Goal: Task Accomplishment & Management: Use online tool/utility

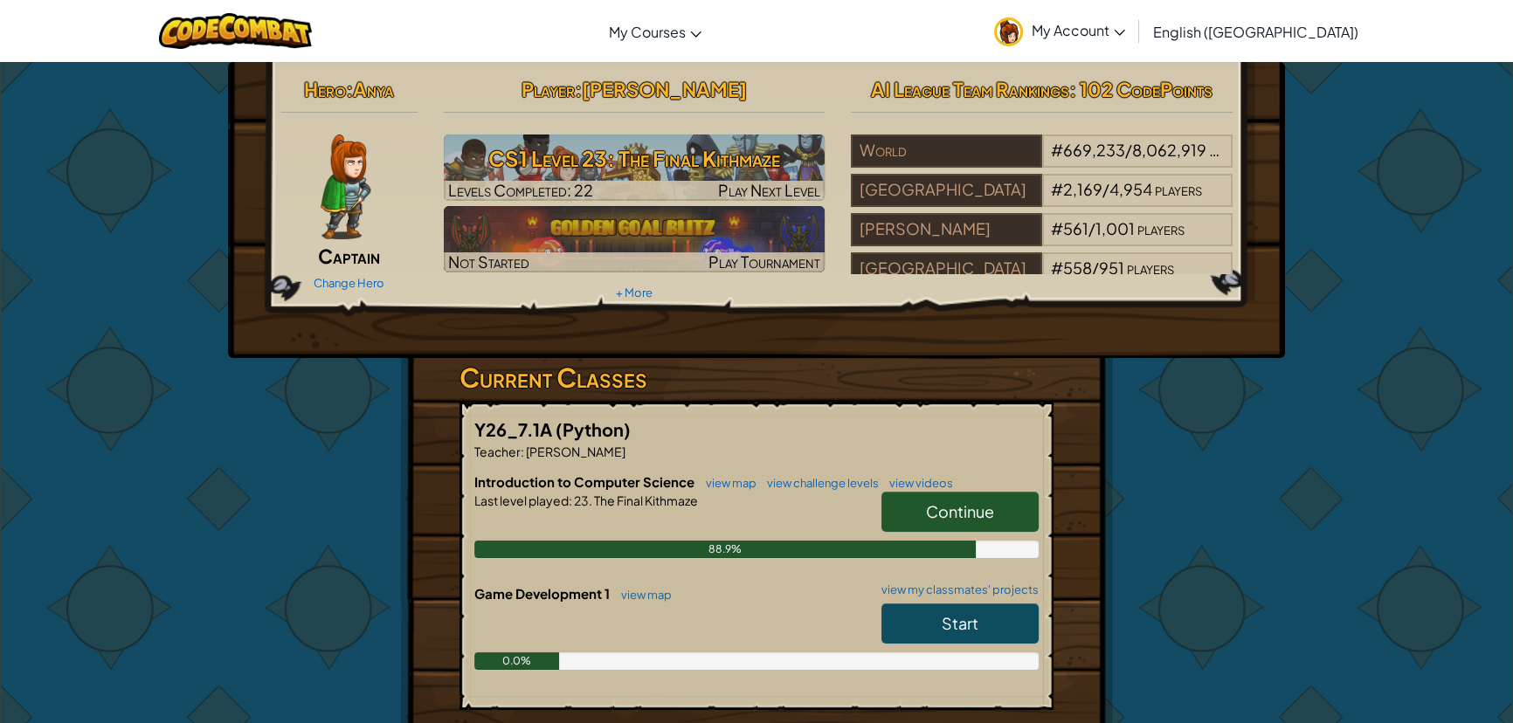
click at [998, 500] on link "Continue" at bounding box center [960, 512] width 157 height 40
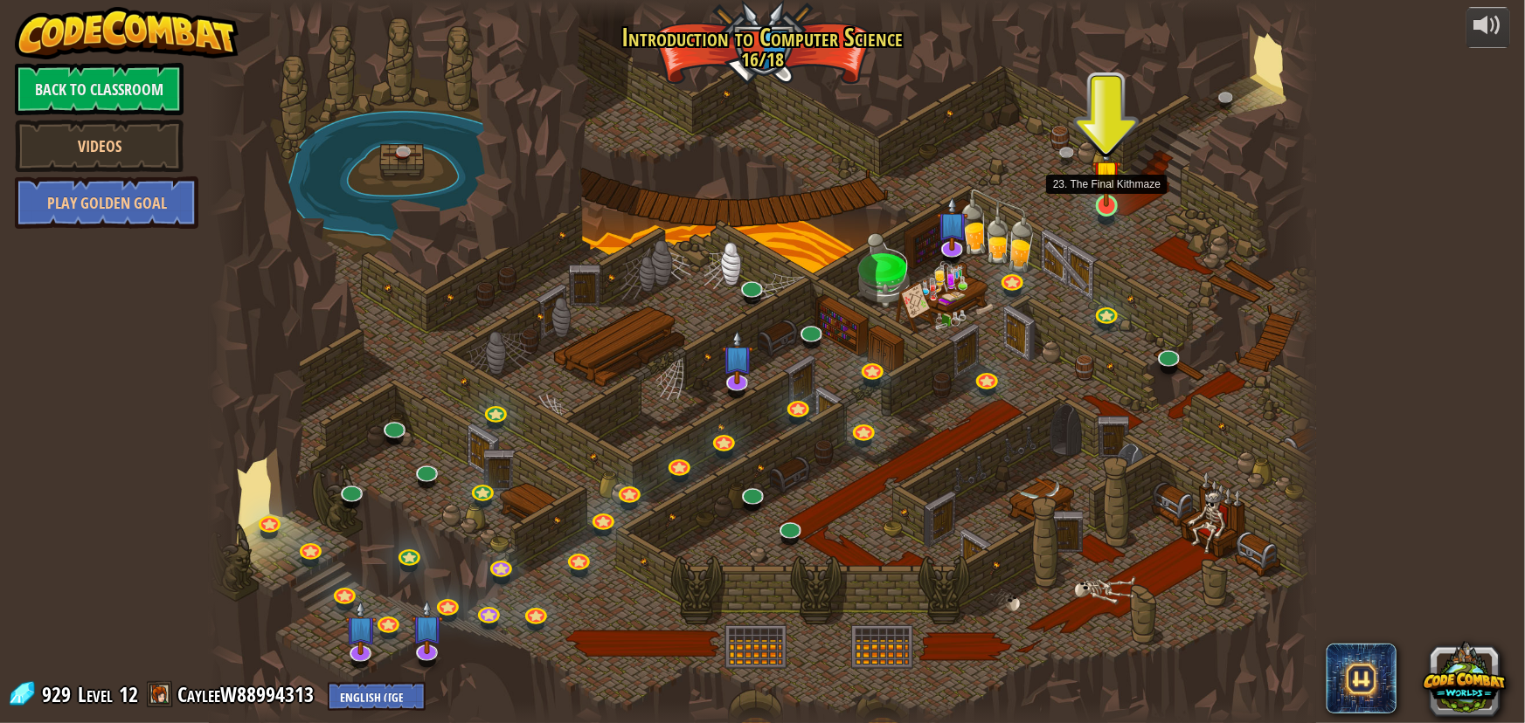
click at [1101, 200] on img at bounding box center [1106, 175] width 29 height 66
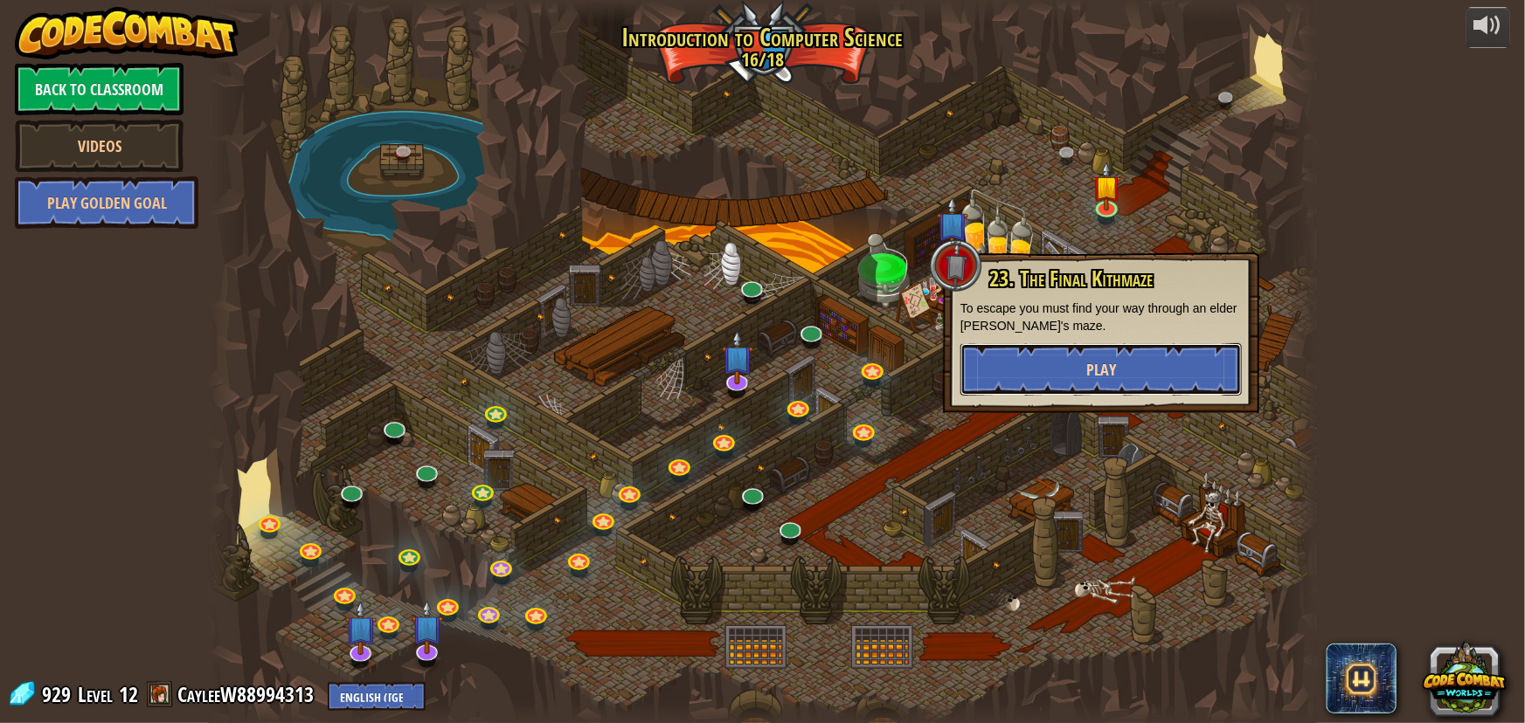
click at [999, 362] on button "Play" at bounding box center [1100, 369] width 281 height 52
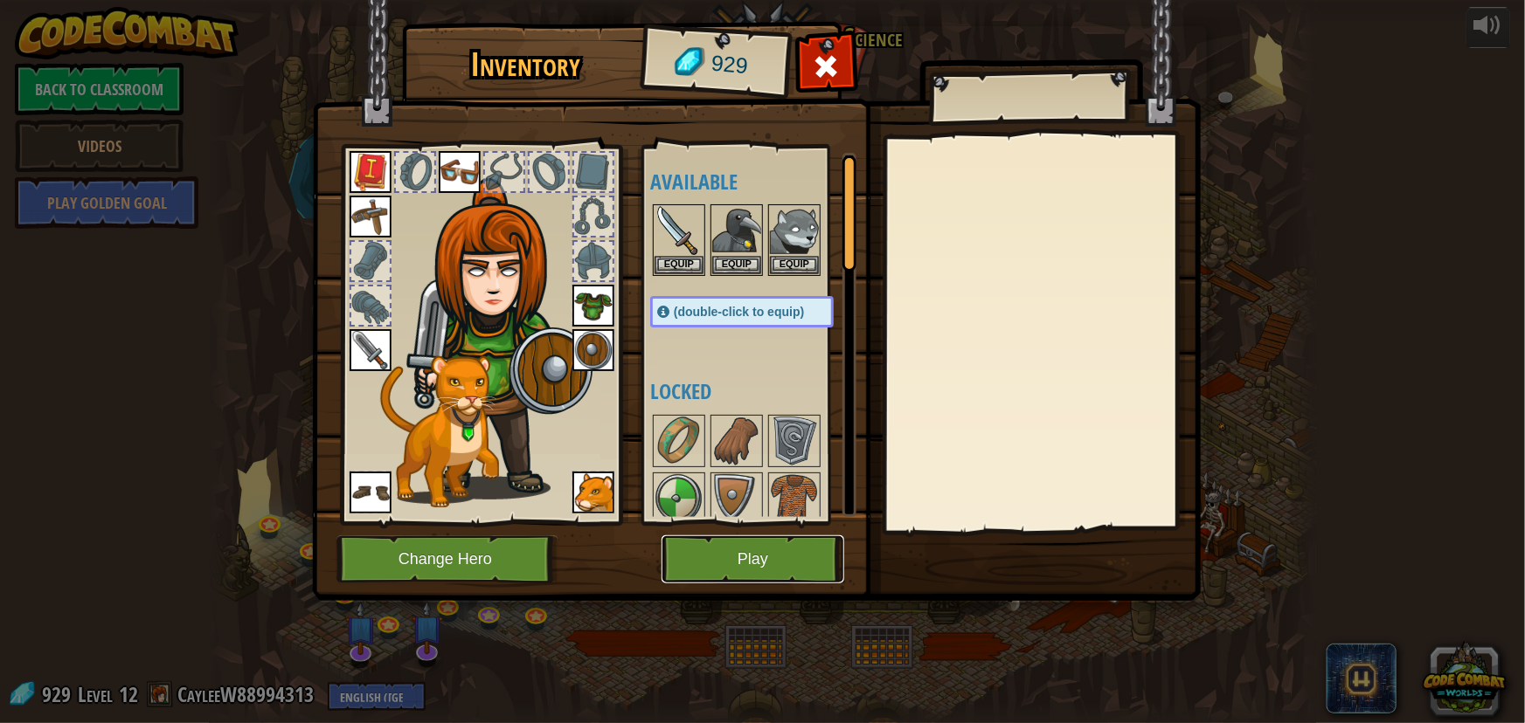
click at [719, 537] on button "Play" at bounding box center [752, 560] width 183 height 48
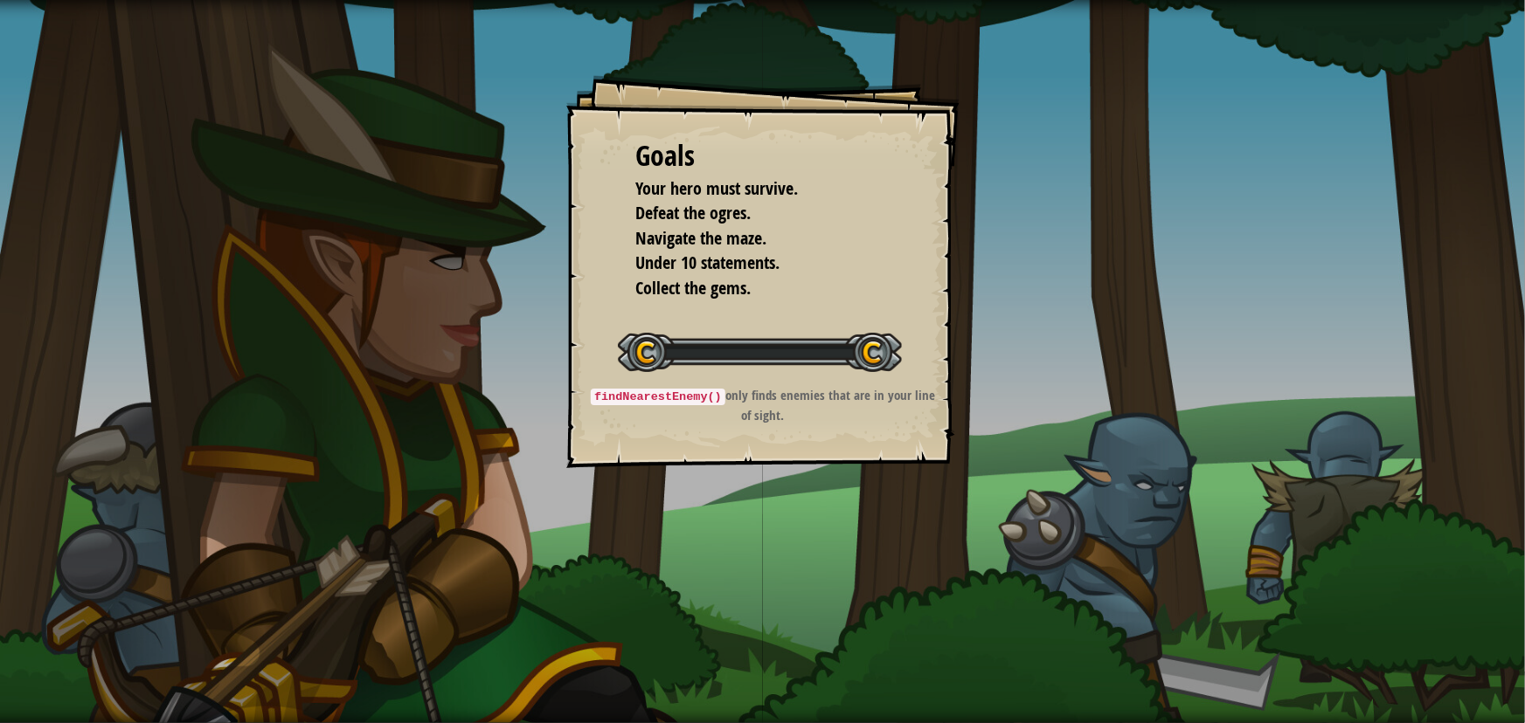
click at [708, 548] on div "Goals Your hero must survive. Defeat the ogres. Navigate the maze. Under 10 sta…" at bounding box center [762, 361] width 1525 height 723
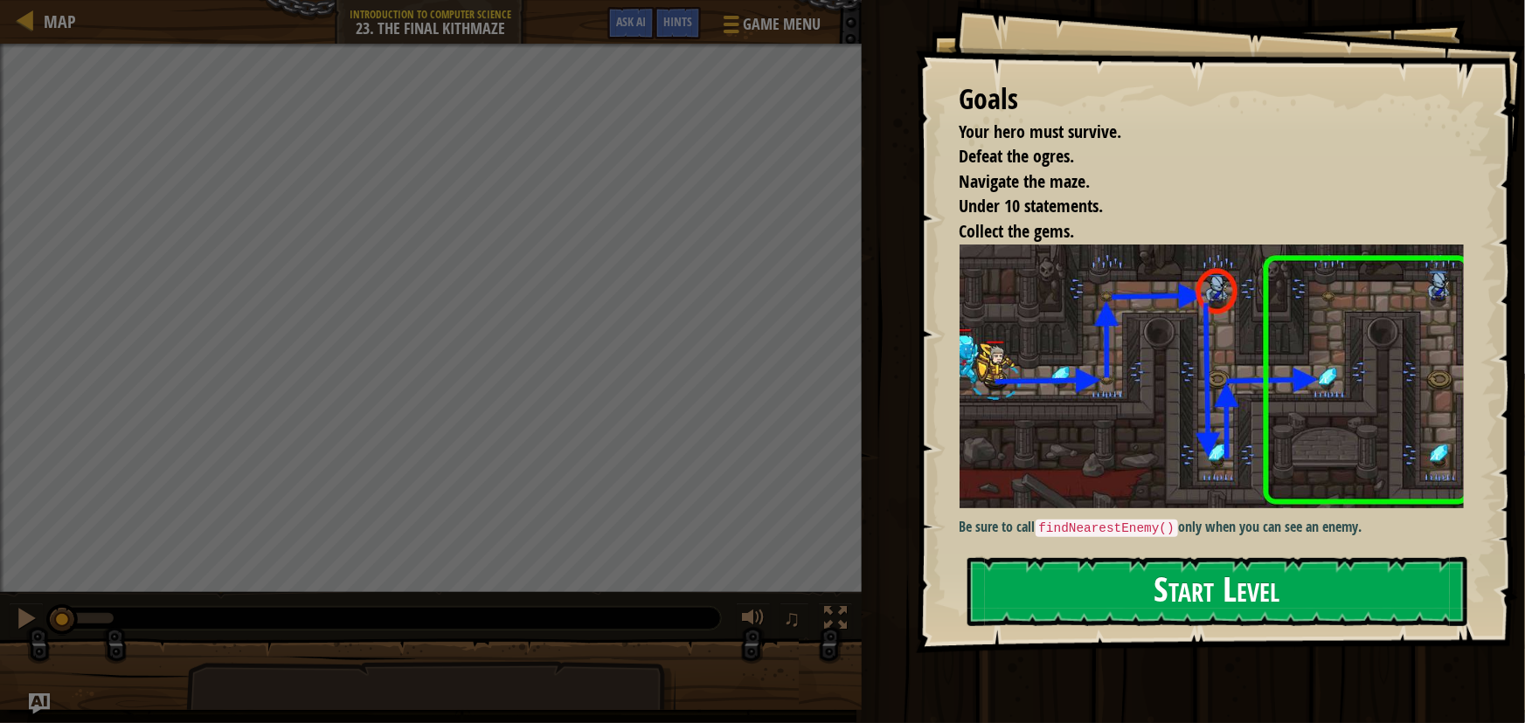
click at [1303, 557] on button "Start Level" at bounding box center [1217, 591] width 500 height 69
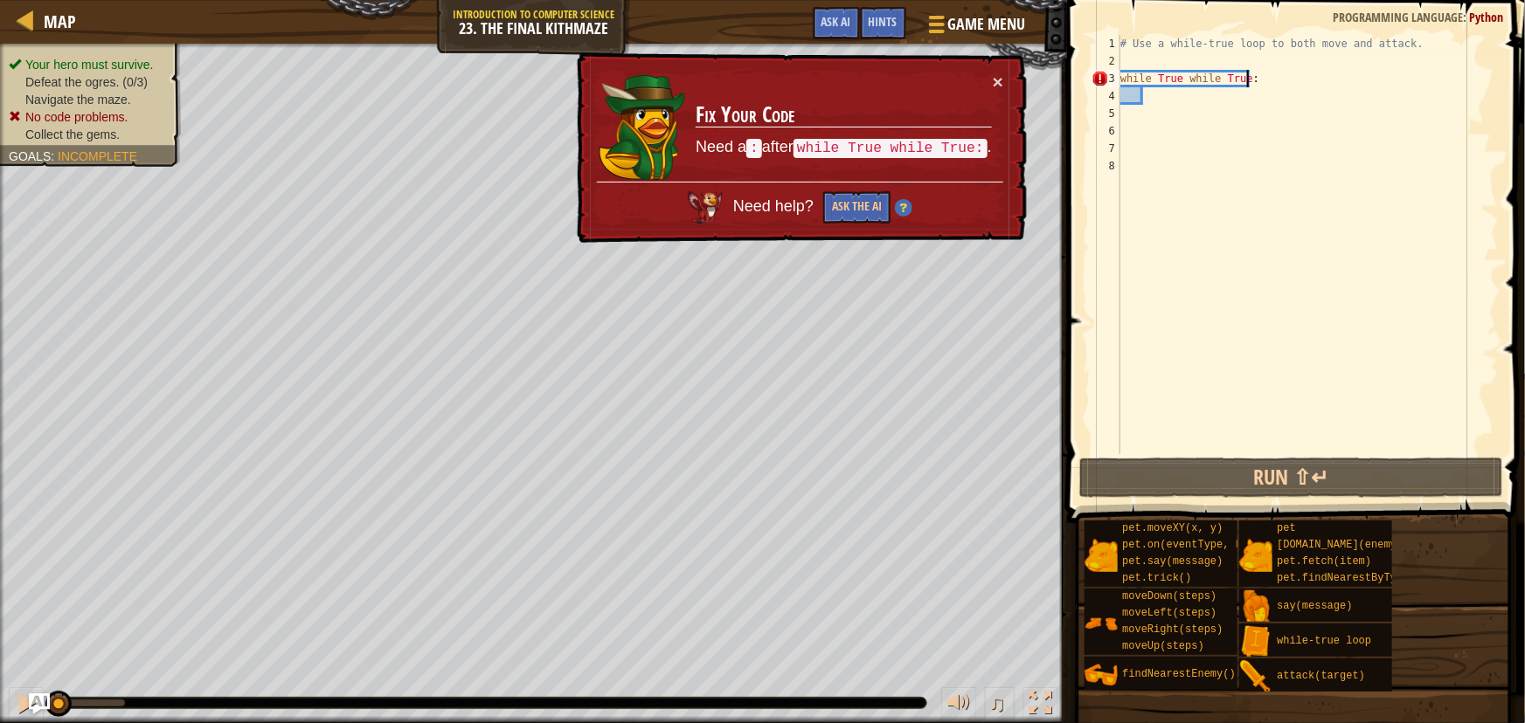
click at [1246, 83] on div "# Use a while-true loop to both move and attack. while True while True :" at bounding box center [1308, 262] width 383 height 454
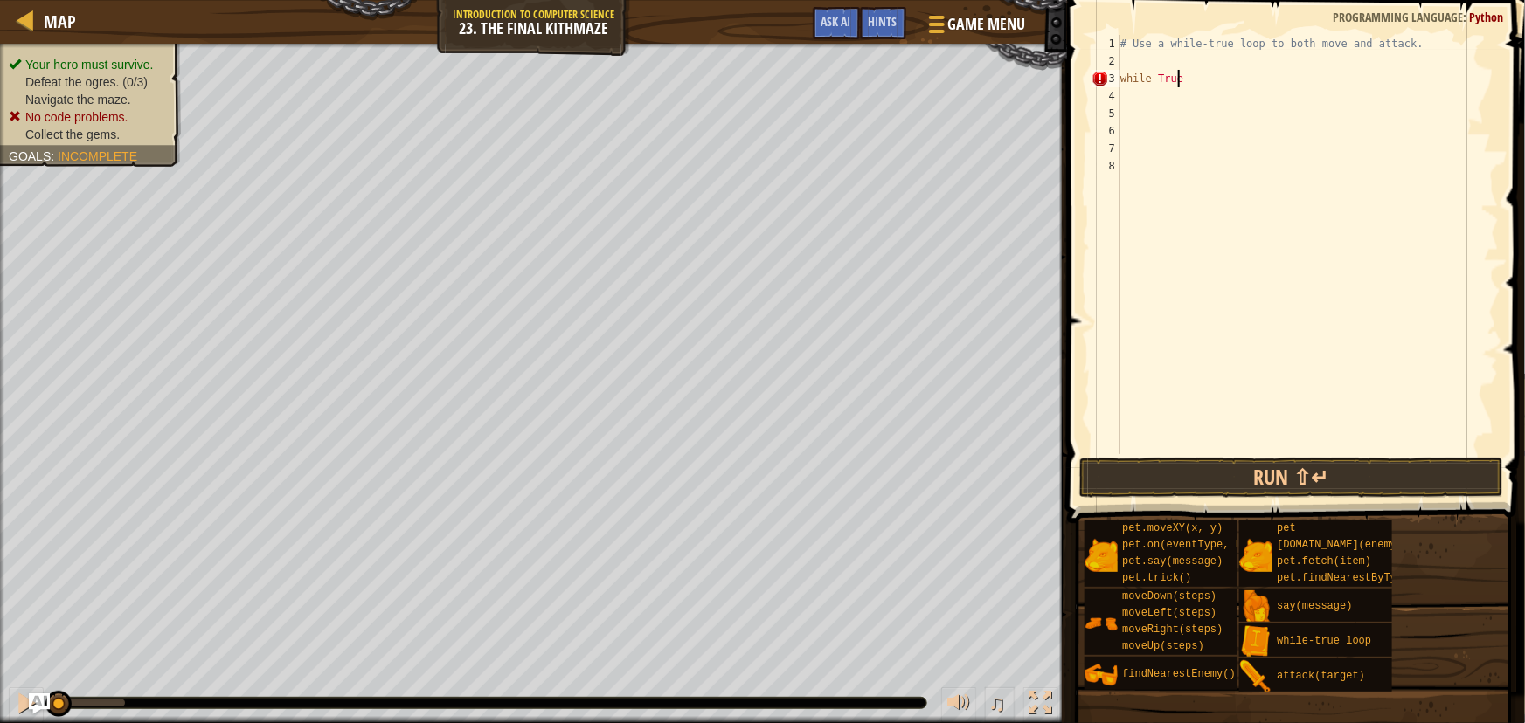
type textarea "while True:"
click at [1151, 93] on div "# Use a while-true loop to both move and attack. while True :" at bounding box center [1308, 262] width 383 height 454
click at [1148, 90] on div "# Use a while-true loop to both move and attack. while True :" at bounding box center [1308, 262] width 383 height 454
type textarea "j"
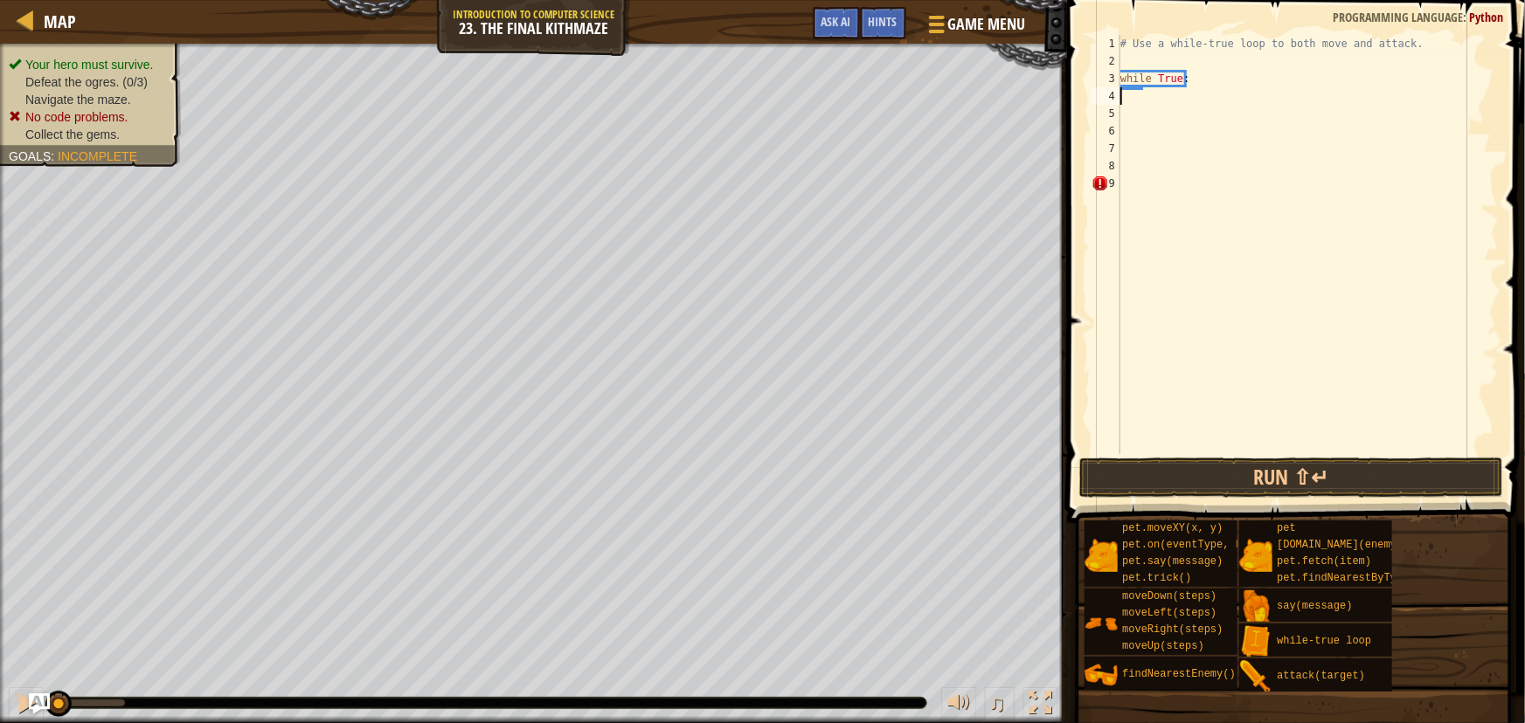
click at [1199, 77] on div "# Use a while-true loop to both move and attack. while True :" at bounding box center [1308, 262] width 383 height 454
type textarea "while True:"
click at [846, 14] on span "Ask AI" at bounding box center [836, 21] width 30 height 17
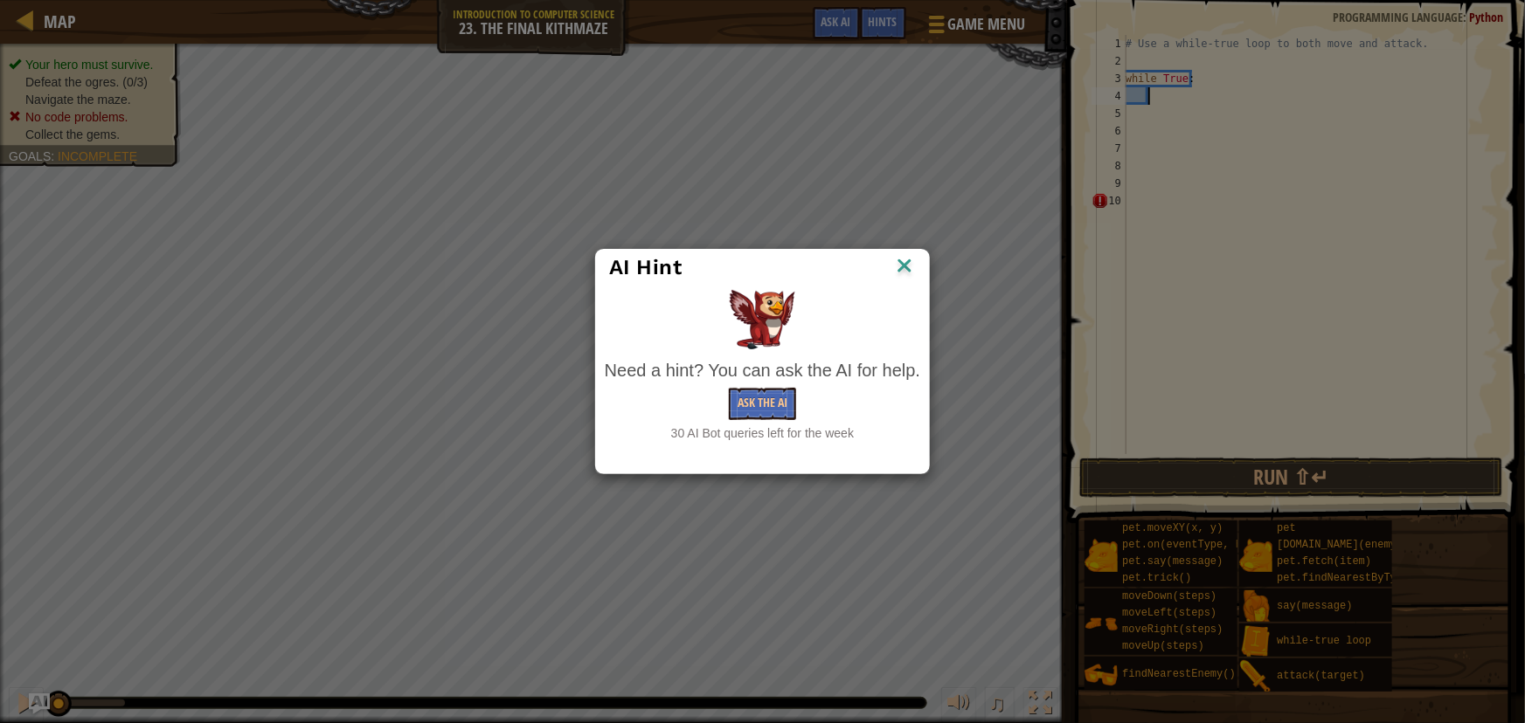
click at [902, 253] on div "AI Hint Need a hint? You can ask the AI for help. Ask the AI 30 AI Bot queries …" at bounding box center [762, 361] width 1525 height 723
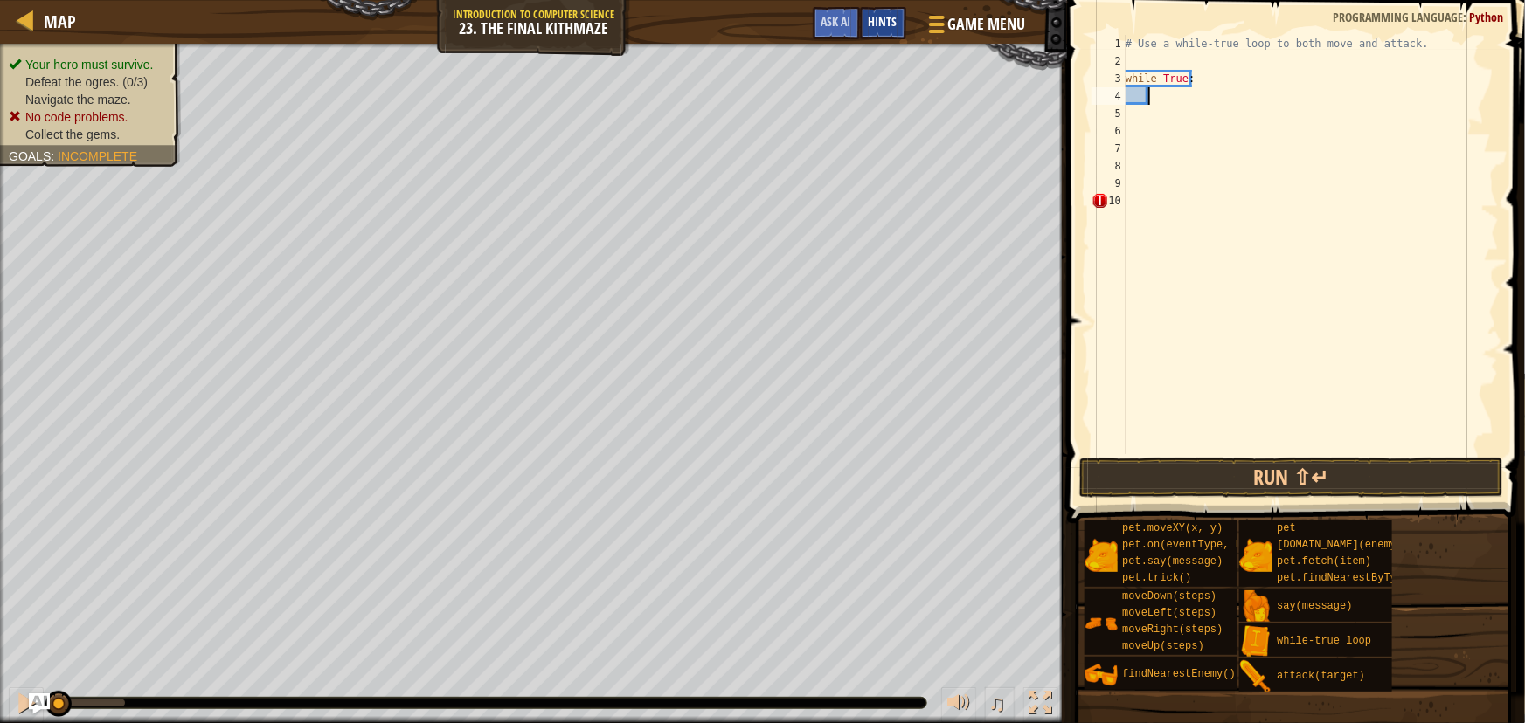
click at [895, 13] on div "Hints" at bounding box center [883, 23] width 46 height 32
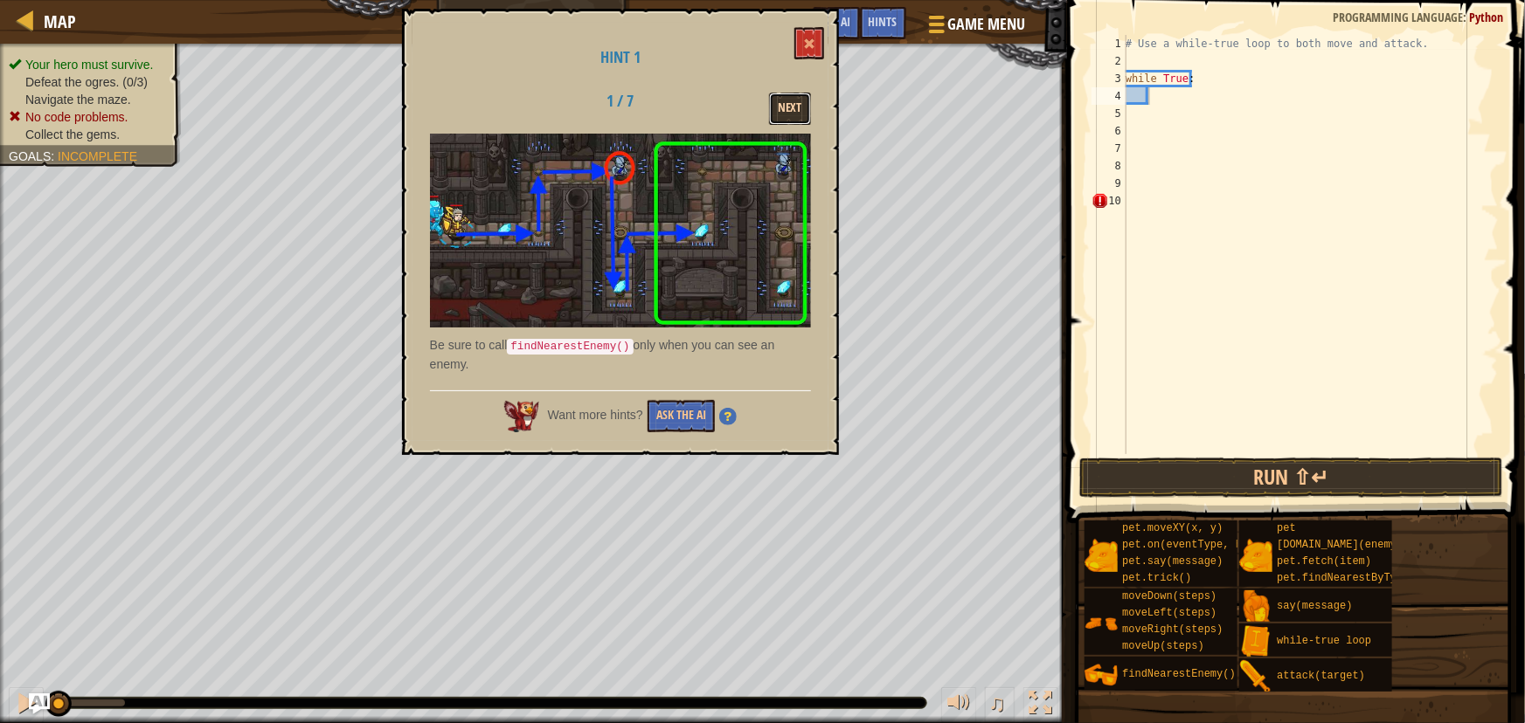
click at [792, 97] on button "Next" at bounding box center [790, 109] width 42 height 32
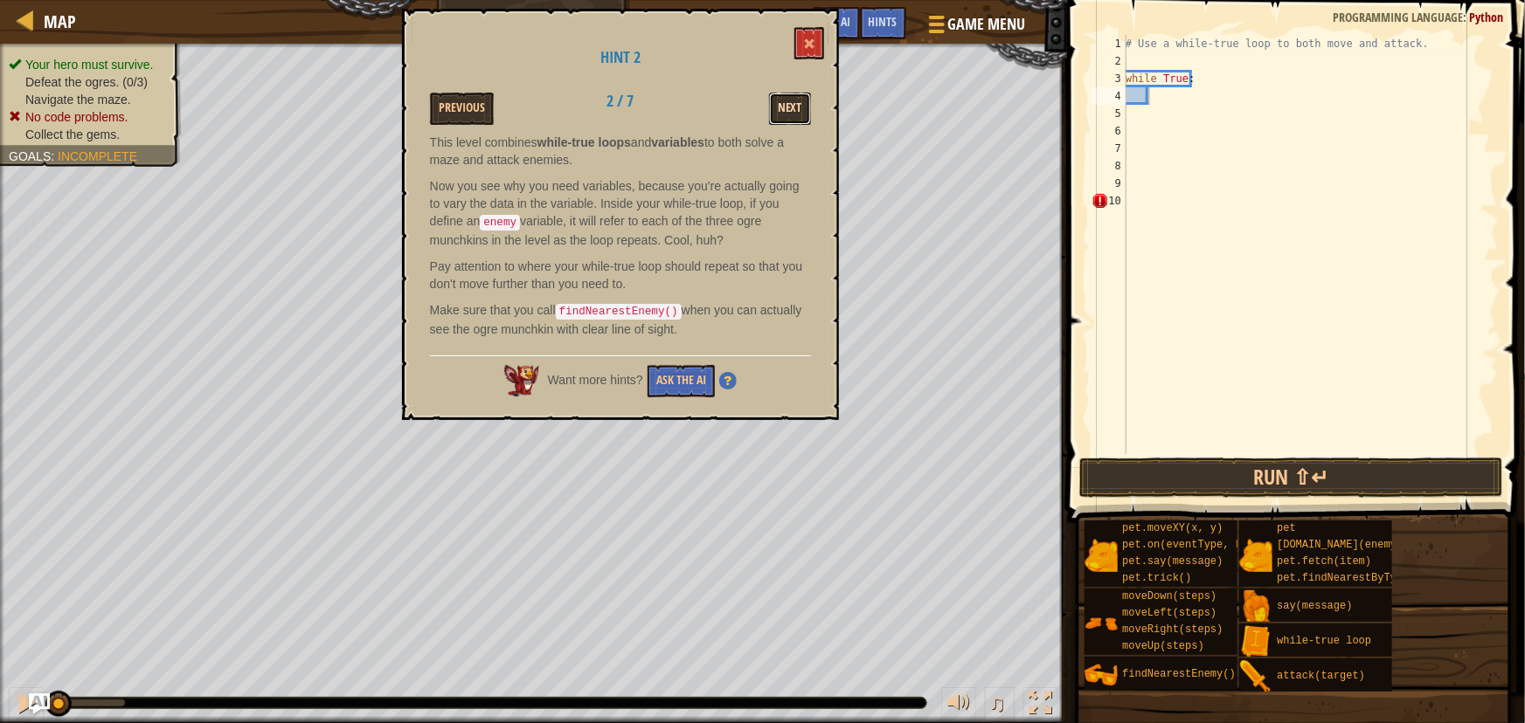
click at [788, 109] on button "Next" at bounding box center [790, 109] width 42 height 32
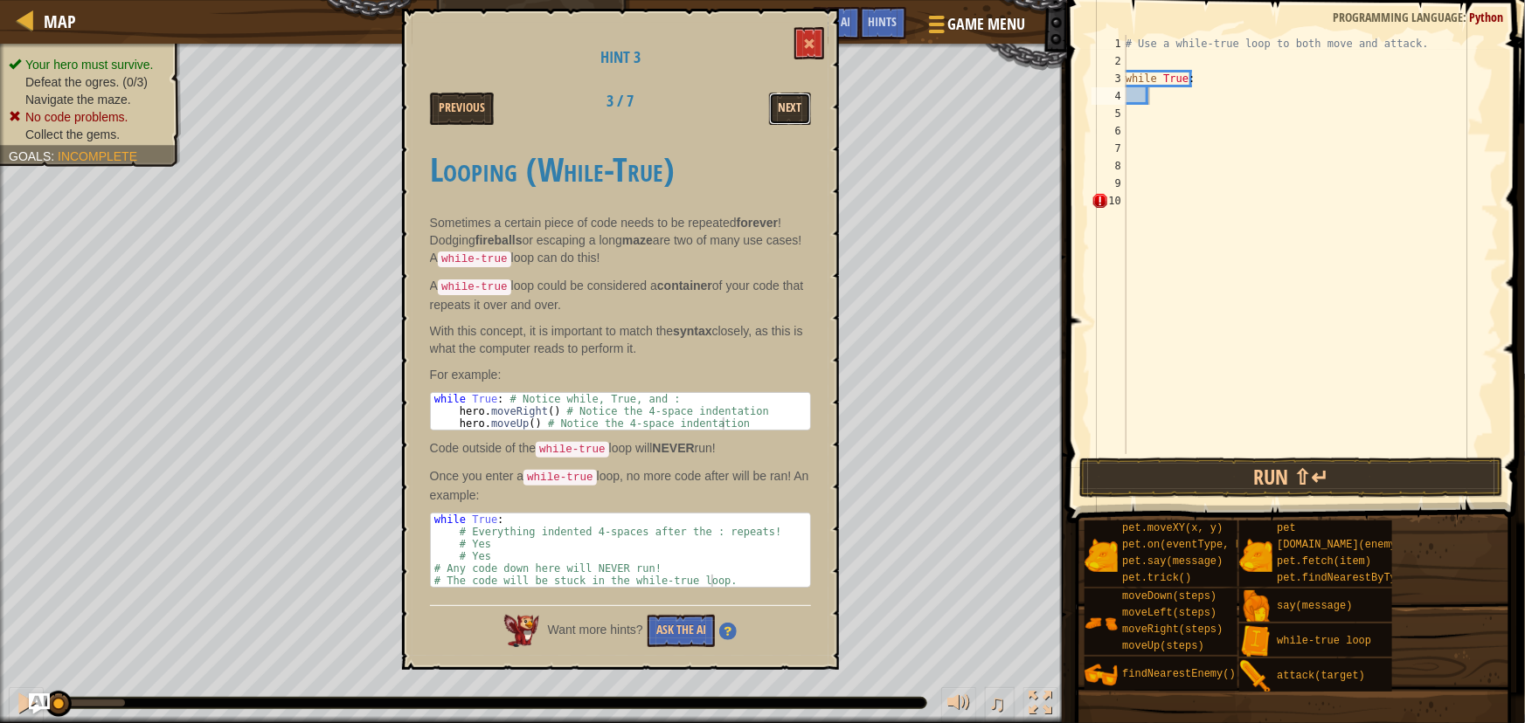
click at [776, 104] on button "Next" at bounding box center [790, 109] width 42 height 32
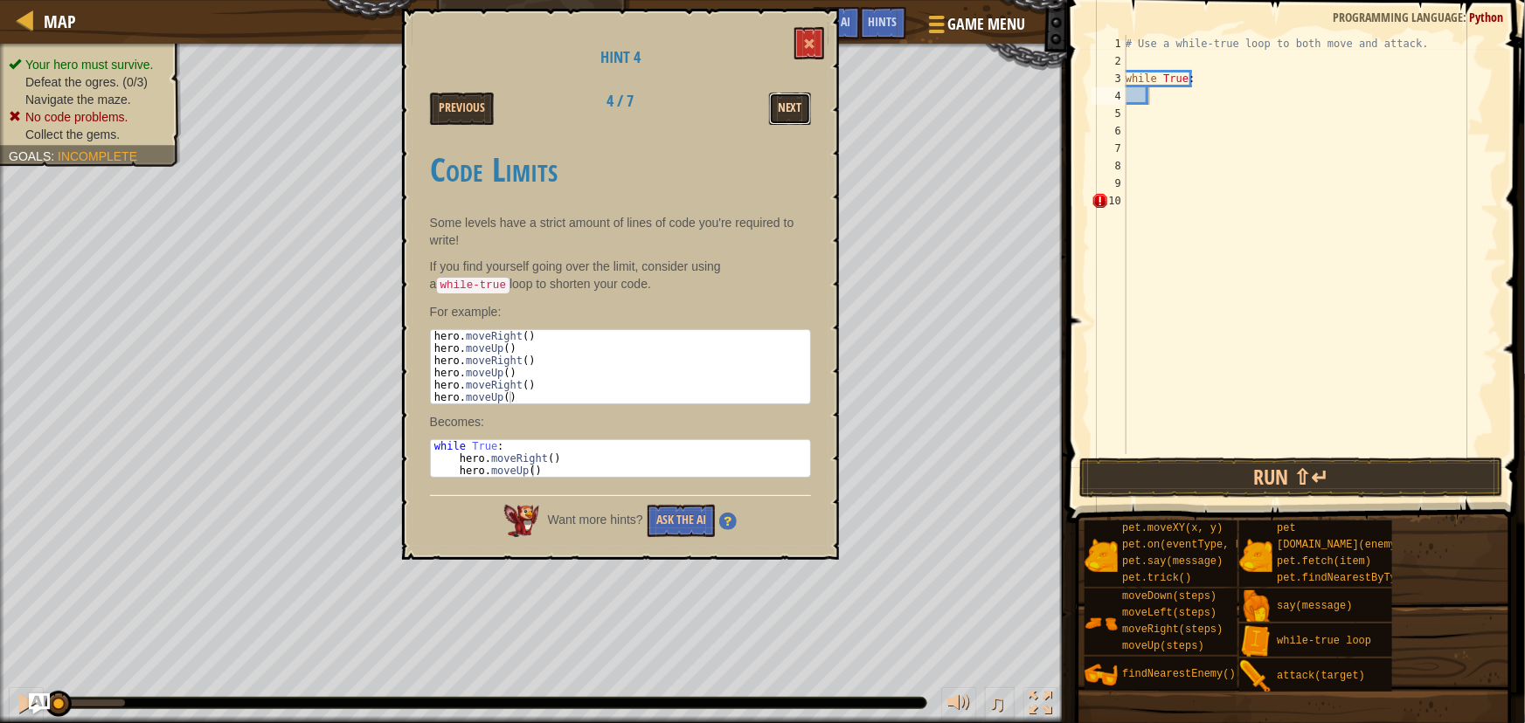
click at [796, 110] on button "Next" at bounding box center [790, 109] width 42 height 32
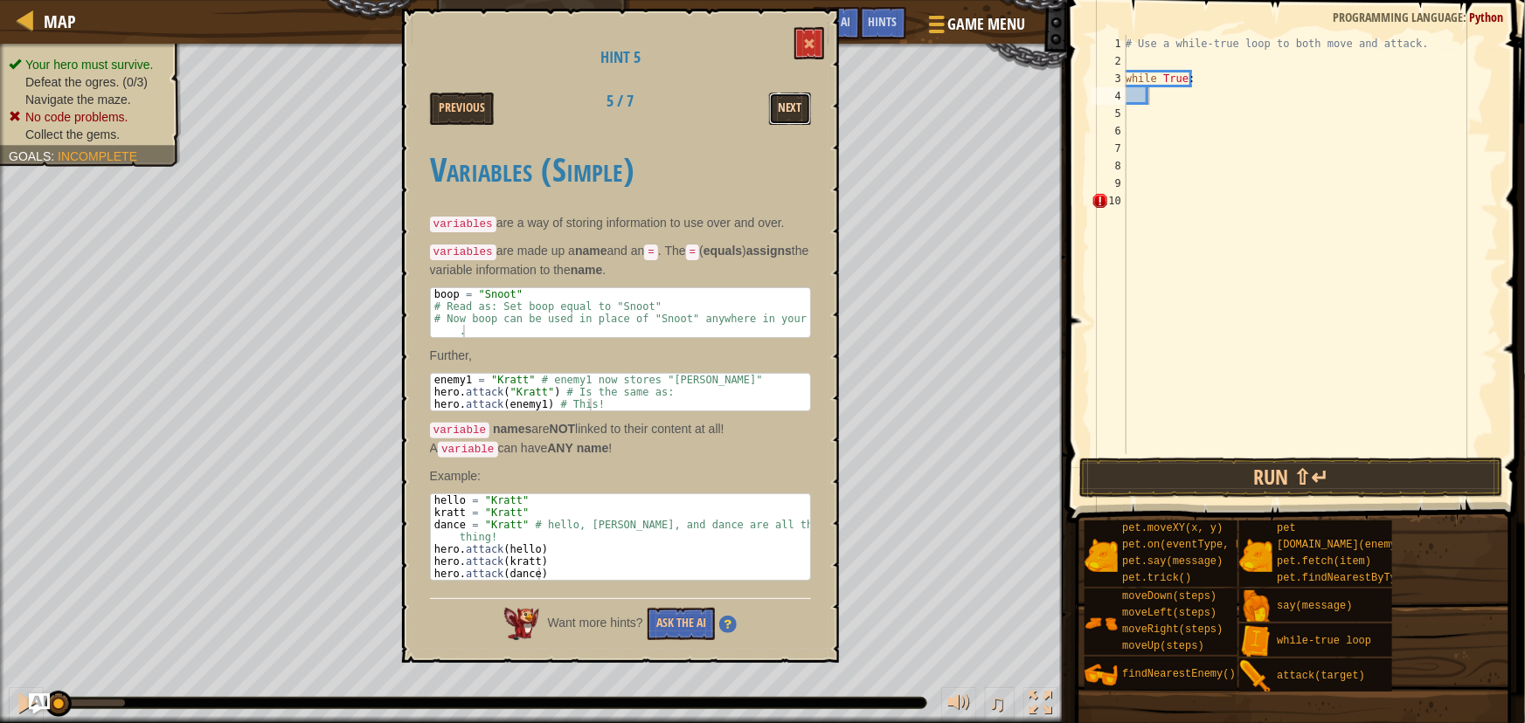
click at [792, 112] on button "Next" at bounding box center [790, 109] width 42 height 32
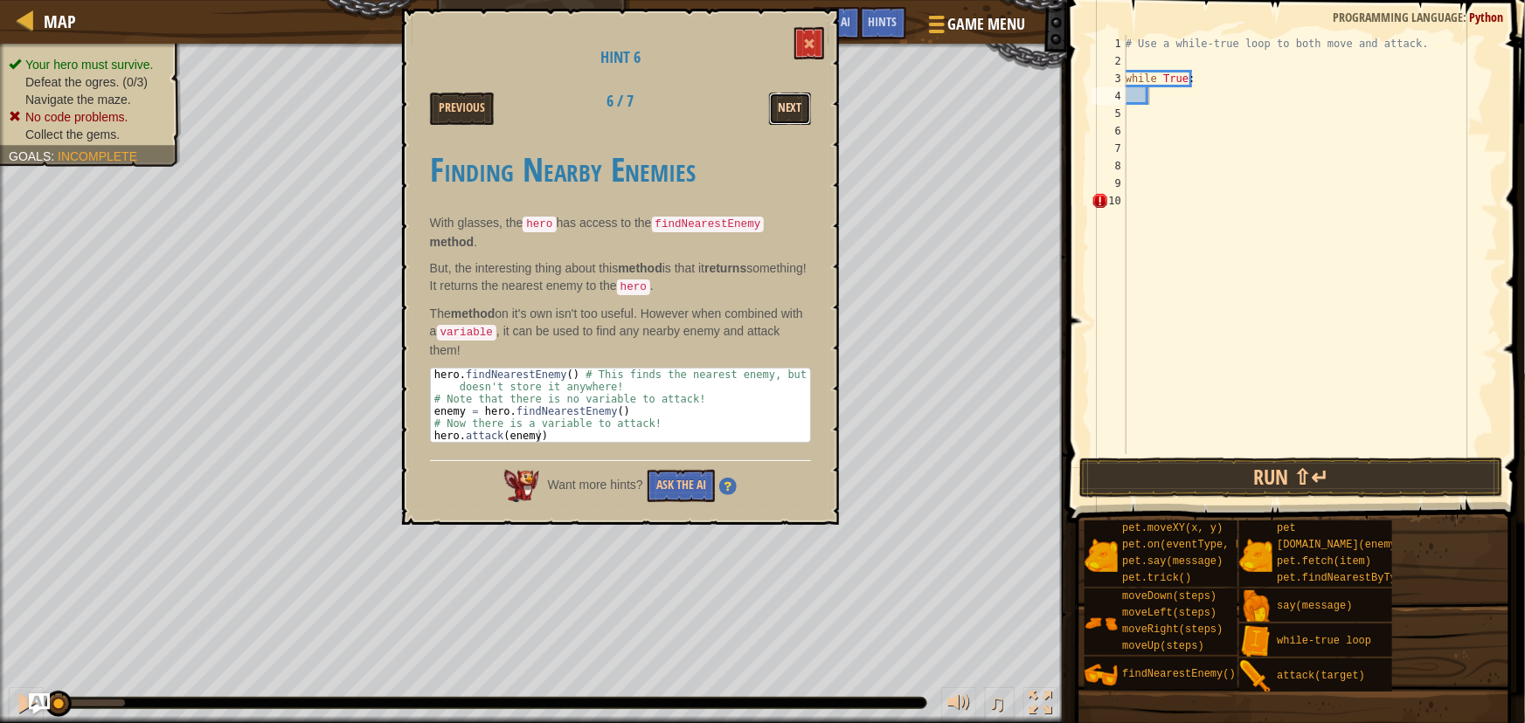
click at [791, 112] on button "Next" at bounding box center [790, 109] width 42 height 32
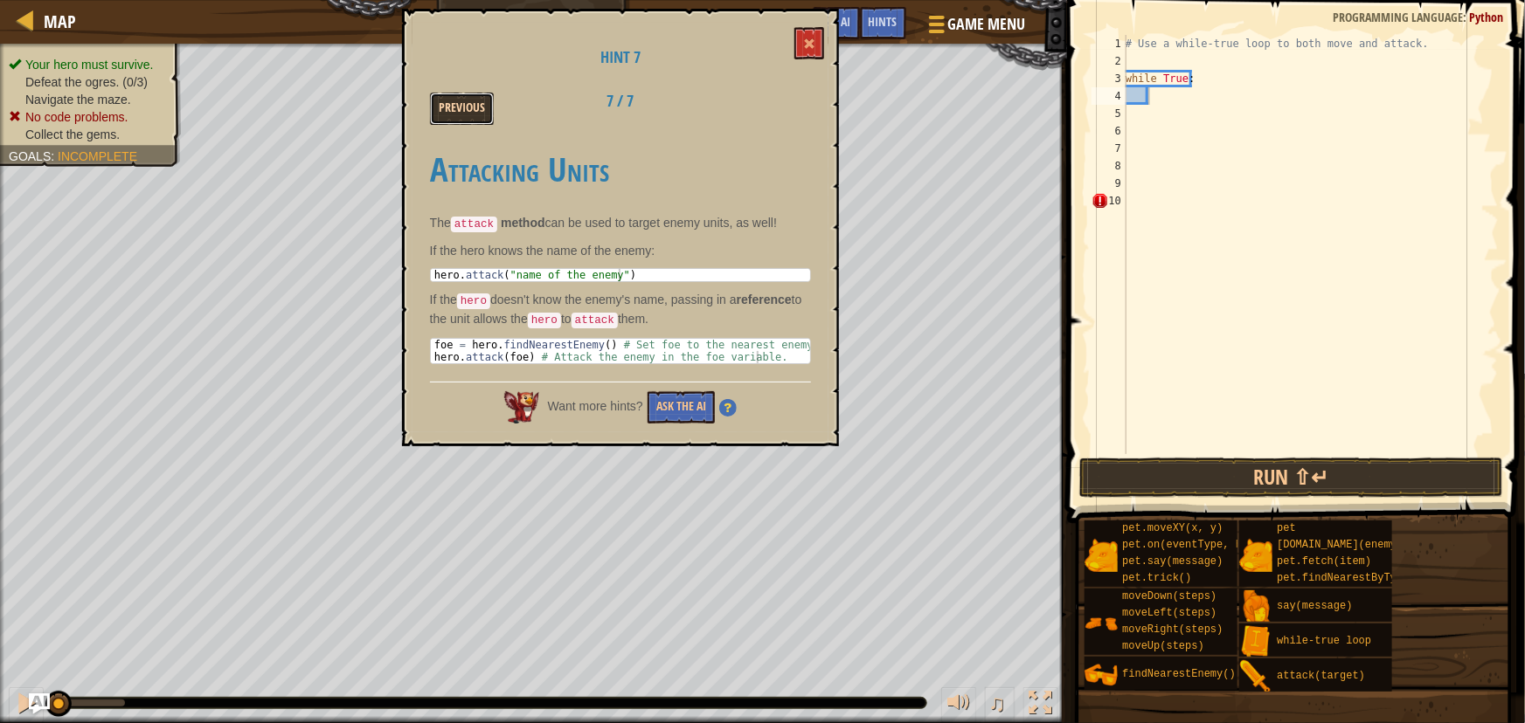
click at [473, 114] on button "Previous" at bounding box center [462, 109] width 64 height 32
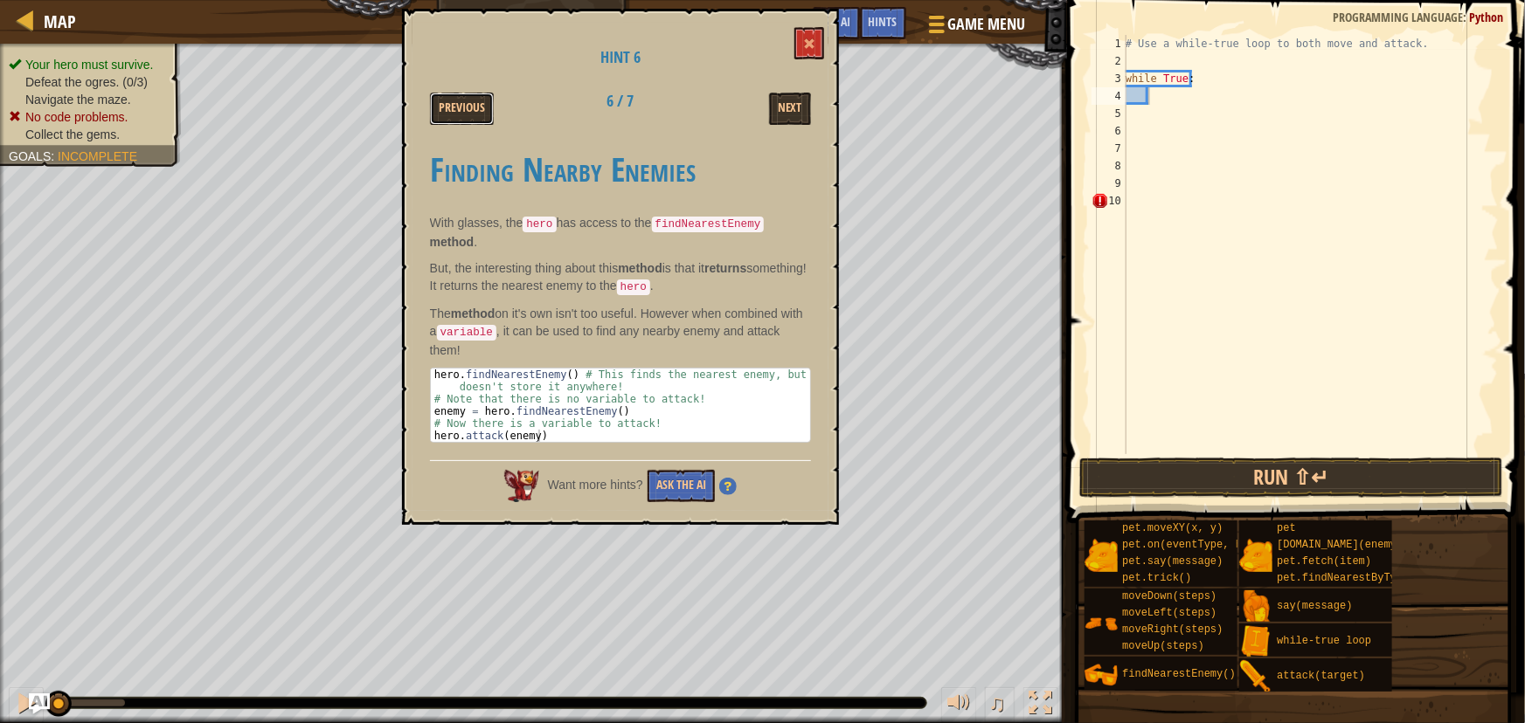
click at [473, 114] on button "Previous" at bounding box center [462, 109] width 64 height 32
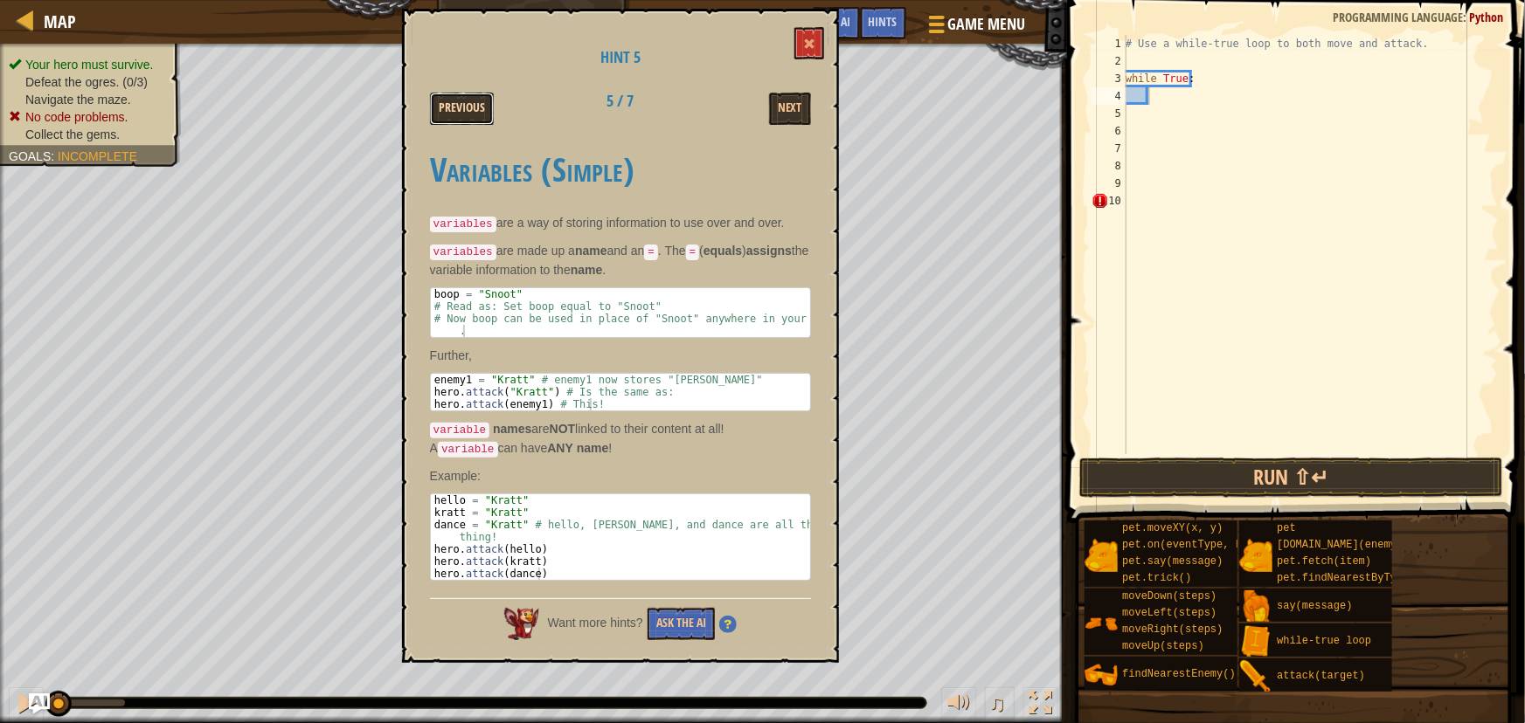
click at [472, 114] on button "Previous" at bounding box center [462, 109] width 64 height 32
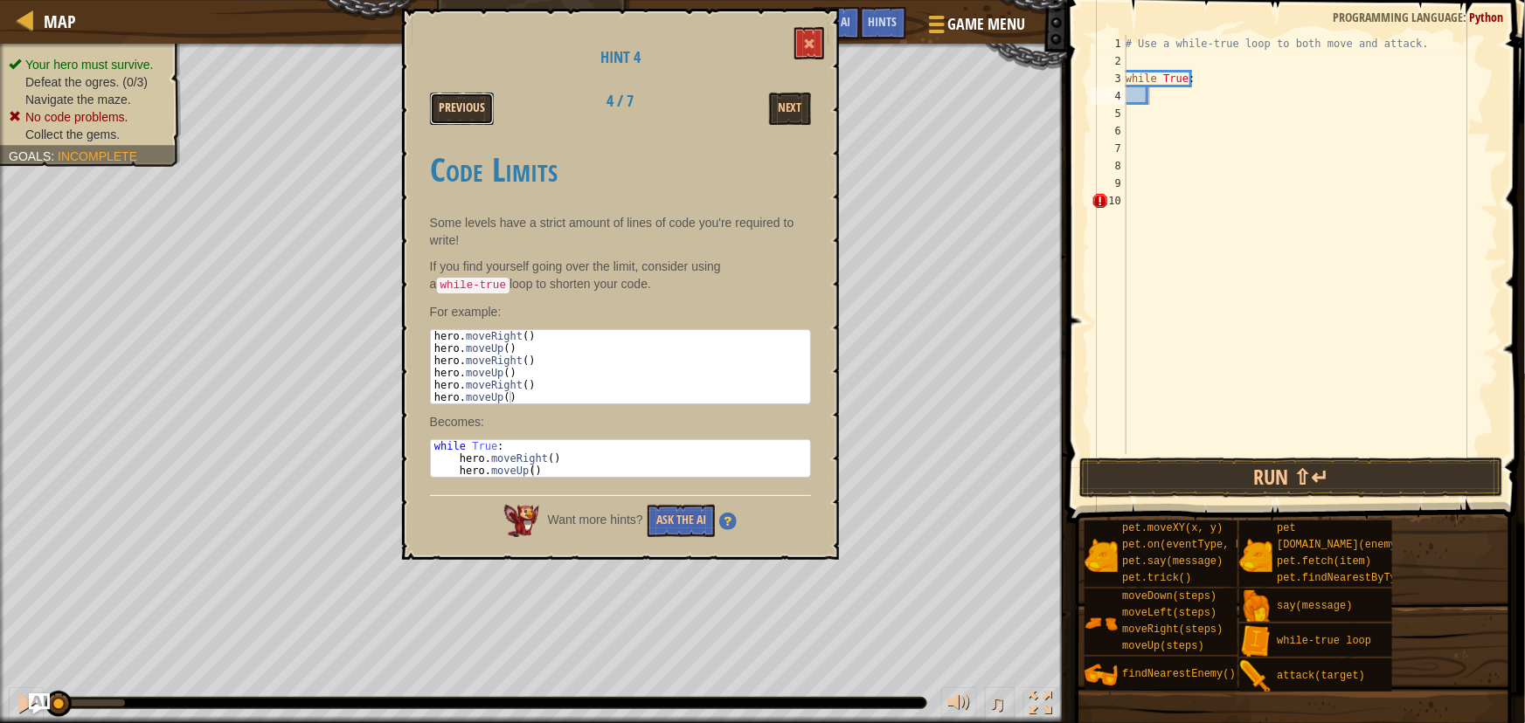
click at [454, 112] on button "Previous" at bounding box center [462, 109] width 64 height 32
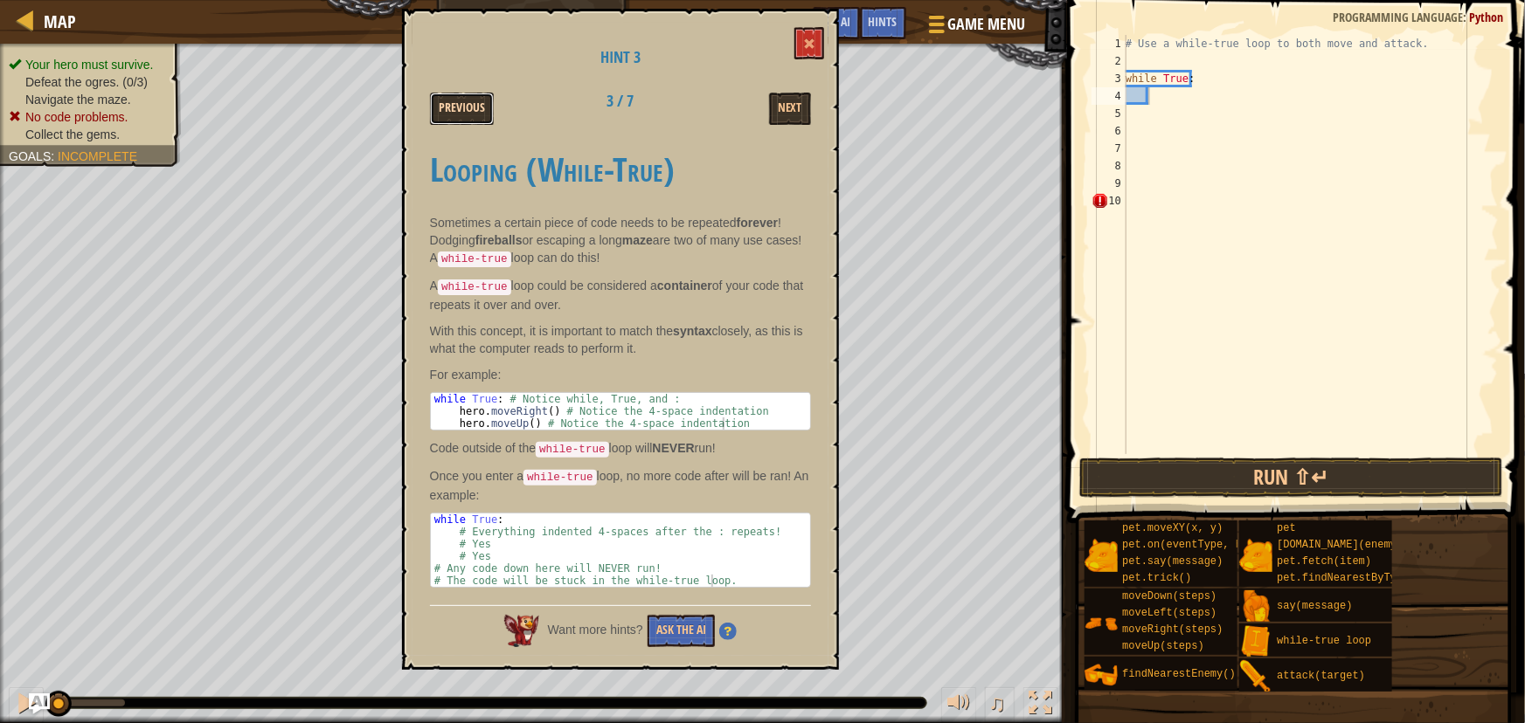
click at [458, 115] on button "Previous" at bounding box center [462, 109] width 64 height 32
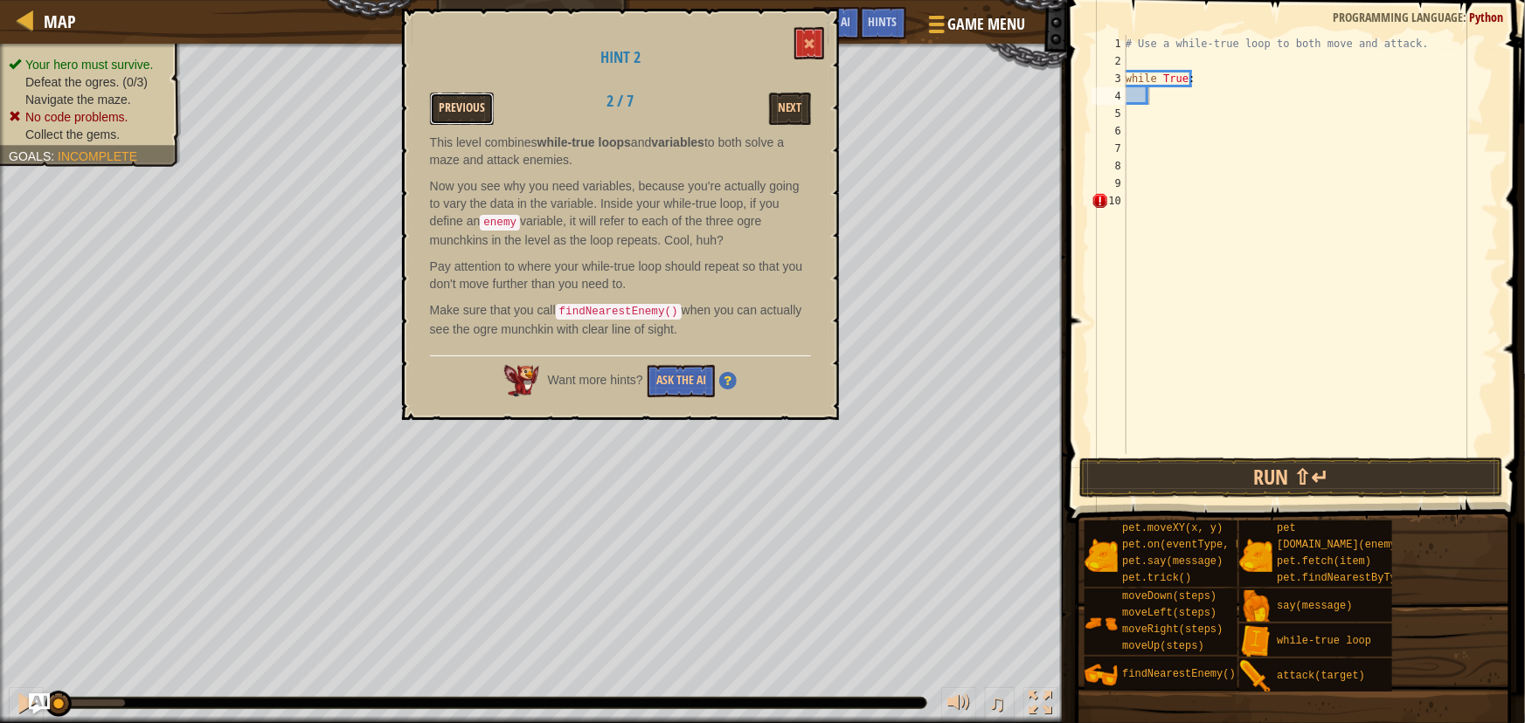
click at [467, 110] on button "Previous" at bounding box center [462, 109] width 64 height 32
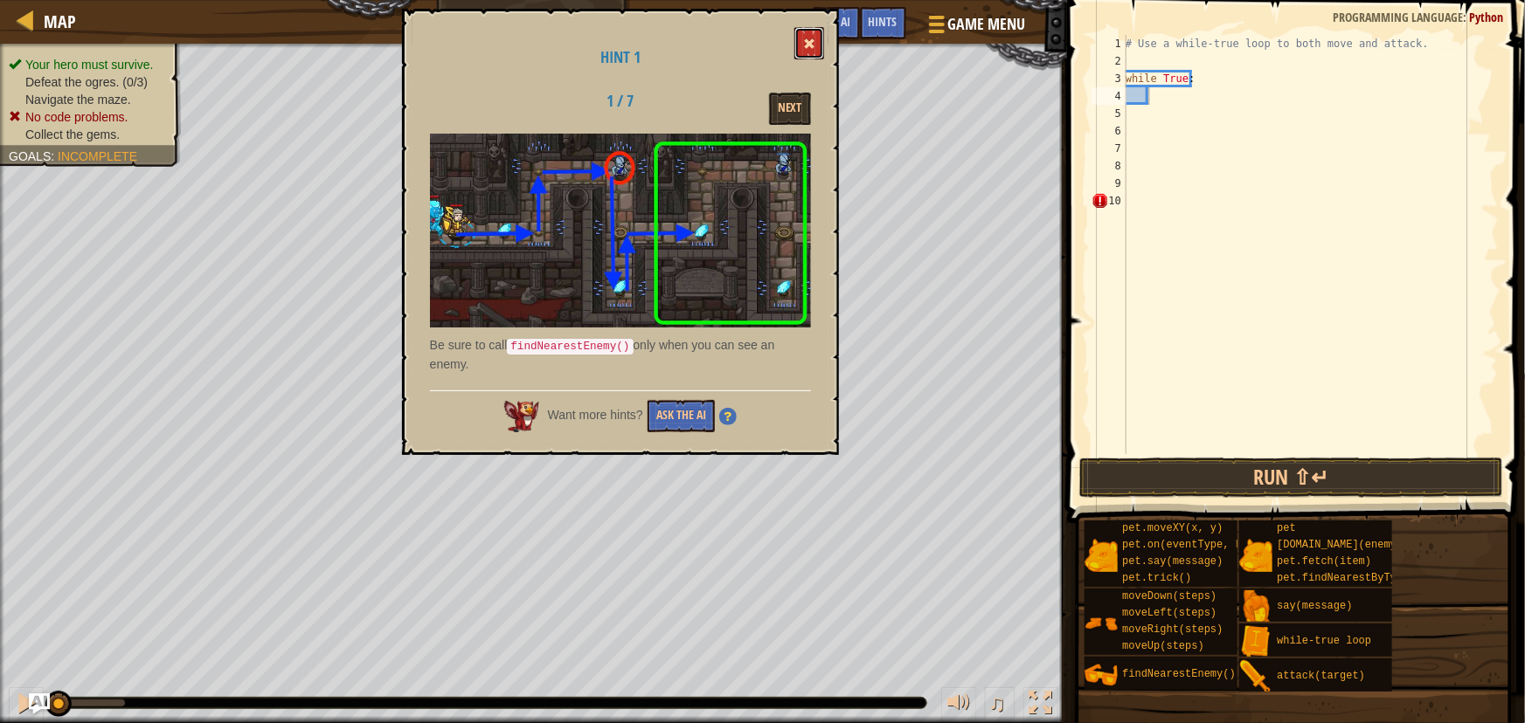
click at [803, 52] on button at bounding box center [809, 43] width 30 height 32
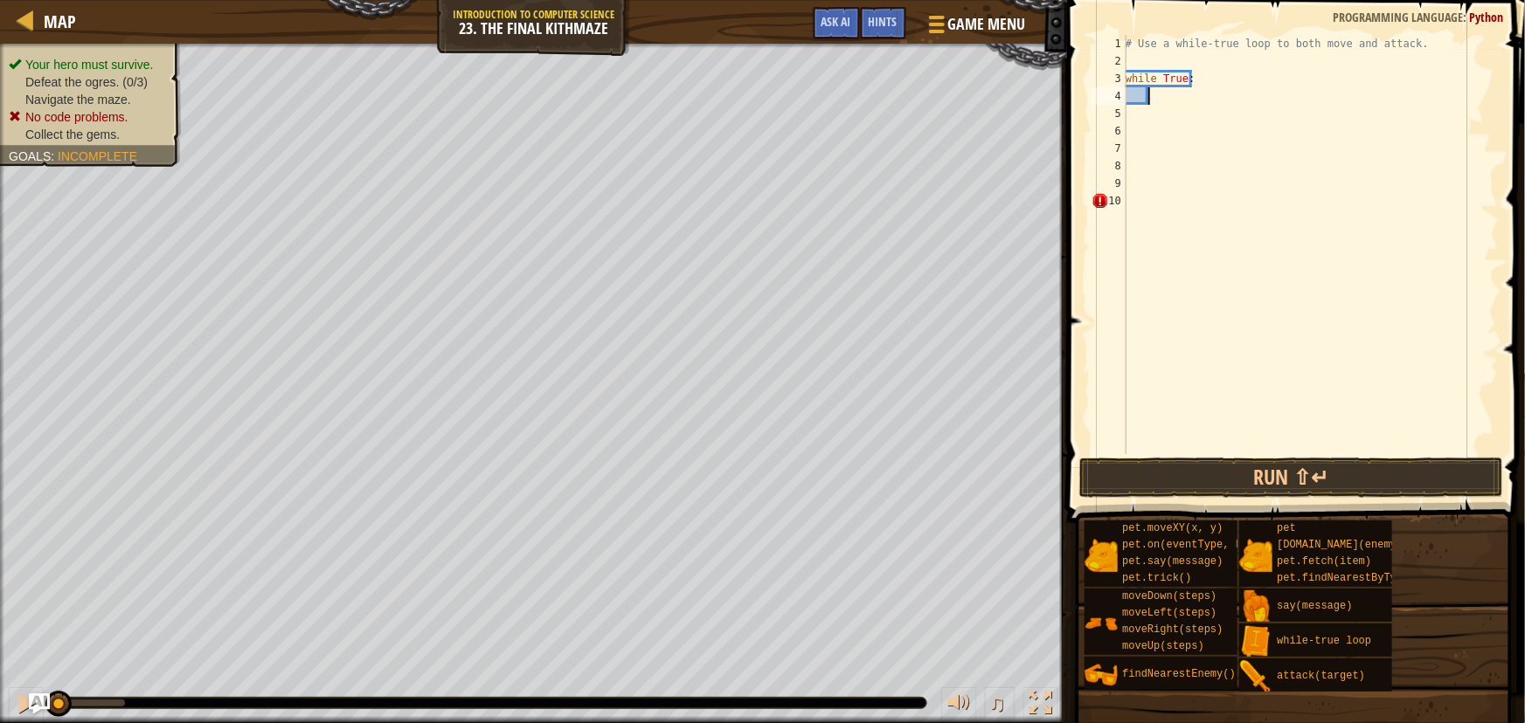
type textarea "m"
click at [1130, 94] on div "# Use a while-true loop to both move and attack. while True :" at bounding box center [1310, 262] width 377 height 454
type textarea "m"
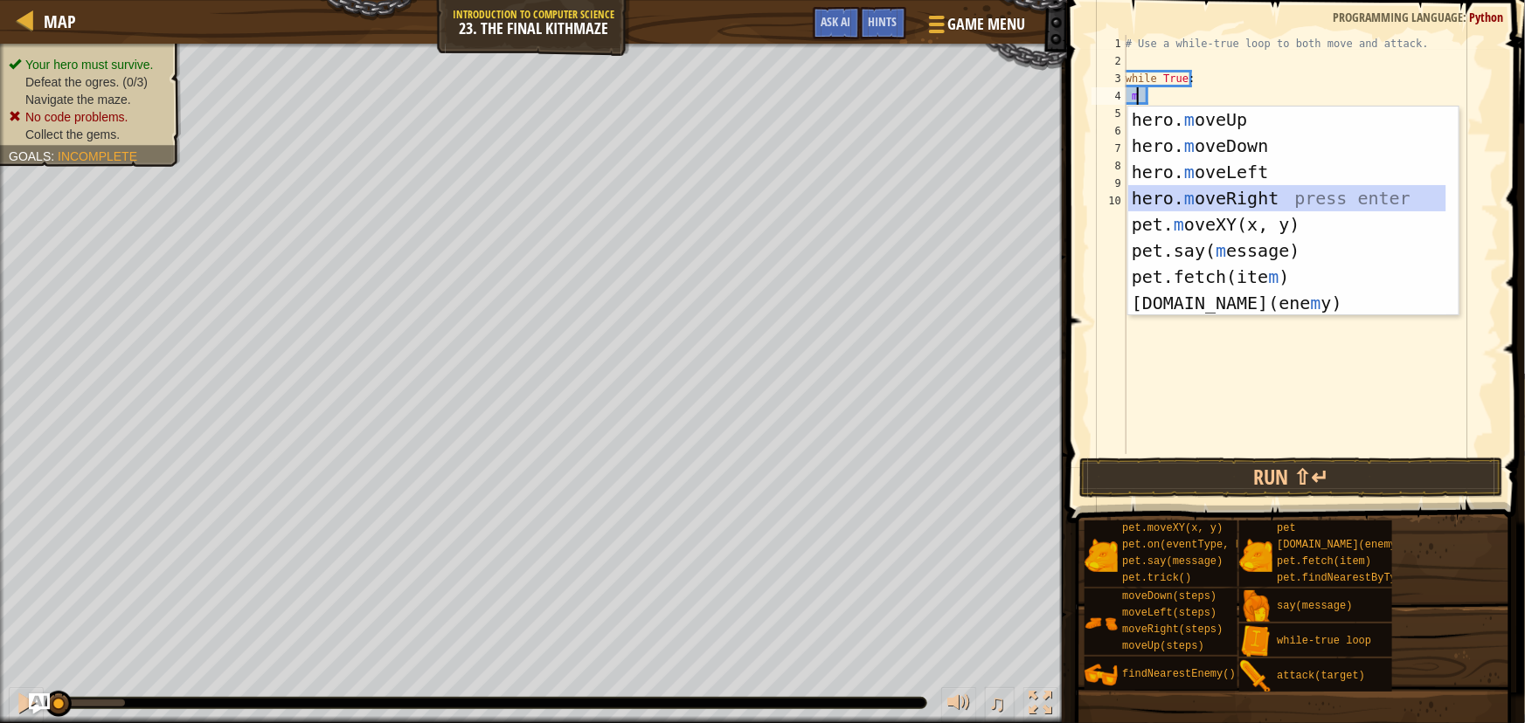
click at [1217, 197] on div "hero. m oveUp press enter hero. m oveDown press enter hero. m oveLeft press ent…" at bounding box center [1287, 238] width 318 height 262
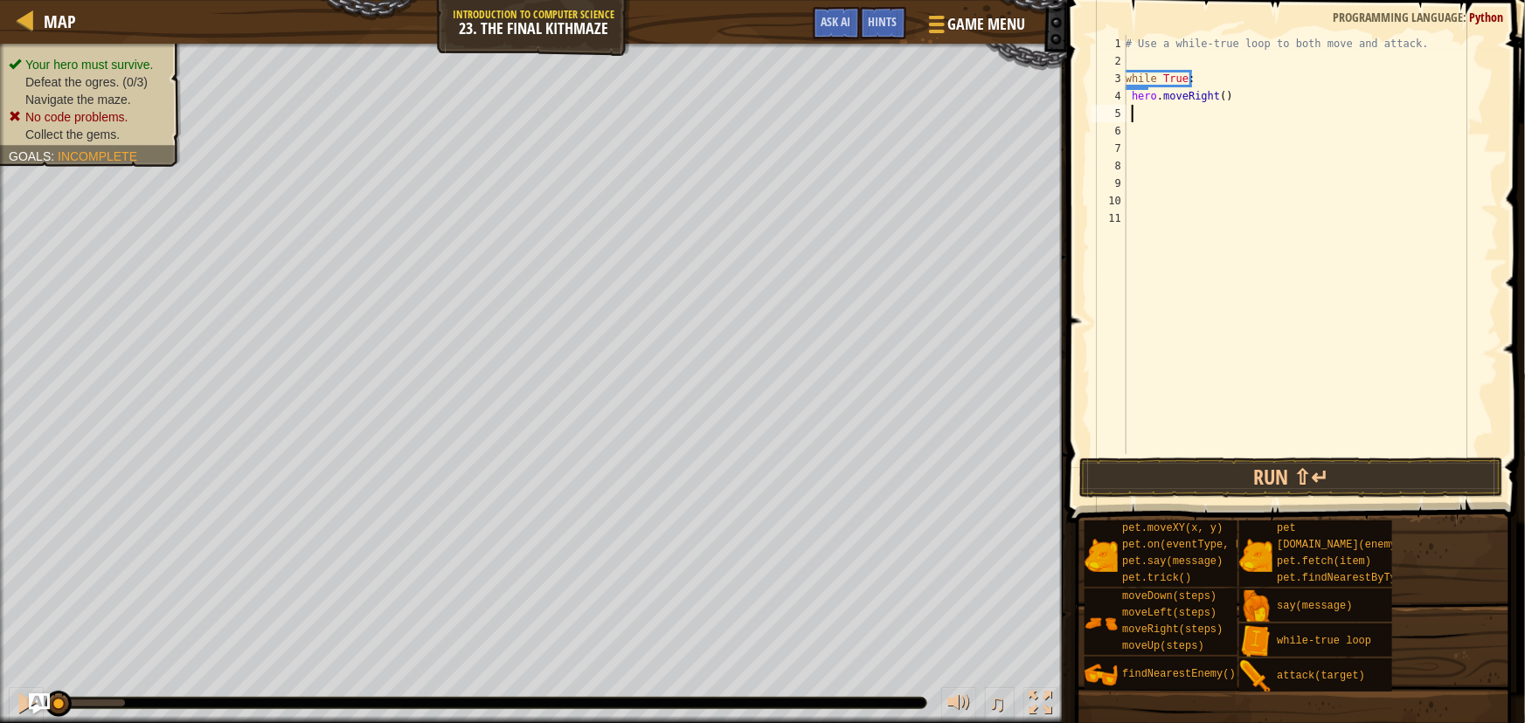
click at [1140, 90] on div "# Use a while-true loop to both move and attack. while True : hero . moveRight …" at bounding box center [1310, 262] width 377 height 454
type textarea "hero.moveRight()"
click at [1195, 89] on div "# Use a while-true loop to both move and attack. while True : hero . moveRight …" at bounding box center [1310, 262] width 377 height 454
drag, startPoint x: 1247, startPoint y: 104, endPoint x: 1131, endPoint y: 96, distance: 116.5
click at [1131, 96] on div "# Use a while-true loop to both move and attack. while True : hero . moveRight …" at bounding box center [1310, 262] width 377 height 454
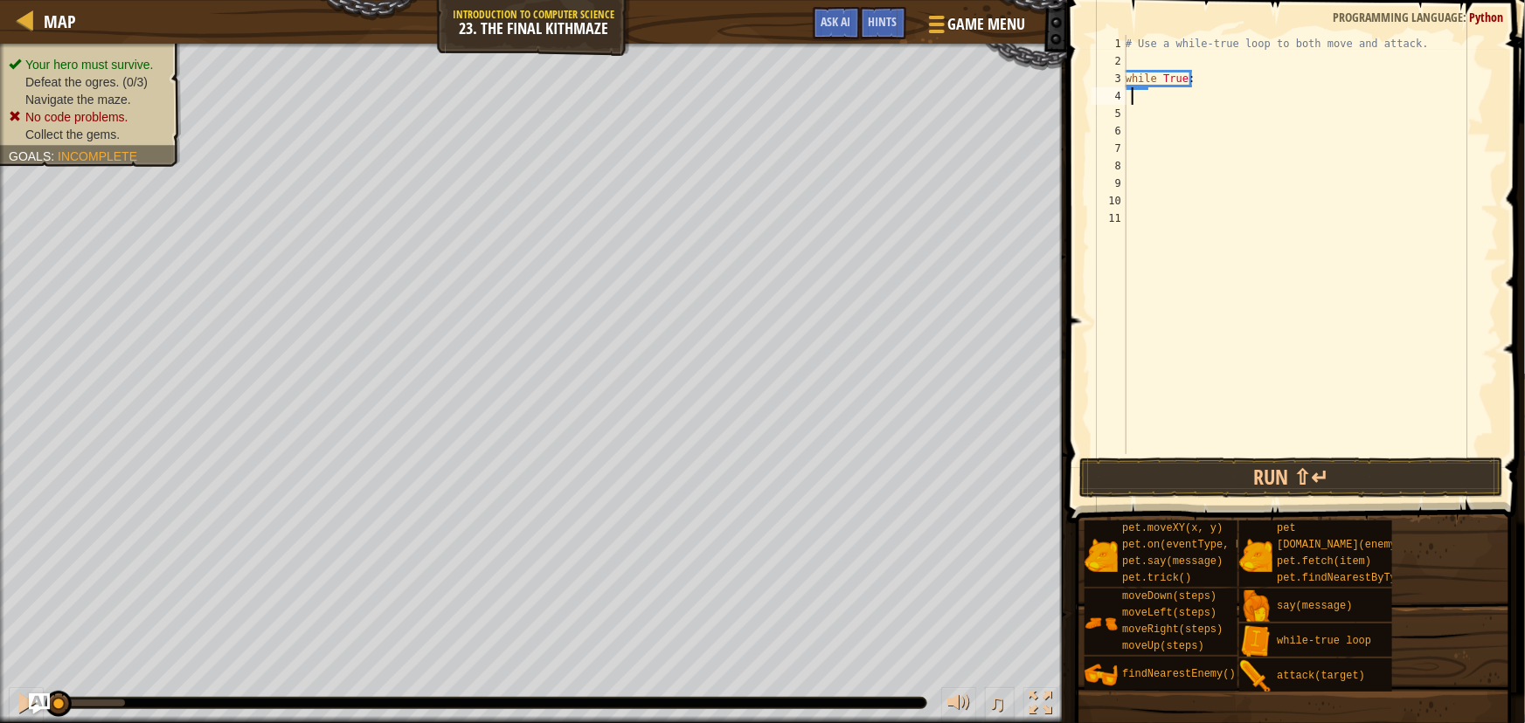
scroll to position [8, 0]
click at [1131, 80] on div "# Use a while-true loop to both move and attack. while True :" at bounding box center [1310, 262] width 377 height 454
type textarea "while True:"
click at [1131, 85] on div "# Use a while-true loop to both move and attack. while True :" at bounding box center [1310, 262] width 377 height 454
click at [1131, 86] on div "# Use a while-true loop to both move and attack. while True :" at bounding box center [1310, 262] width 377 height 454
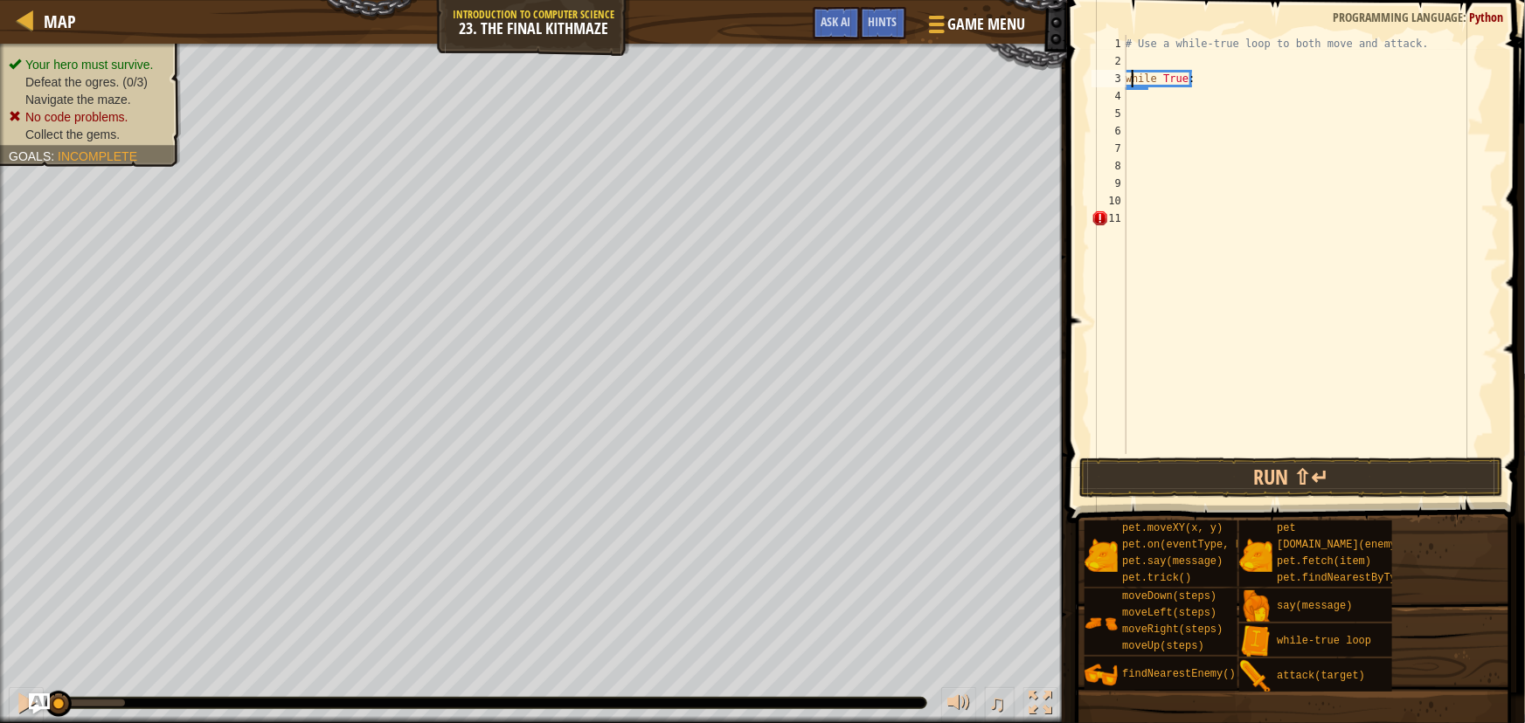
click at [1137, 85] on div "# Use a while-true loop to both move and attack. while True :" at bounding box center [1310, 262] width 377 height 454
click at [1138, 86] on div "# Use a while-true loop to both move and attack. while True :" at bounding box center [1310, 262] width 377 height 454
click at [1137, 92] on div "# Use a while-true loop to both move and attack. while True :" at bounding box center [1310, 262] width 377 height 454
click at [1207, 78] on div "# Use a while-true loop to both move and attack. while True :" at bounding box center [1310, 262] width 377 height 454
type textarea "while True:"
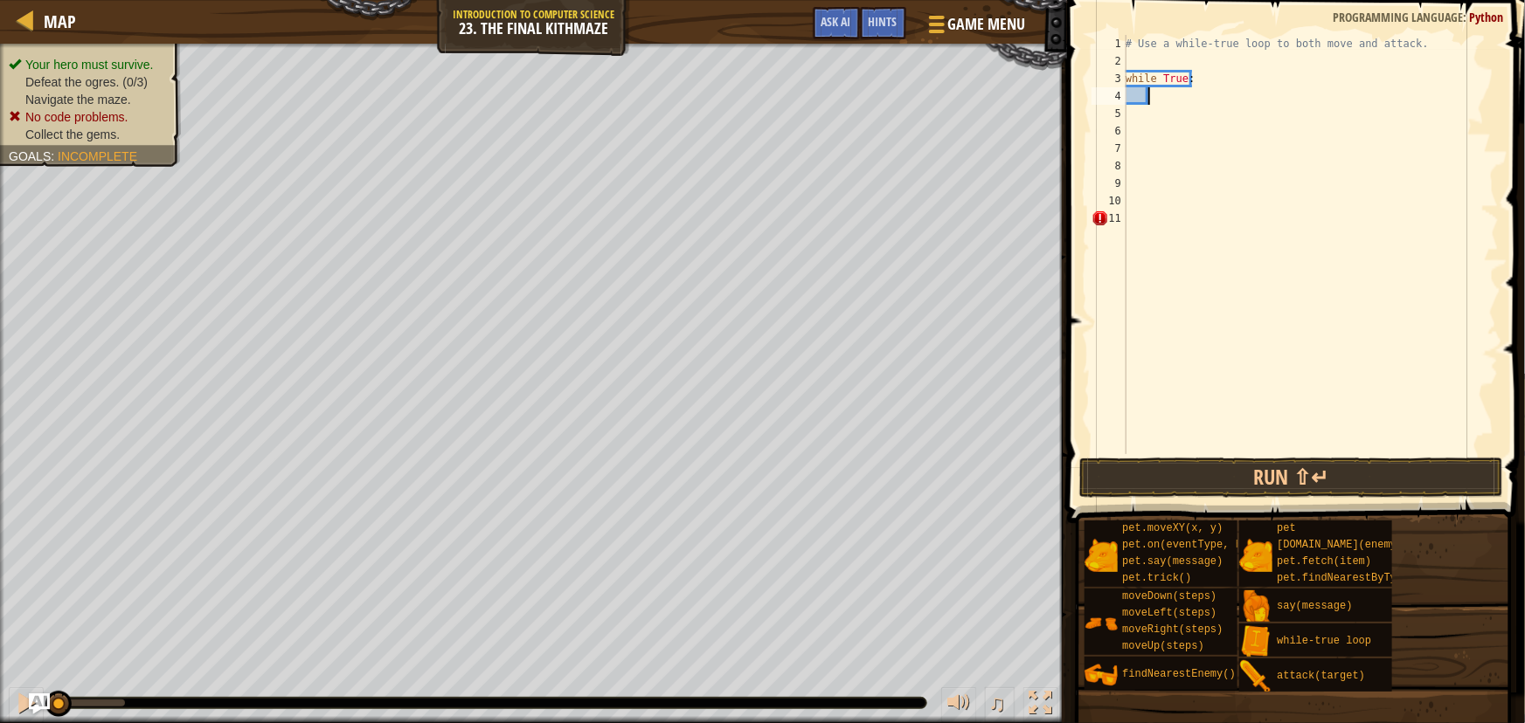
type textarea "m"
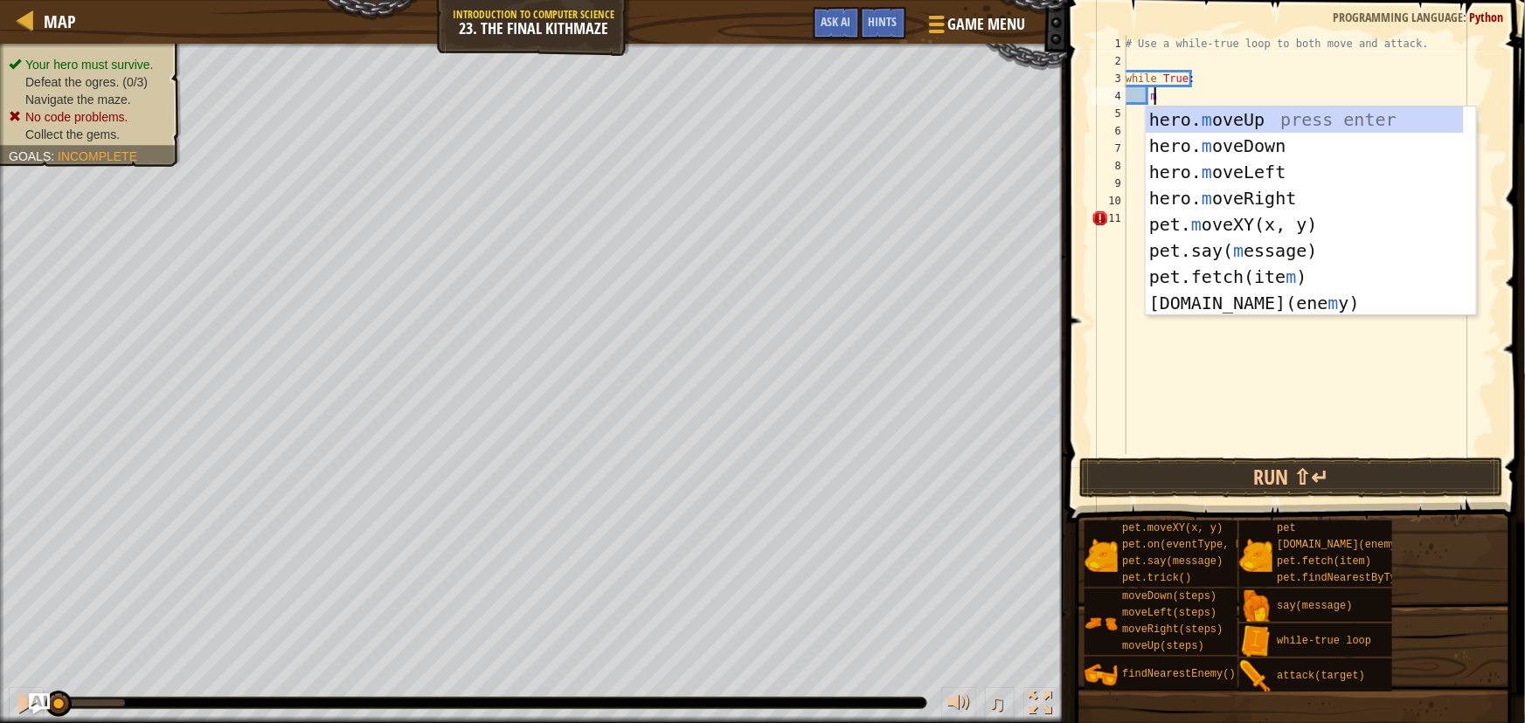
scroll to position [8, 1]
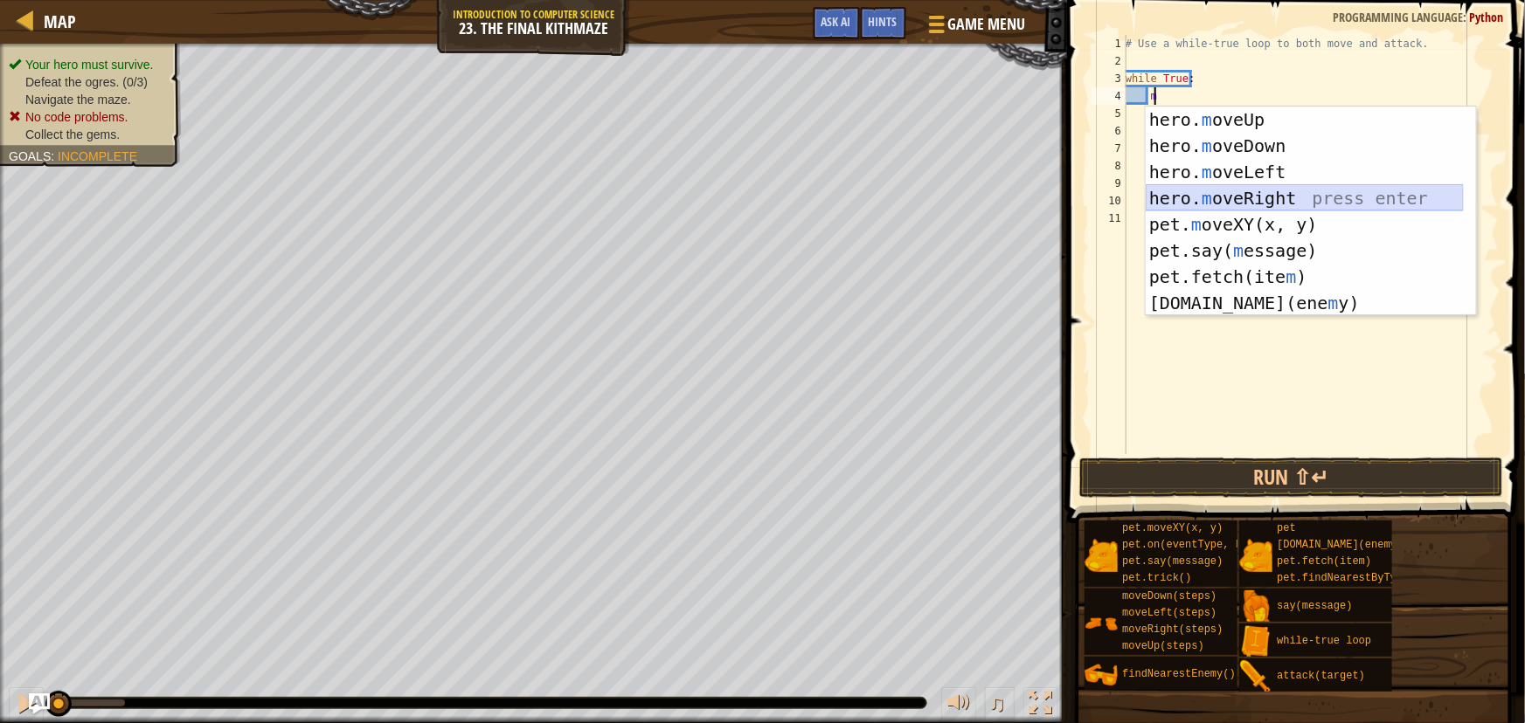
click at [1233, 186] on div "hero. m oveUp press enter hero. m oveDown press enter hero. m oveLeft press ent…" at bounding box center [1304, 238] width 318 height 262
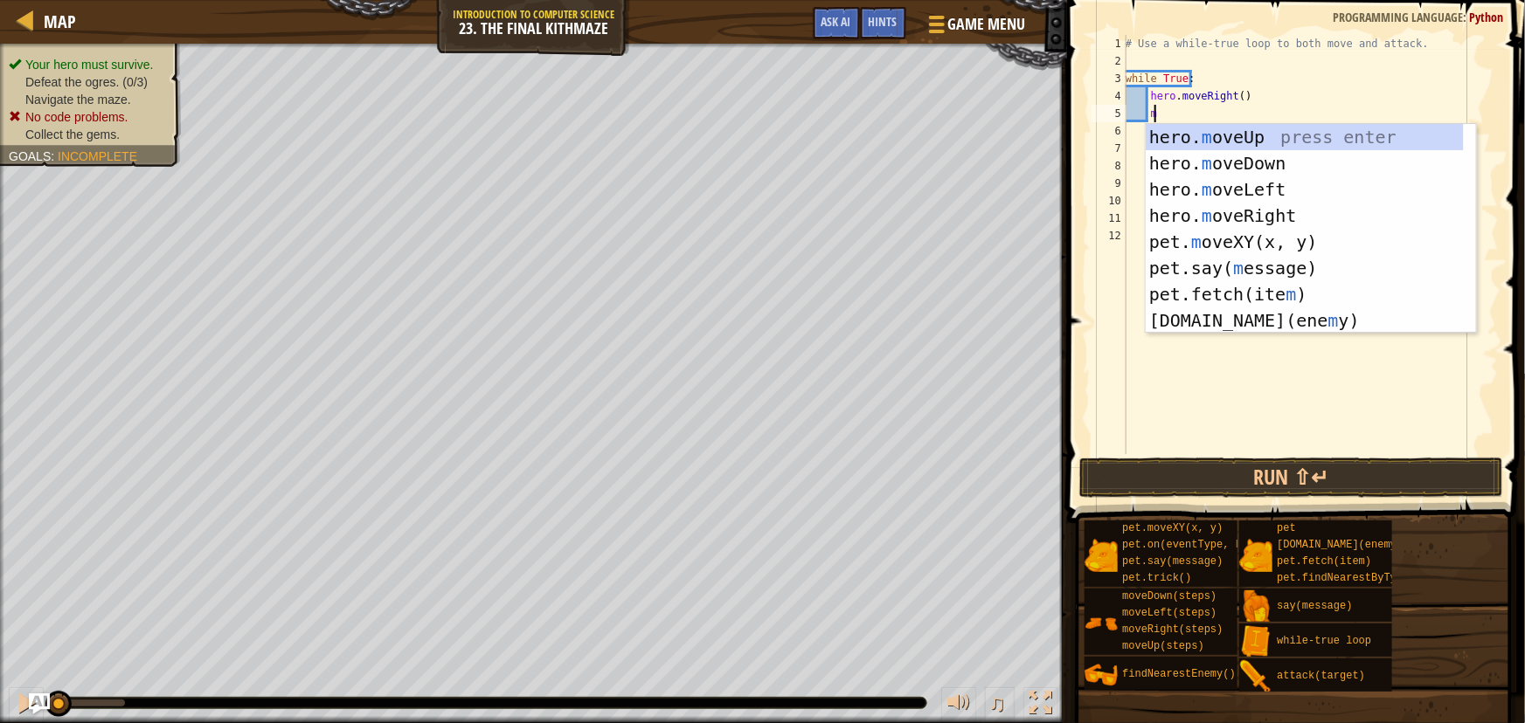
scroll to position [8, 2]
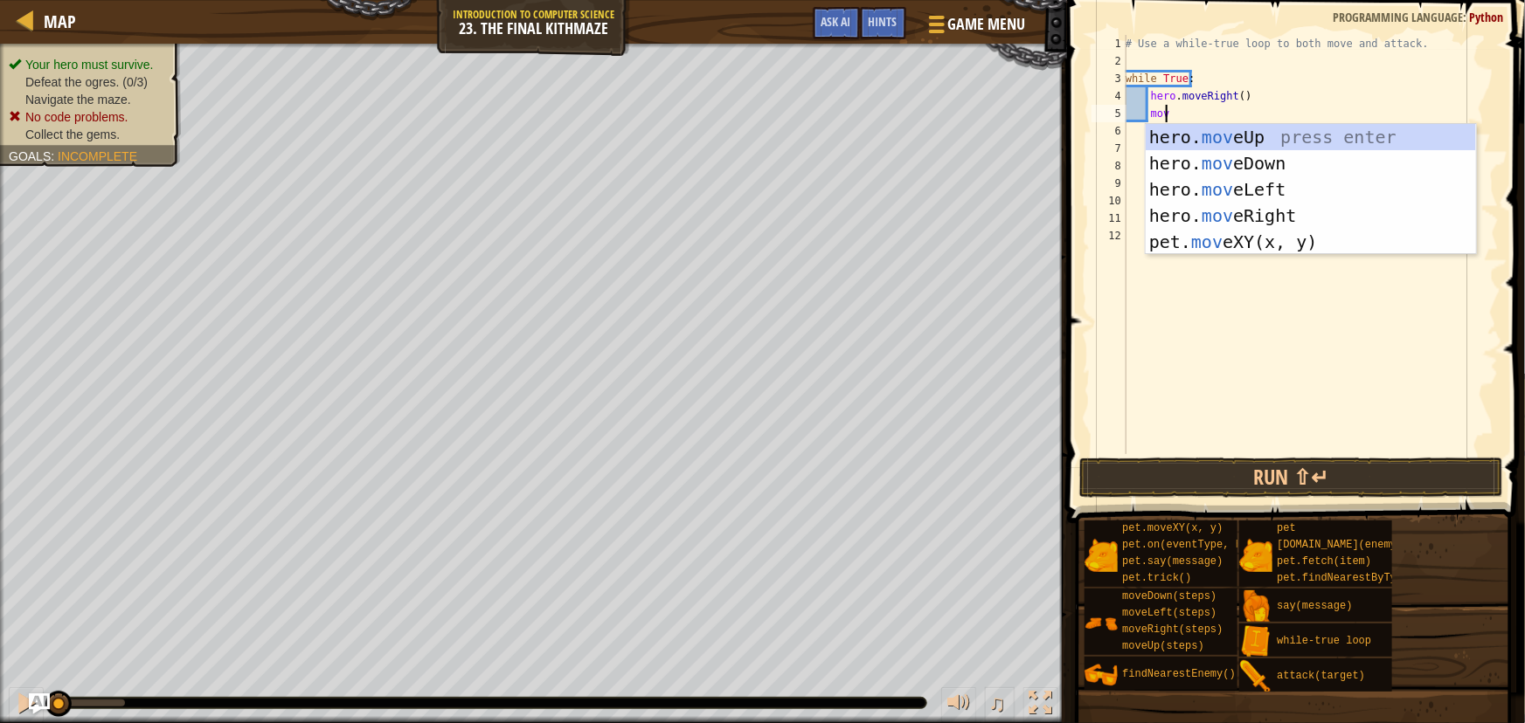
type textarea "move"
click at [1175, 136] on div "hero. move Up press enter hero. move Down press enter hero. move Left press ent…" at bounding box center [1310, 215] width 330 height 183
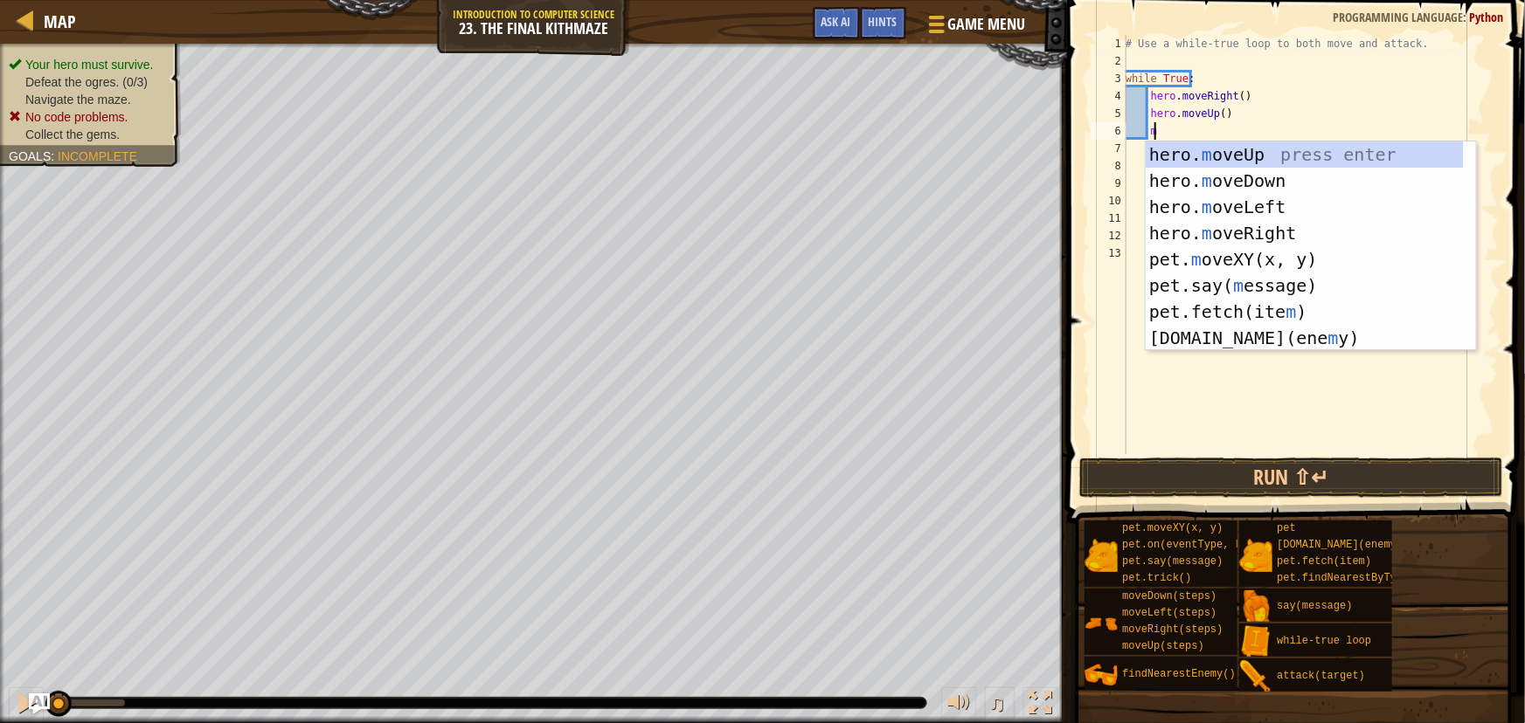
type textarea "mo"
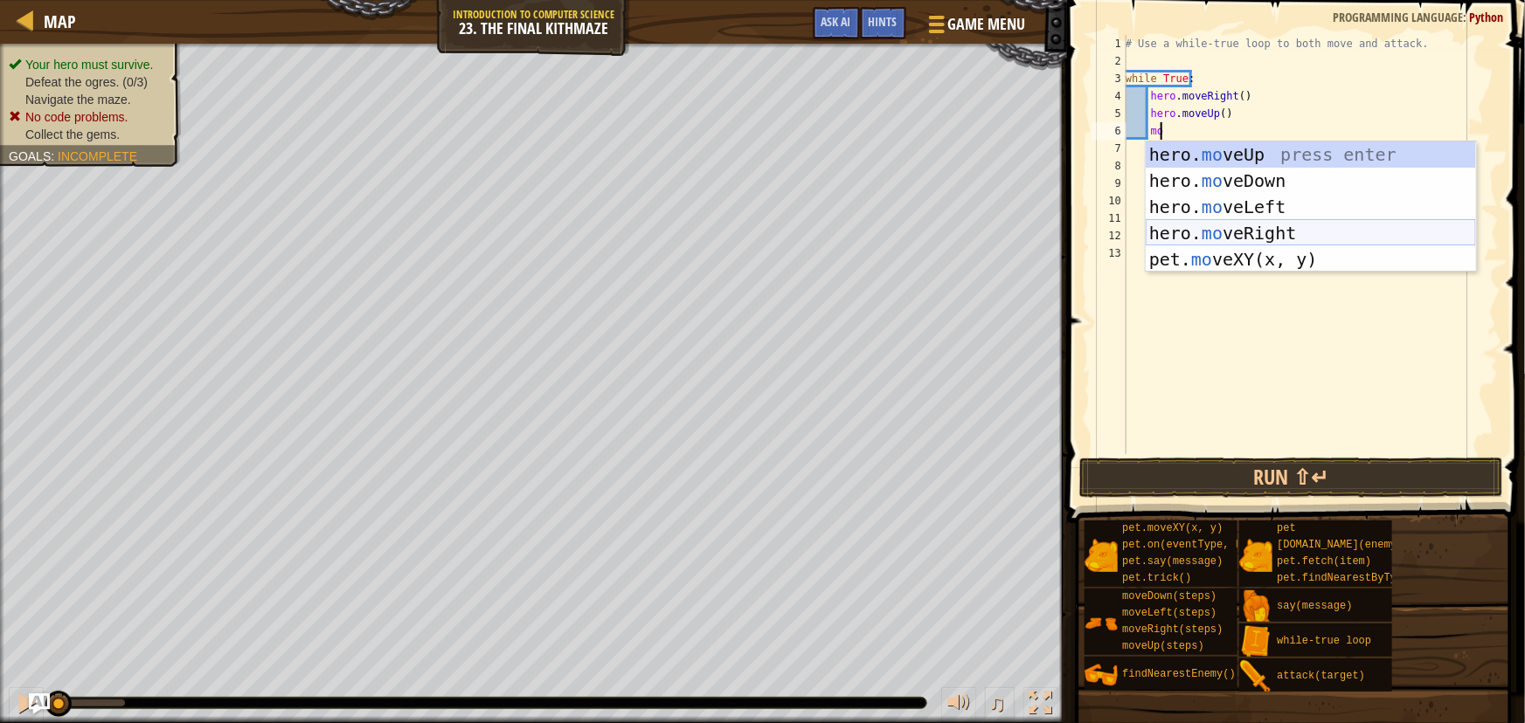
click at [1249, 232] on div "hero. mo veUp press enter hero. mo veDown press enter hero. mo veLeft press ent…" at bounding box center [1310, 233] width 330 height 183
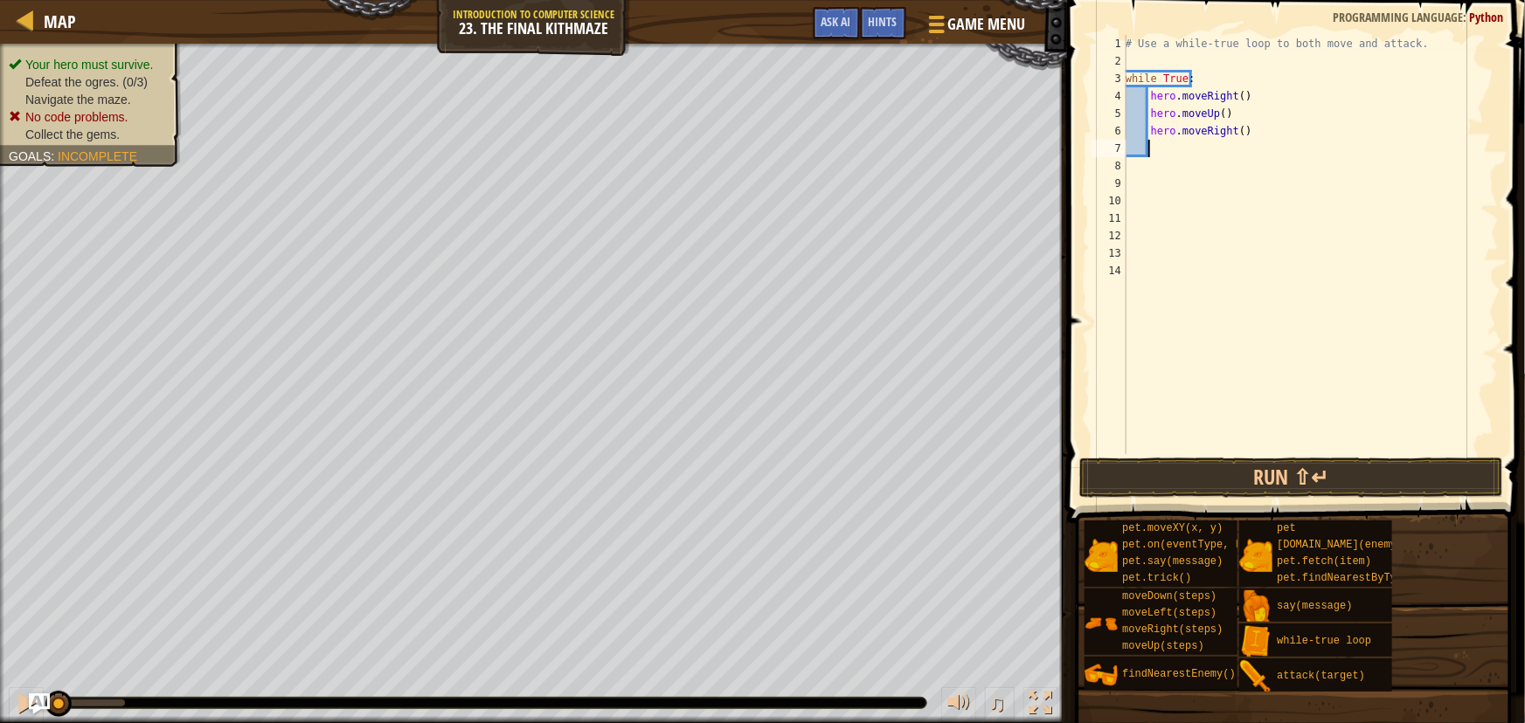
scroll to position [8, 1]
type textarea "f"
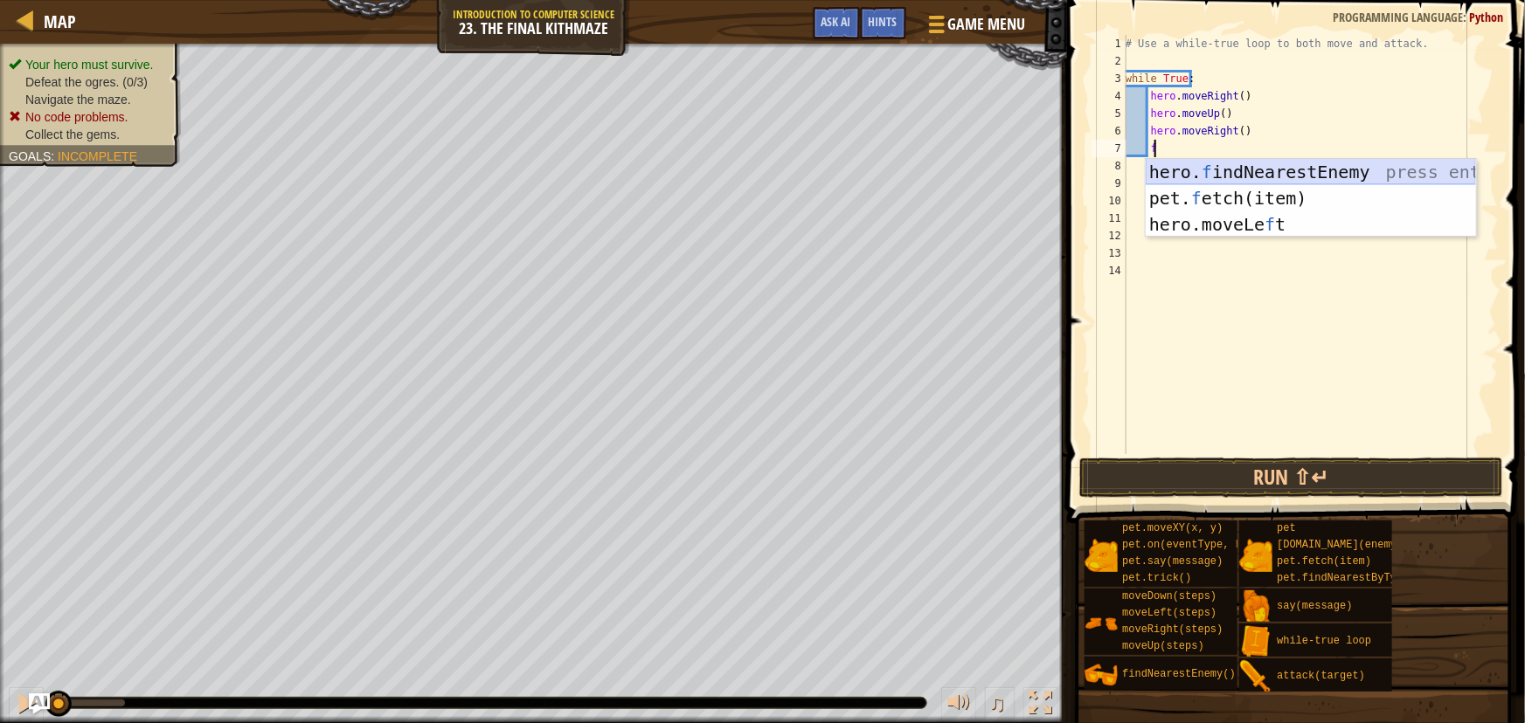
click at [1228, 168] on div "hero. f indNearestEnemy press enter pet. f etch(item) press enter hero.moveLe f…" at bounding box center [1310, 224] width 330 height 131
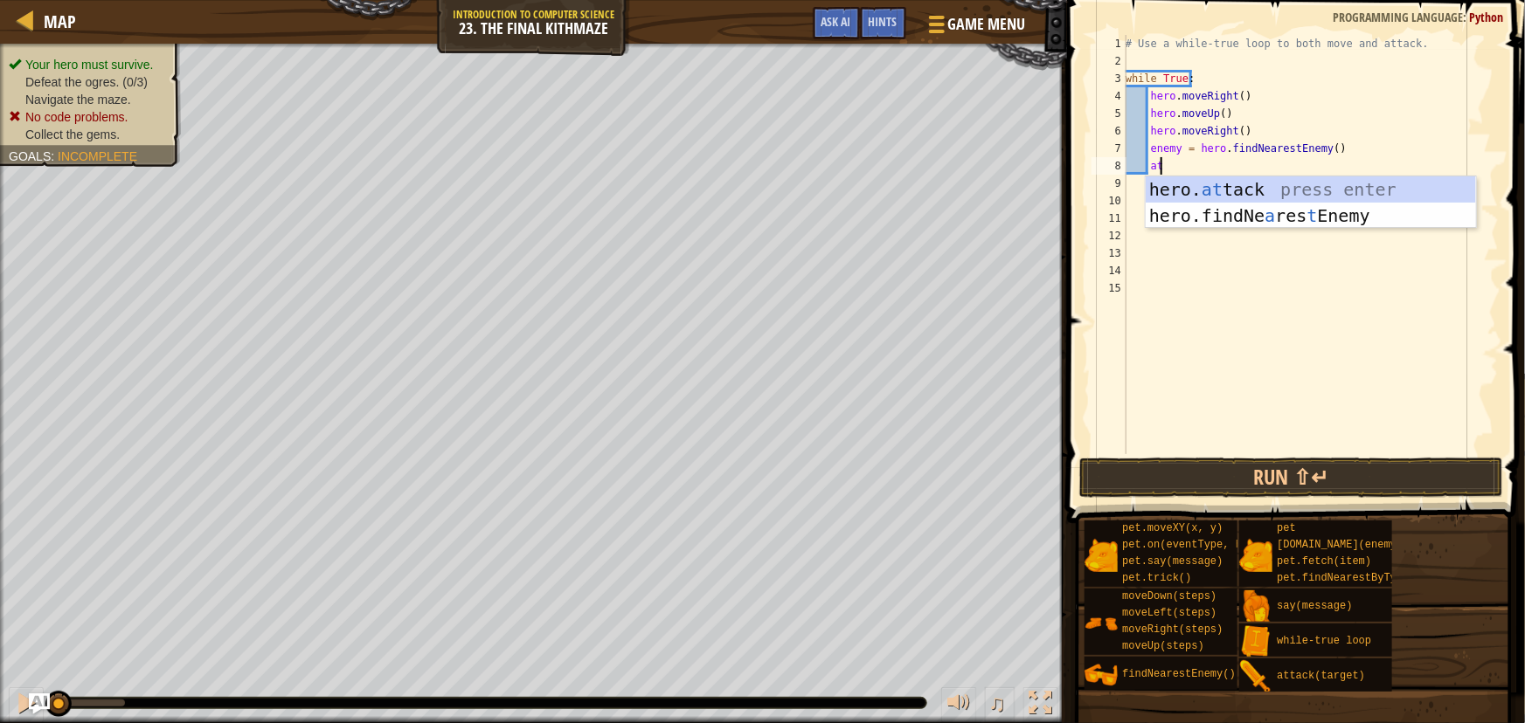
scroll to position [8, 2]
click at [1212, 192] on div "hero. at tack press enter hero.findNe a res t Enemy press enter" at bounding box center [1310, 228] width 330 height 105
type textarea "hero.attack(enemy)"
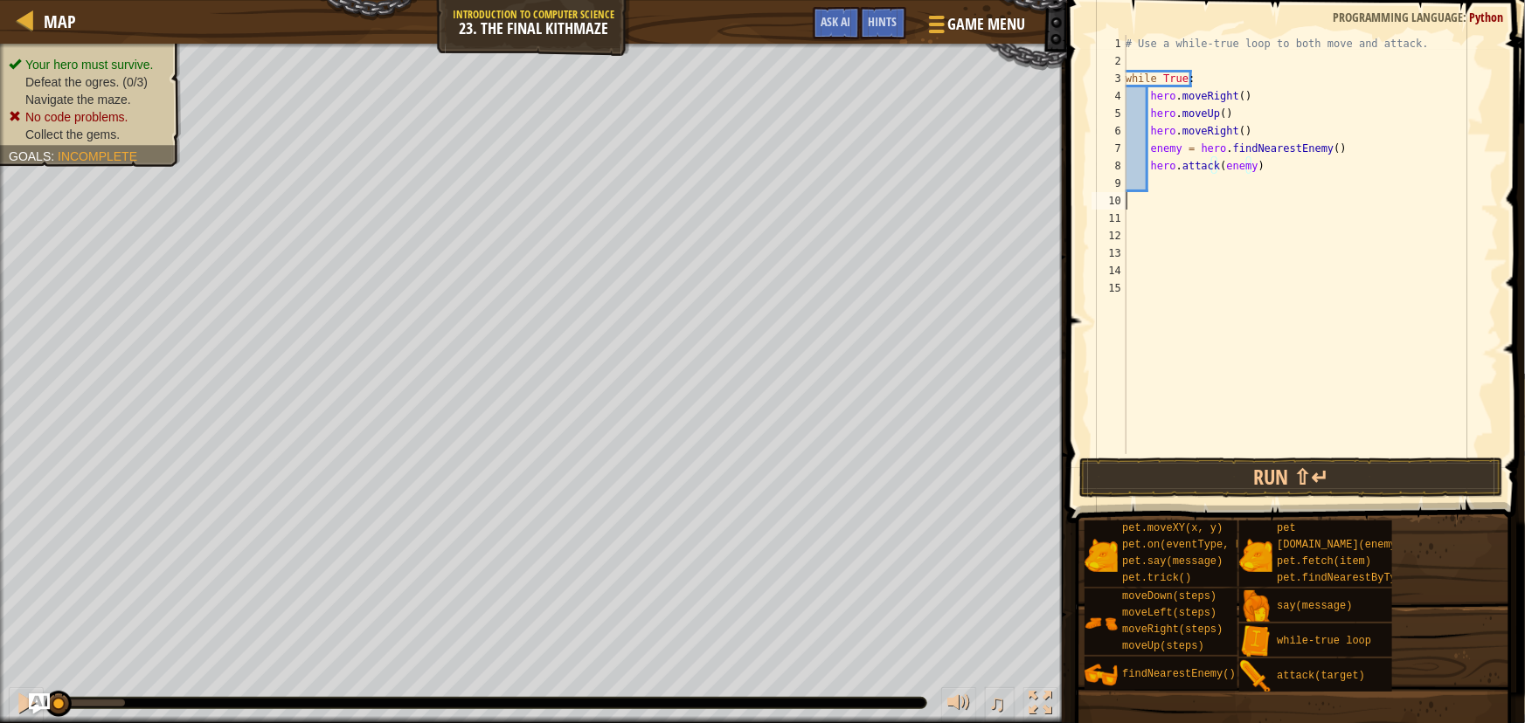
click at [1223, 198] on div "# Use a while-true loop to both move and attack. while True : hero . moveRight …" at bounding box center [1310, 262] width 377 height 454
click at [1159, 179] on div "# Use a while-true loop to both move and attack. while True : hero . moveRight …" at bounding box center [1310, 262] width 377 height 454
type textarea "m"
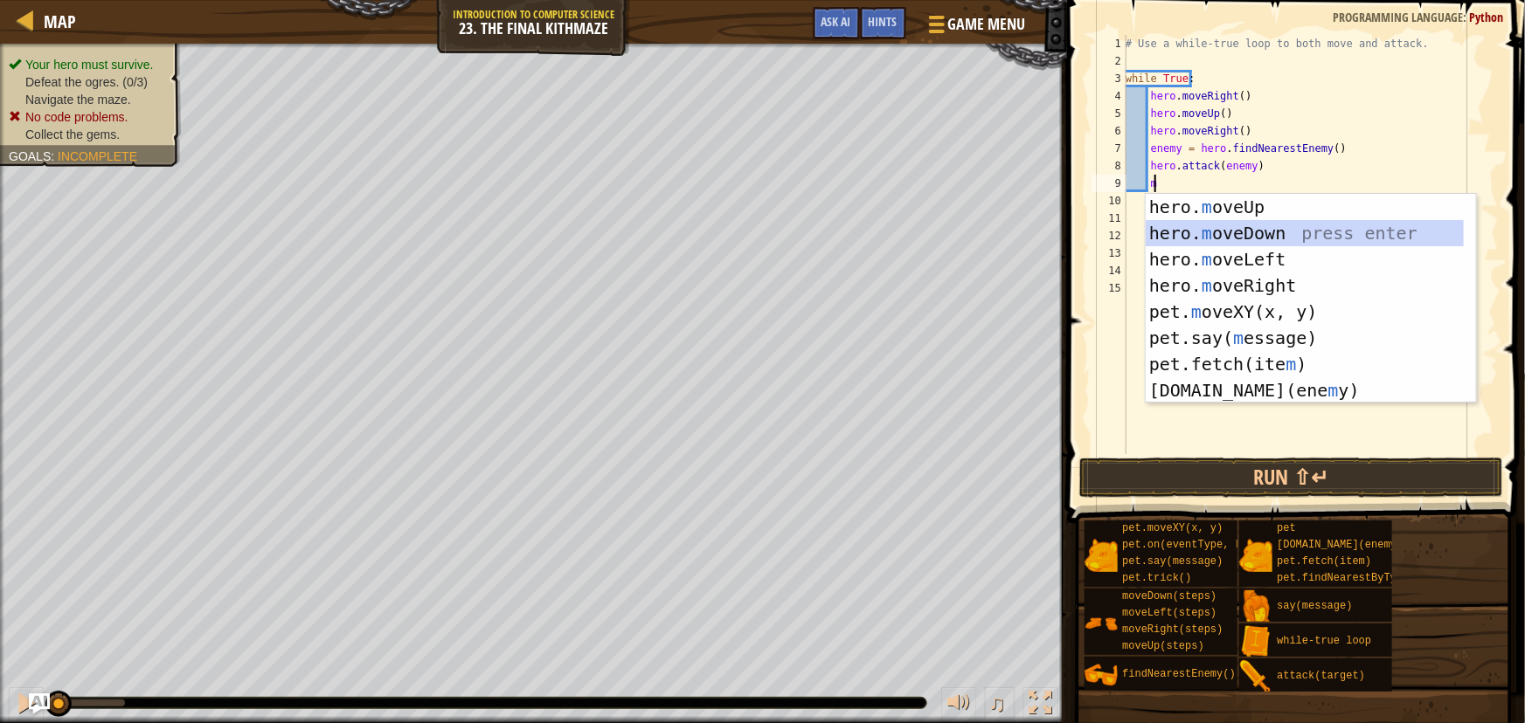
click at [1239, 236] on div "hero. m oveUp press enter hero. m oveDown press enter hero. m oveLeft press ent…" at bounding box center [1310, 325] width 330 height 262
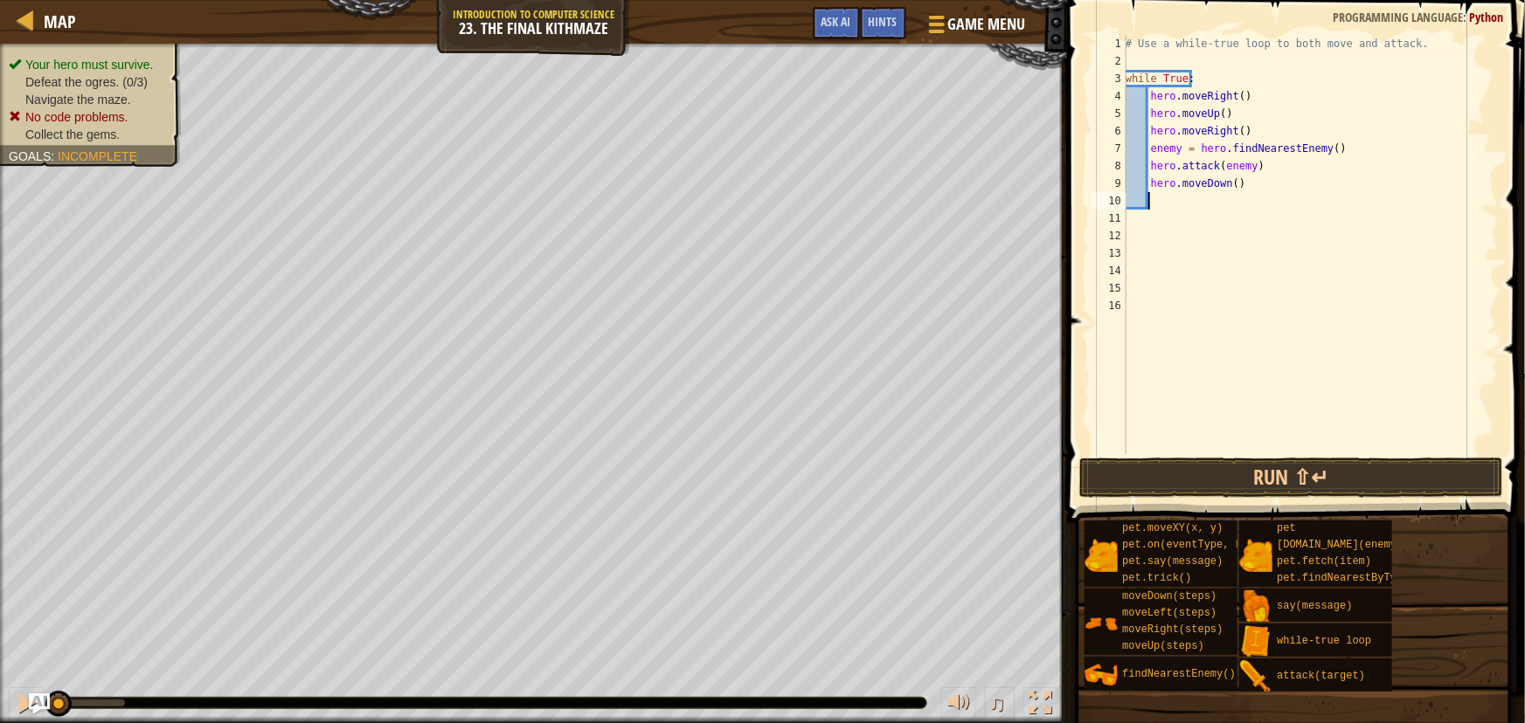
type textarea "m"
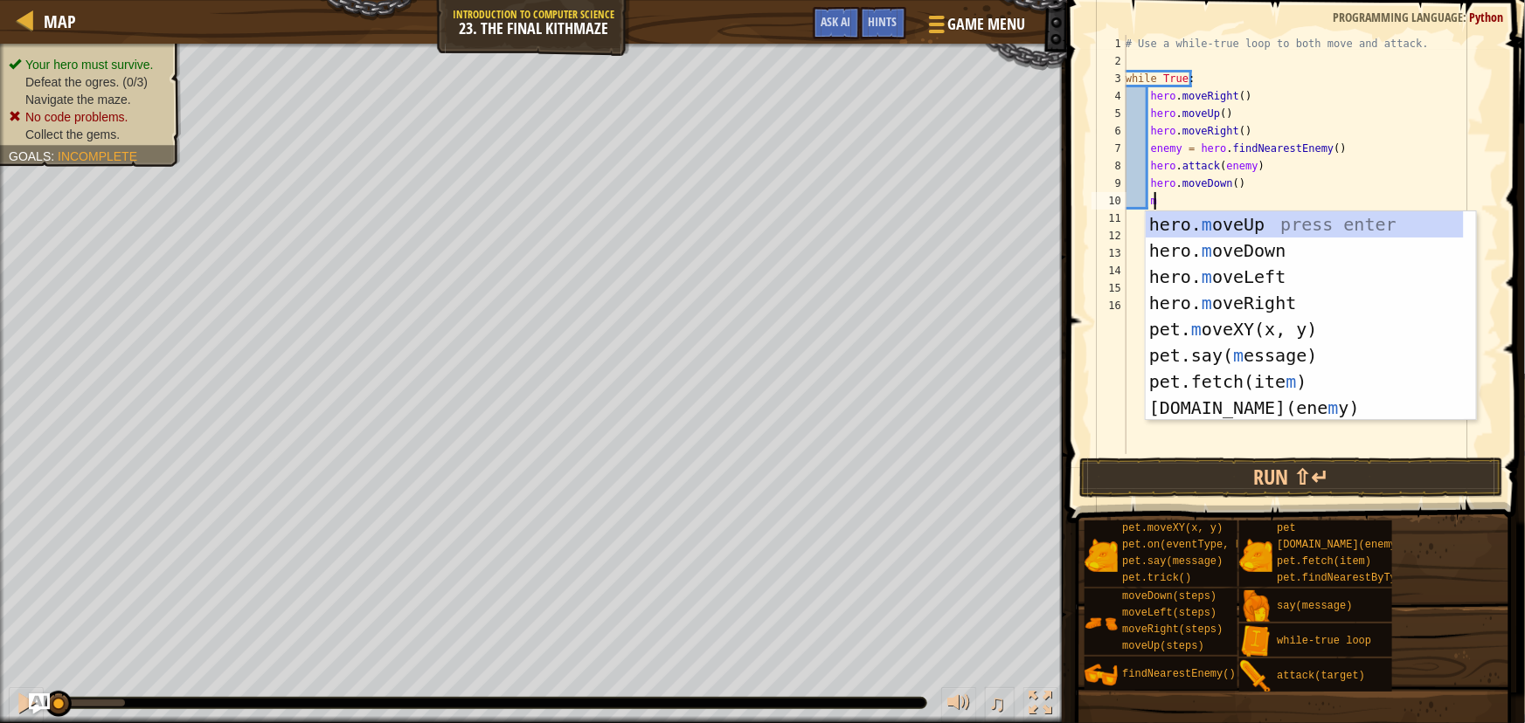
click at [1206, 224] on div "hero. m oveUp press enter hero. m oveDown press enter hero. m oveLeft press ent…" at bounding box center [1304, 342] width 318 height 262
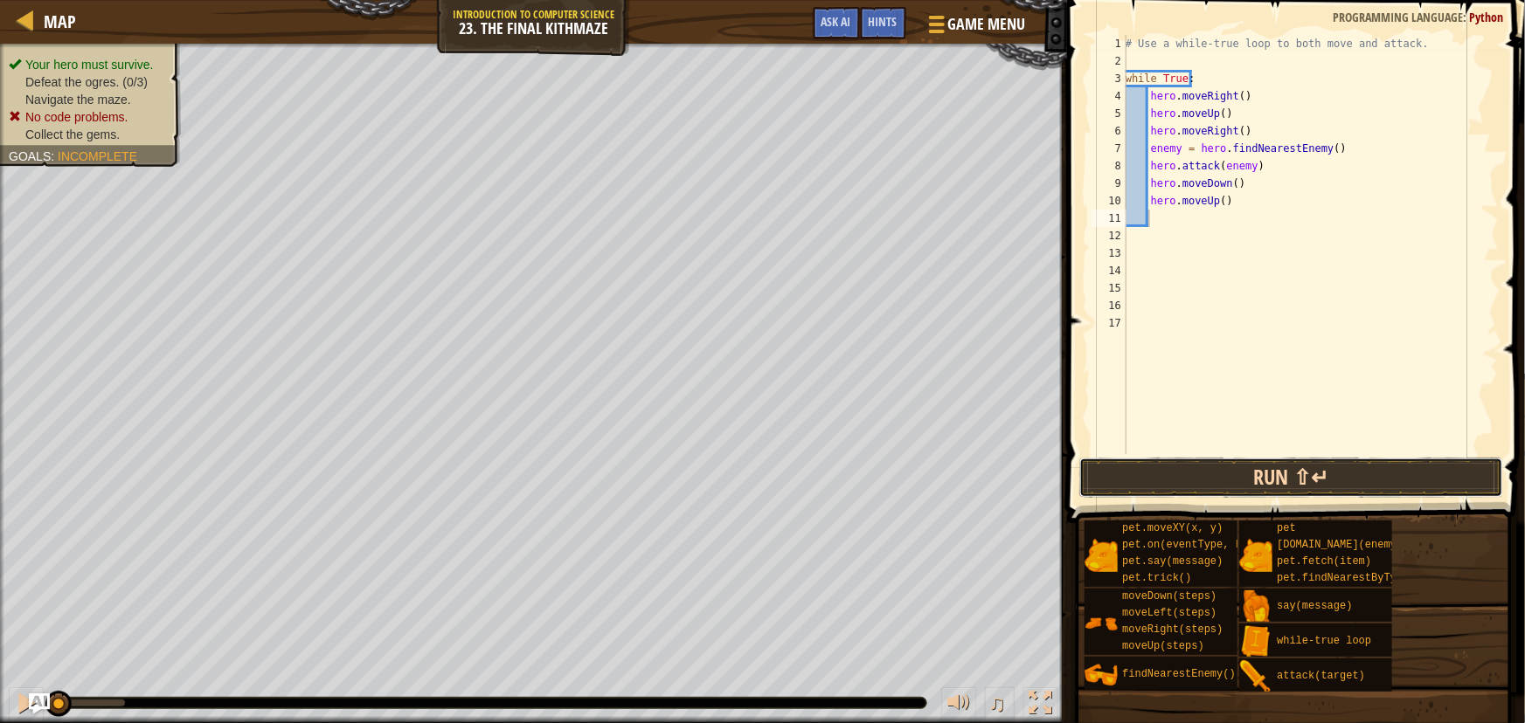
click at [1149, 472] on button "Run ⇧↵" at bounding box center [1291, 478] width 424 height 40
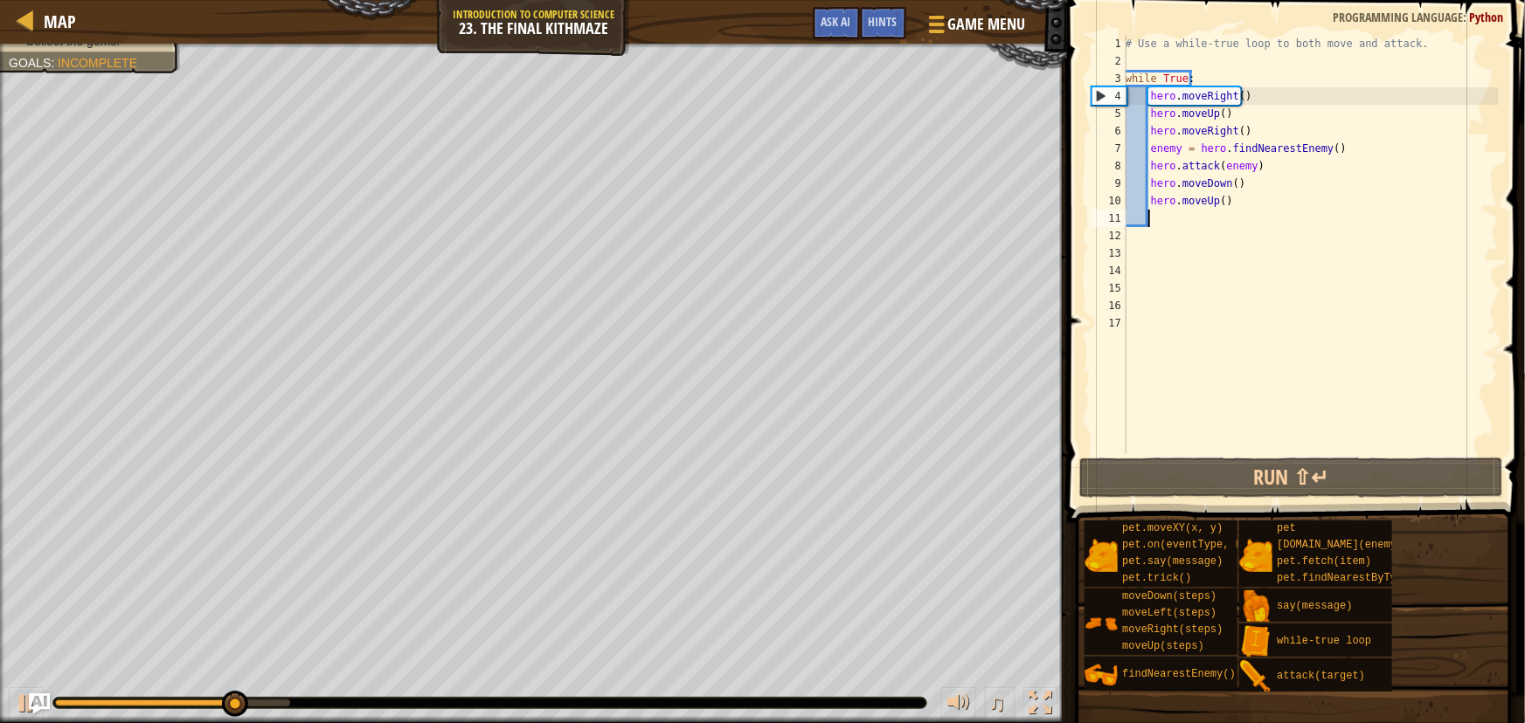
click at [1162, 175] on div "# Use a while-true loop to both move and attack. while True : hero . moveRight …" at bounding box center [1310, 262] width 377 height 454
click at [1261, 176] on div "# Use a while-true loop to both move and attack. while True : hero . moveRight …" at bounding box center [1310, 262] width 377 height 454
click at [1260, 172] on div "# Use a while-true loop to both move and attack. while True : hero . moveRight …" at bounding box center [1310, 262] width 377 height 454
type textarea "hero.attack(enemy)"
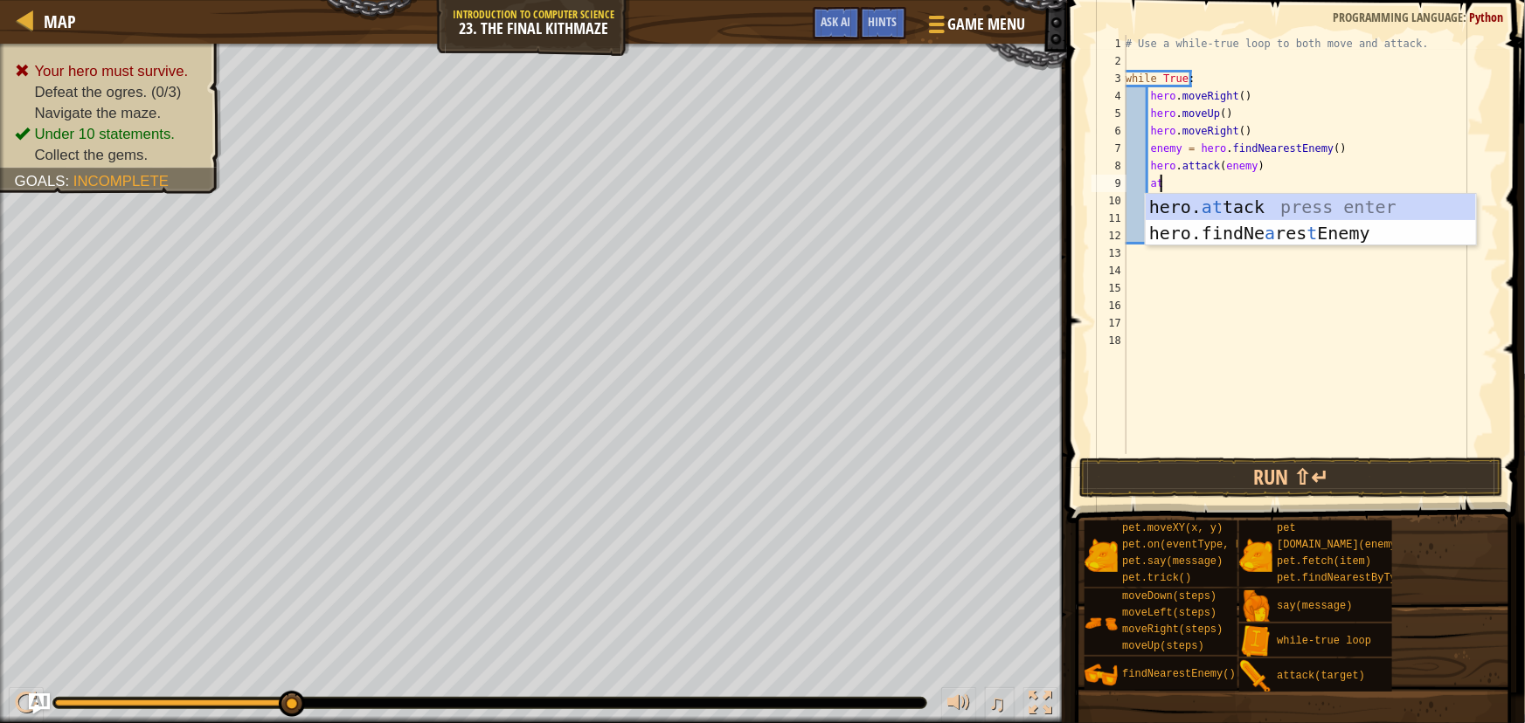
scroll to position [8, 2]
click at [1243, 204] on div "hero. att ack press enter" at bounding box center [1310, 233] width 330 height 79
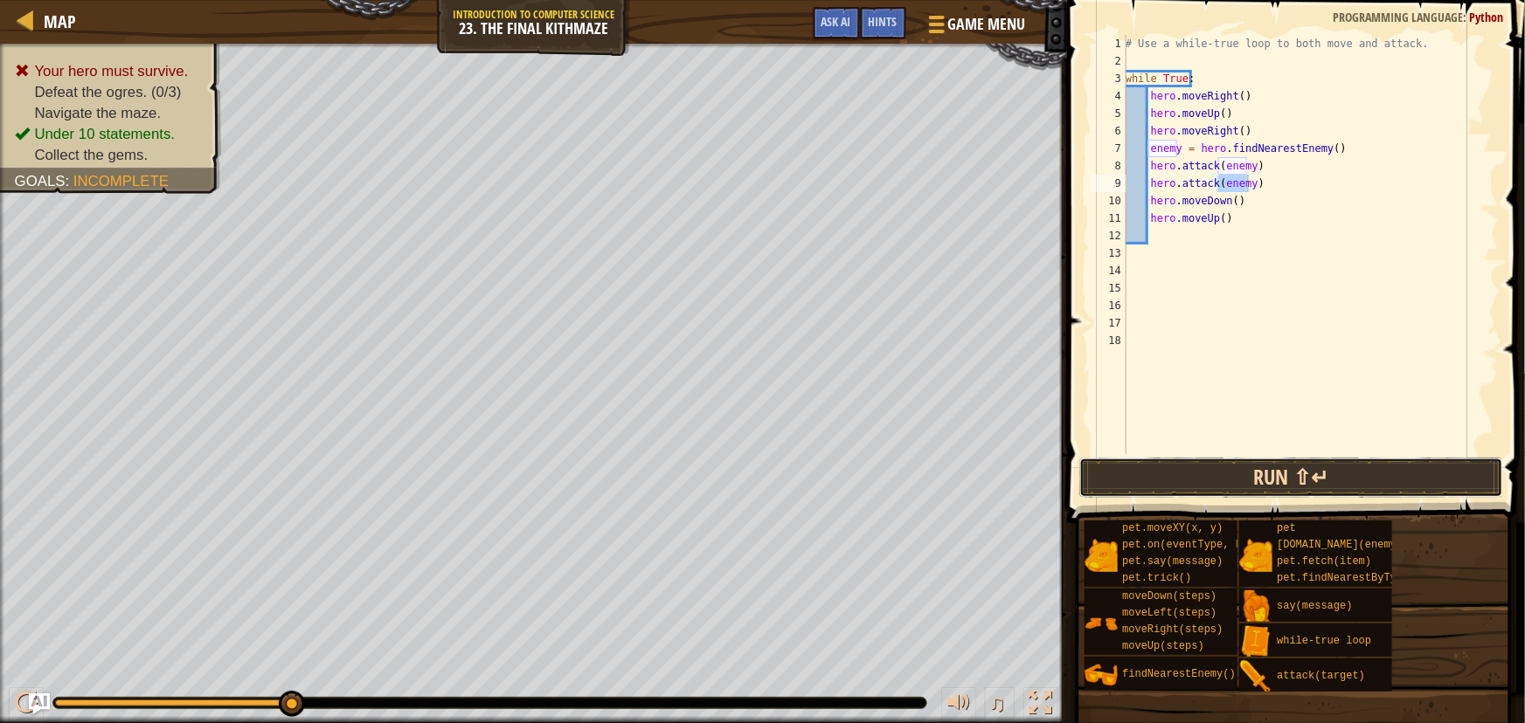
click at [1223, 477] on button "Run ⇧↵" at bounding box center [1291, 478] width 424 height 40
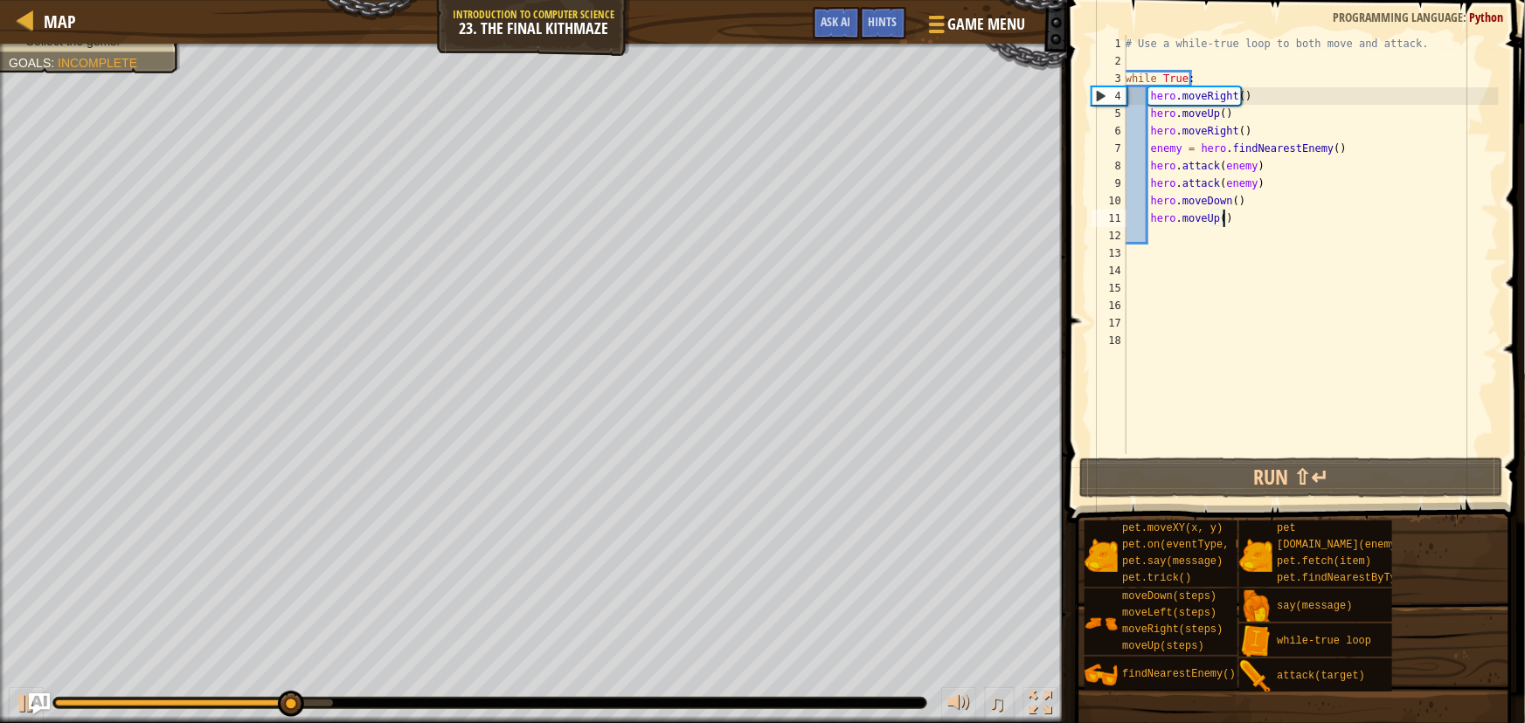
click at [1224, 218] on div "# Use a while-true loop to both move and attack. while True : hero . moveRight …" at bounding box center [1310, 262] width 377 height 454
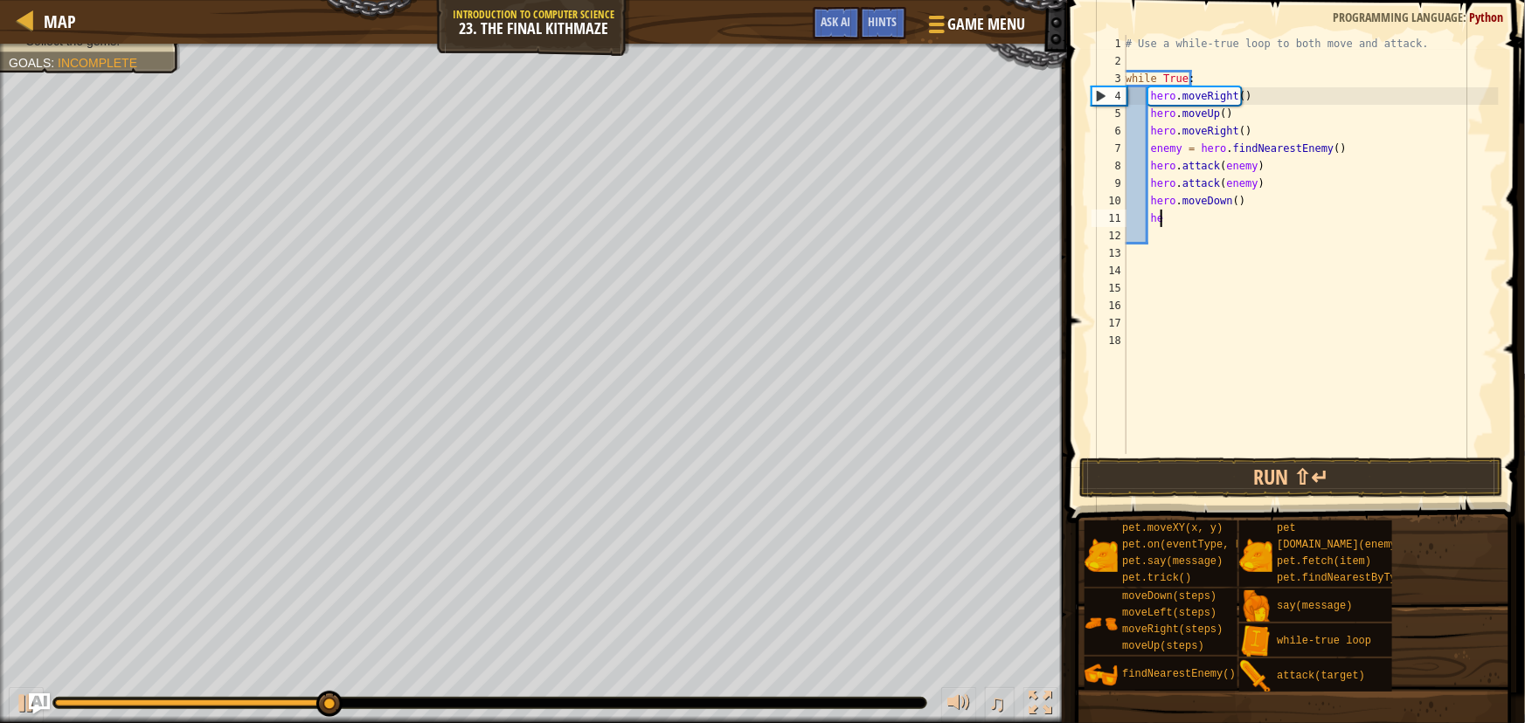
type textarea "h"
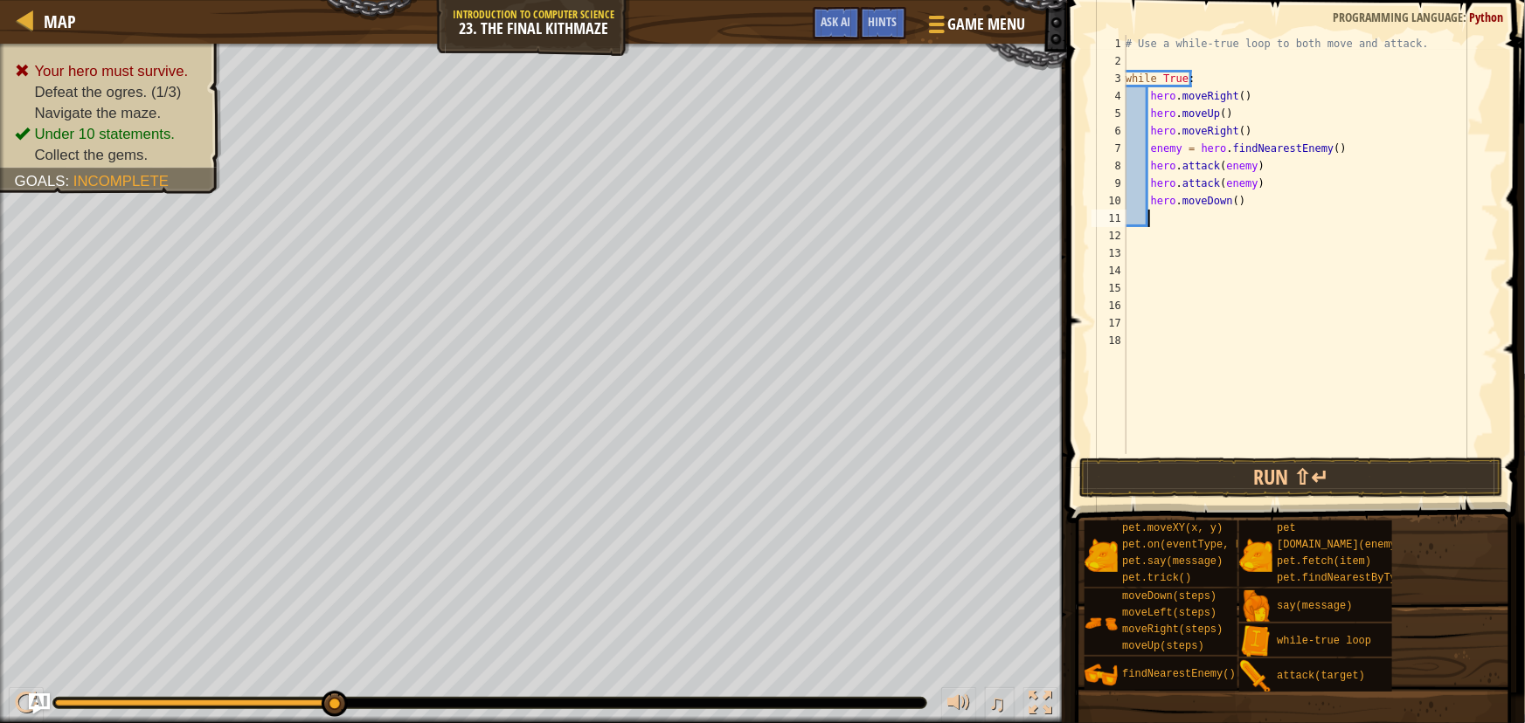
click at [1227, 197] on div "# Use a while-true loop to both move and attack. while True : hero . moveRight …" at bounding box center [1310, 262] width 377 height 454
type textarea "hero.moveDown(2)"
click at [1168, 218] on div "# Use a while-true loop to both move and attack. while True : hero . moveRight …" at bounding box center [1310, 262] width 377 height 454
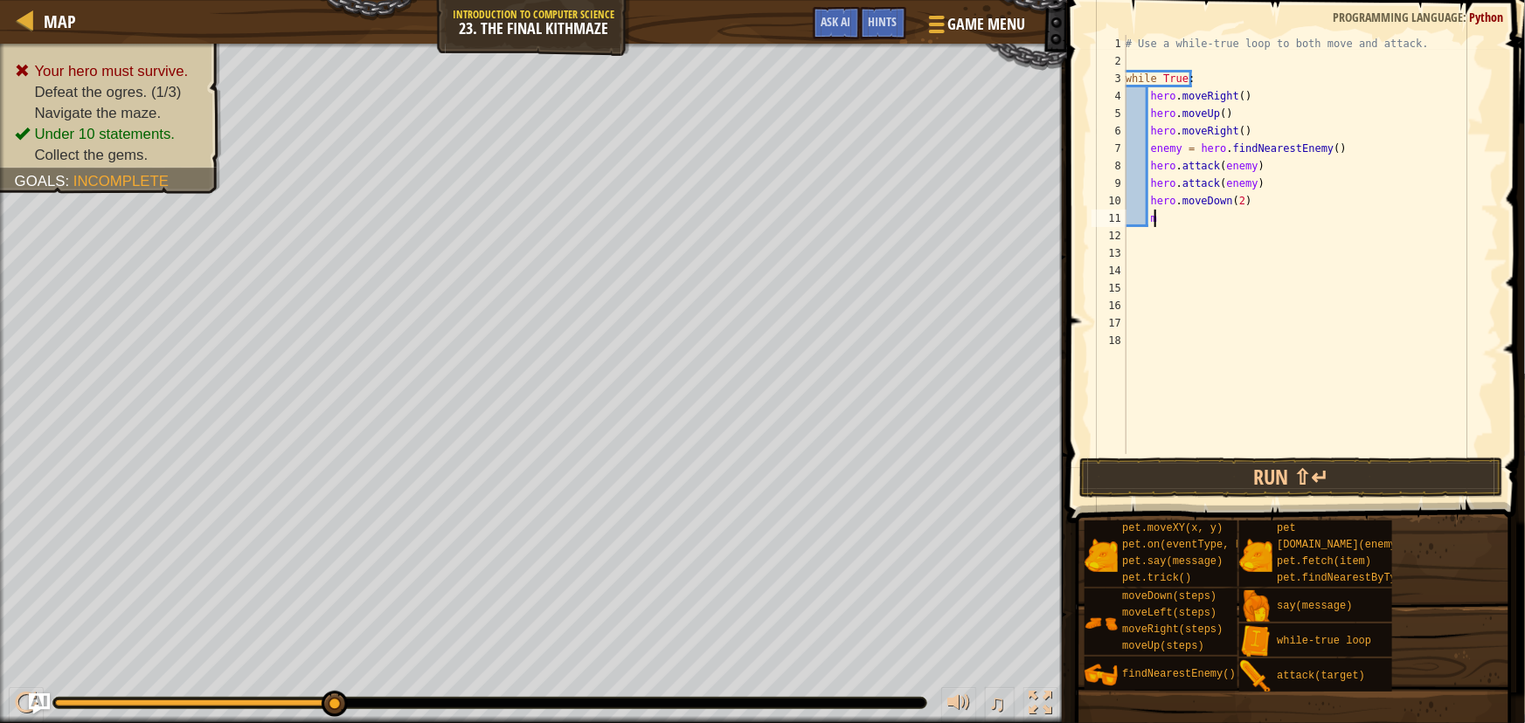
type textarea "mo"
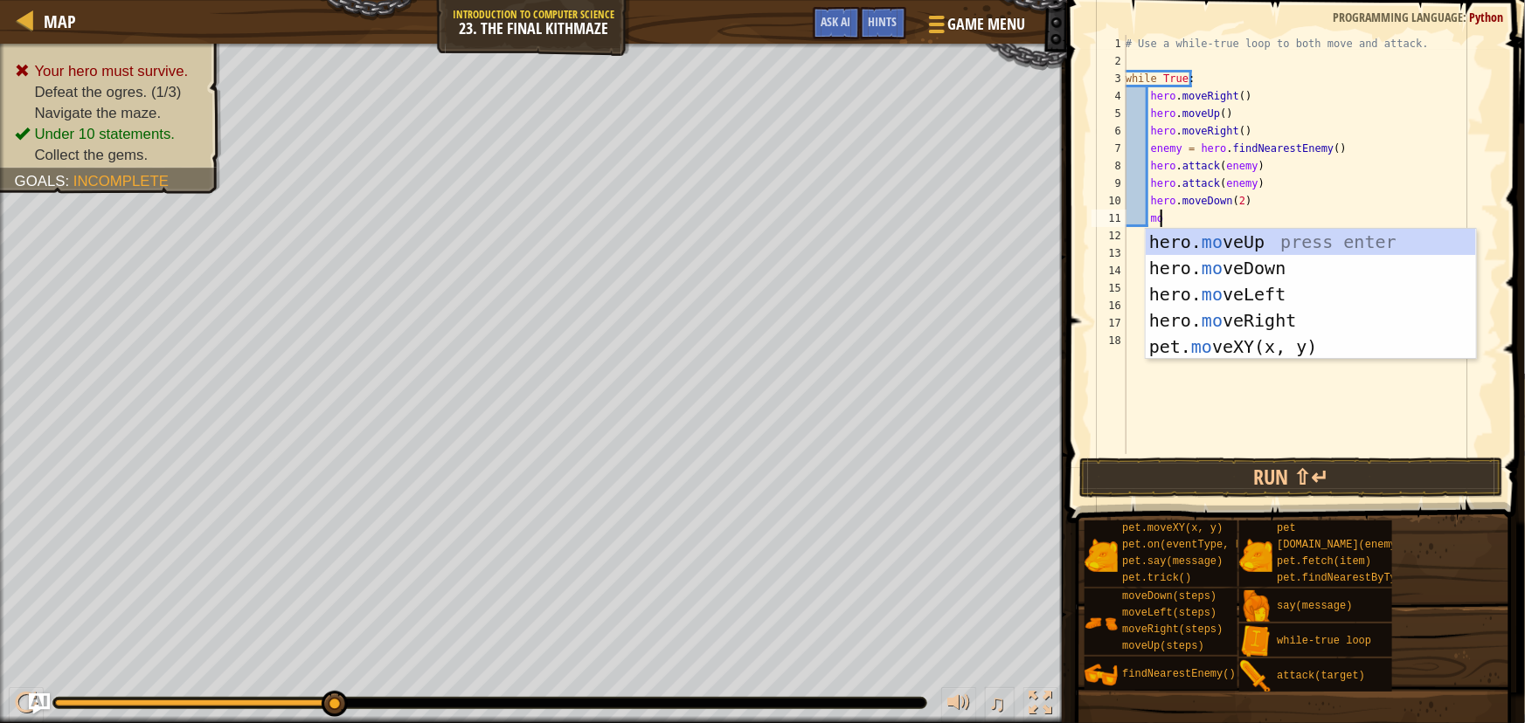
scroll to position [8, 2]
click at [1189, 236] on div "hero. mo veUp press enter hero. mo veDown press enter hero. mo veLeft press ent…" at bounding box center [1310, 320] width 330 height 183
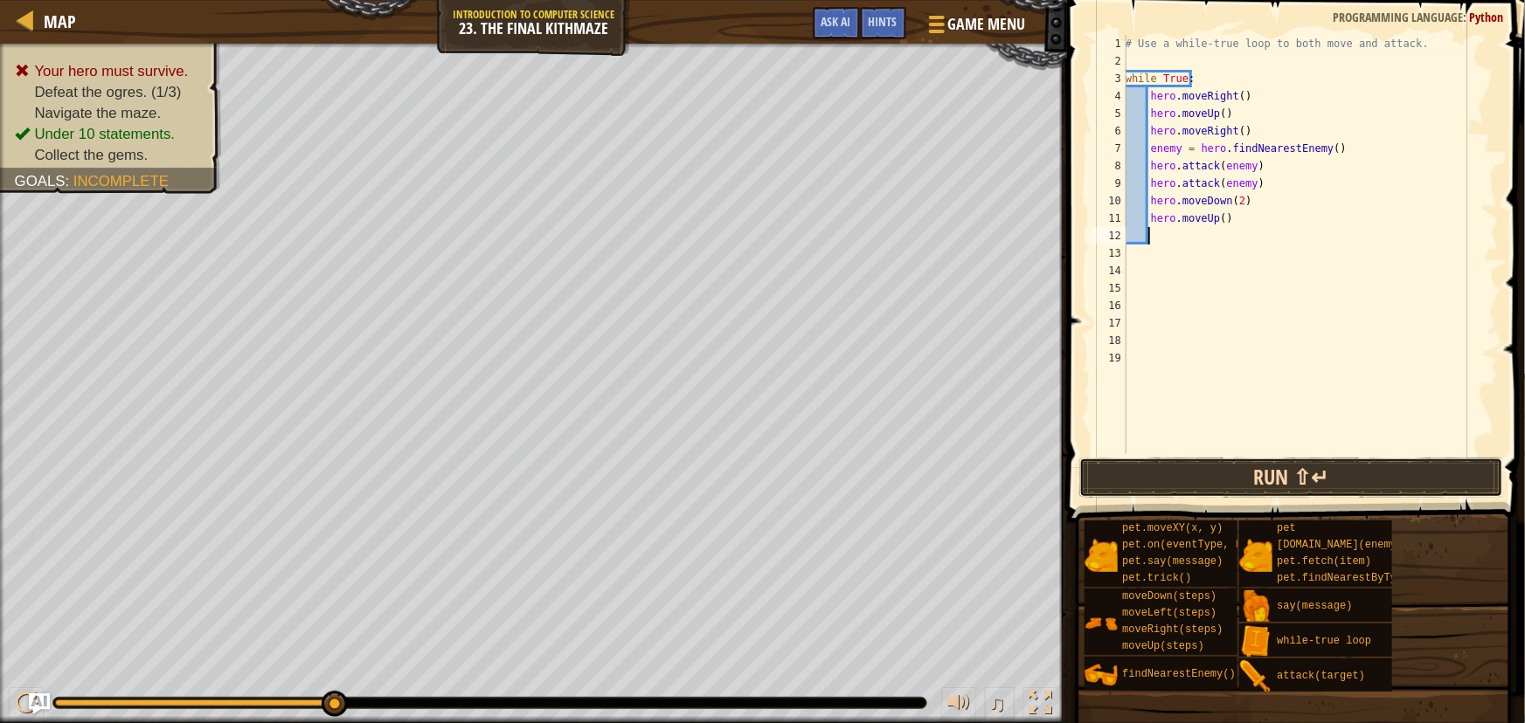
click at [1173, 470] on button "Run ⇧↵" at bounding box center [1291, 478] width 424 height 40
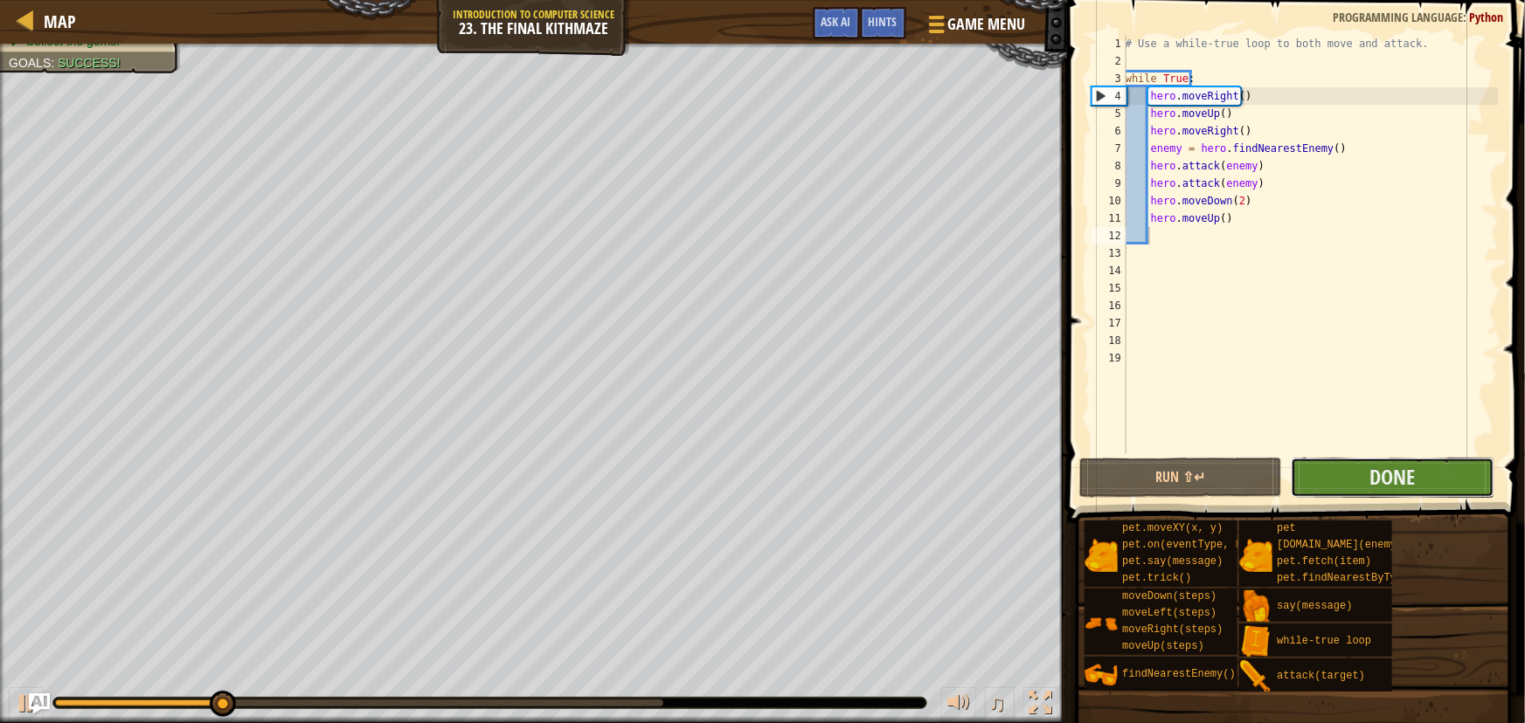
click at [1362, 489] on button "Done" at bounding box center [1392, 478] width 204 height 40
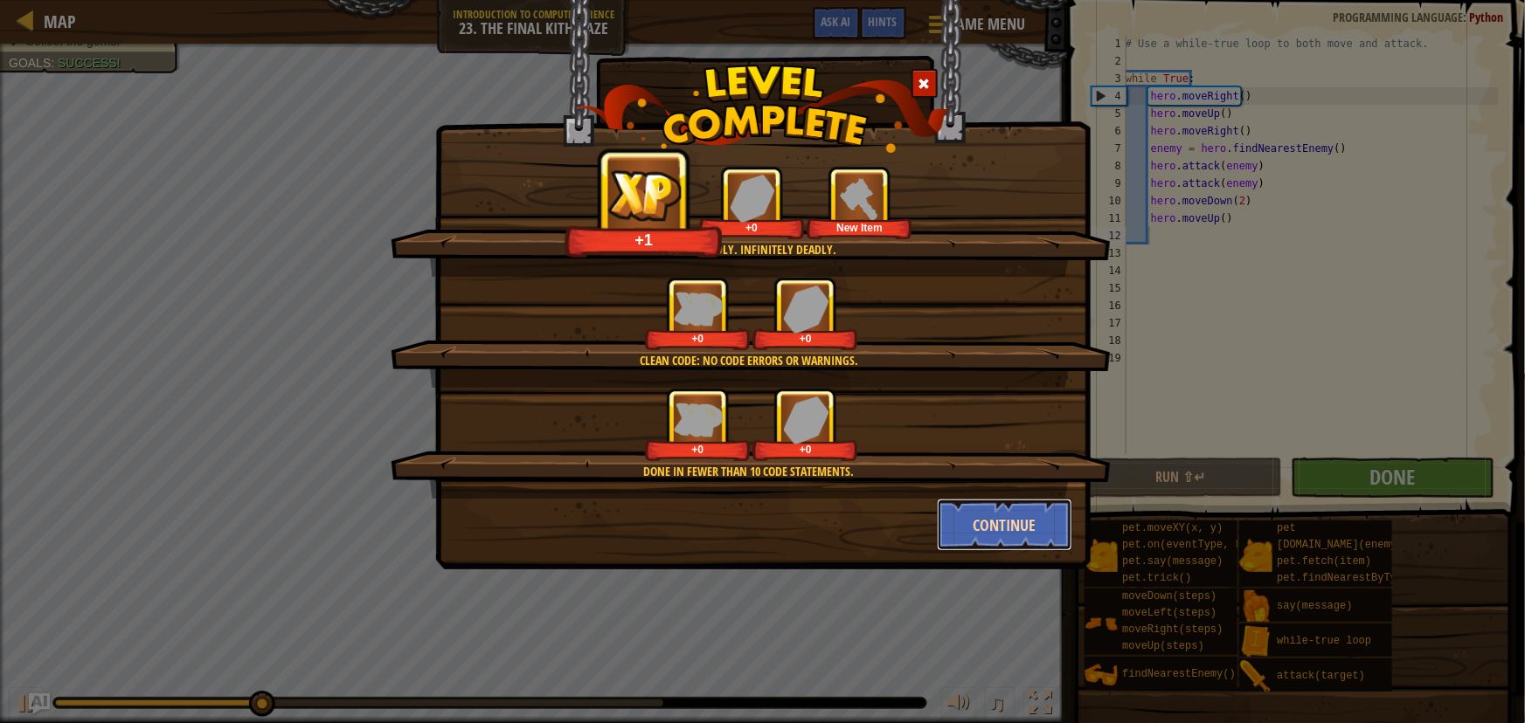
click at [1029, 521] on button "Continue" at bounding box center [1004, 525] width 135 height 52
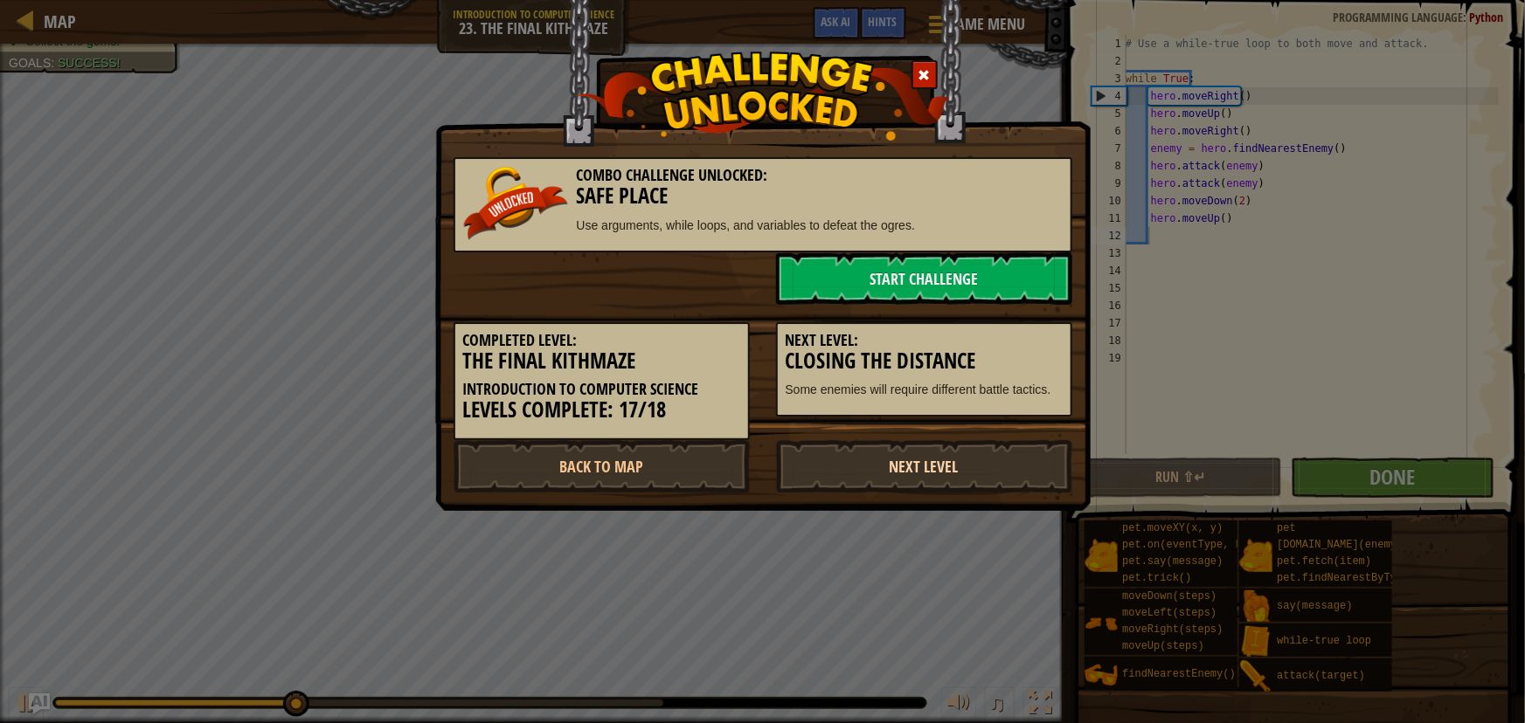
click at [923, 467] on link "Next Level" at bounding box center [924, 466] width 296 height 52
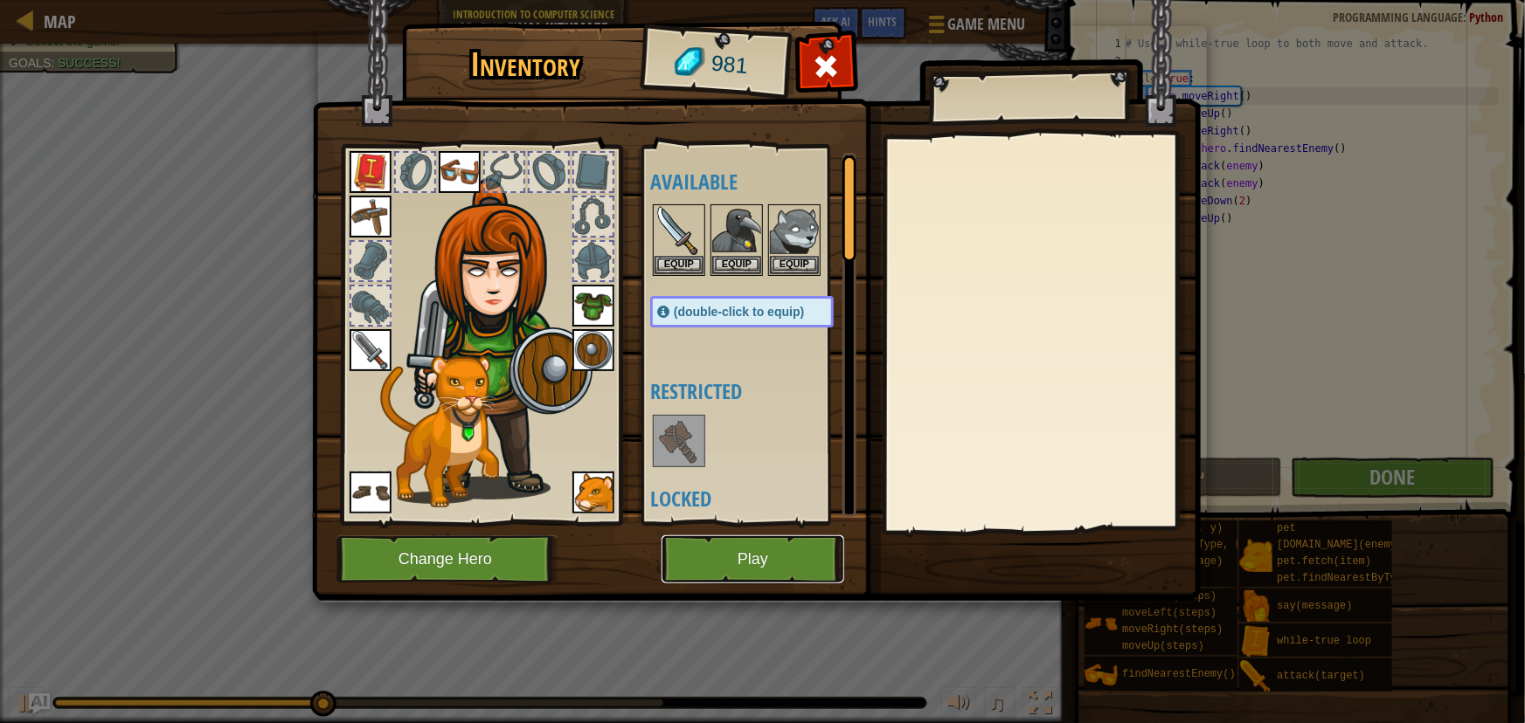
click at [744, 553] on button "Play" at bounding box center [752, 560] width 183 height 48
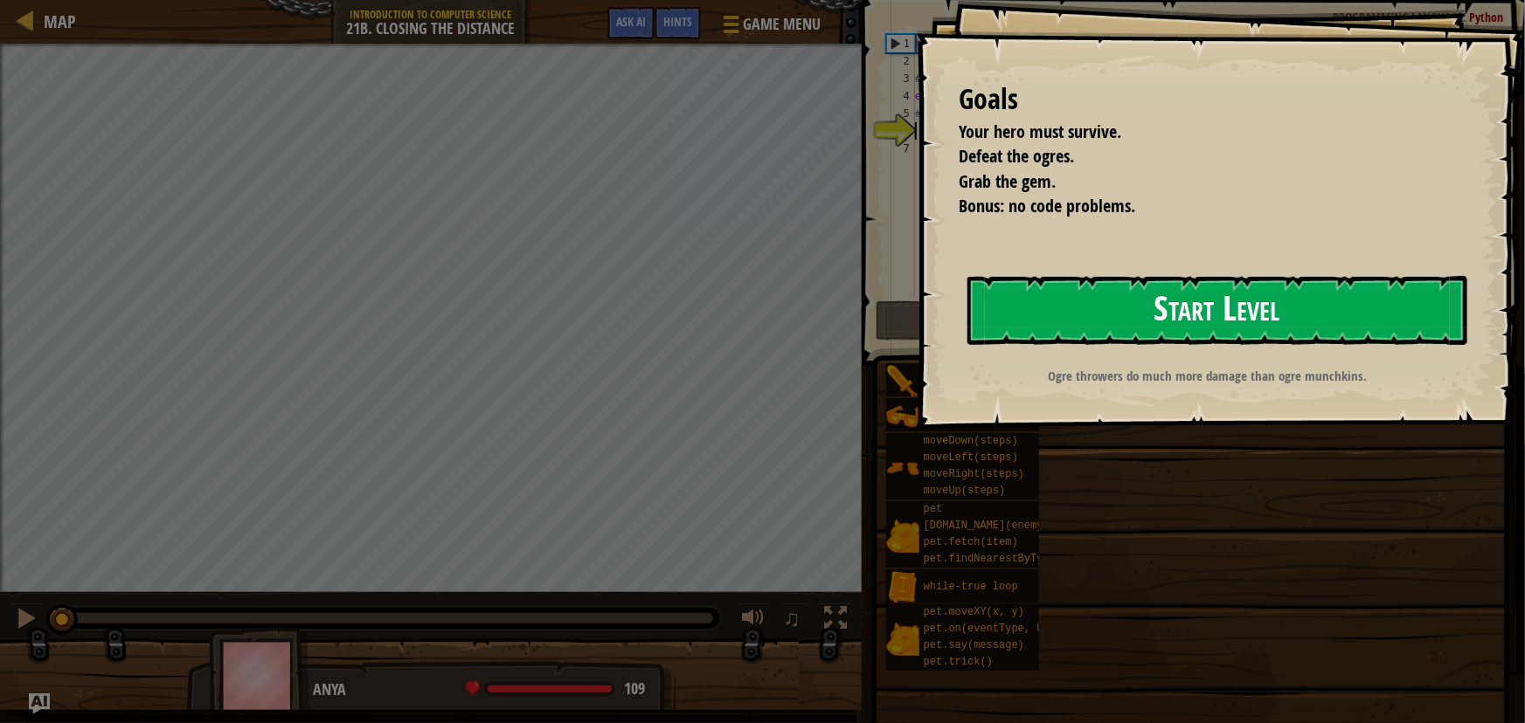
click at [1136, 305] on button "Start Level" at bounding box center [1217, 310] width 500 height 69
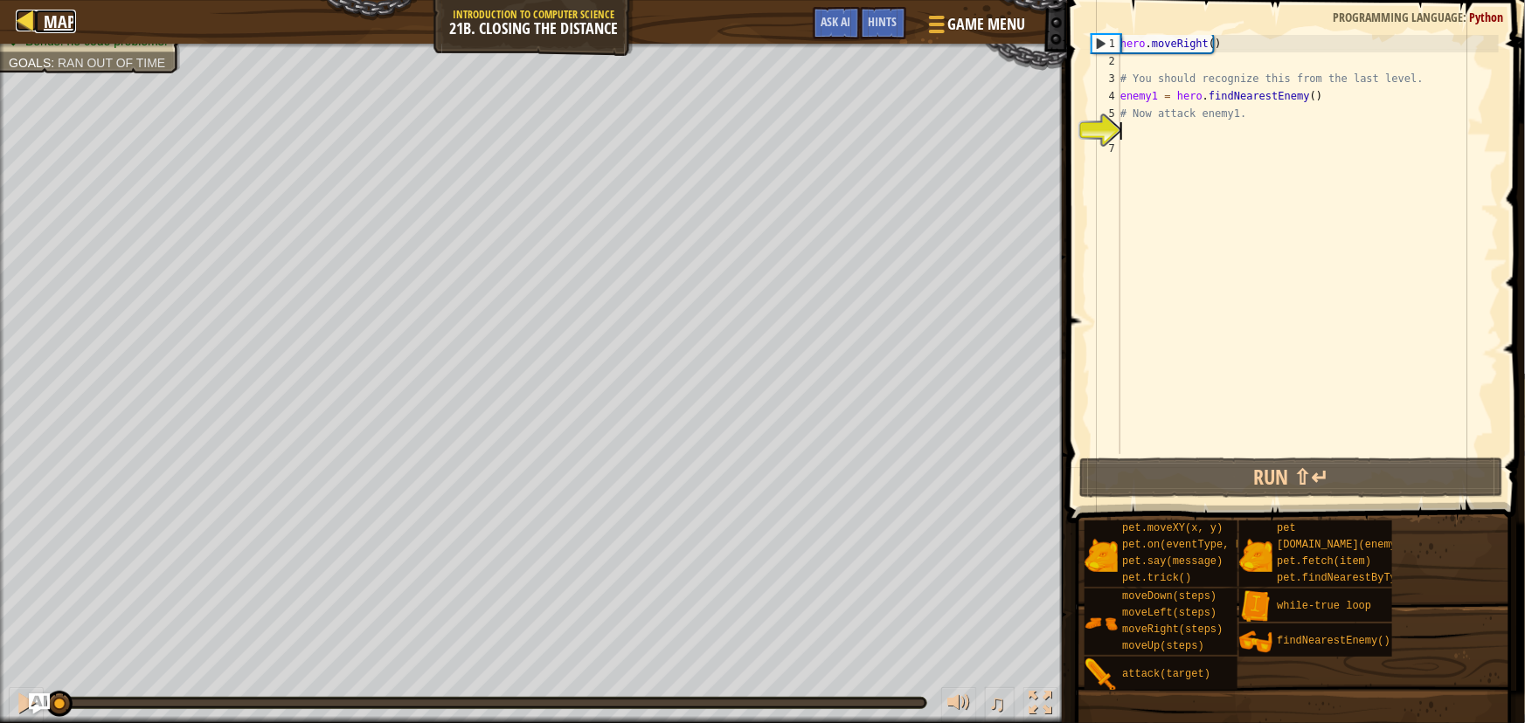
click at [45, 19] on span "Map" at bounding box center [60, 22] width 32 height 24
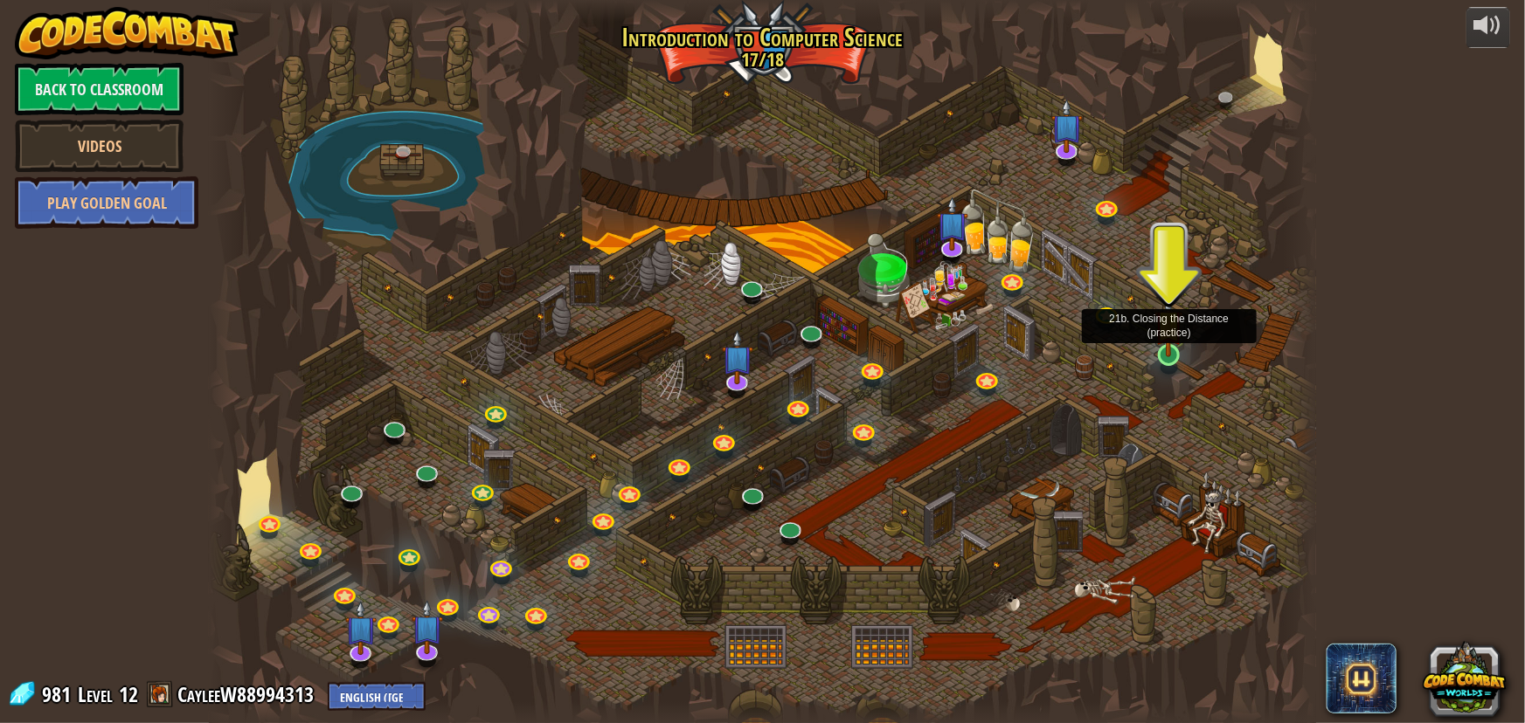
click at [1164, 338] on img at bounding box center [1168, 324] width 29 height 66
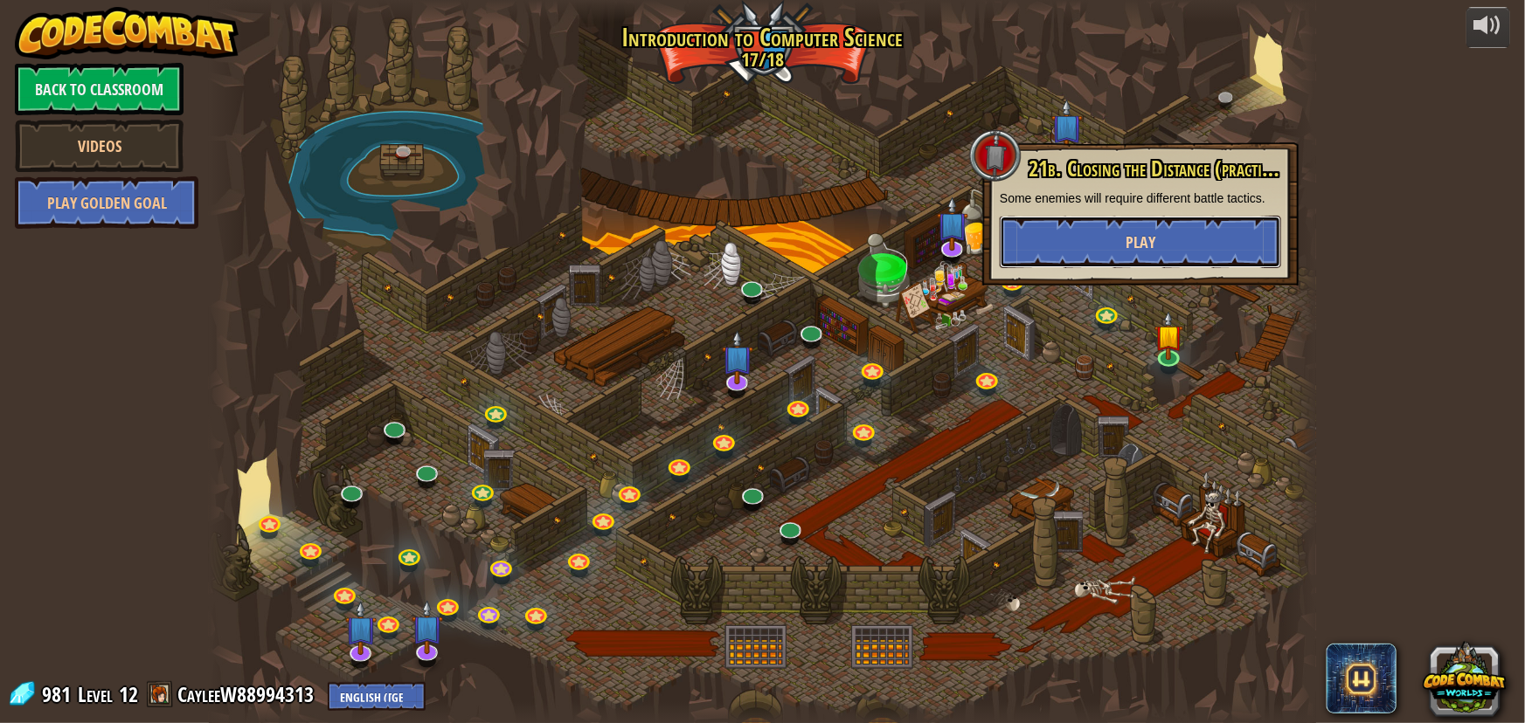
click at [1142, 245] on span "Play" at bounding box center [1140, 243] width 30 height 22
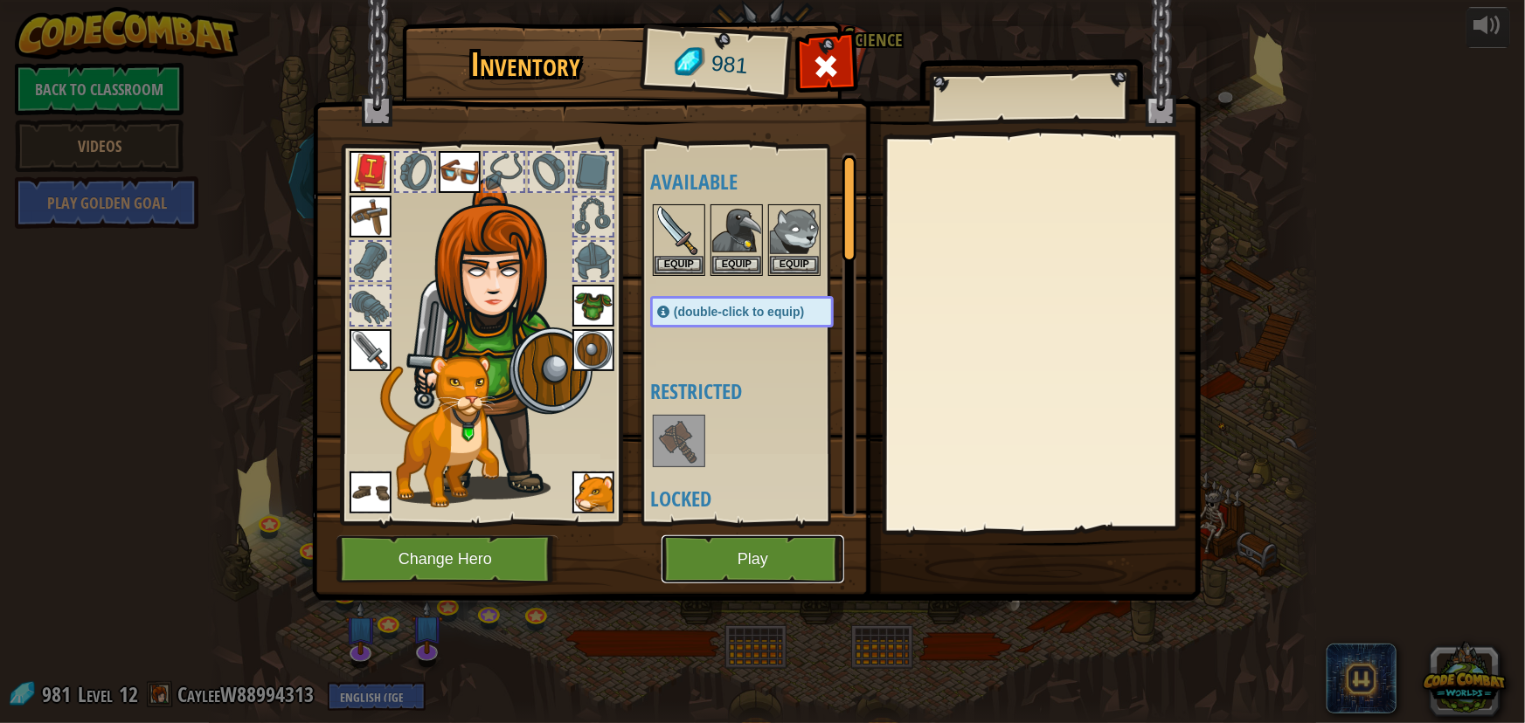
click at [765, 554] on button "Play" at bounding box center [752, 560] width 183 height 48
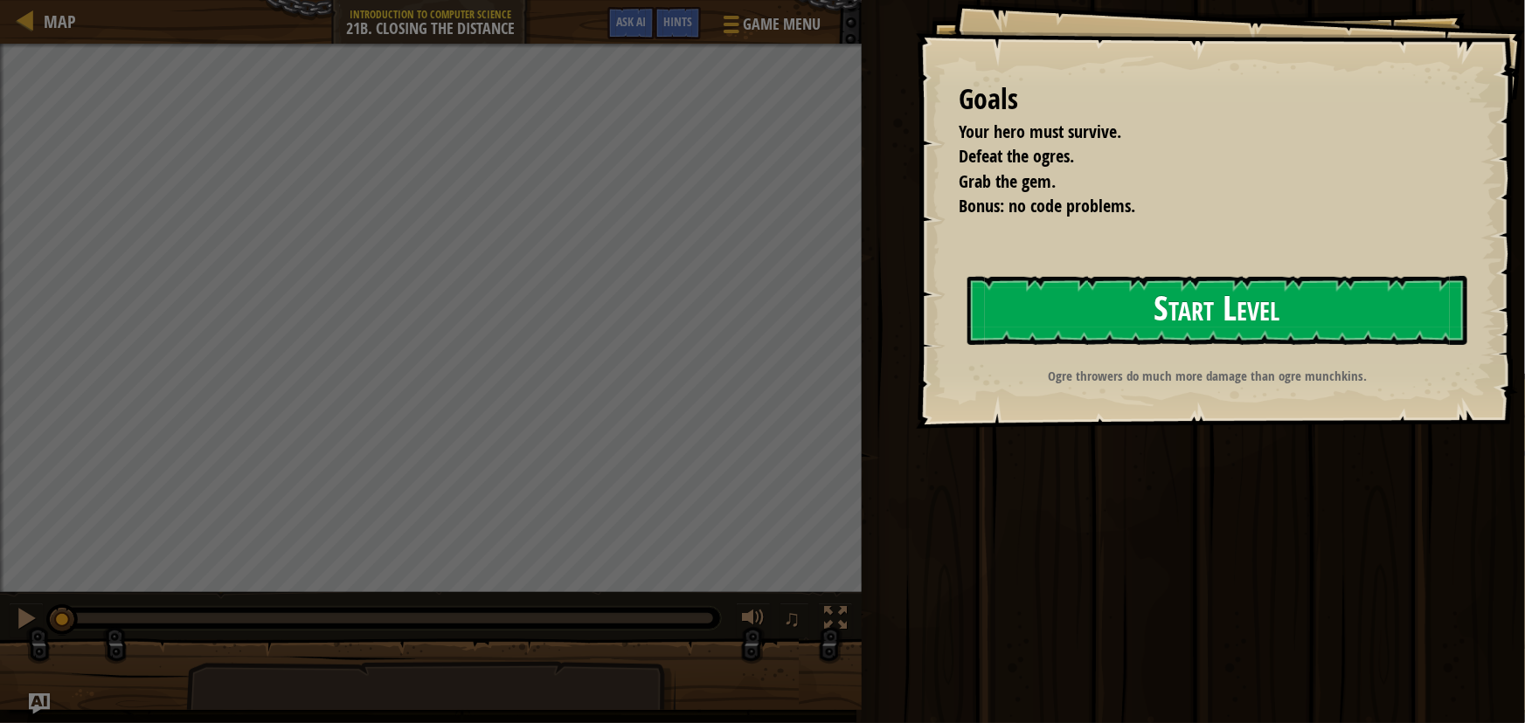
click at [1115, 324] on button "Start Level" at bounding box center [1217, 310] width 500 height 69
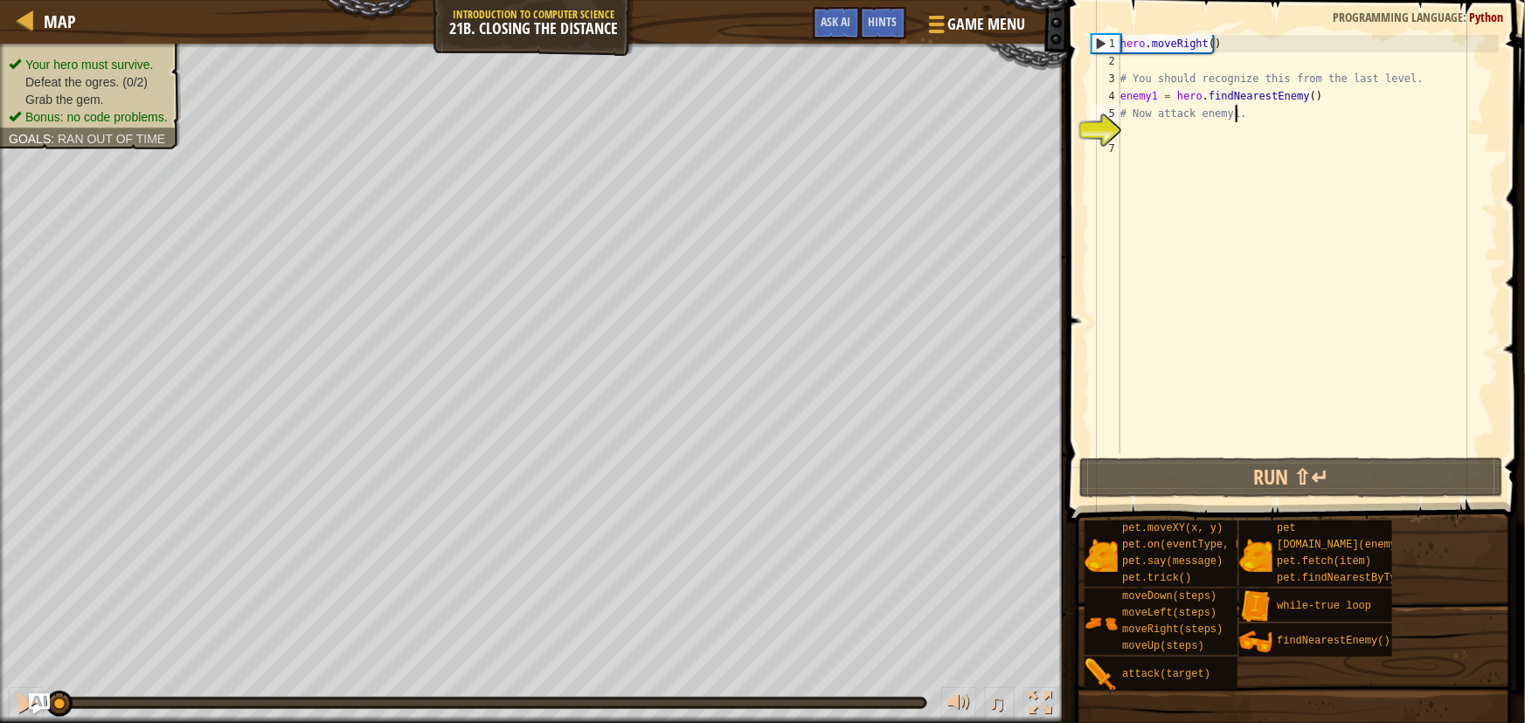
click at [1255, 105] on div "hero . moveRight ( ) # You should recognize this from the last level. enemy1 = …" at bounding box center [1308, 262] width 383 height 454
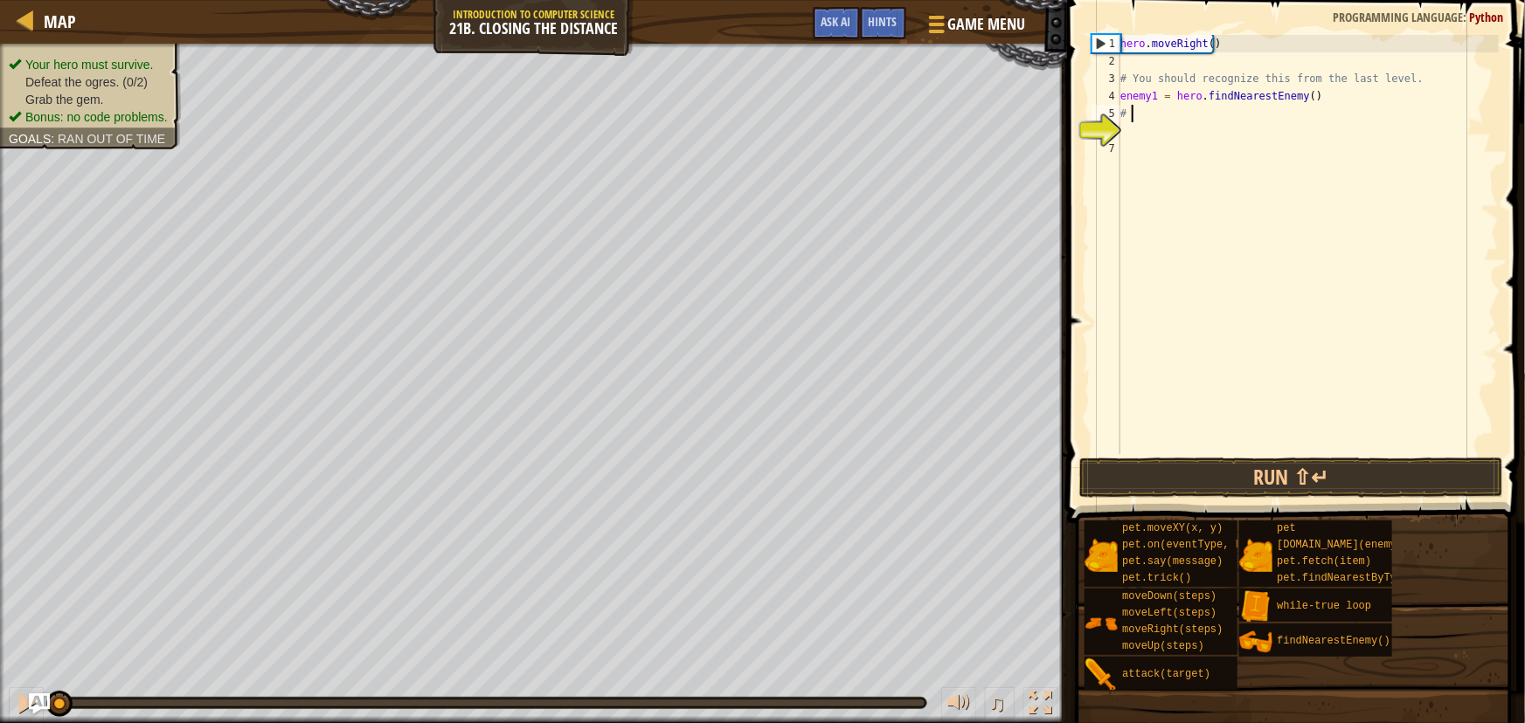
type textarea "#"
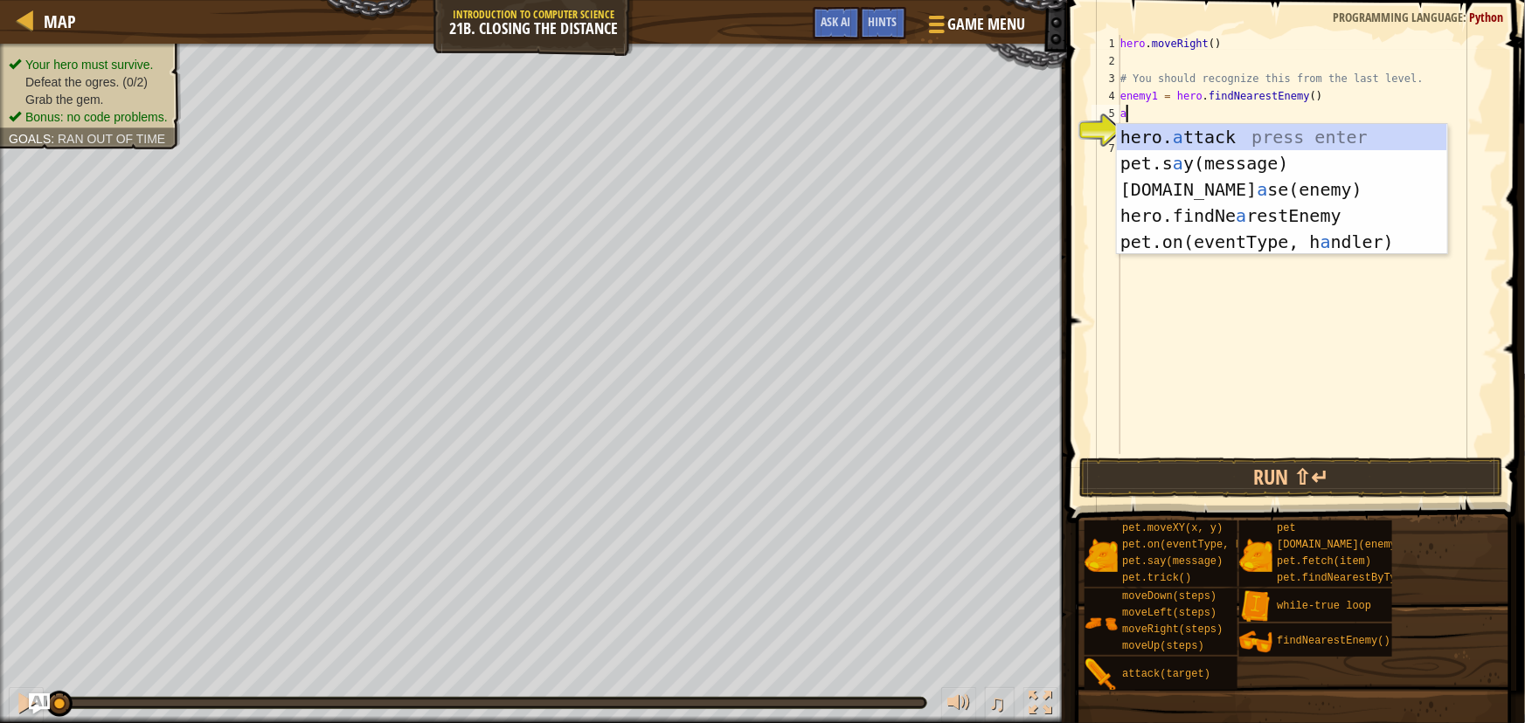
scroll to position [8, 0]
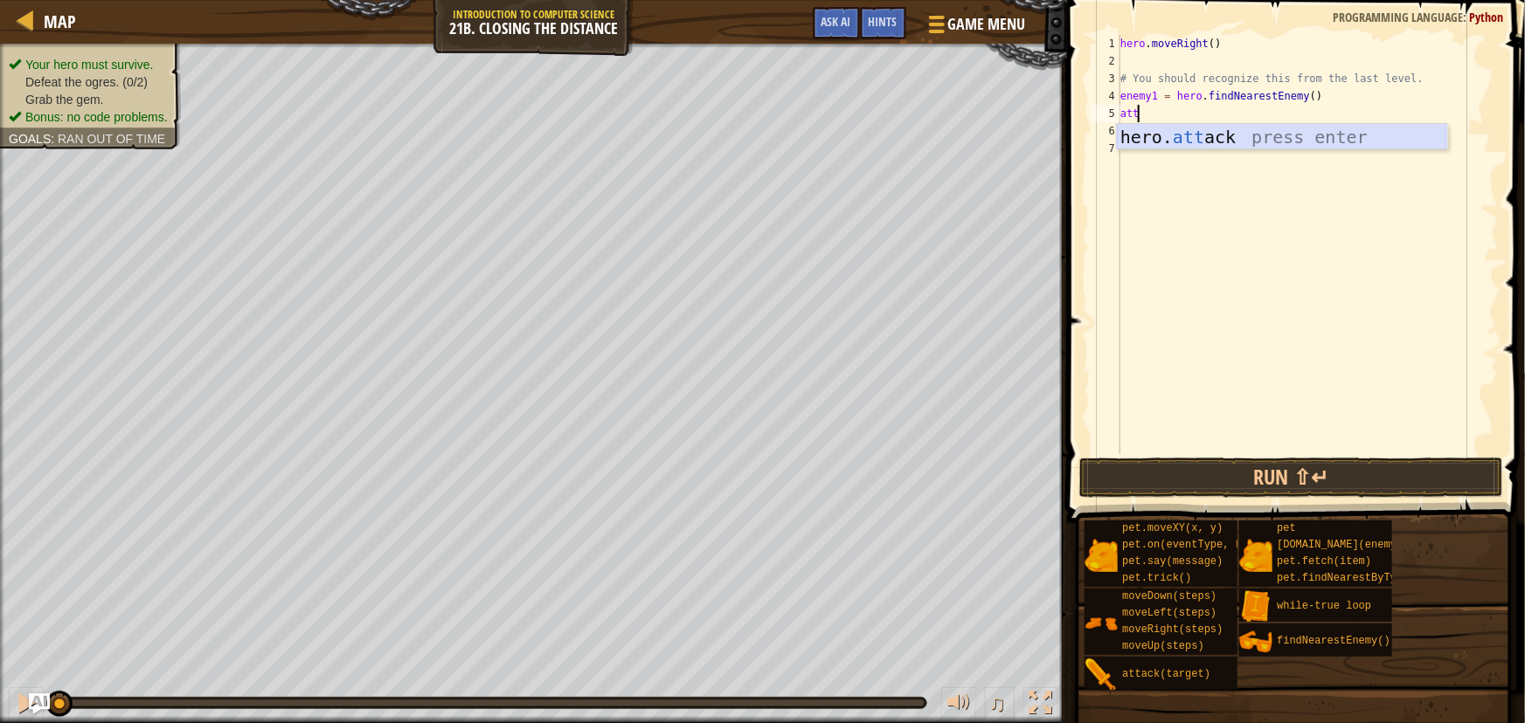
click at [1228, 128] on div "hero. att ack press enter" at bounding box center [1282, 163] width 330 height 79
type textarea "hero.attack(enemy)"
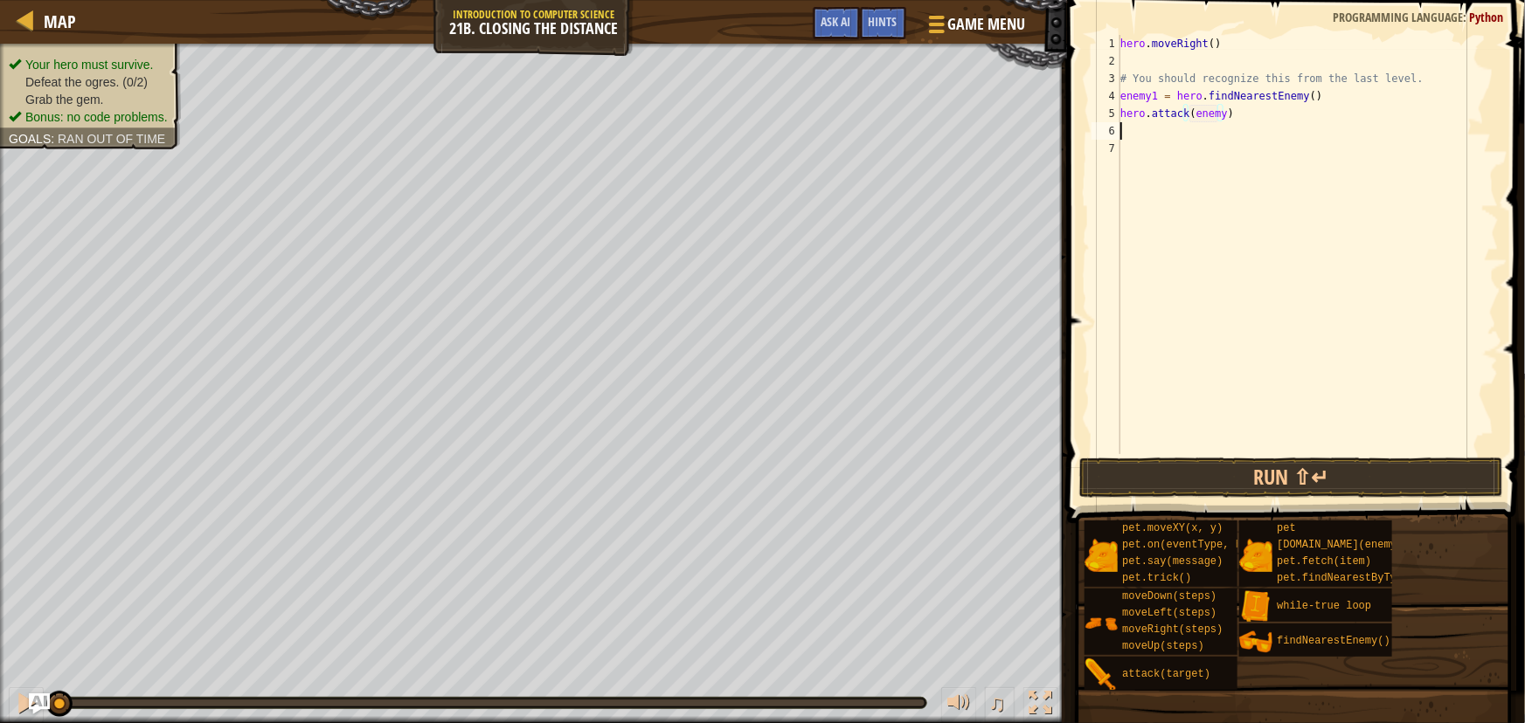
click at [1125, 129] on div "hero . moveRight ( ) # You should recognize this from the last level. enemy1 = …" at bounding box center [1308, 262] width 383 height 454
click at [1135, 150] on div "hero. [PERSON_NAME] press enter" at bounding box center [1282, 181] width 330 height 79
type textarea "hero.attack(enemy)"
click at [1164, 153] on div "hero . moveRight ( ) # You should recognize this from the last level. enemy1 = …" at bounding box center [1308, 262] width 383 height 454
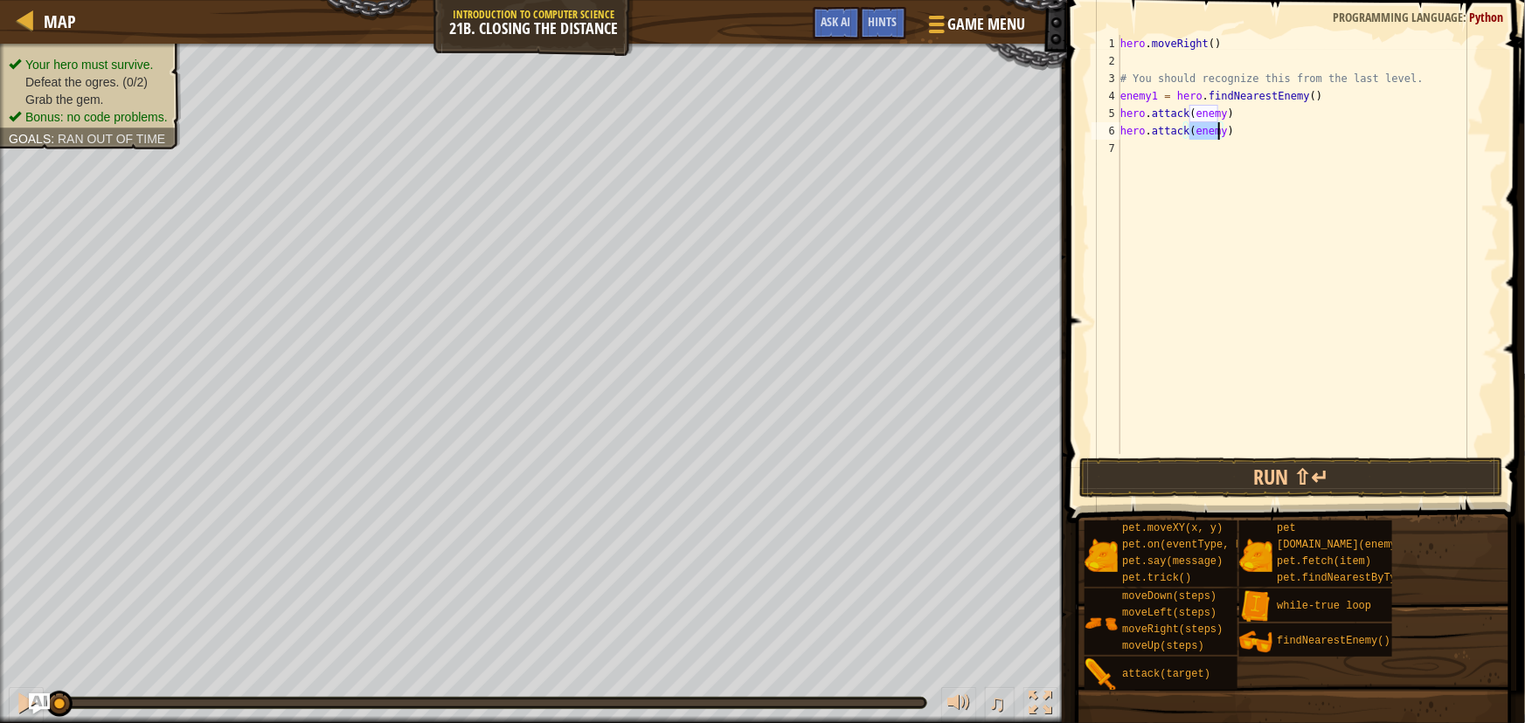
scroll to position [8, 0]
type textarea "m"
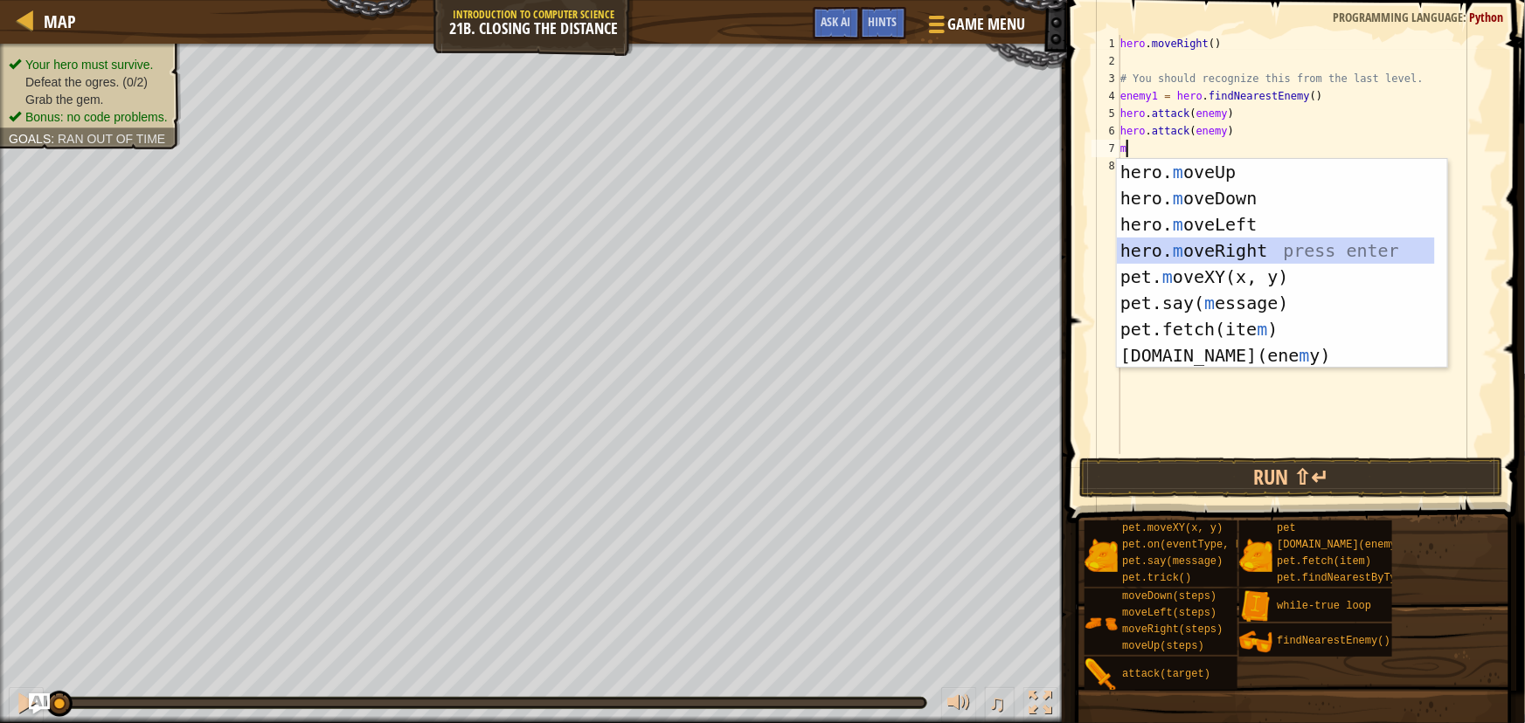
click at [1162, 246] on div "hero. m oveUp press enter hero. m oveDown press enter hero. m oveLeft press ent…" at bounding box center [1276, 290] width 318 height 262
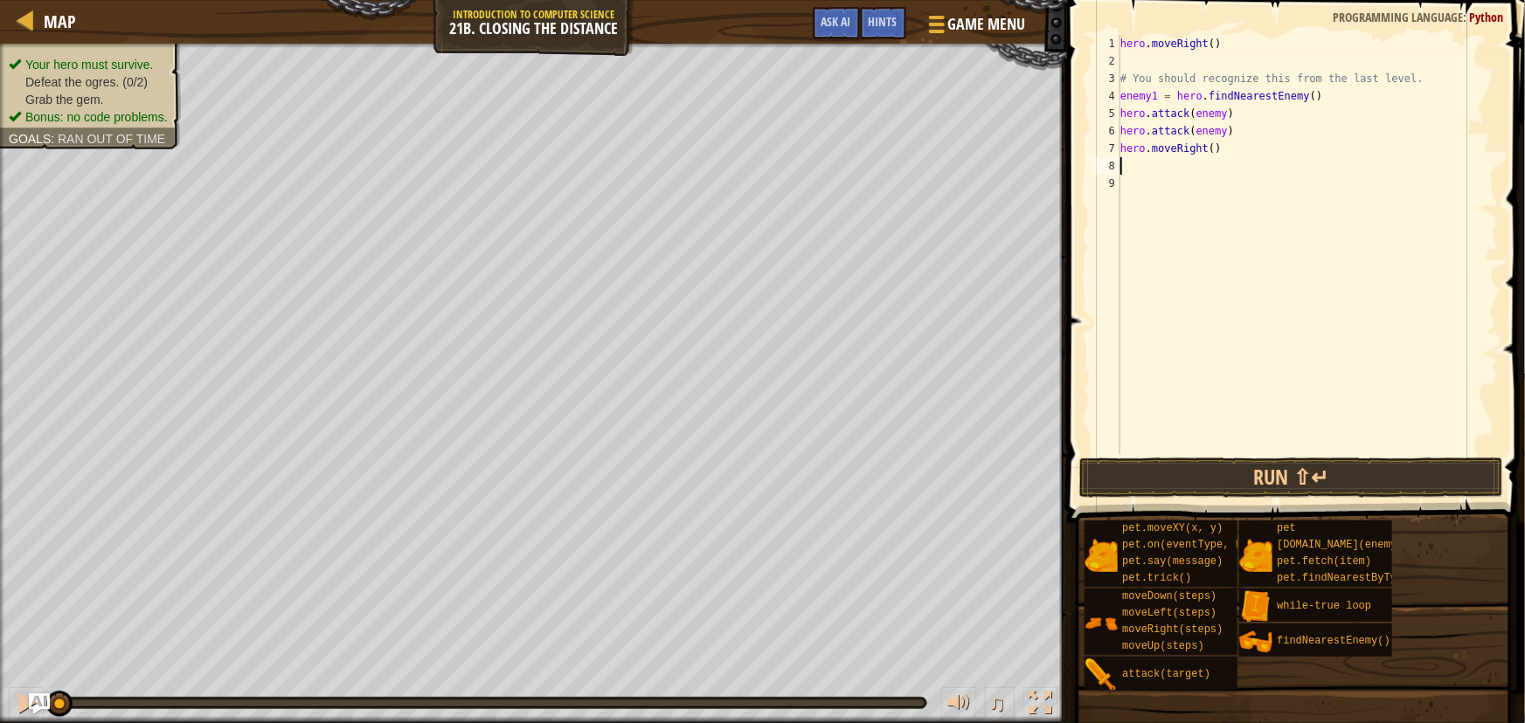
click at [1208, 147] on div "hero . moveRight ( ) # You should recognize this from the last level. enemy1 = …" at bounding box center [1308, 262] width 383 height 454
type textarea "hero.moveRight(2)"
click at [1124, 165] on div "hero . moveRight ( ) # You should recognize this from the last level. enemy1 = …" at bounding box center [1308, 262] width 383 height 454
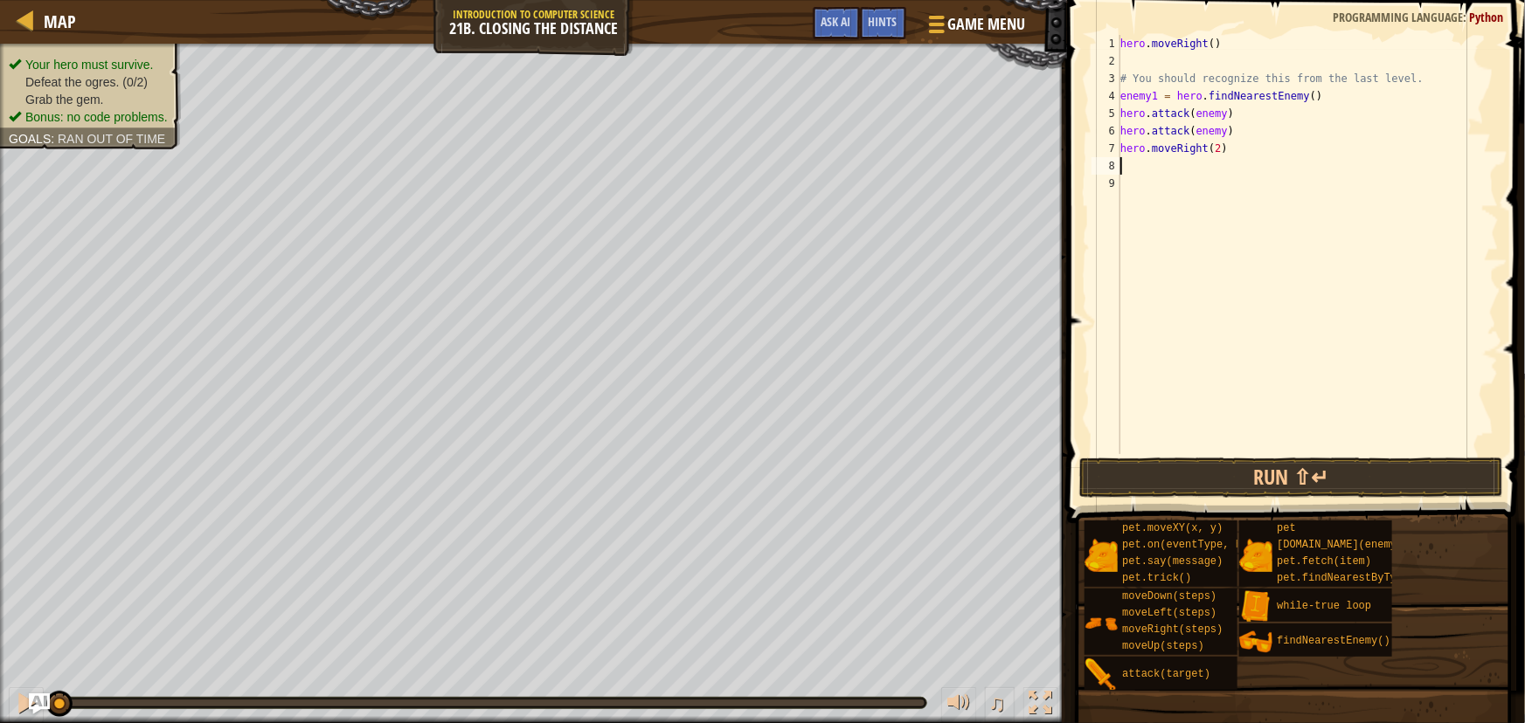
type textarea "f"
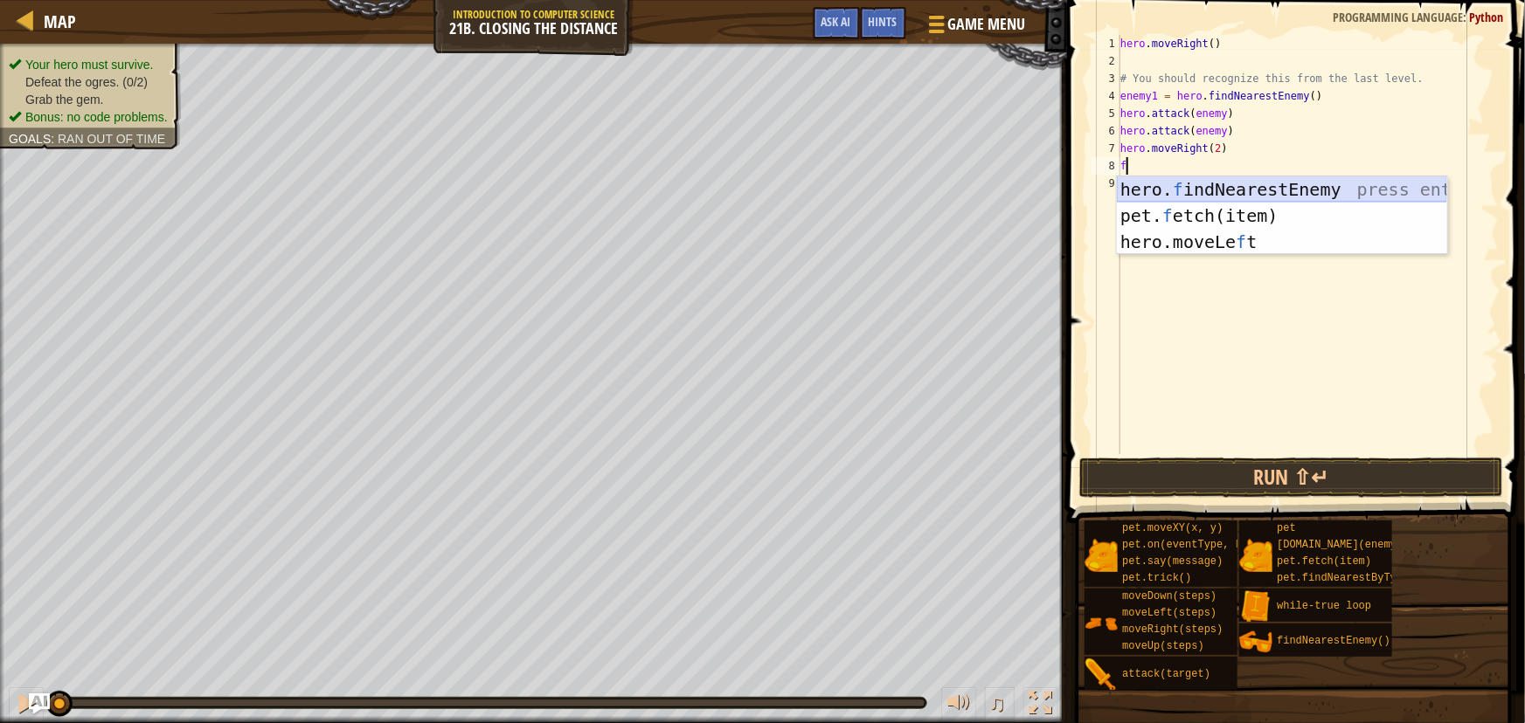
click at [1274, 184] on div "hero. f indNearestEnemy press enter pet. f etch(item) press enter hero.moveLe f…" at bounding box center [1282, 241] width 330 height 131
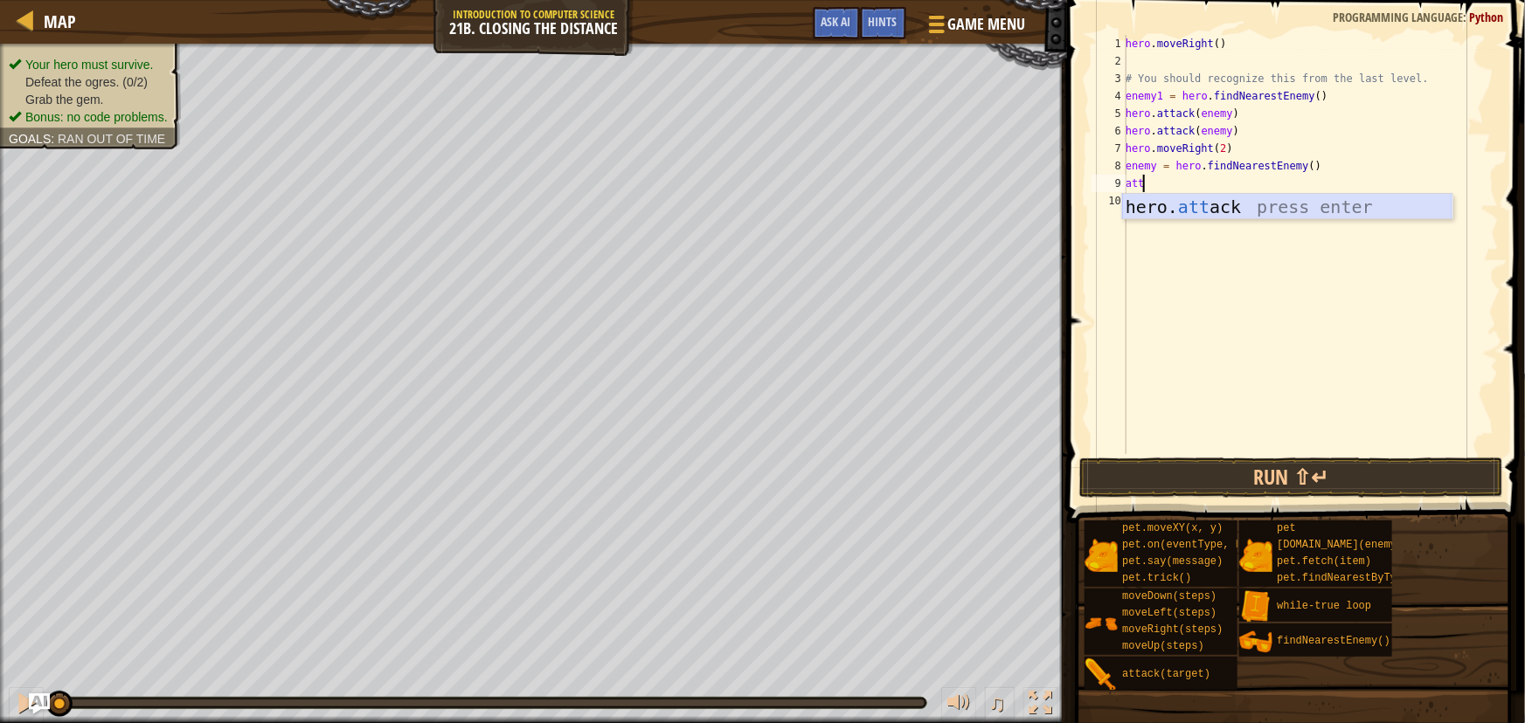
click at [1181, 207] on div "hero. att ack press enter" at bounding box center [1287, 233] width 330 height 79
type textarea "hero.attack(enemy)"
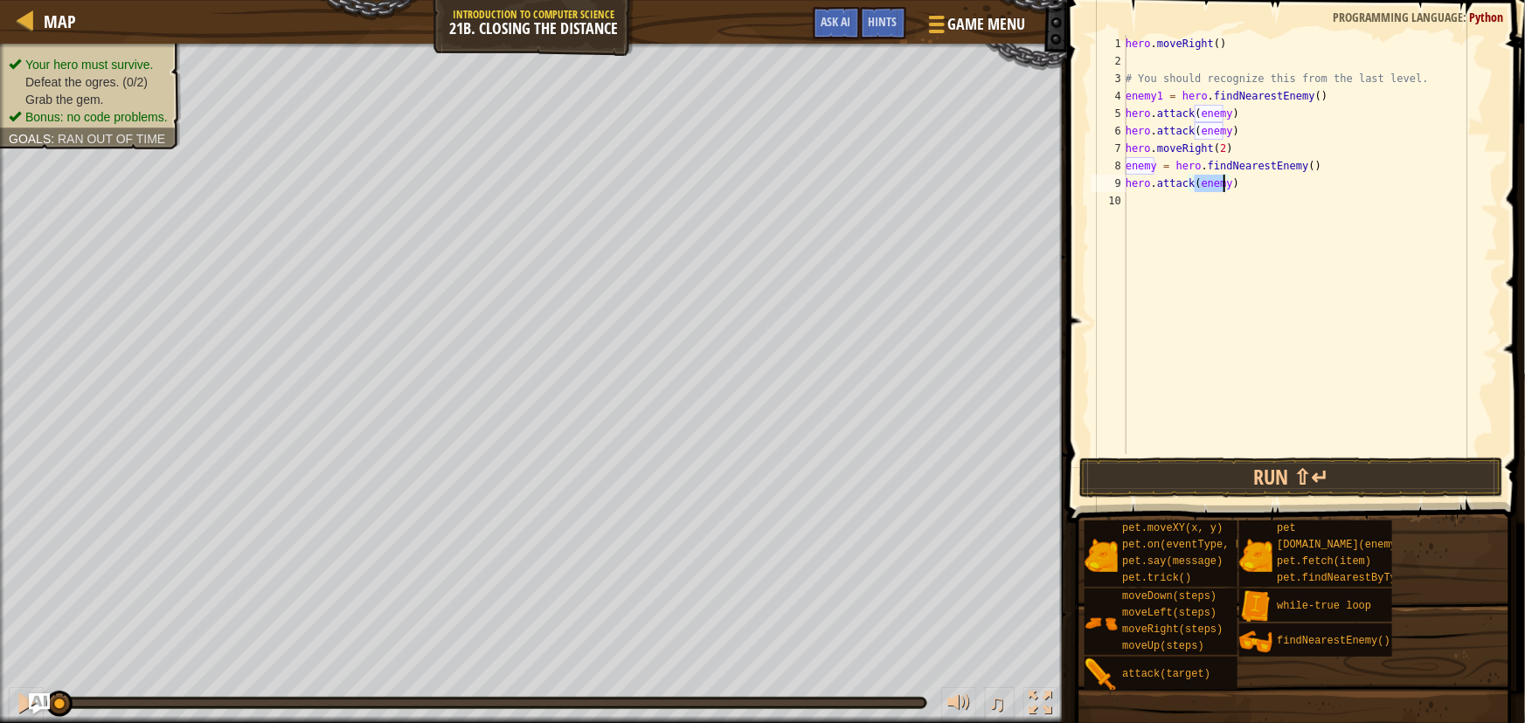
click at [1142, 199] on div "hero . moveRight ( ) # You should recognize this from the last level. enemy1 = …" at bounding box center [1310, 262] width 377 height 454
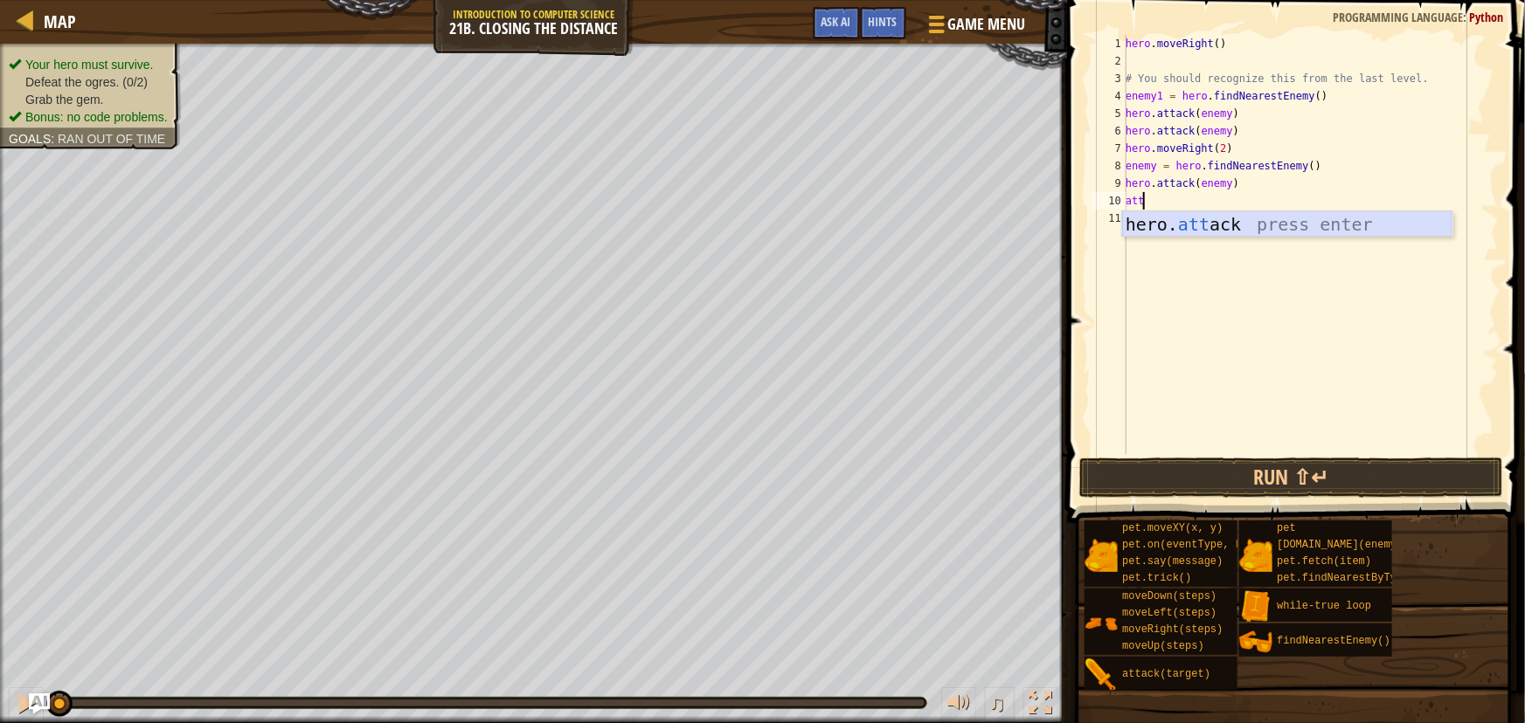
click at [1157, 220] on div "hero. att ack press enter" at bounding box center [1287, 250] width 330 height 79
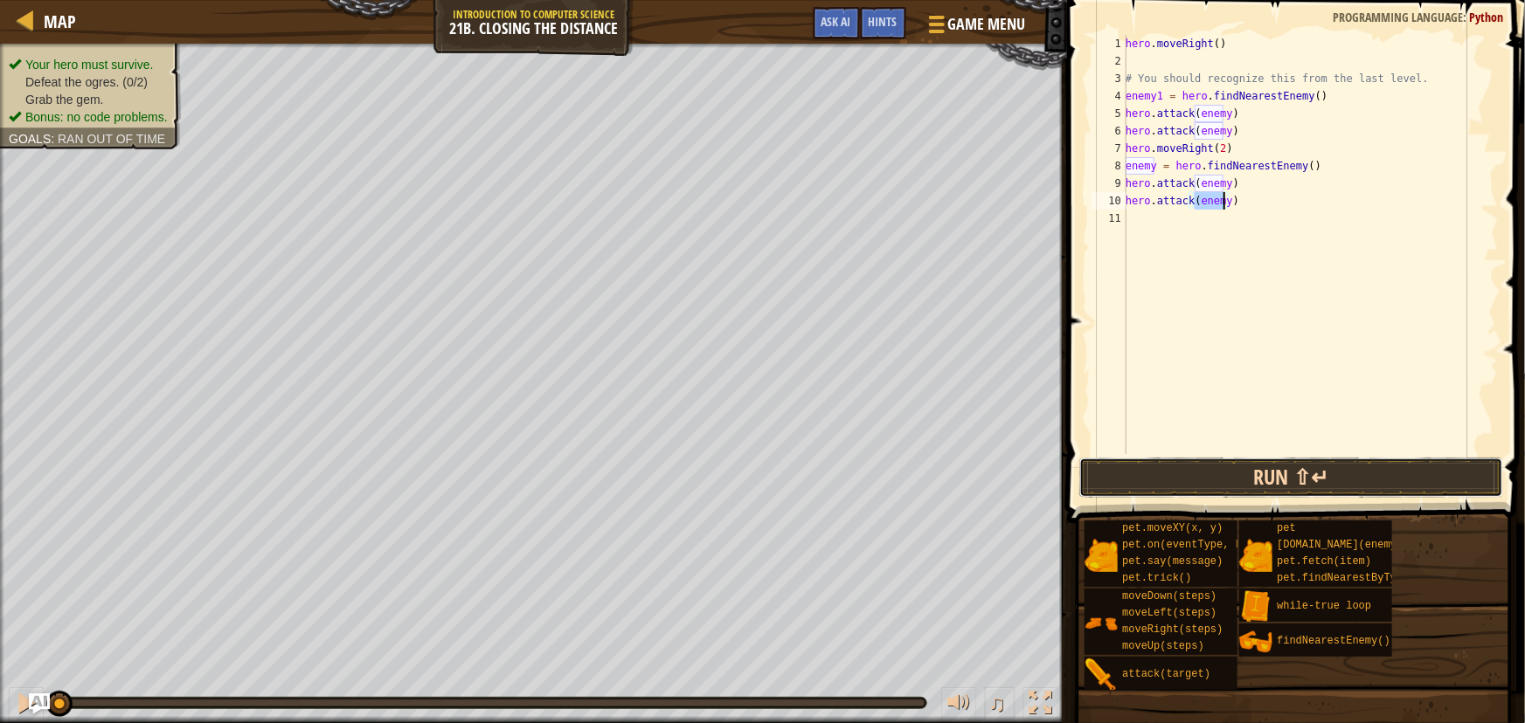
click at [1142, 472] on button "Run ⇧↵" at bounding box center [1291, 478] width 424 height 40
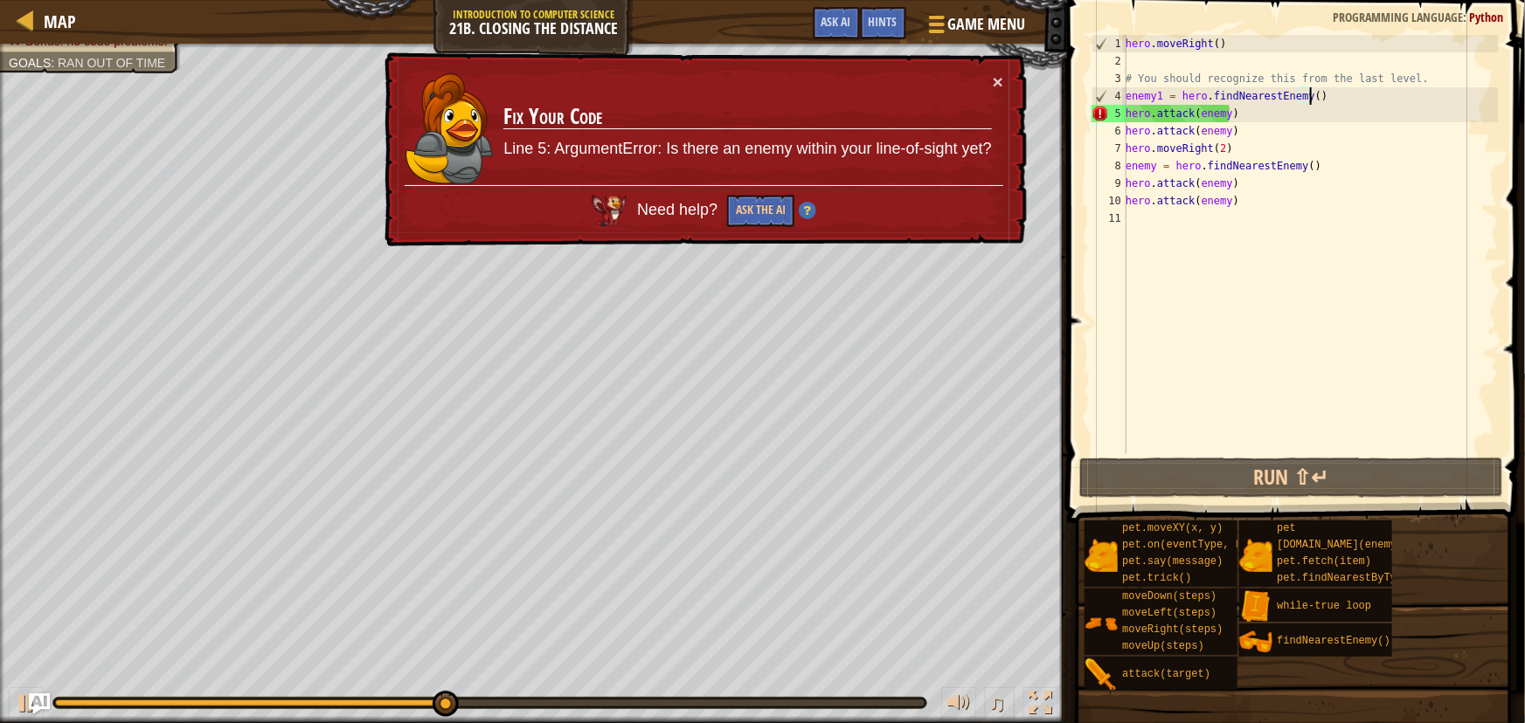
click at [1318, 96] on div "hero . moveRight ( ) # You should recognize this from the last level. enemy1 = …" at bounding box center [1310, 262] width 377 height 454
click at [1157, 76] on div "hero . moveRight ( ) # You should recognize this from the last level. enemy1 = …" at bounding box center [1310, 262] width 377 height 454
click at [1208, 45] on div "hero . moveRight ( ) # You should recognize this from the last level. enemy1 = …" at bounding box center [1310, 262] width 377 height 454
click at [1212, 46] on div "hero . moveRight ( ) # You should recognize this from the last level. enemy1 = …" at bounding box center [1310, 262] width 377 height 454
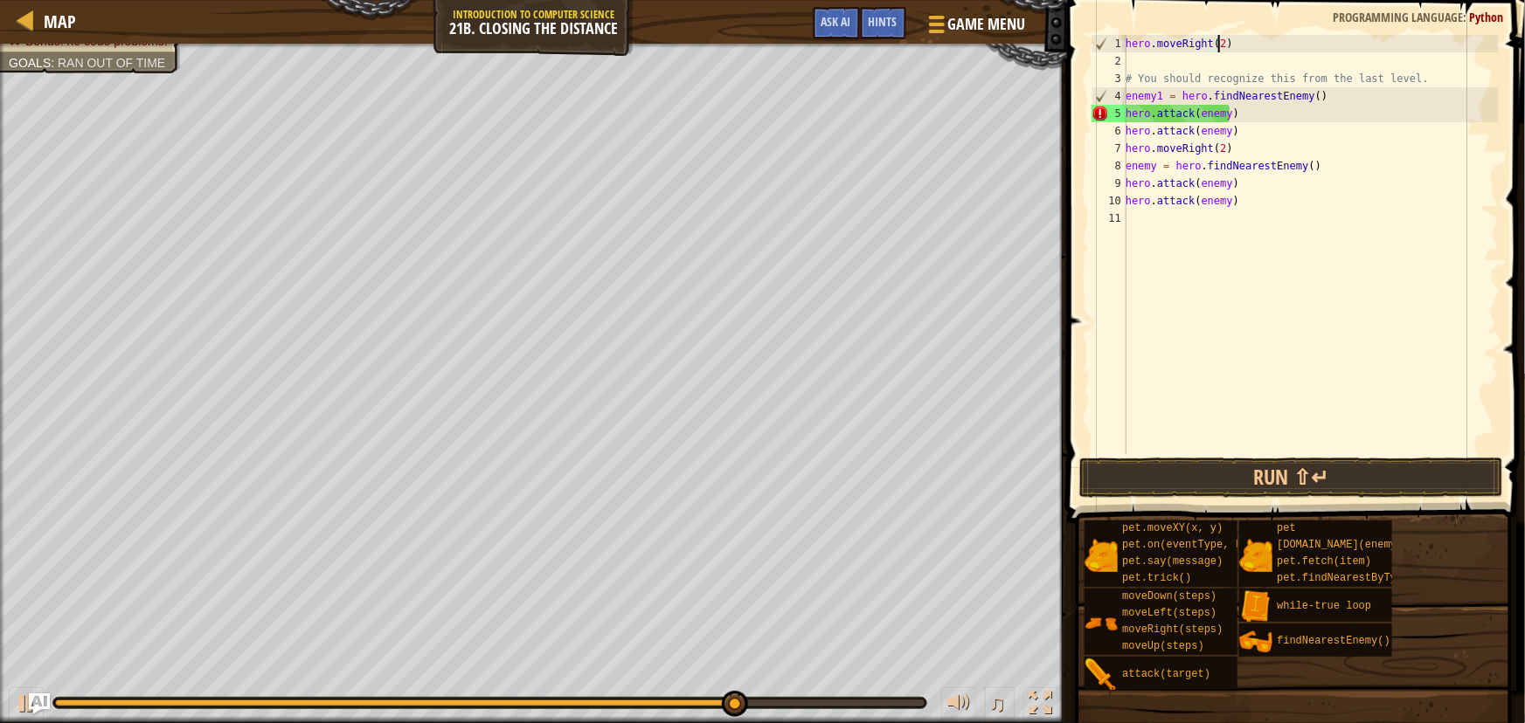
scroll to position [8, 7]
click at [1172, 477] on button "Run ⇧↵" at bounding box center [1291, 478] width 424 height 40
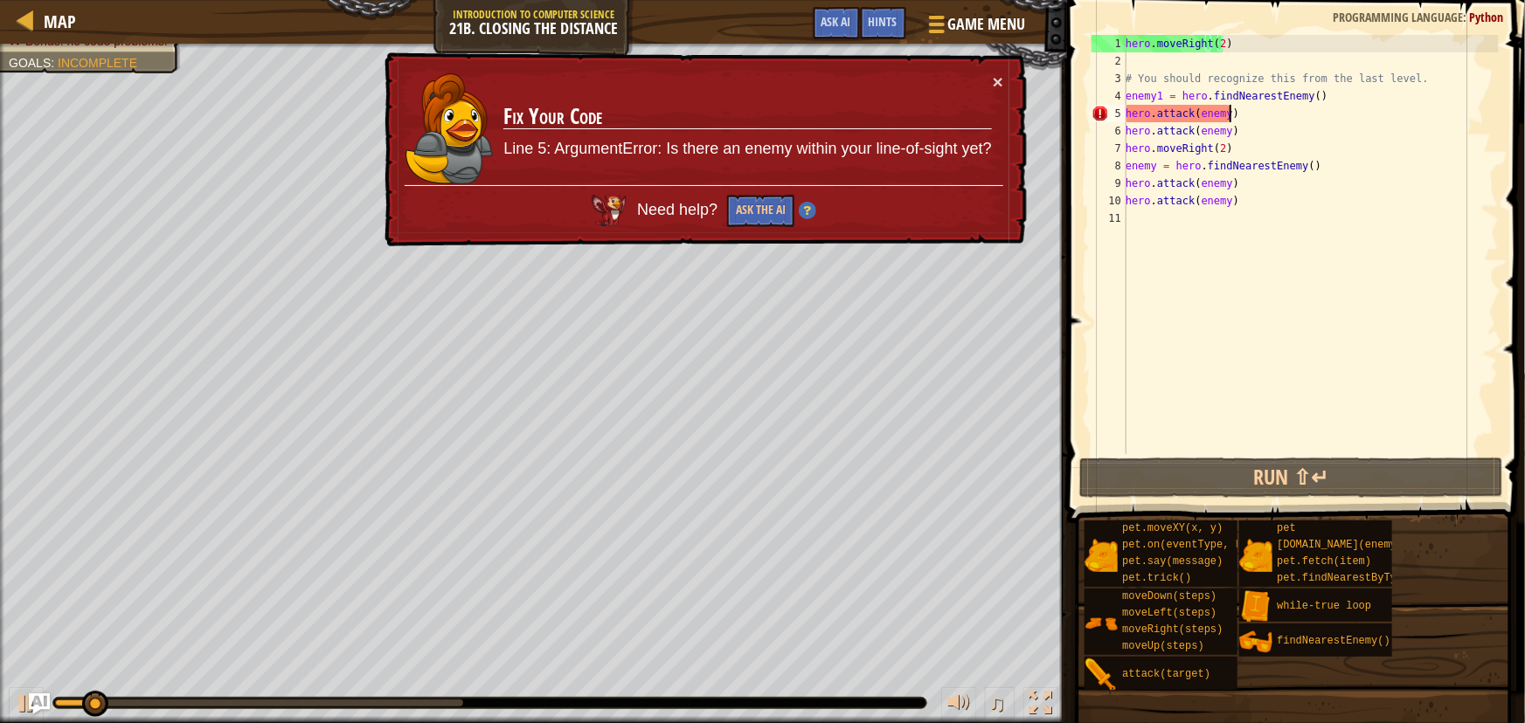
click at [1256, 110] on div "hero . moveRight ( 2 ) # You should recognize this from the last level. enemy1 …" at bounding box center [1310, 262] width 377 height 454
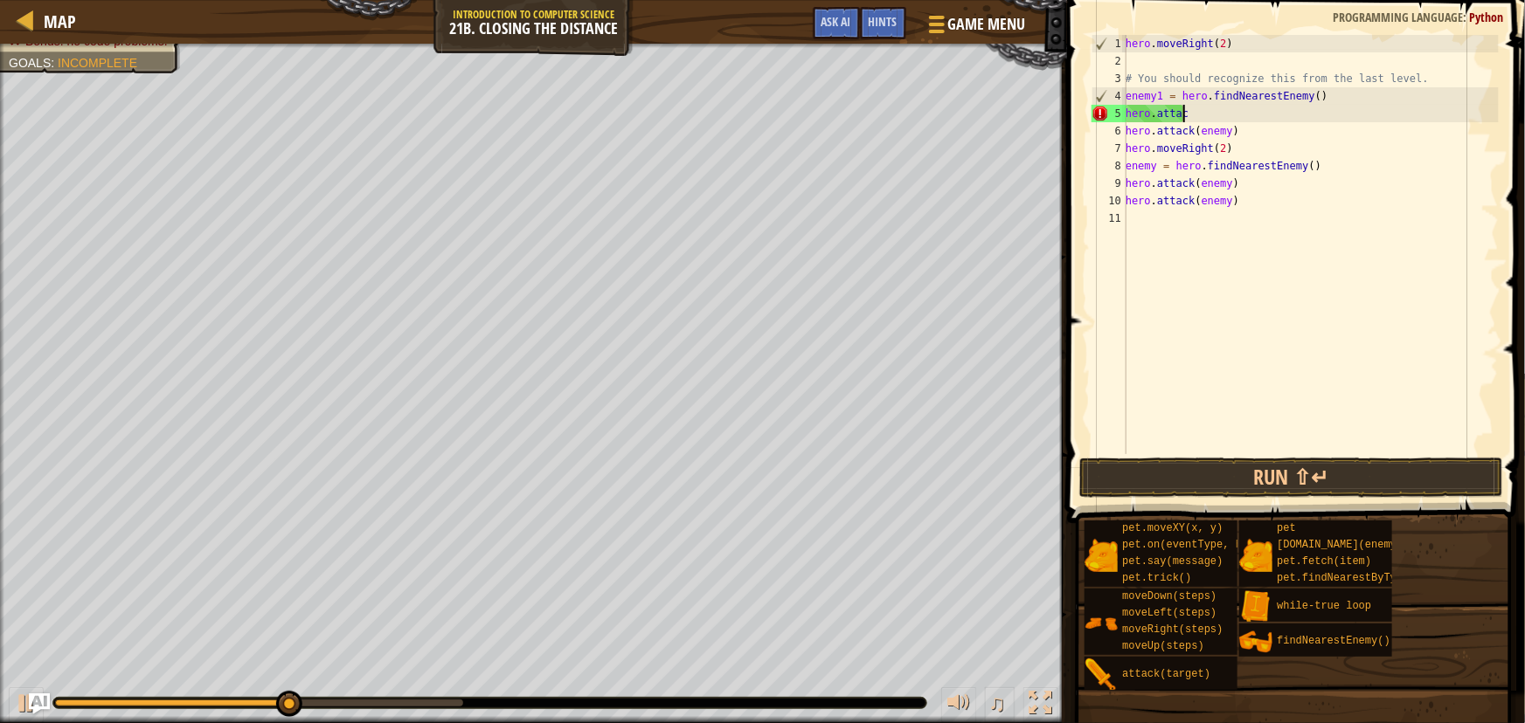
scroll to position [8, 1]
type textarea "h"
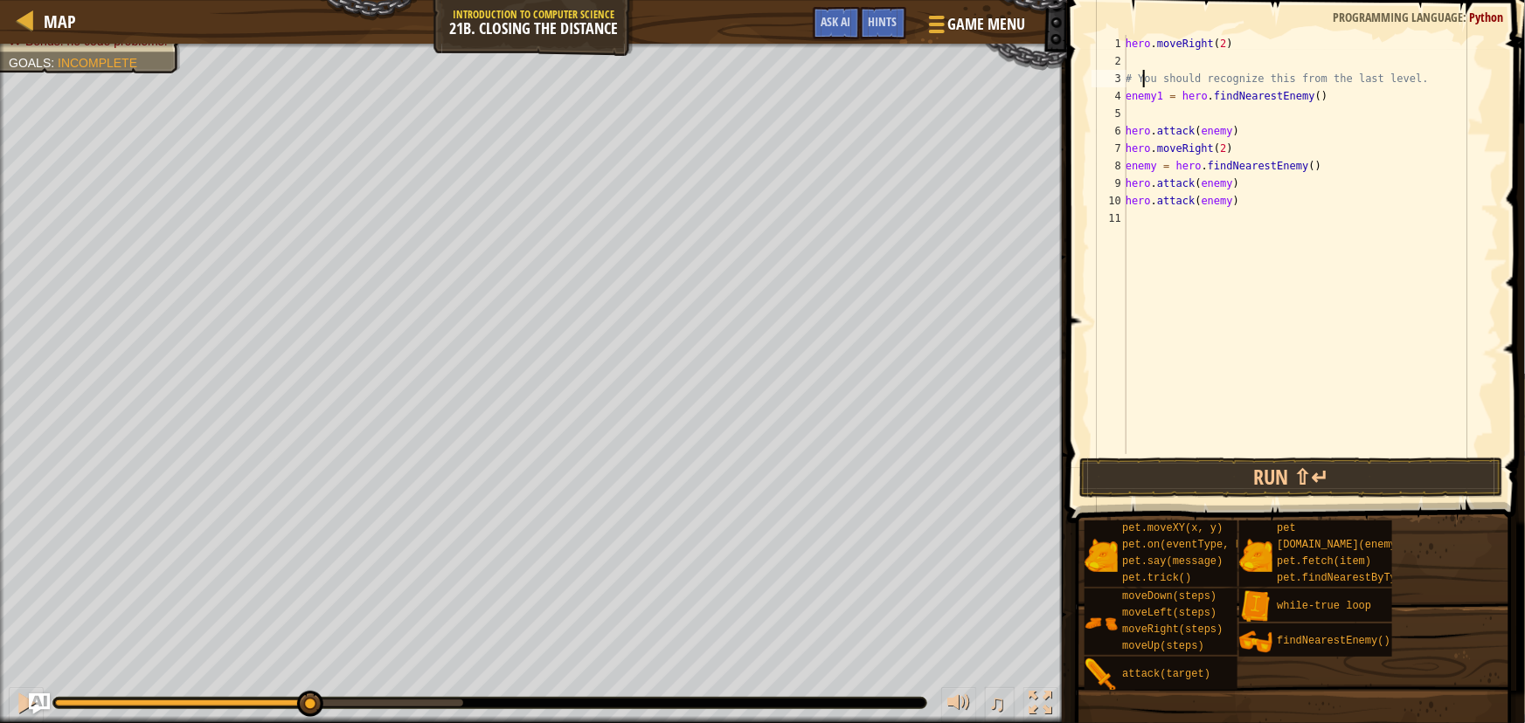
click at [1143, 73] on div "hero . moveRight ( 2 ) # You should recognize this from the last level. enemy1 …" at bounding box center [1310, 262] width 377 height 454
click at [1403, 79] on div "hero . moveRight ( 2 ) # You should recognize this from the last level. enemy1 …" at bounding box center [1310, 262] width 377 height 454
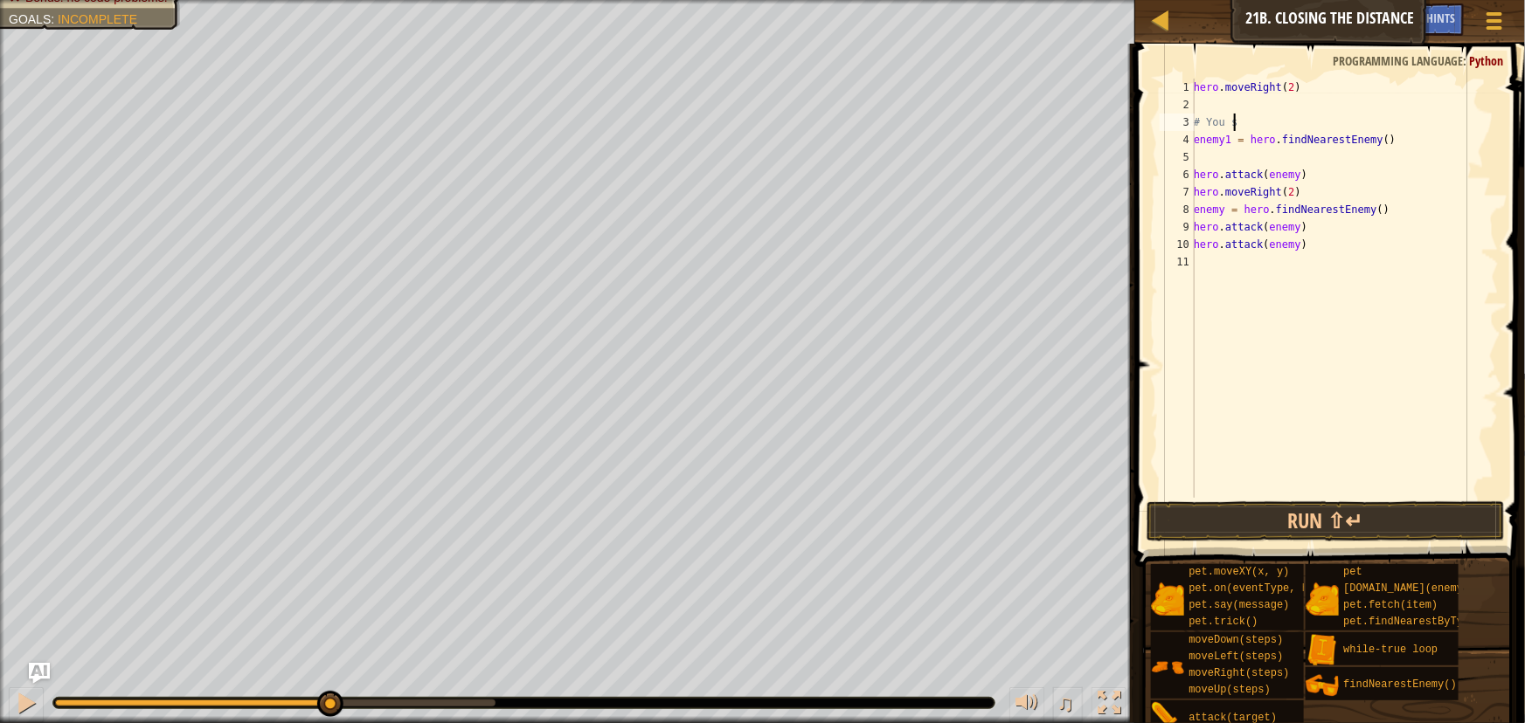
type textarea "#"
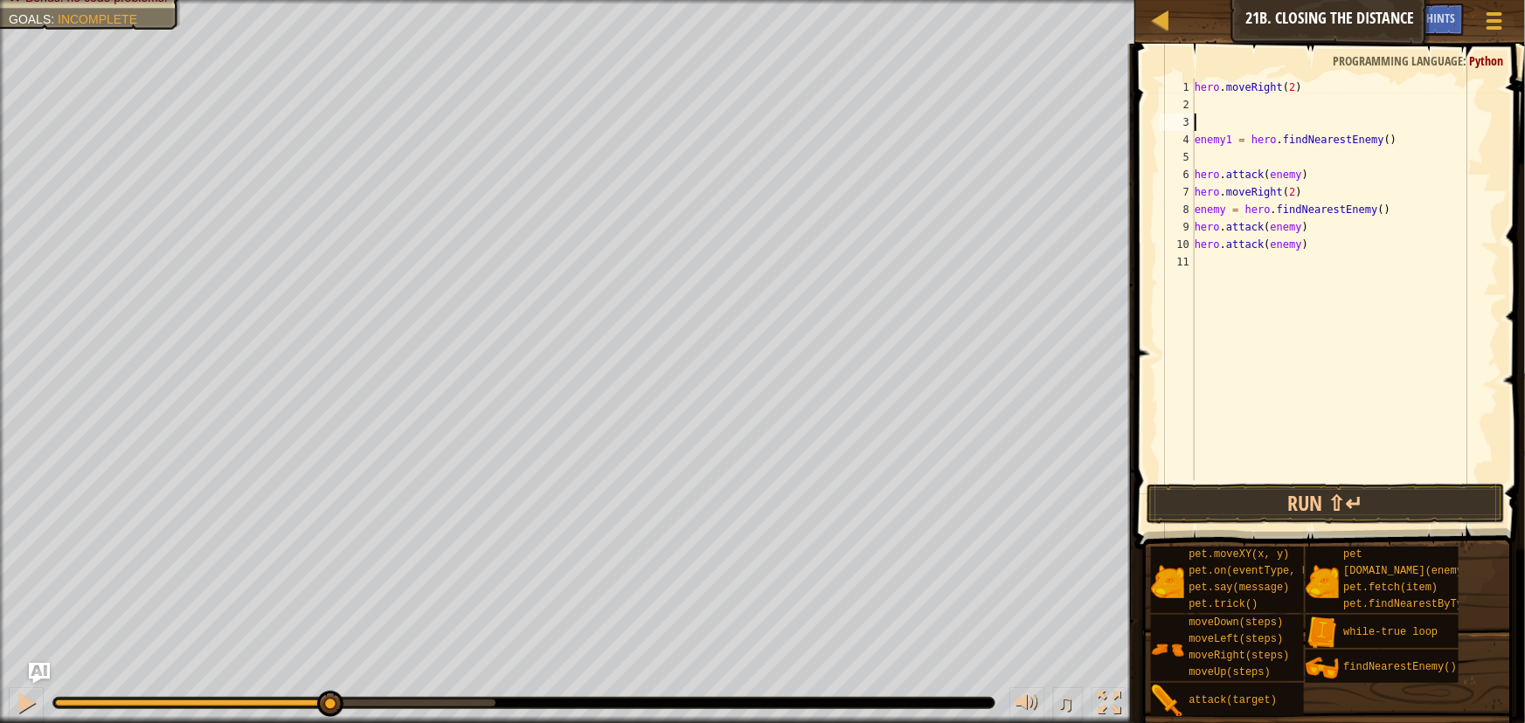
type textarea "m"
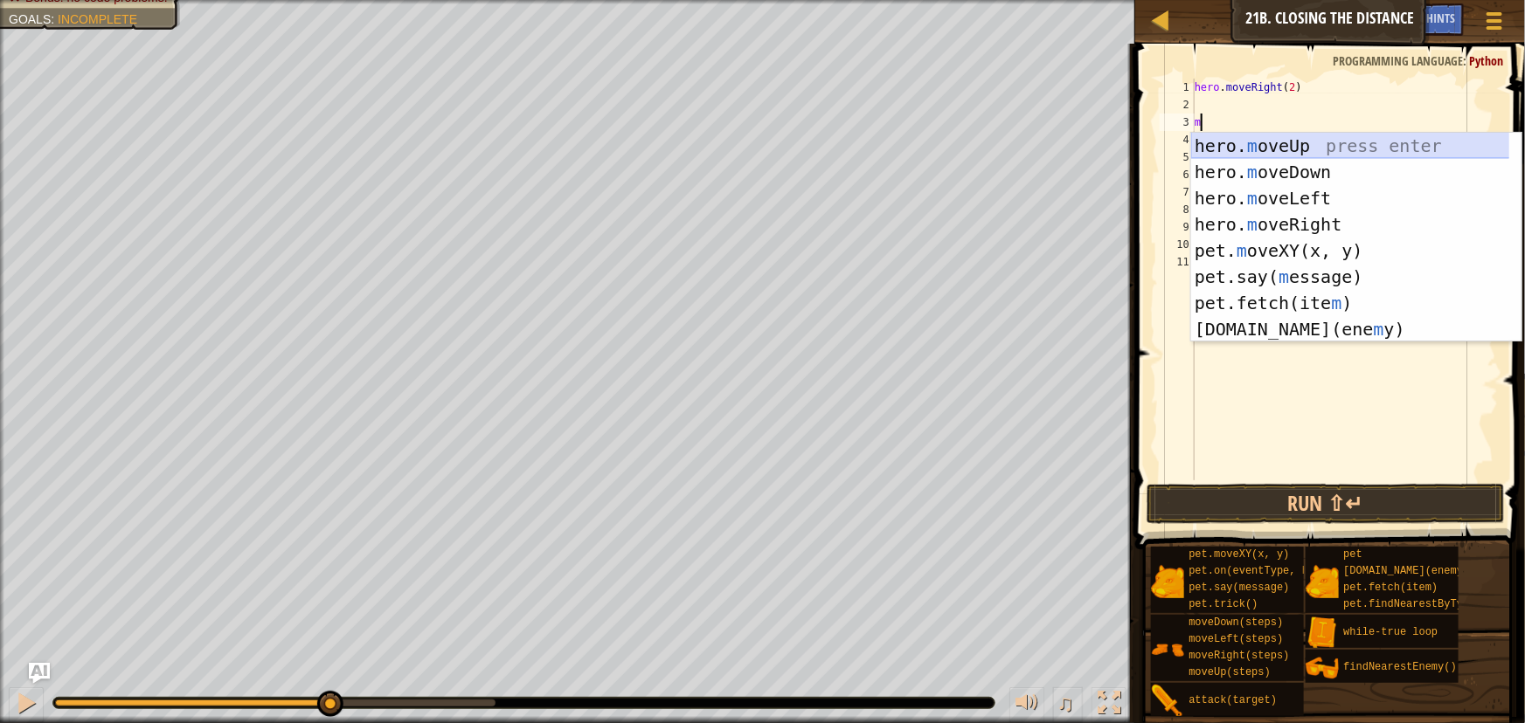
click at [1339, 142] on div "hero. m oveUp press enter hero. m oveDown press enter hero. m oveLeft press ent…" at bounding box center [1356, 264] width 330 height 262
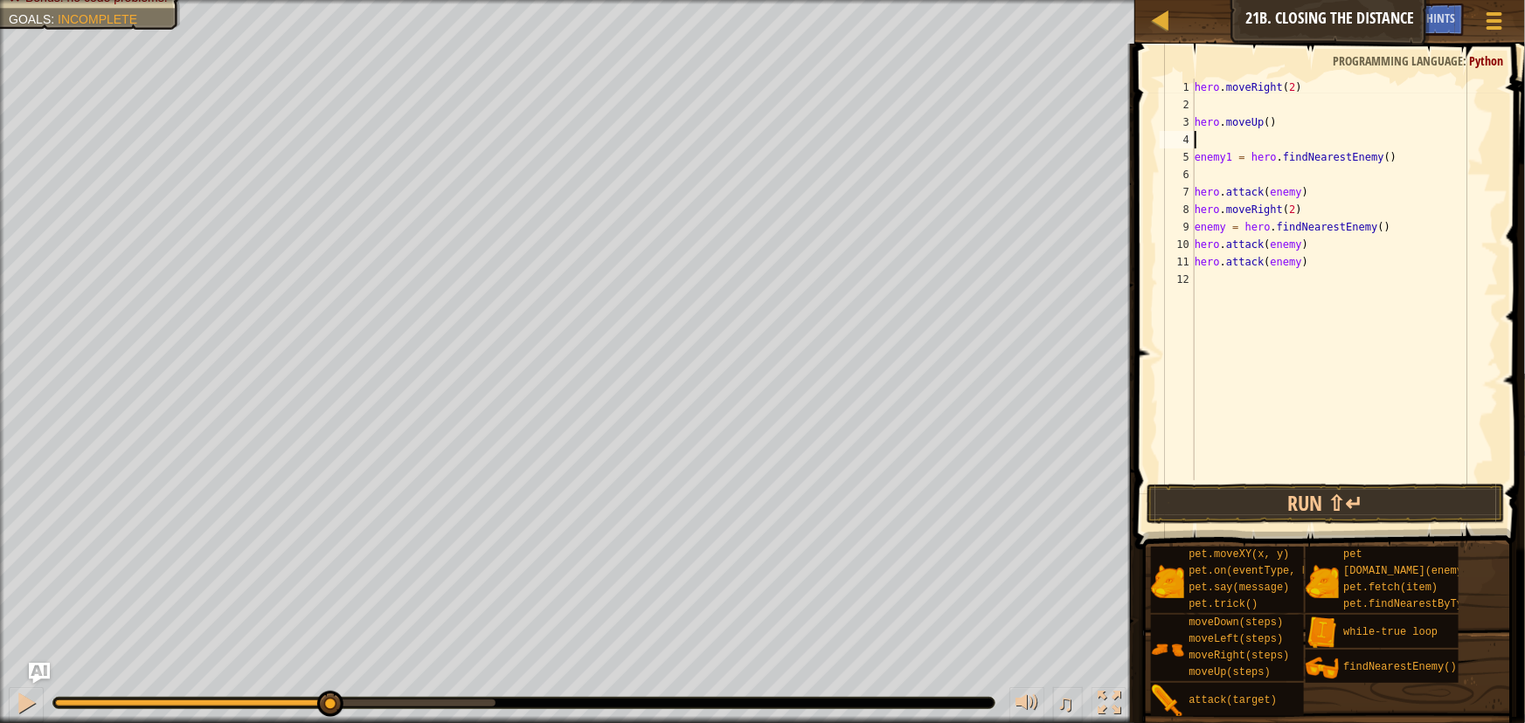
click at [1278, 78] on div "1 2 3 4 5 6 7 8 9 10 11 12 hero . moveRight ( 2 ) hero . moveUp ( ) enemy1 = he…" at bounding box center [1327, 330] width 395 height 557
click at [1278, 77] on span at bounding box center [1332, 271] width 404 height 557
click at [1282, 82] on div "hero . moveRight ( 2 ) hero . moveUp ( ) enemy1 = hero . findNearestEnemy ( ) h…" at bounding box center [1345, 297] width 308 height 437
type textarea "hero.moveRight()"
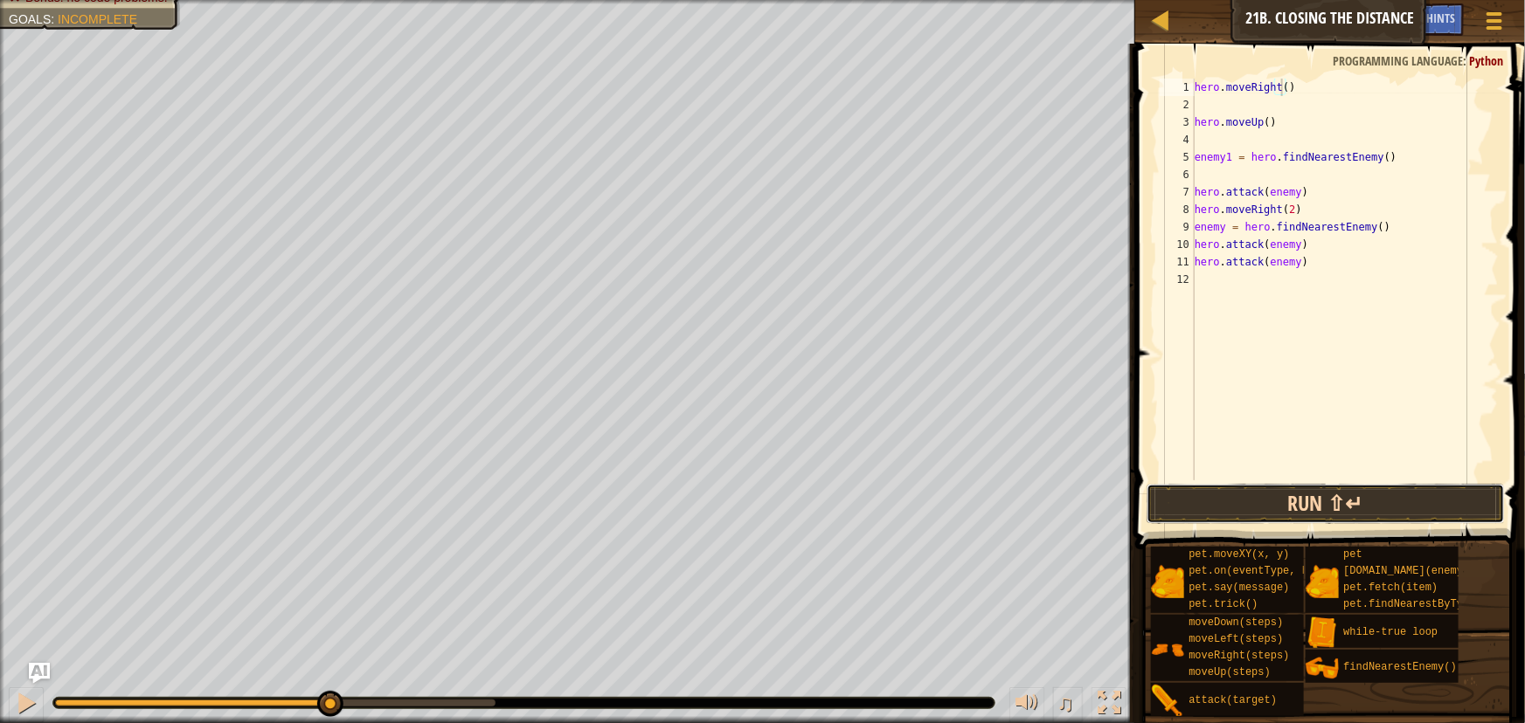
click at [1355, 503] on button "Run ⇧↵" at bounding box center [1324, 504] width 357 height 40
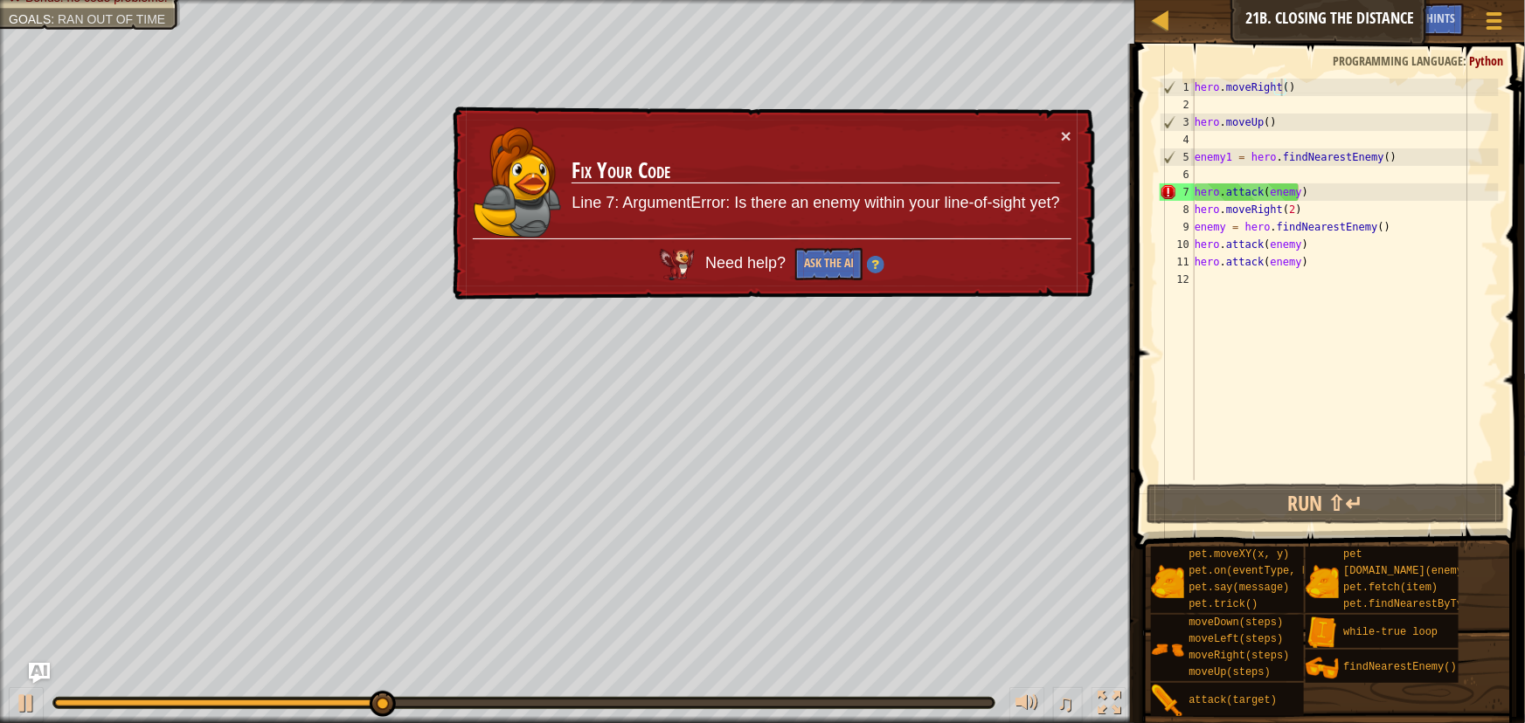
click at [1075, 129] on div "× Fix Your Code Line 7: ArgumentError: Is there an enemy within your line-of-si…" at bounding box center [772, 204] width 646 height 195
click at [1059, 130] on td "Fix Your Code Line 7: ArgumentError: Is there an enemy within your line-of-sigh…" at bounding box center [815, 183] width 489 height 113
click at [1062, 123] on div "× Fix Your Code Line 7: ArgumentError: Is there an enemy within your line-of-si…" at bounding box center [772, 204] width 646 height 195
click at [1062, 128] on div "× Fix Your Code Line 7: ArgumentError: Is there an enemy within your line-of-si…" at bounding box center [772, 204] width 646 height 195
click at [1062, 130] on button "×" at bounding box center [1067, 139] width 11 height 18
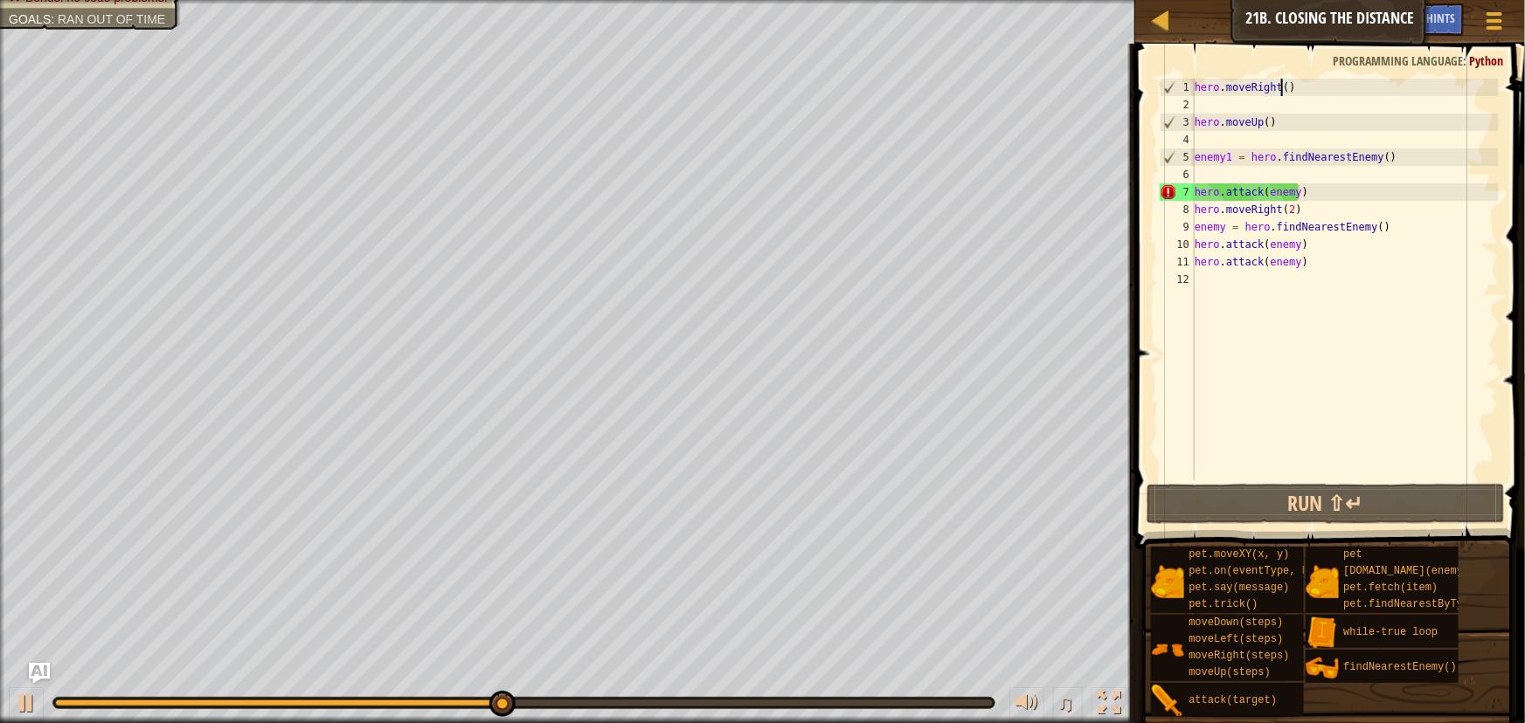
click at [1408, 303] on div "hero . moveRight ( ) hero . moveUp ( ) enemy1 = hero . findNearestEnemy ( ) her…" at bounding box center [1345, 297] width 308 height 437
click at [1366, 277] on div "hero . moveRight ( ) hero . moveUp ( ) enemy1 = hero . findNearestEnemy ( ) her…" at bounding box center [1345, 297] width 308 height 437
click at [1296, 253] on div "hero . moveRight ( ) hero . moveUp ( ) enemy1 = hero . findNearestEnemy ( ) her…" at bounding box center [1345, 297] width 308 height 437
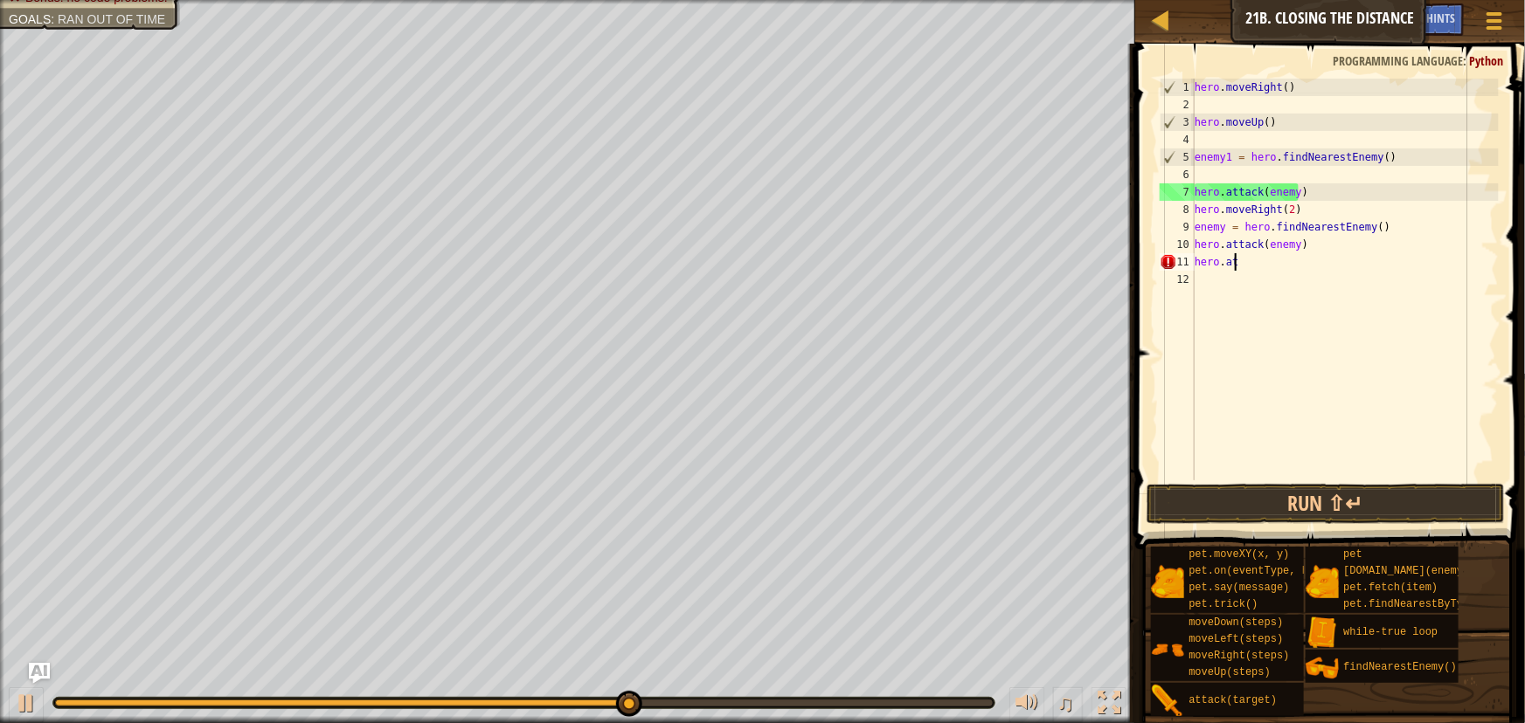
type textarea "h"
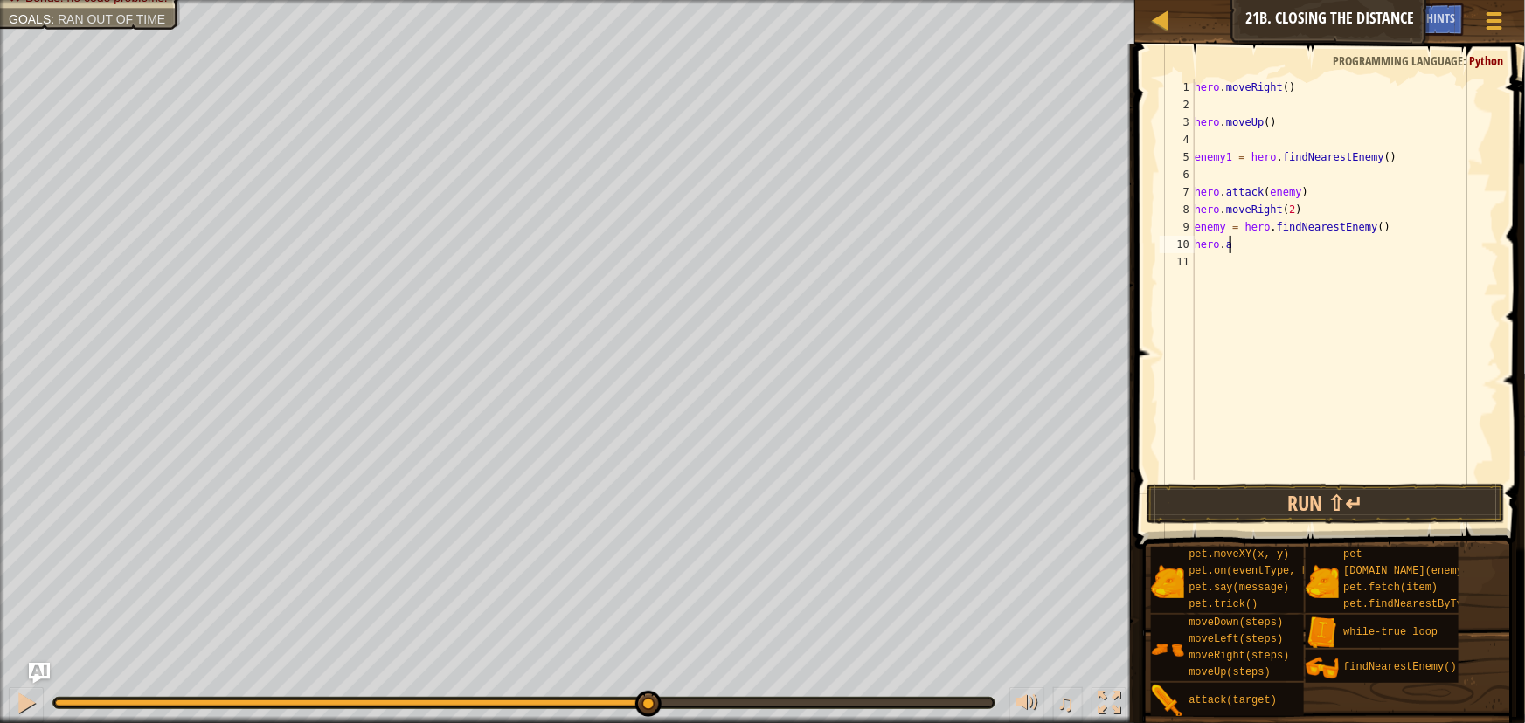
type textarea "h"
type textarea "e"
type textarea "h"
type textarea "e"
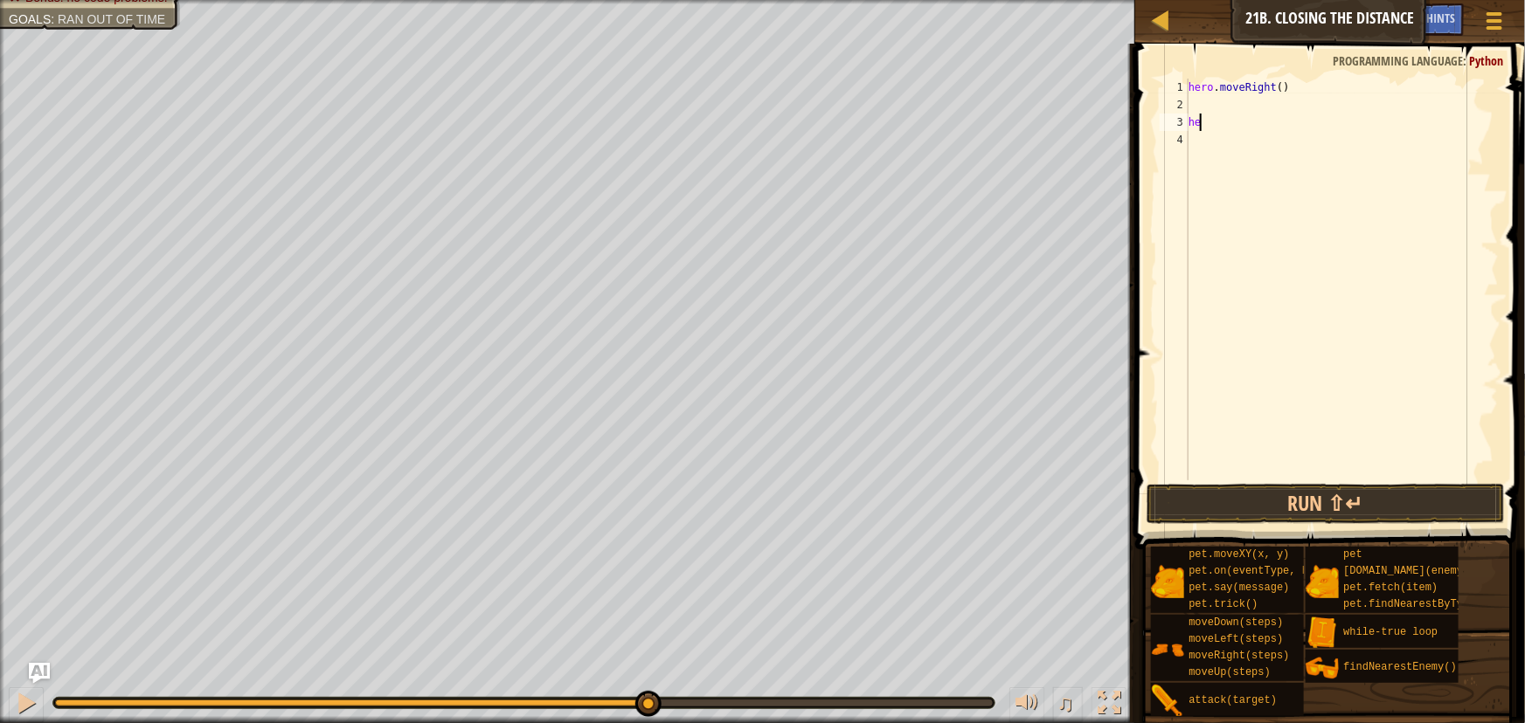
type textarea "h"
type textarea "whi"
click at [1203, 106] on div "whi le-true loop press enter" at bounding box center [1350, 137] width 330 height 79
type textarea "m"
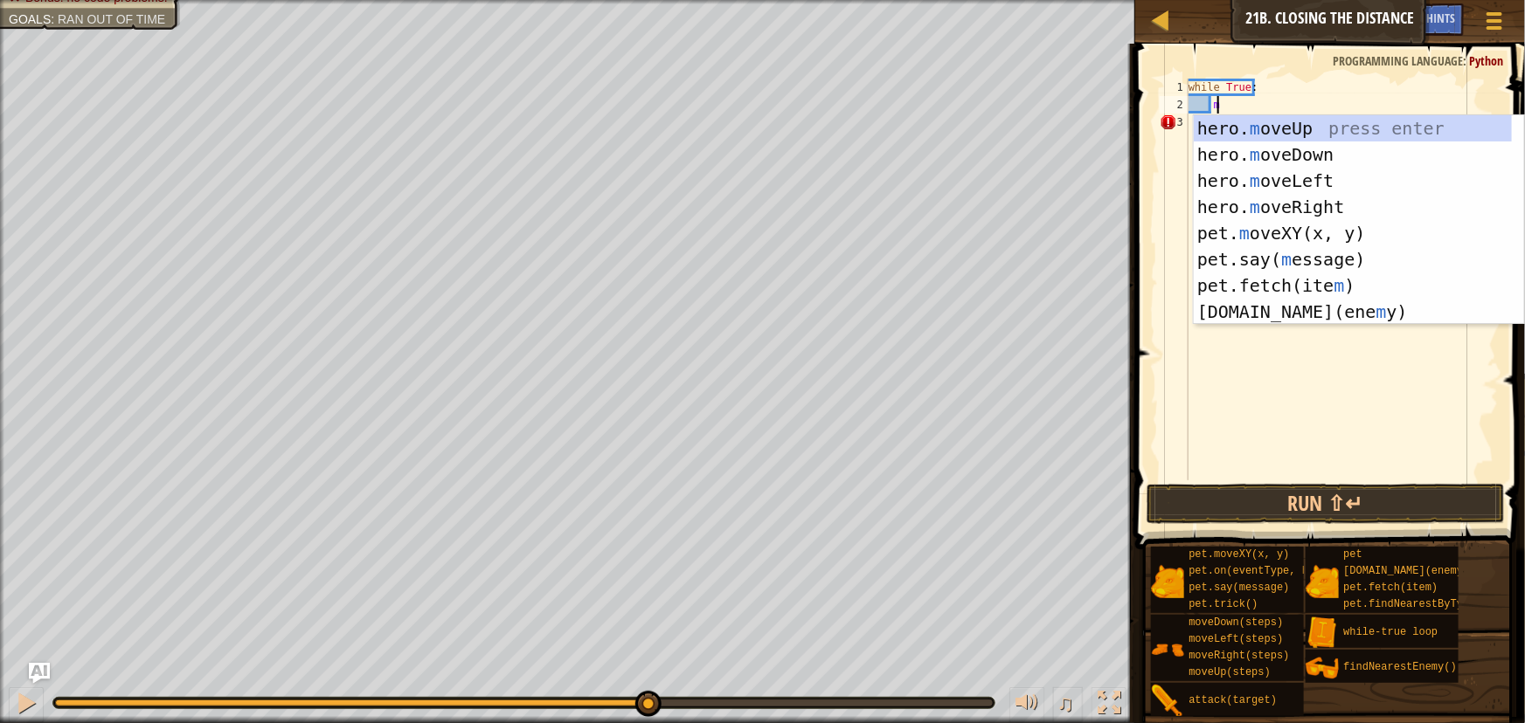
scroll to position [8, 1]
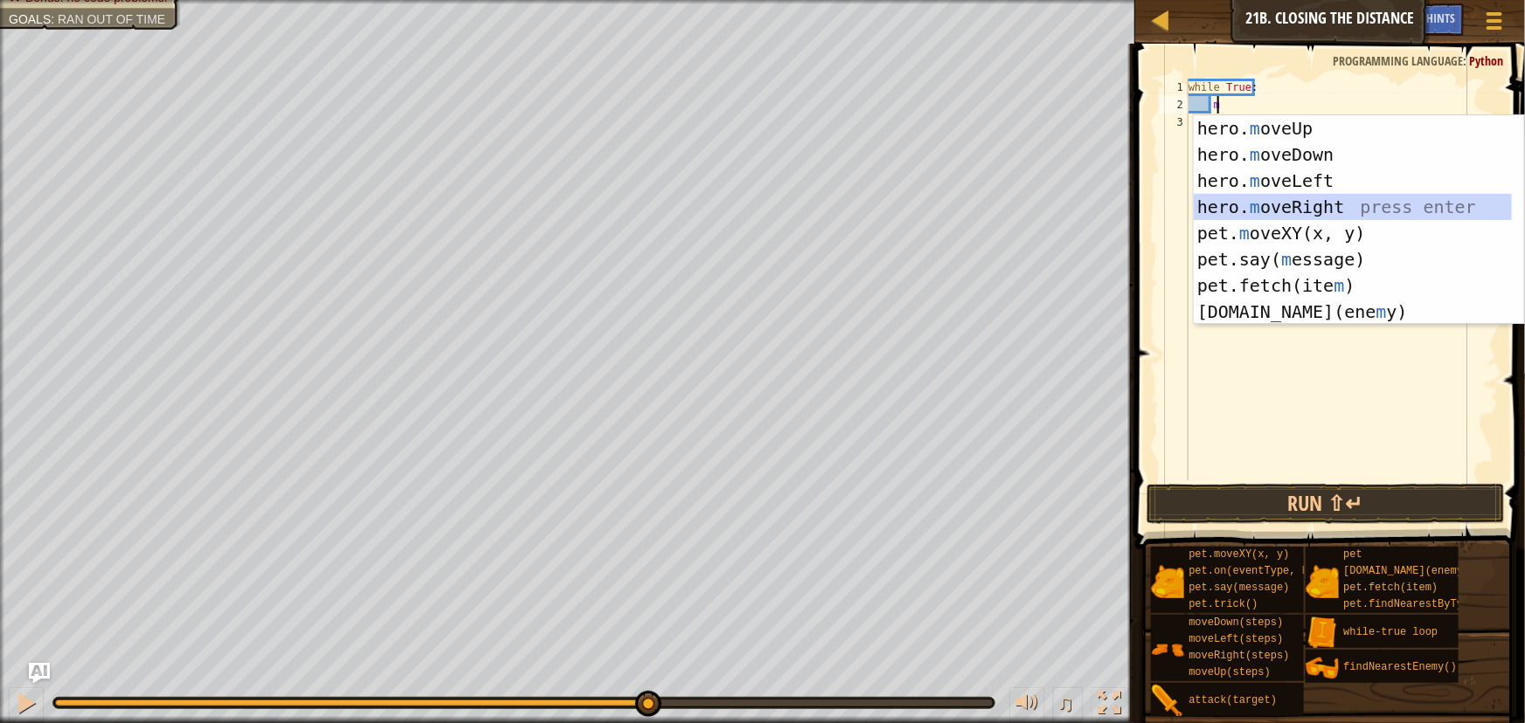
click at [1242, 200] on div "hero. m oveUp press enter hero. m oveDown press enter hero. m oveLeft press ent…" at bounding box center [1358, 246] width 330 height 262
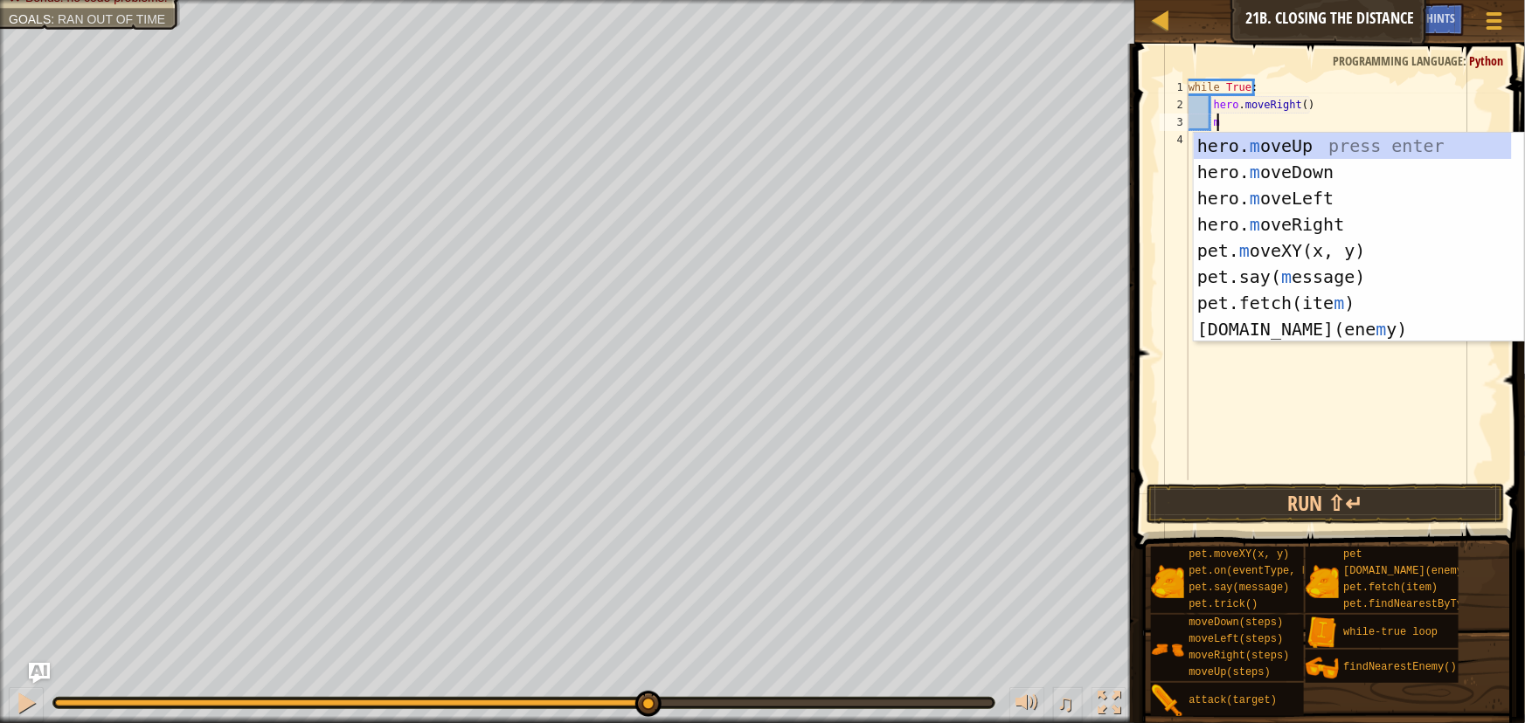
type textarea "mo"
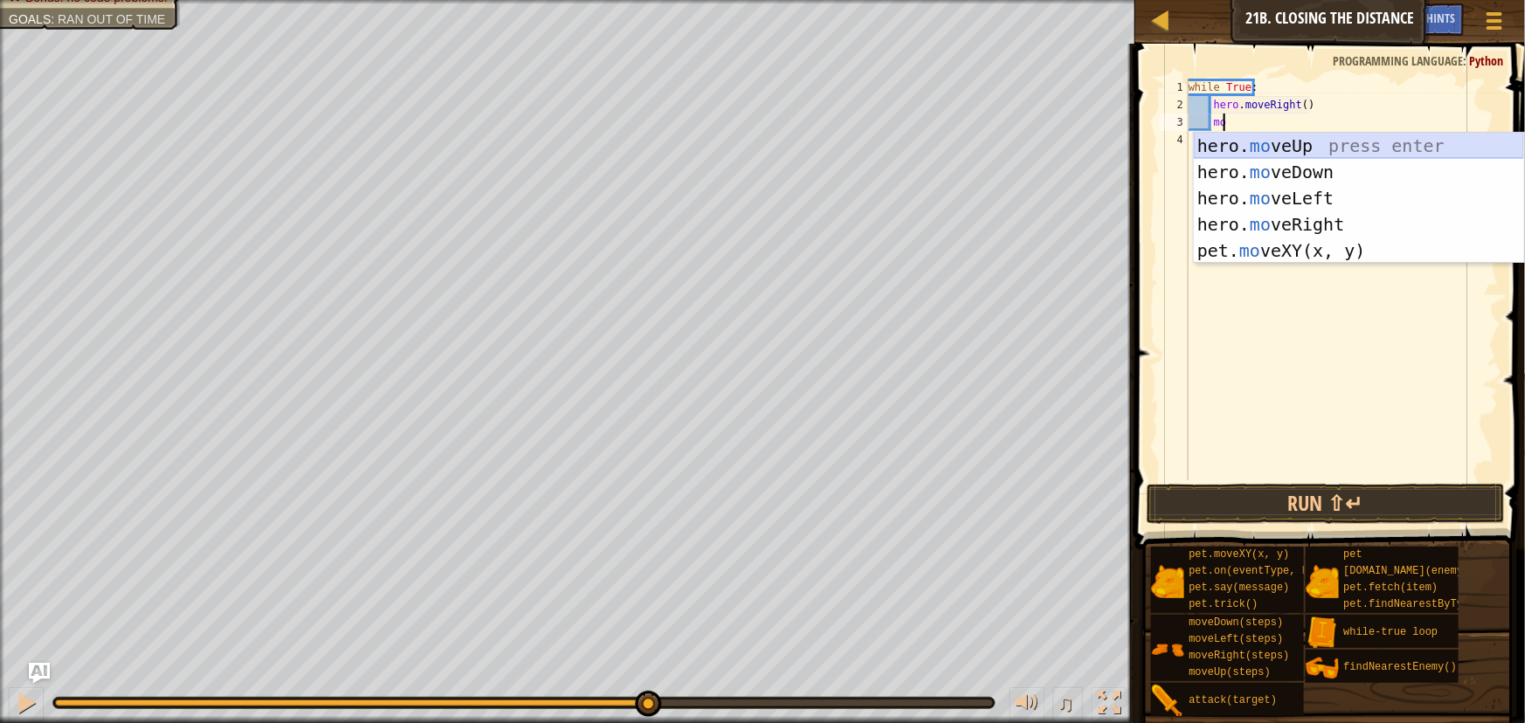
click at [1251, 135] on div "hero. mo veUp press enter hero. mo veDown press enter hero. mo veLeft press ent…" at bounding box center [1358, 224] width 330 height 183
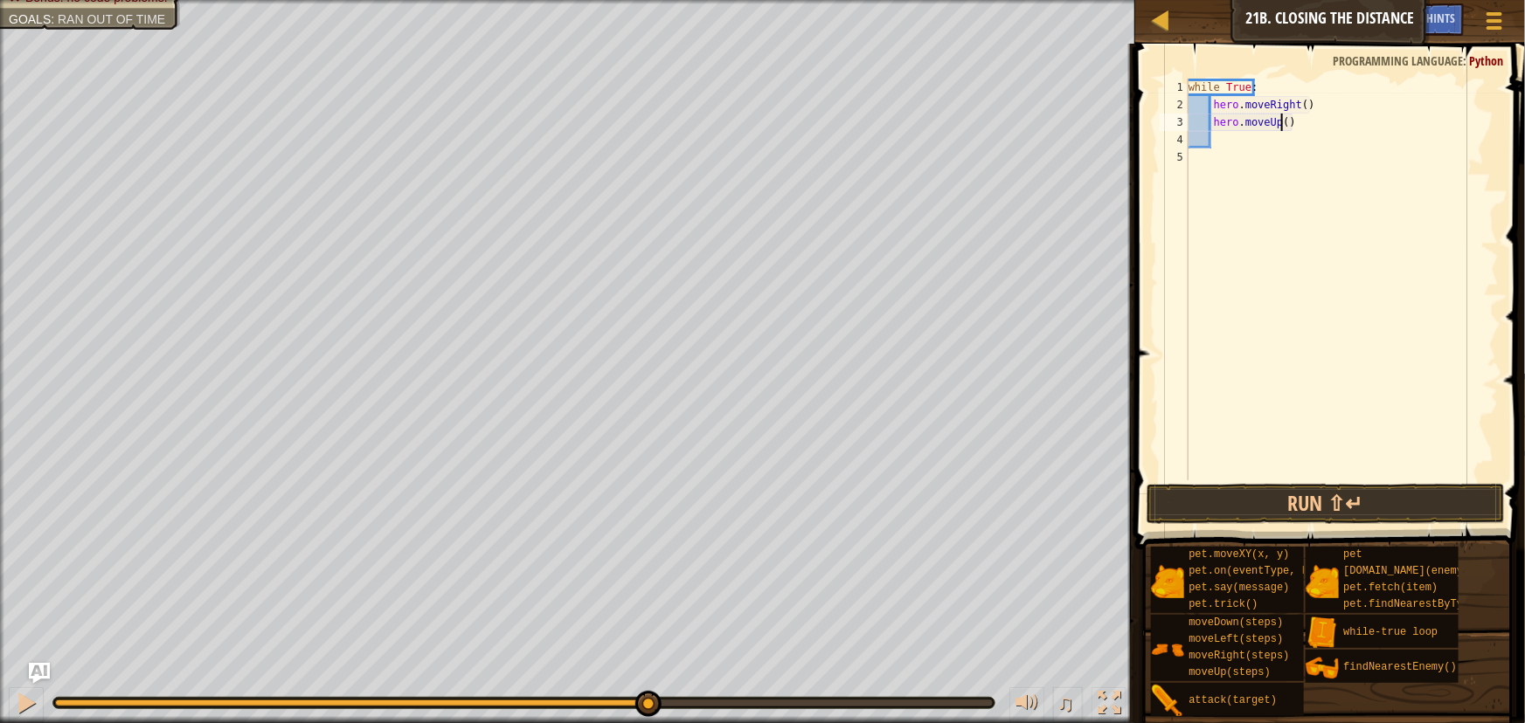
click at [1279, 123] on div "while True : hero . moveRight ( ) hero . moveUp ( )" at bounding box center [1342, 297] width 314 height 437
type textarea "hero.moveUp(2)"
click at [1218, 142] on div "while True : hero . moveRight ( ) hero . moveUp ( 2 )" at bounding box center [1342, 297] width 314 height 437
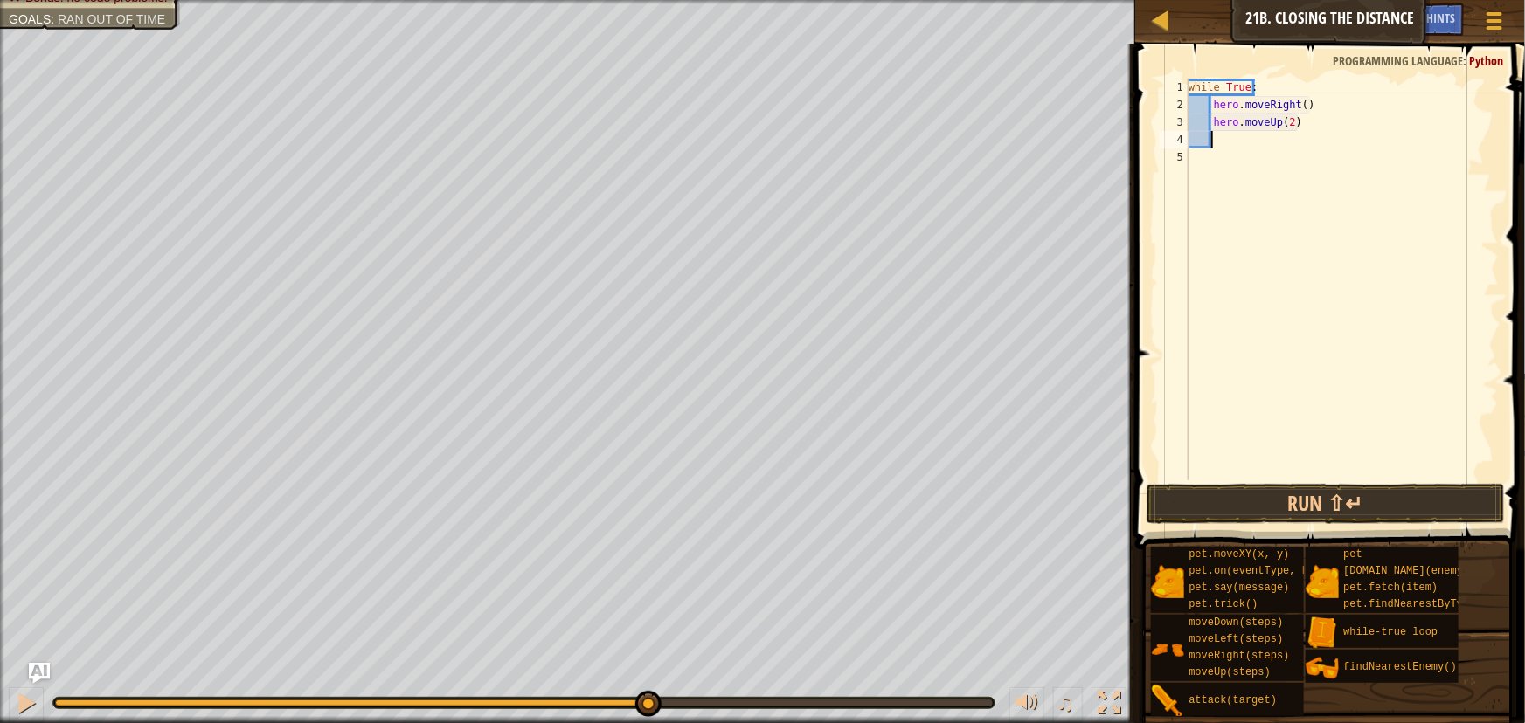
type textarea "fi"
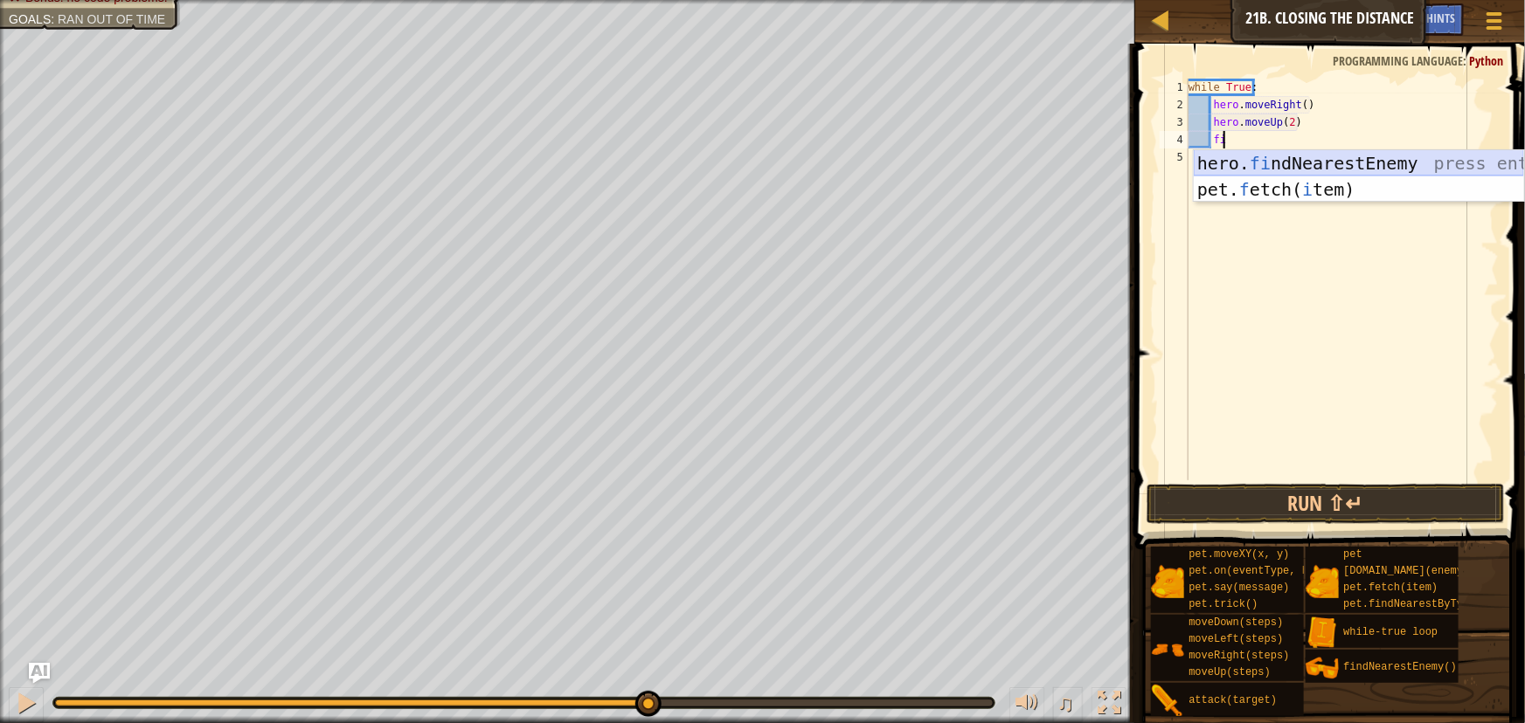
click at [1272, 166] on div "hero. fi ndNearestEnemy press enter pet. f etch( i tem) press enter" at bounding box center [1358, 202] width 330 height 105
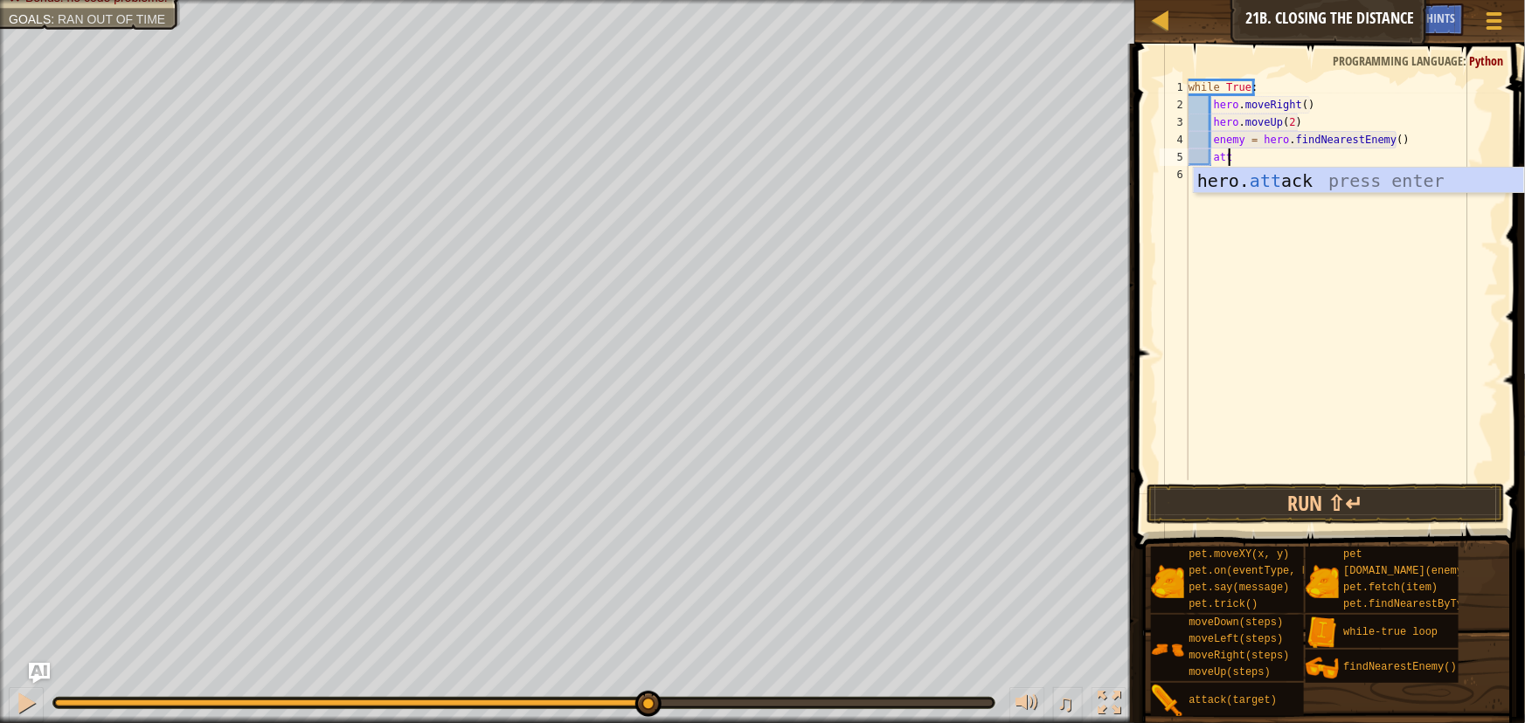
scroll to position [8, 2]
click at [1277, 180] on div "hero. att ack press enter" at bounding box center [1358, 207] width 330 height 79
type textarea "hero.attack(enemy)"
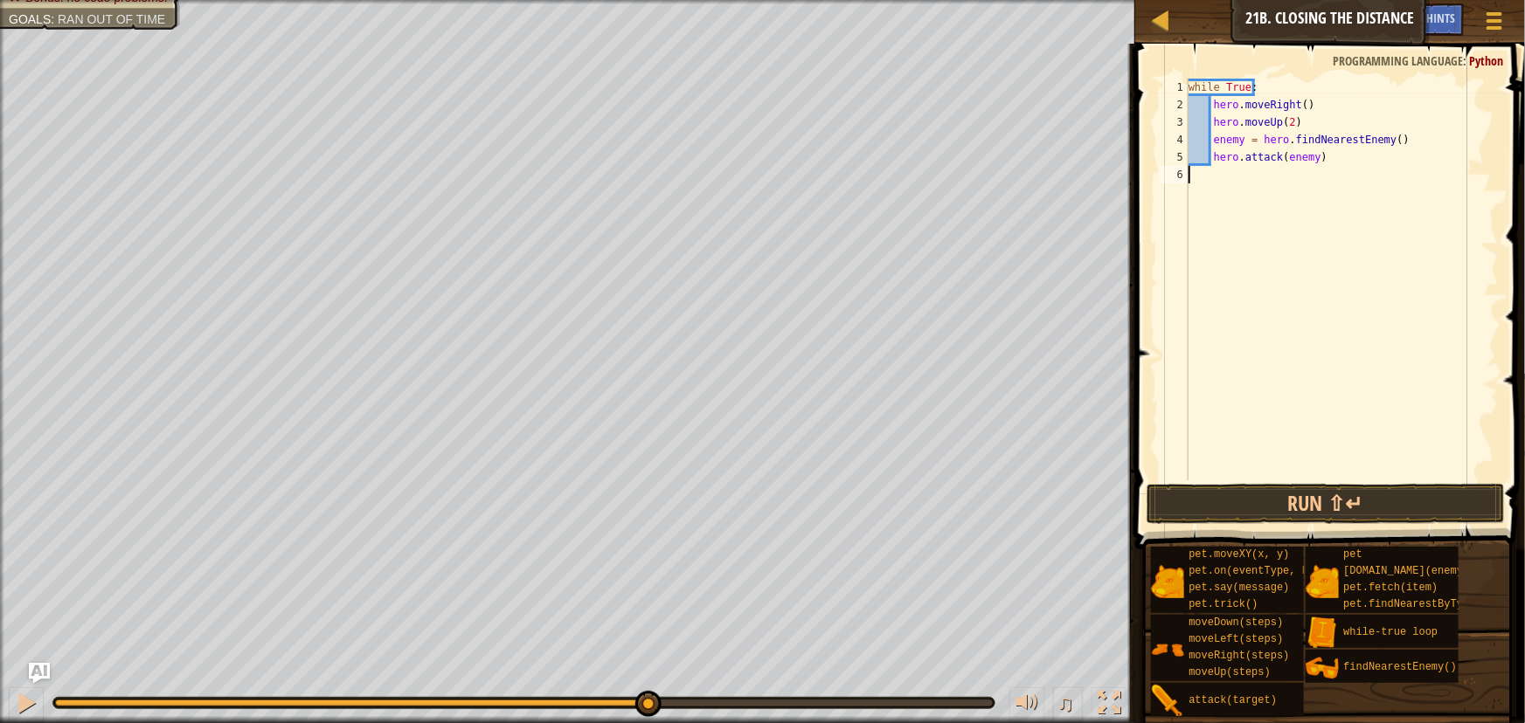
click at [1227, 175] on div "while True : hero . moveRight ( ) hero . moveUp ( 2 ) enemy = hero . findNeares…" at bounding box center [1342, 297] width 314 height 437
click at [1334, 169] on div "while True : hero . moveRight ( ) hero . moveUp ( 2 ) enemy = hero . findNeares…" at bounding box center [1342, 297] width 314 height 437
click at [1325, 164] on div "while True : hero . moveRight ( ) hero . moveUp ( 2 ) enemy = hero . findNeares…" at bounding box center [1342, 297] width 314 height 437
type textarea "hero.attack(enemy)"
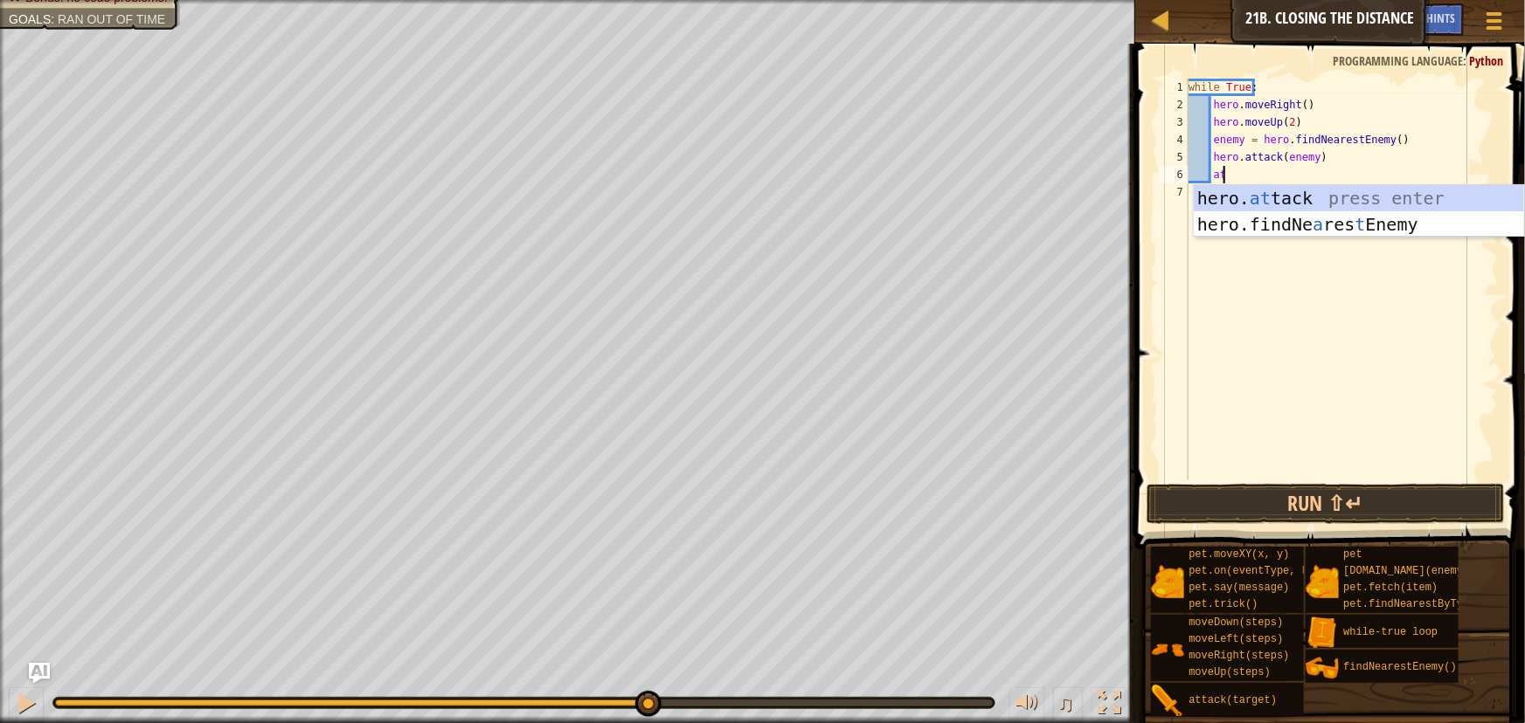
scroll to position [8, 2]
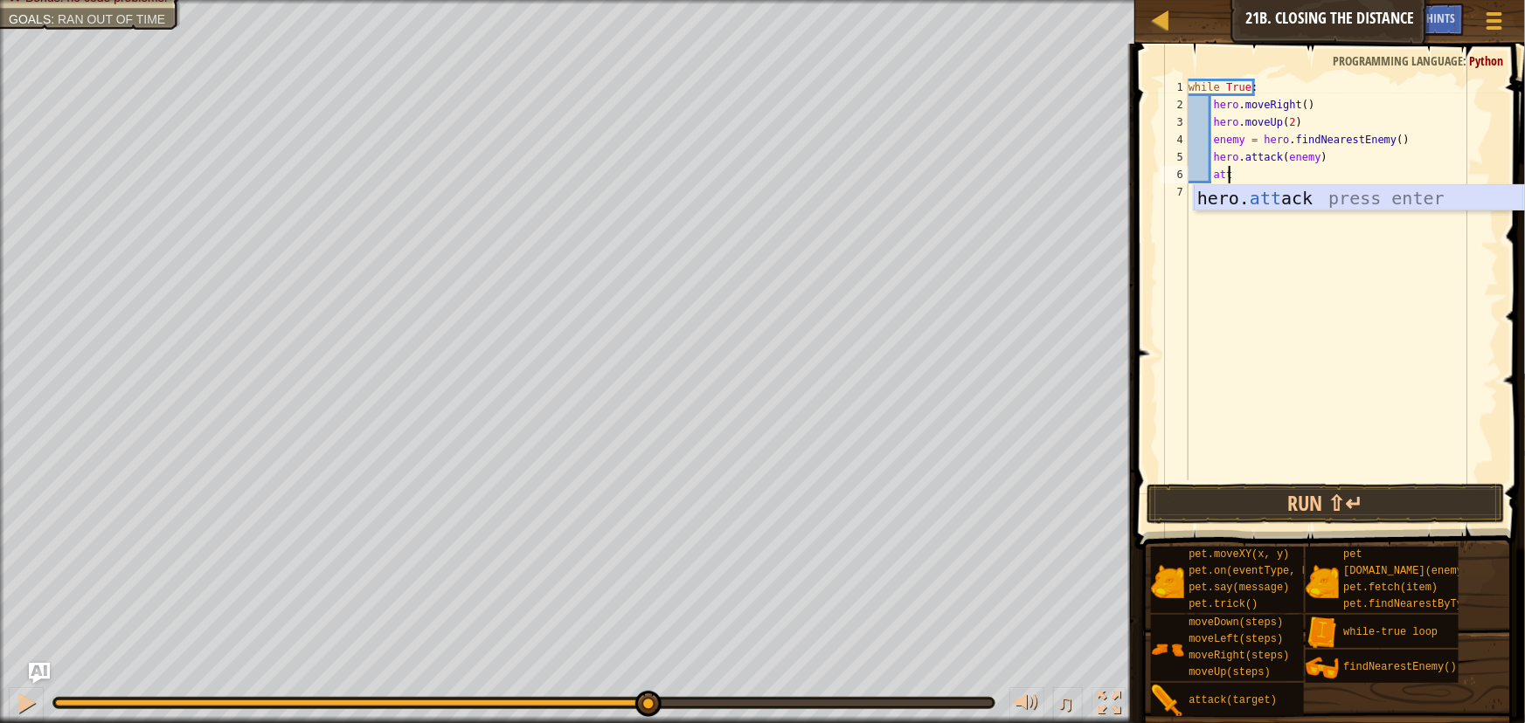
click at [1283, 191] on div "hero. att ack press enter" at bounding box center [1358, 224] width 330 height 79
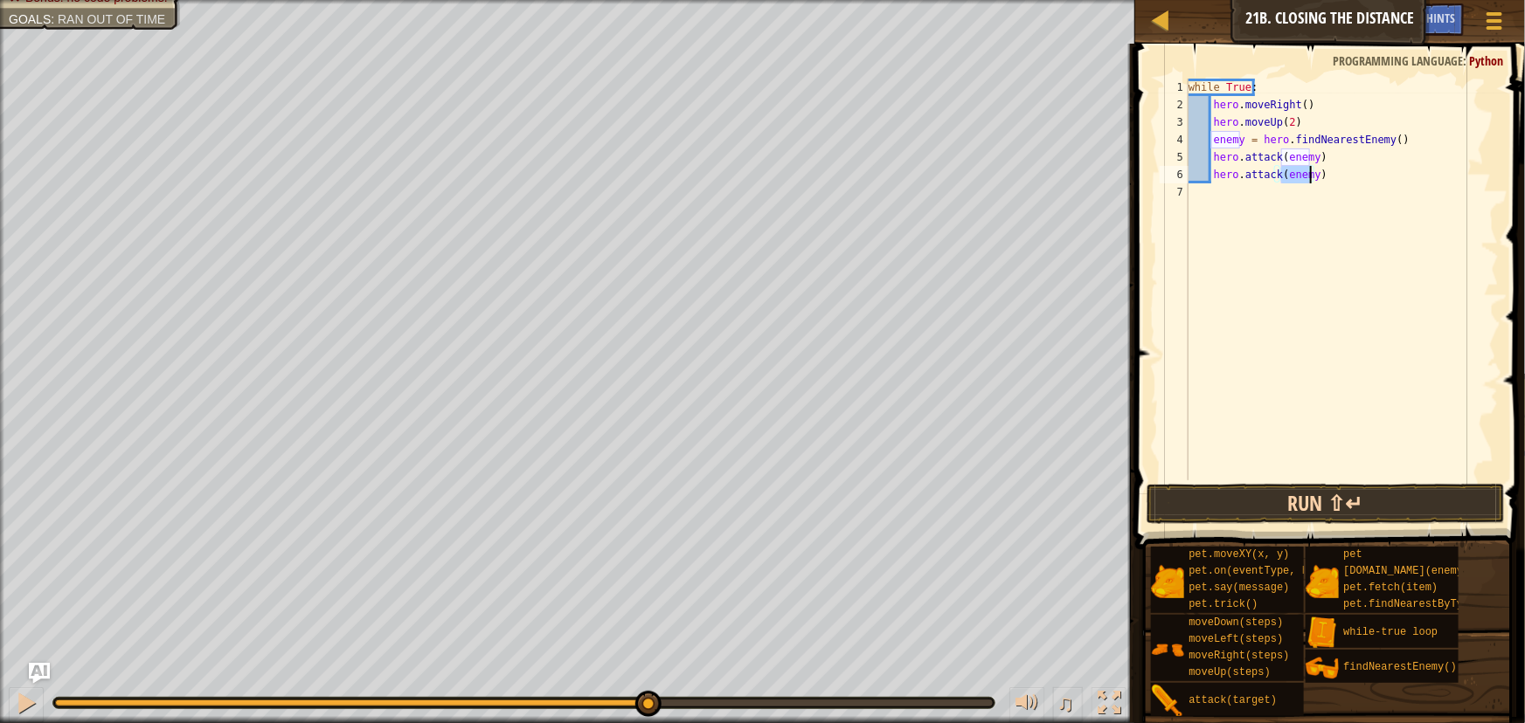
type textarea "hero.attack(enemy)"
click at [1200, 493] on button "Run ⇧↵" at bounding box center [1324, 504] width 357 height 40
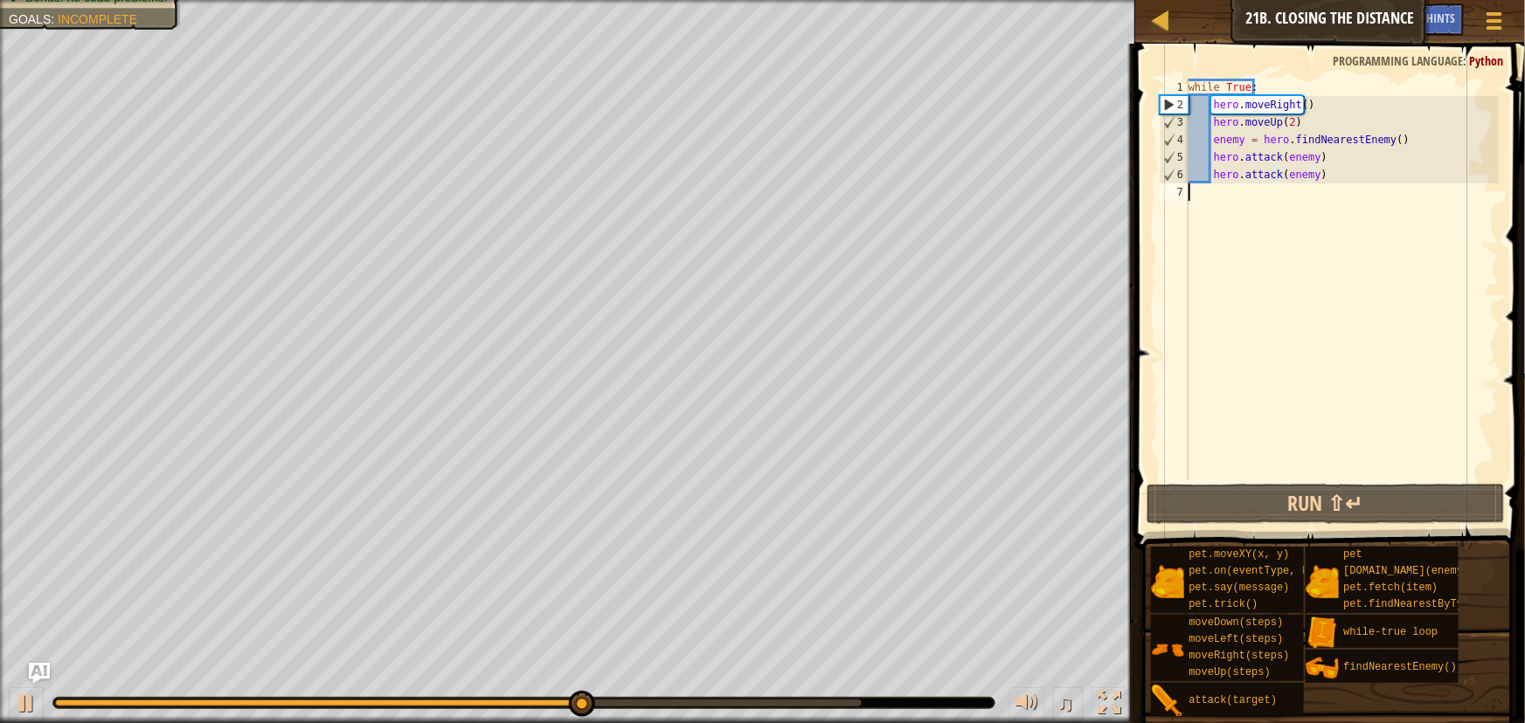
click at [1343, 191] on div "while True : hero . moveRight ( ) hero . moveUp ( 2 ) enemy = hero . findNeares…" at bounding box center [1342, 297] width 314 height 437
click at [1337, 183] on div "while True : hero . moveRight ( ) hero . moveUp ( 2 ) enemy = hero . findNeares…" at bounding box center [1342, 297] width 314 height 437
type textarea "hero.attack(enemy)"
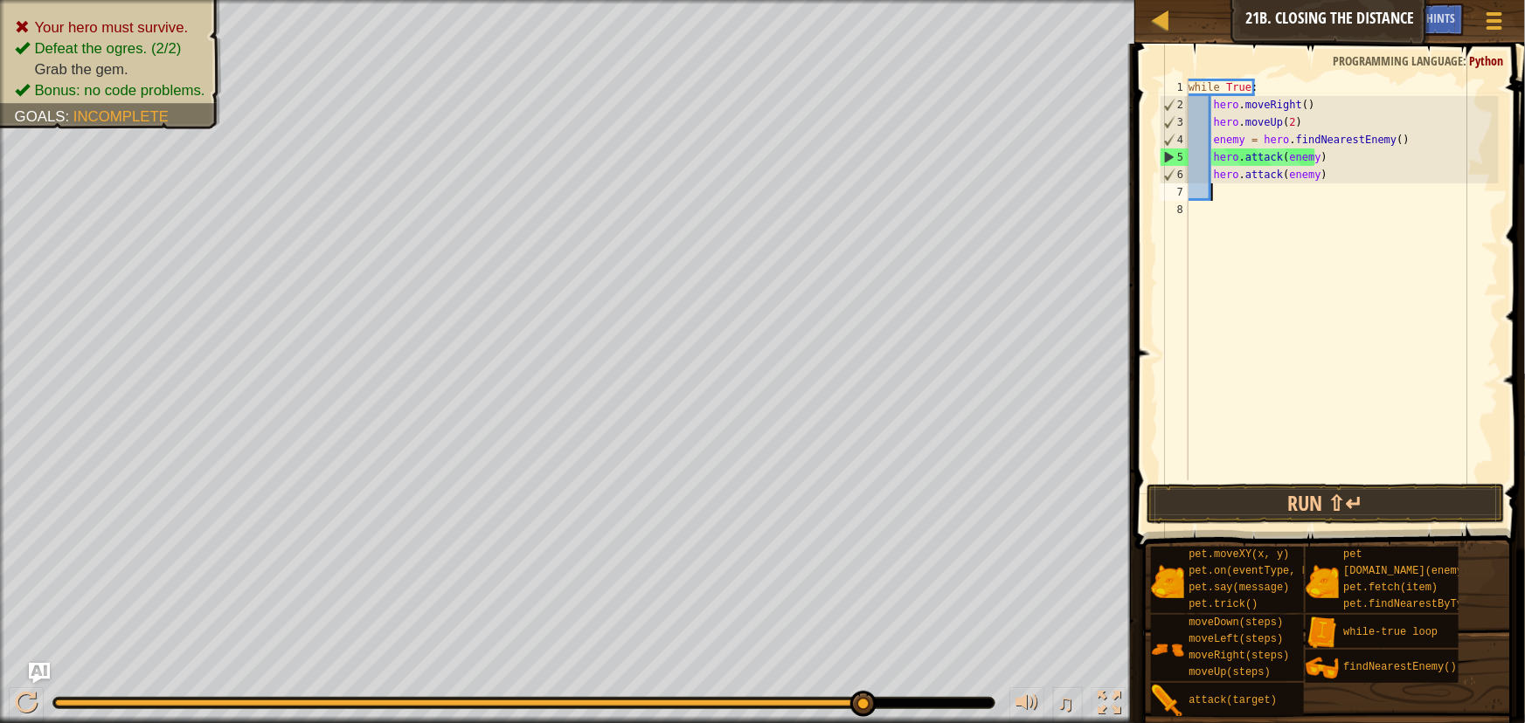
type textarea "m"
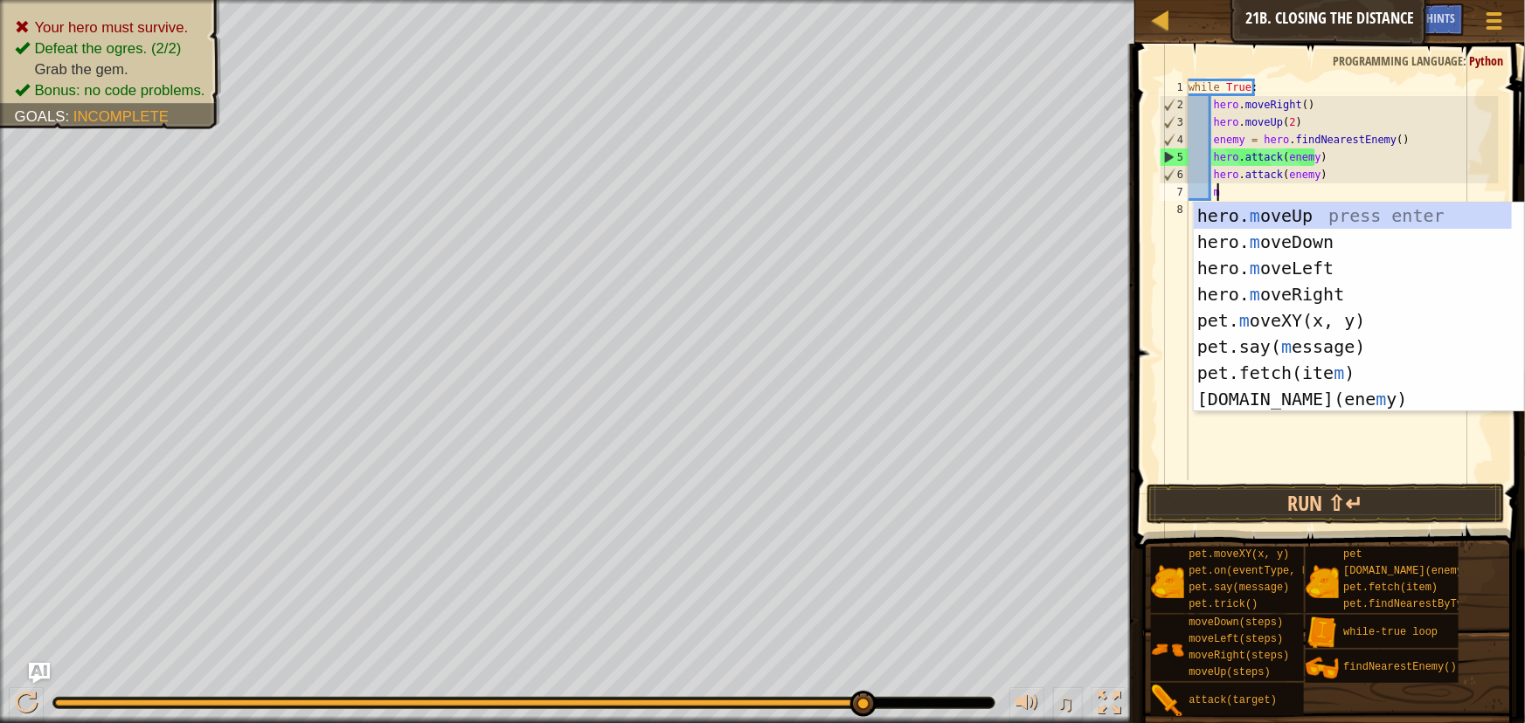
scroll to position [8, 1]
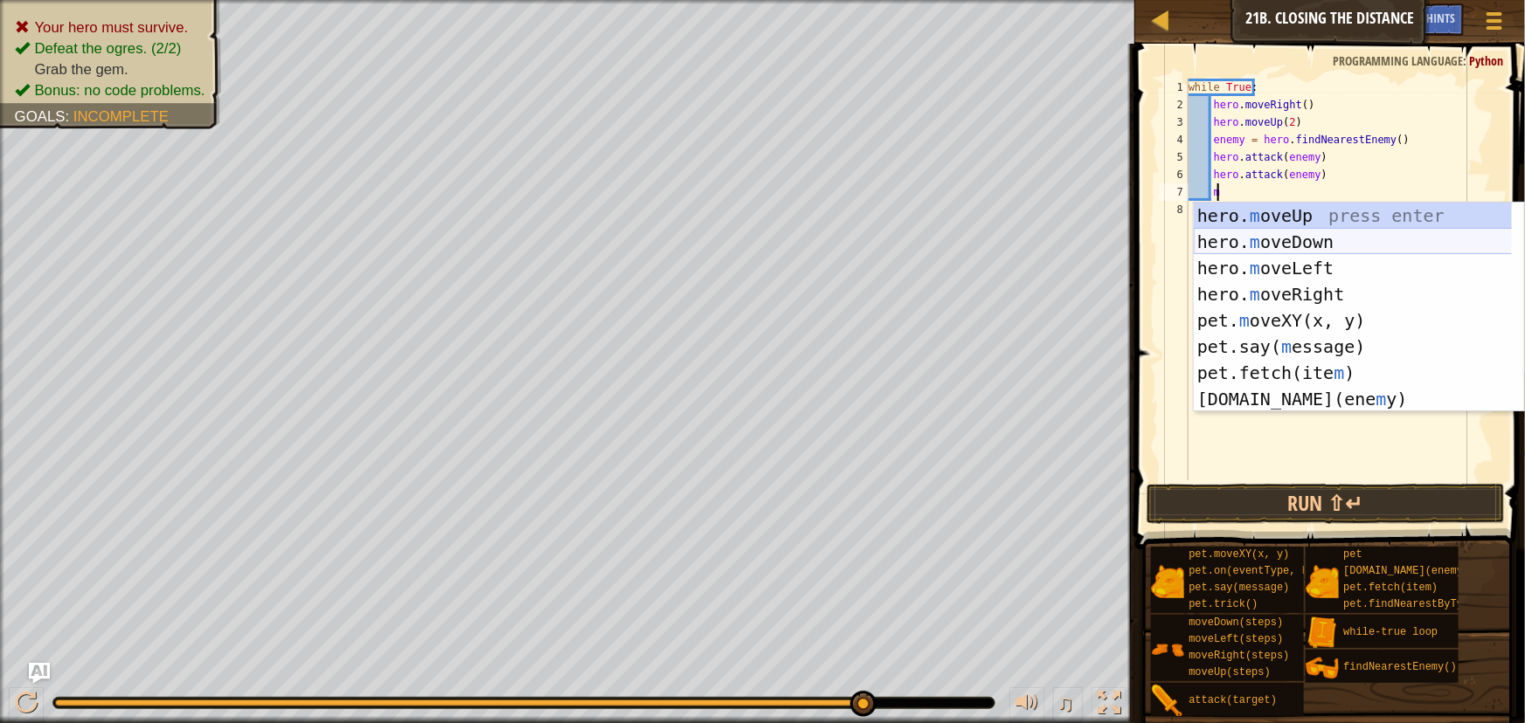
click at [1295, 245] on div "hero. m oveUp press enter hero. m oveDown press enter hero. m oveLeft press ent…" at bounding box center [1358, 334] width 330 height 262
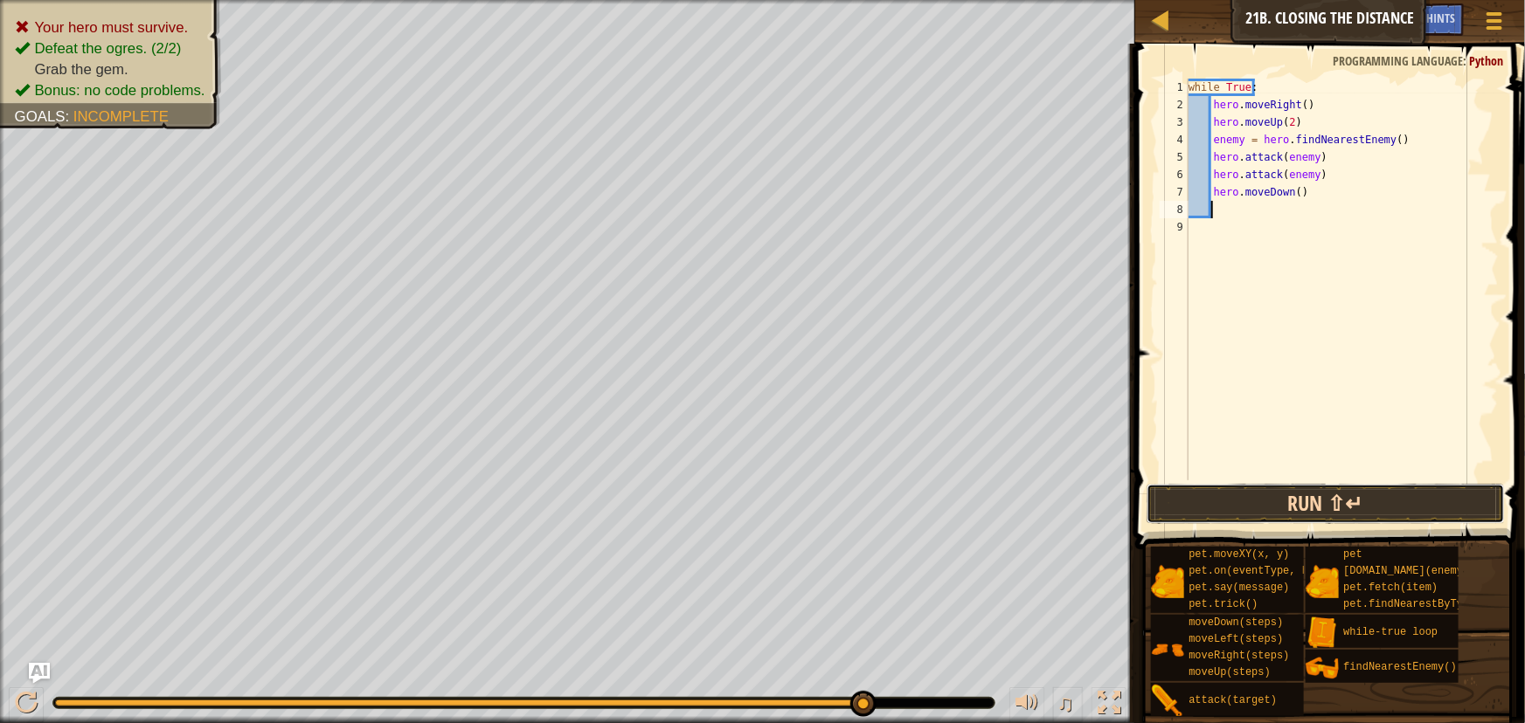
click at [1262, 498] on button "Run ⇧↵" at bounding box center [1324, 504] width 357 height 40
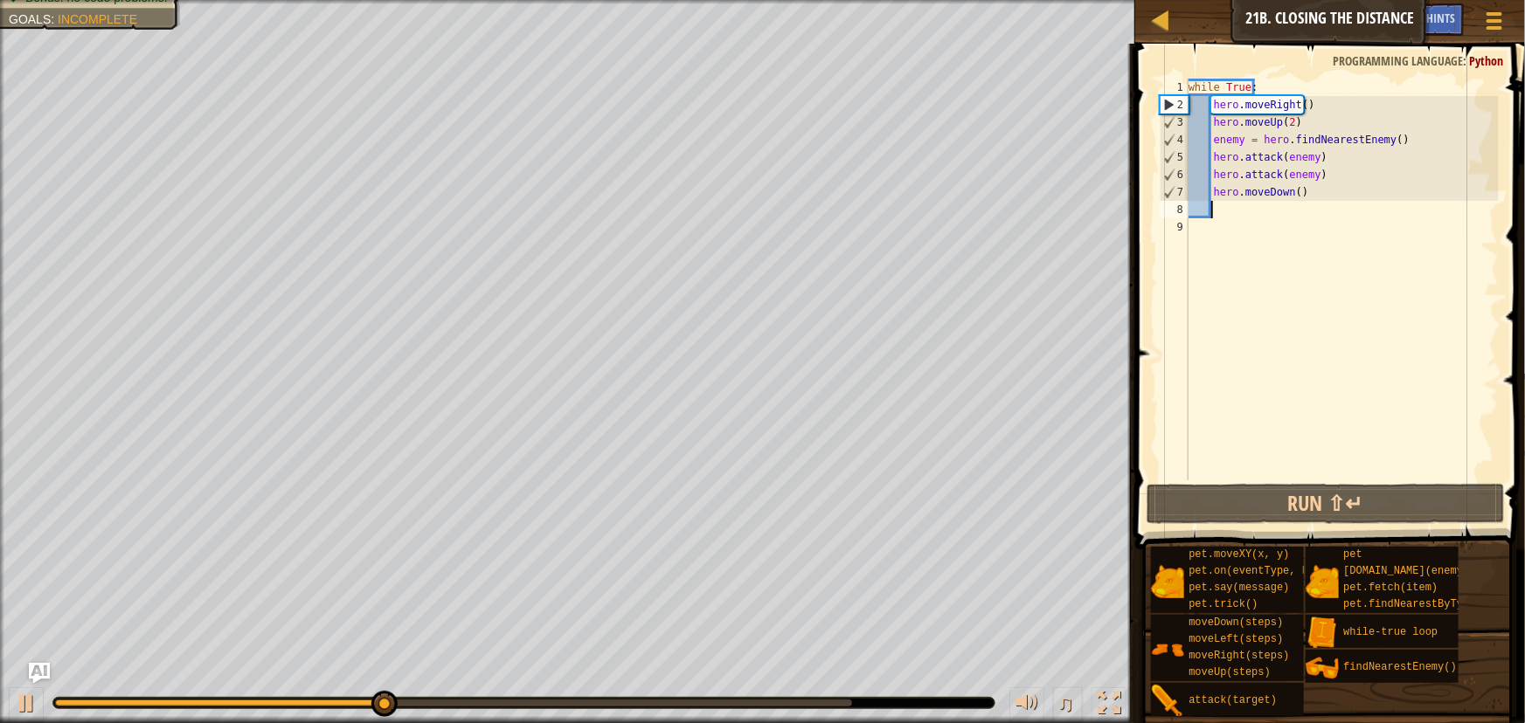
click at [1287, 190] on div "while True : hero . moveRight ( ) hero . moveUp ( 2 ) enemy = hero . findNeares…" at bounding box center [1342, 297] width 314 height 437
click at [1293, 190] on div "while True : hero . moveRight ( ) hero . moveUp ( 2 ) enemy = hero . findNeares…" at bounding box center [1342, 297] width 314 height 437
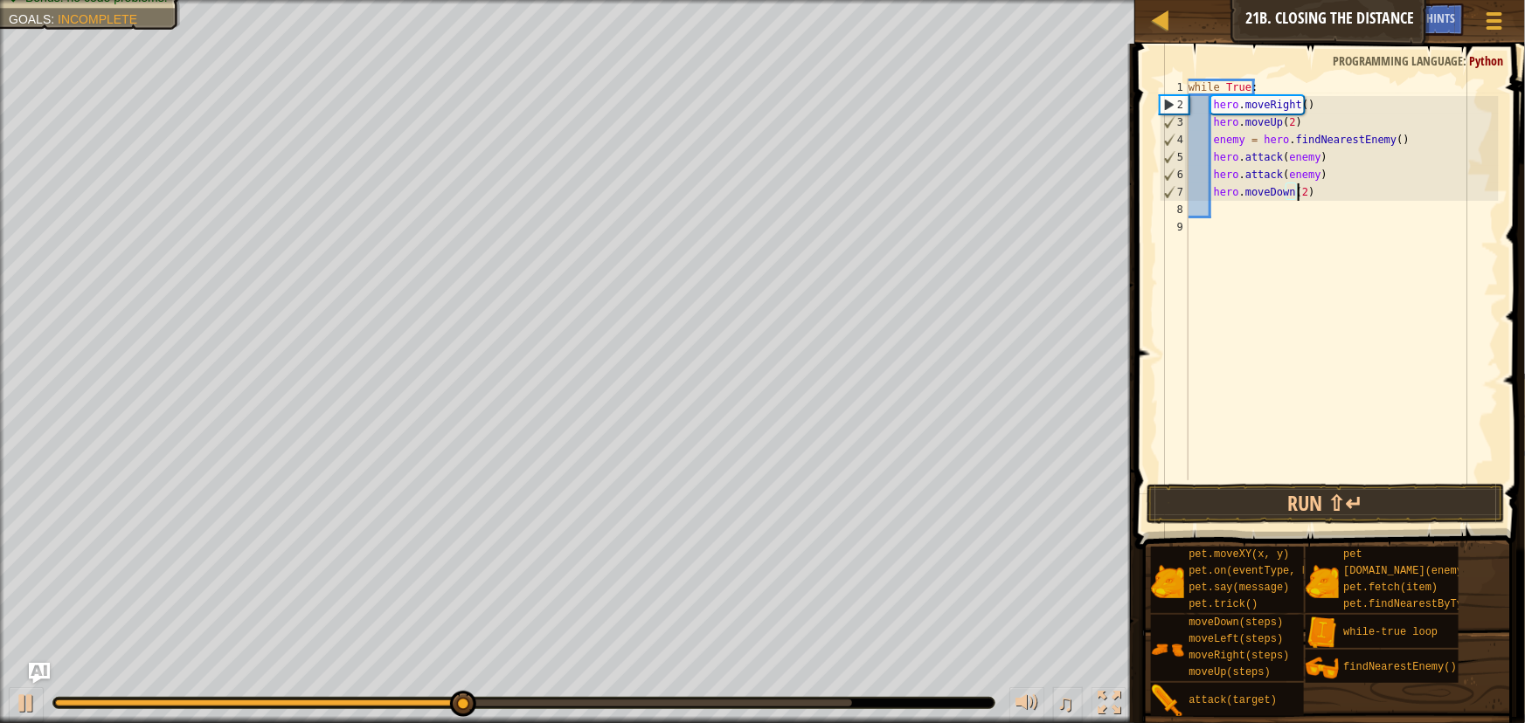
scroll to position [8, 9]
type textarea "hero.moveDown(2)"
click at [1362, 497] on button "Run ⇧↵" at bounding box center [1324, 504] width 357 height 40
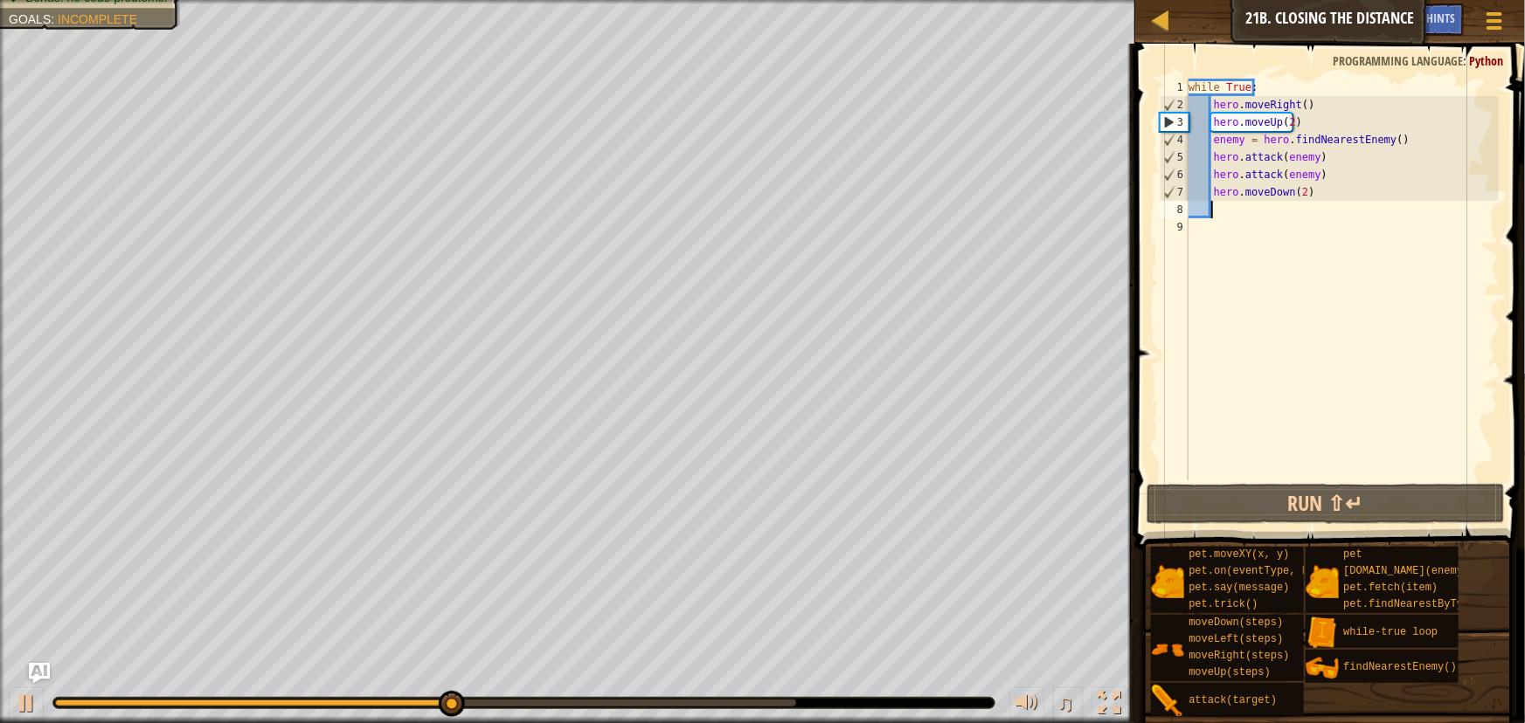
click at [1235, 213] on div "while True : hero . moveRight ( ) hero . moveUp ( 2 ) enemy = hero . findNeares…" at bounding box center [1342, 297] width 314 height 437
type textarea "m"
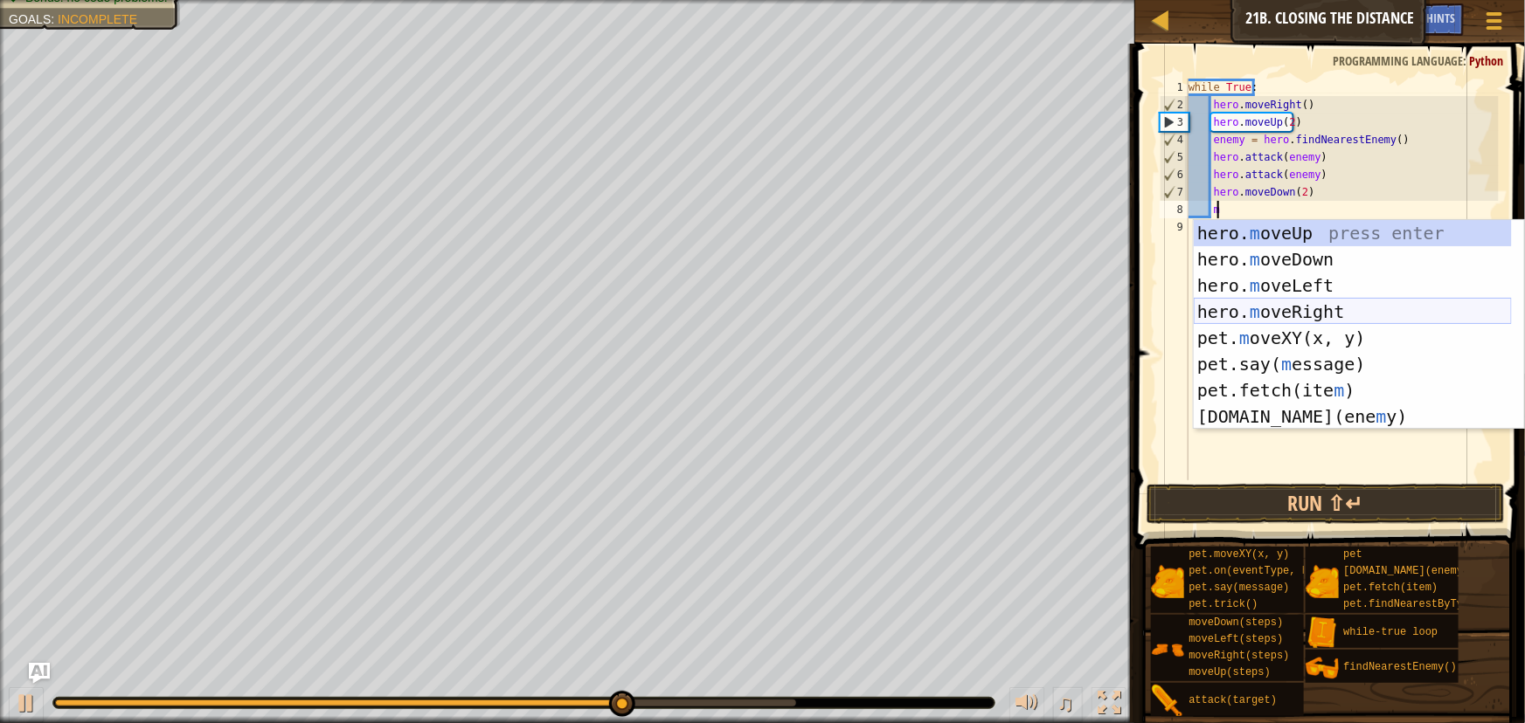
click at [1231, 318] on div "hero. m oveUp press enter hero. m oveDown press enter hero. m oveLeft press ent…" at bounding box center [1352, 351] width 318 height 262
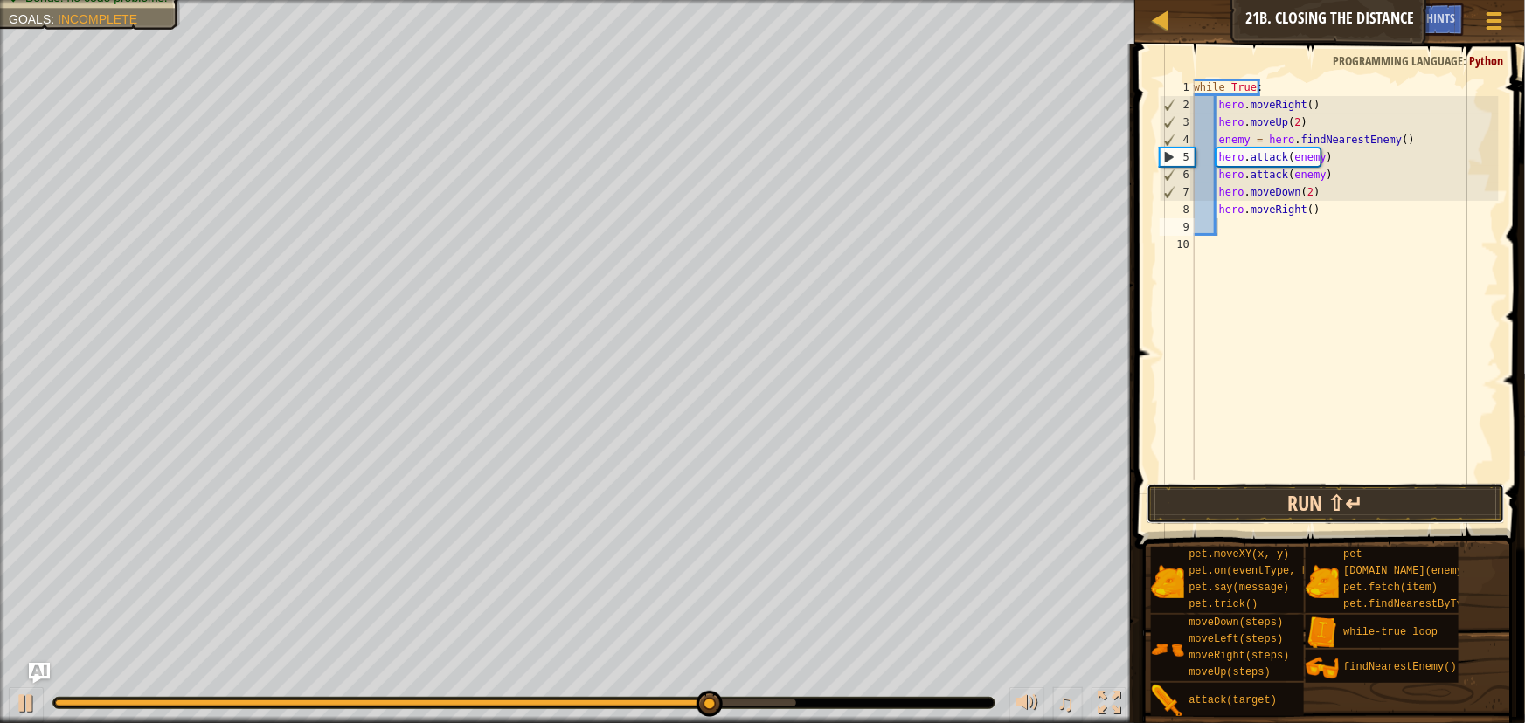
click at [1276, 503] on button "Run ⇧↵" at bounding box center [1324, 504] width 357 height 40
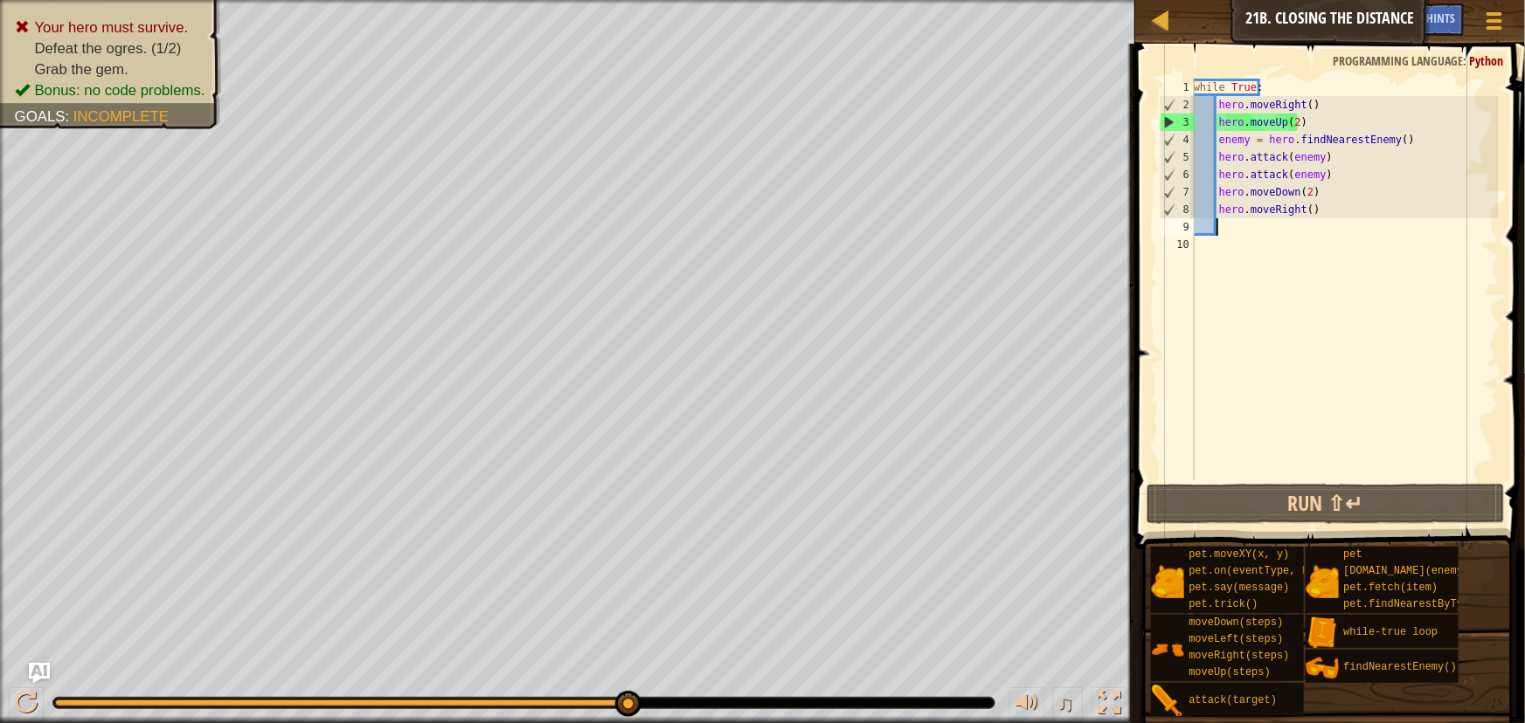
type textarea "f"
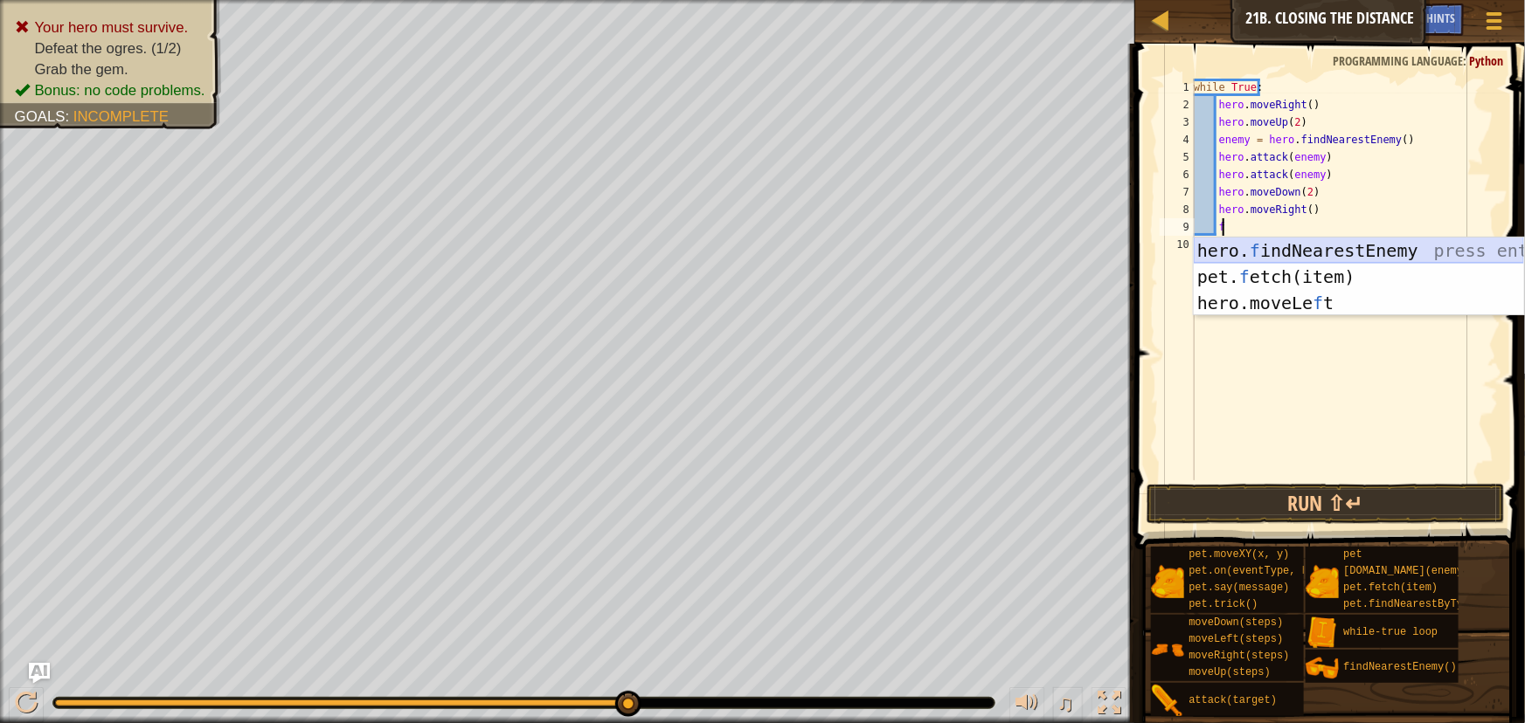
click at [1323, 245] on div "hero. f indNearestEnemy press enter pet. f etch(item) press enter hero.moveLe f…" at bounding box center [1358, 303] width 330 height 131
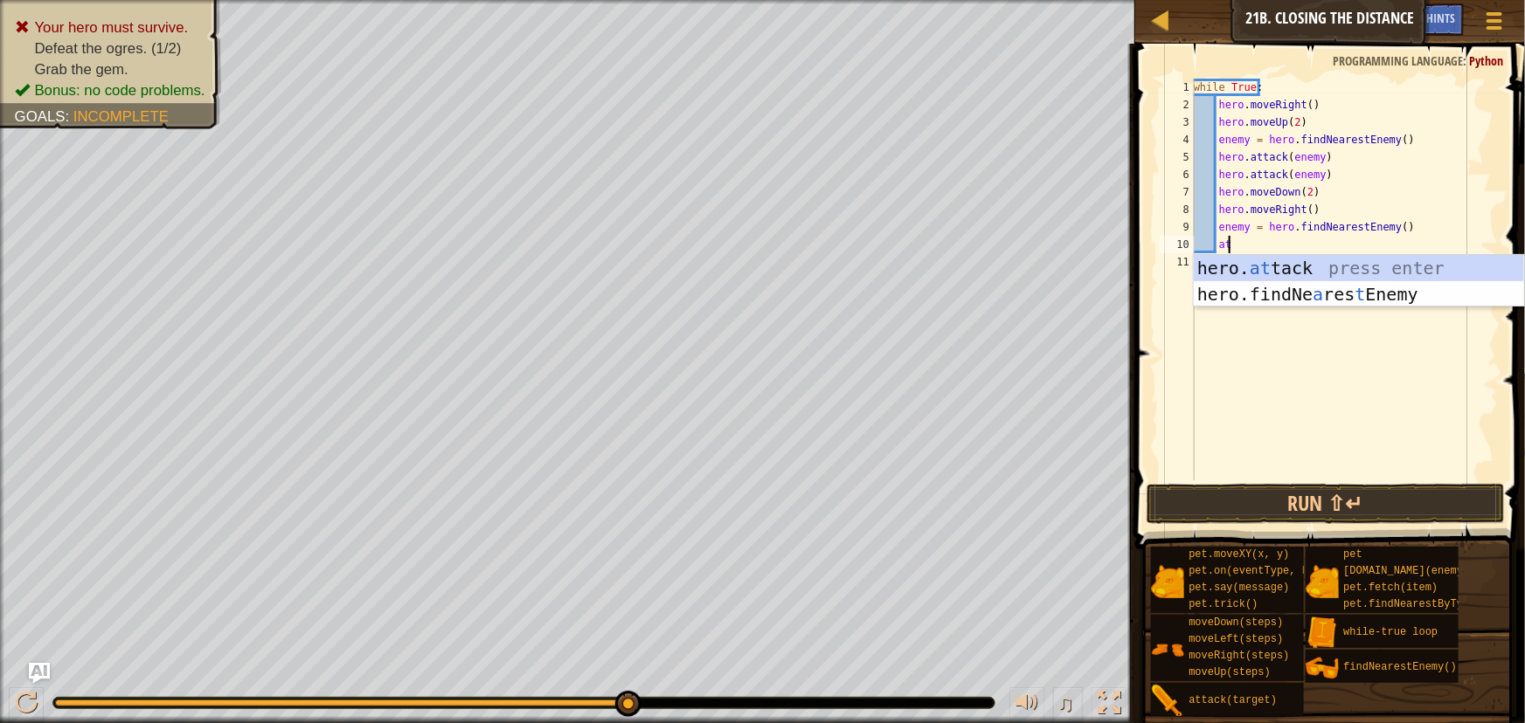
scroll to position [8, 2]
click at [1290, 262] on div "hero. at tack press enter hero.findNe a res t Enemy press enter" at bounding box center [1358, 307] width 330 height 105
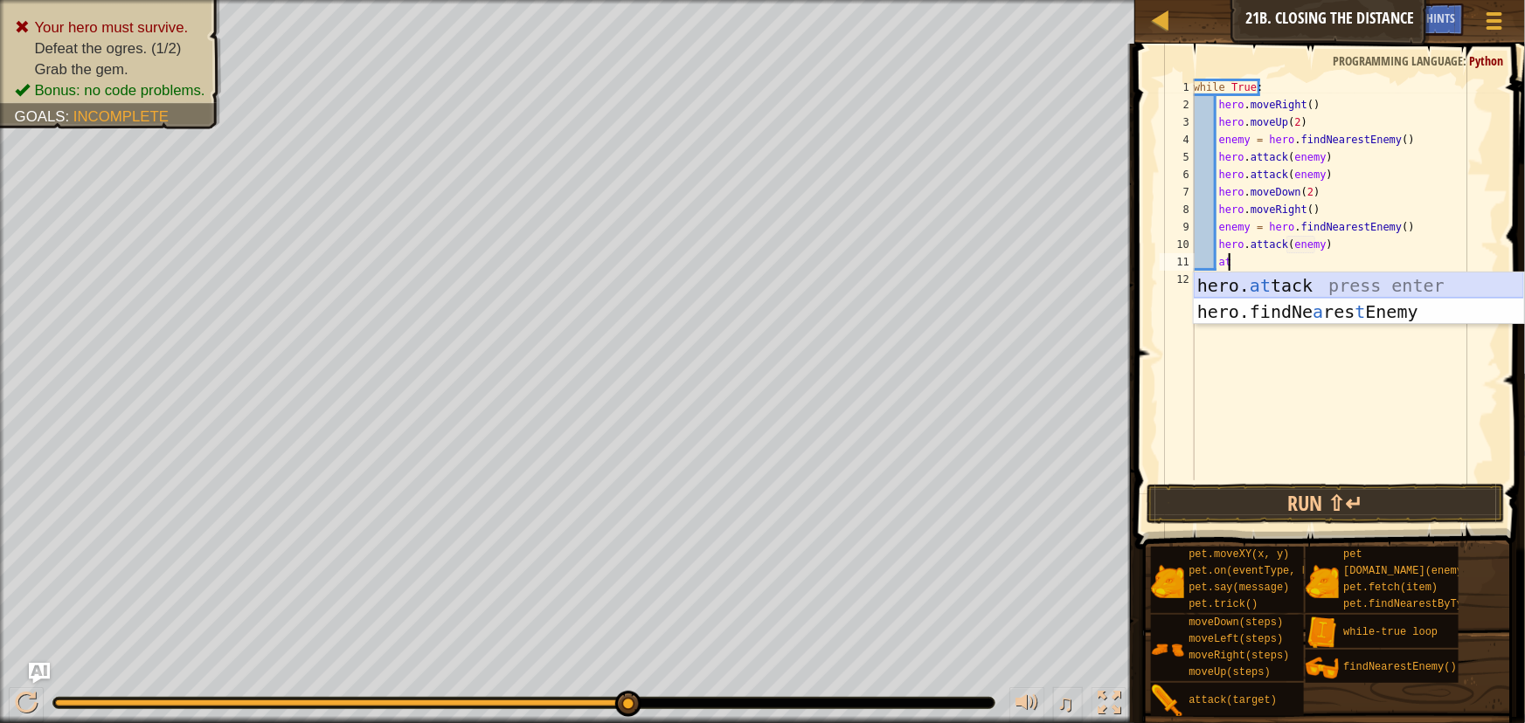
click at [1309, 278] on div "hero. at tack press enter hero.findNe a res t Enemy press enter" at bounding box center [1358, 325] width 330 height 105
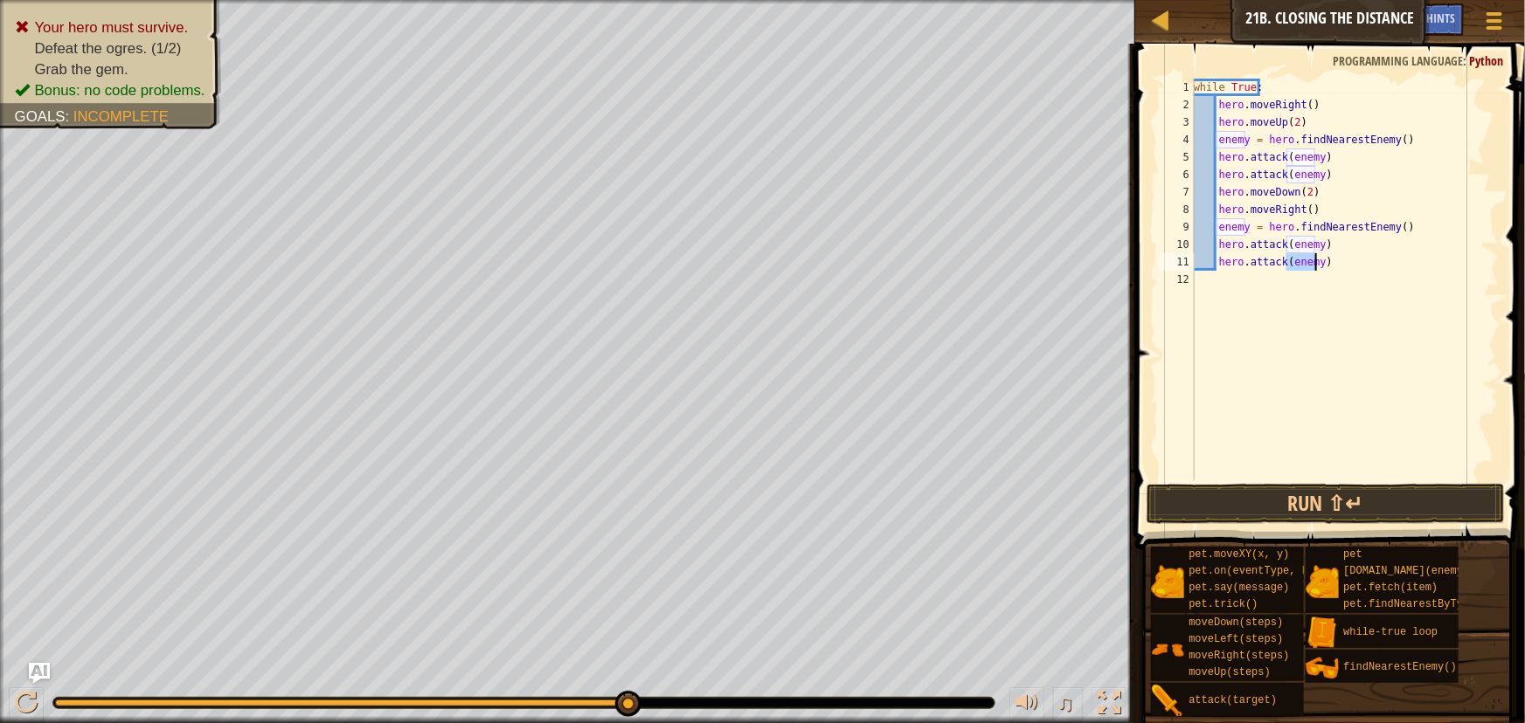
scroll to position [8, 9]
type textarea "hero.attack(enemy)"
click at [1330, 505] on button "Run ⇧↵" at bounding box center [1324, 504] width 357 height 40
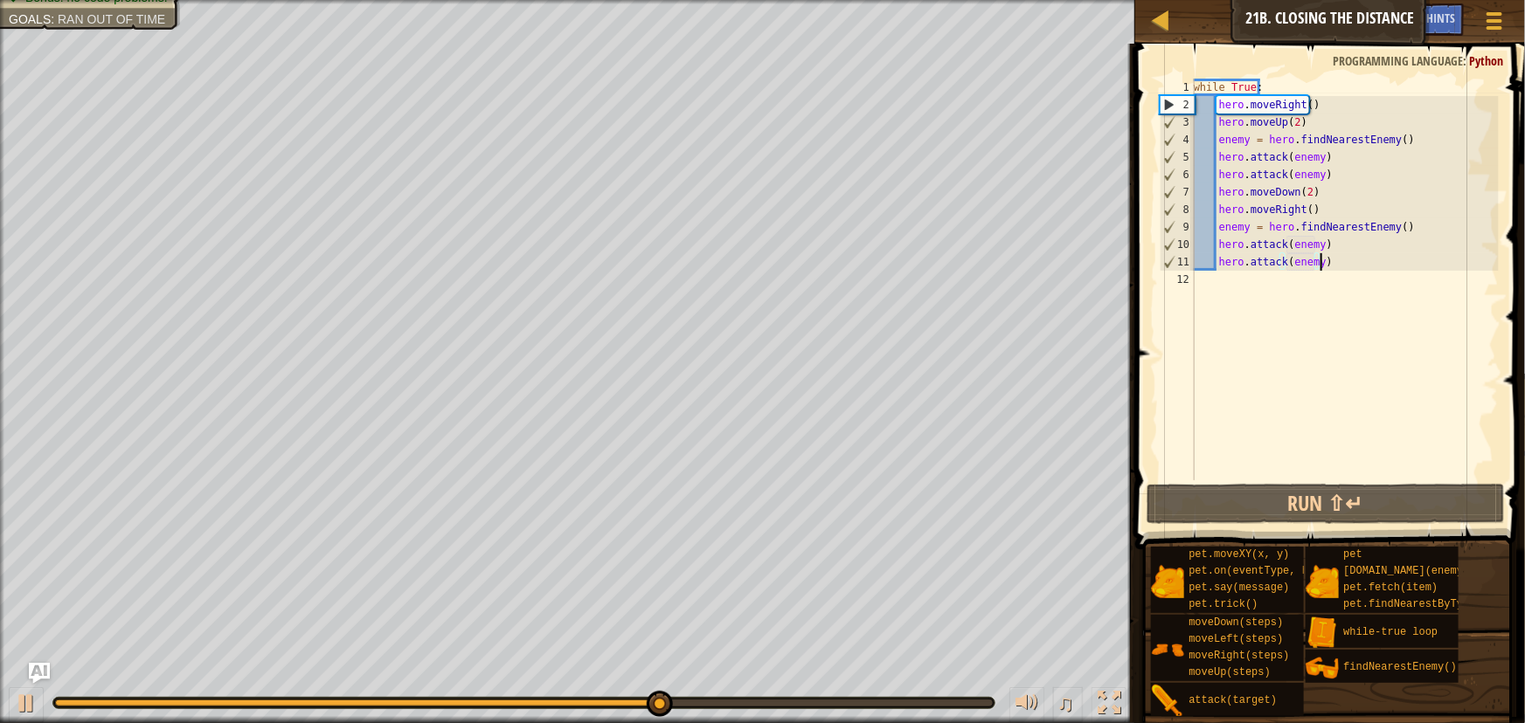
click at [1338, 268] on div "while True : hero . moveRight ( ) hero . moveUp ( 2 ) enemy = hero . findNeares…" at bounding box center [1344, 297] width 308 height 437
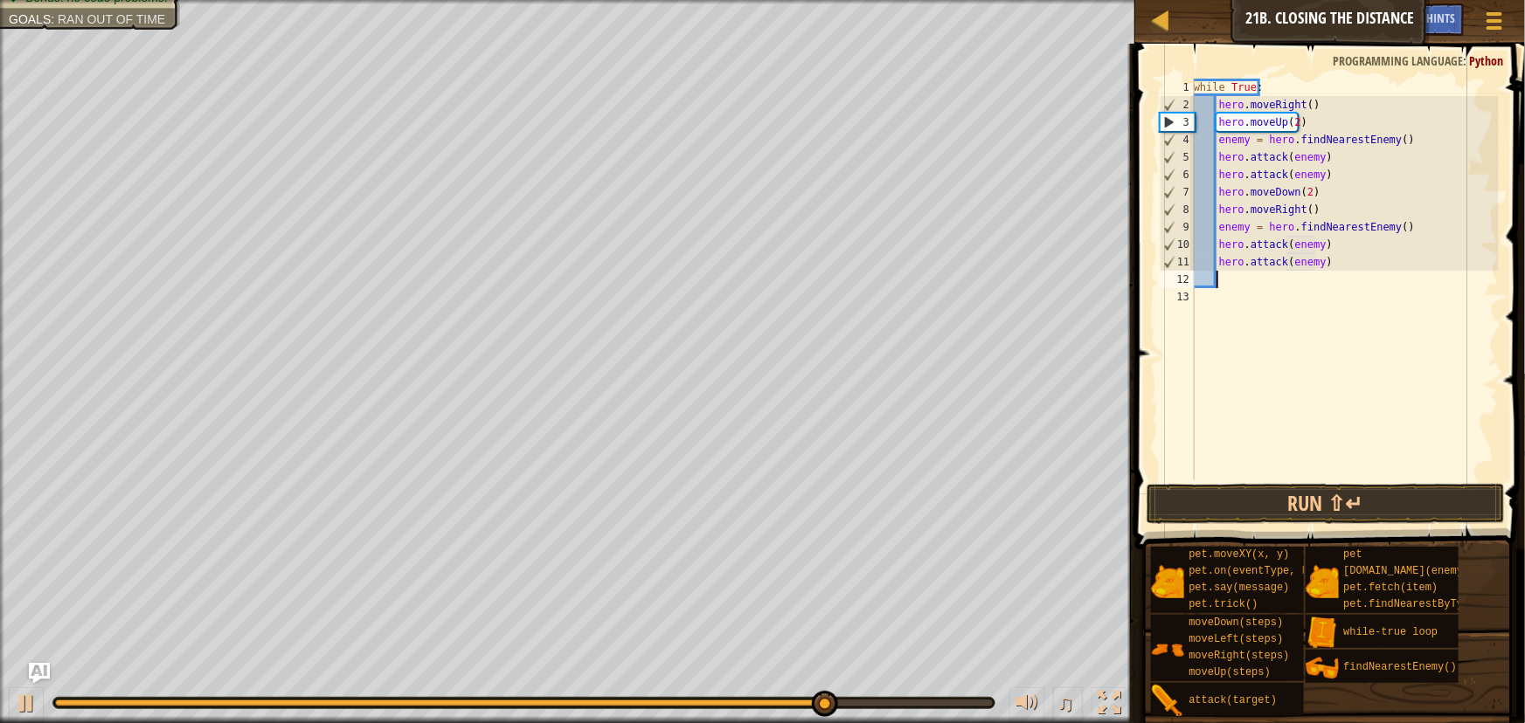
type textarea "m"
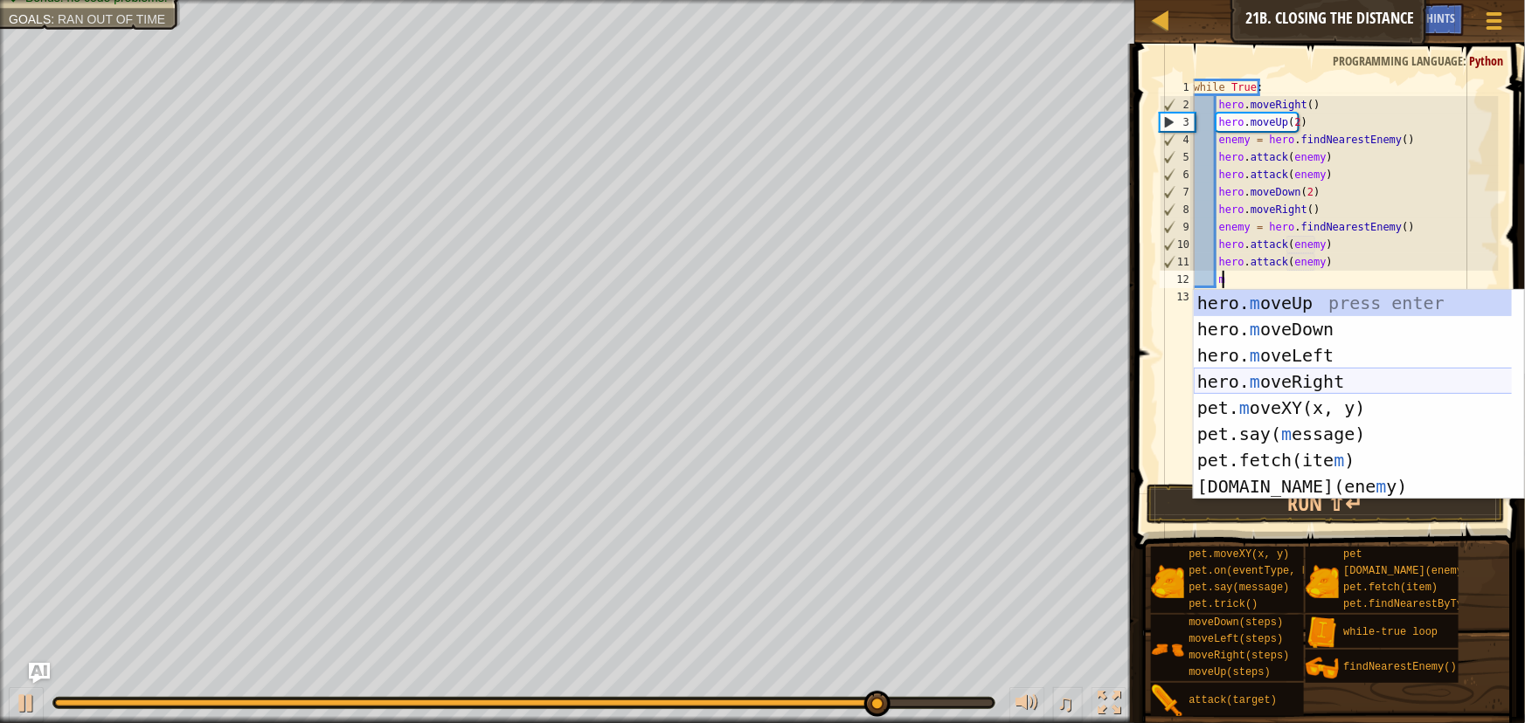
click at [1299, 380] on div "hero. m oveUp press enter hero. m oveDown press enter hero. m oveLeft press ent…" at bounding box center [1358, 421] width 330 height 262
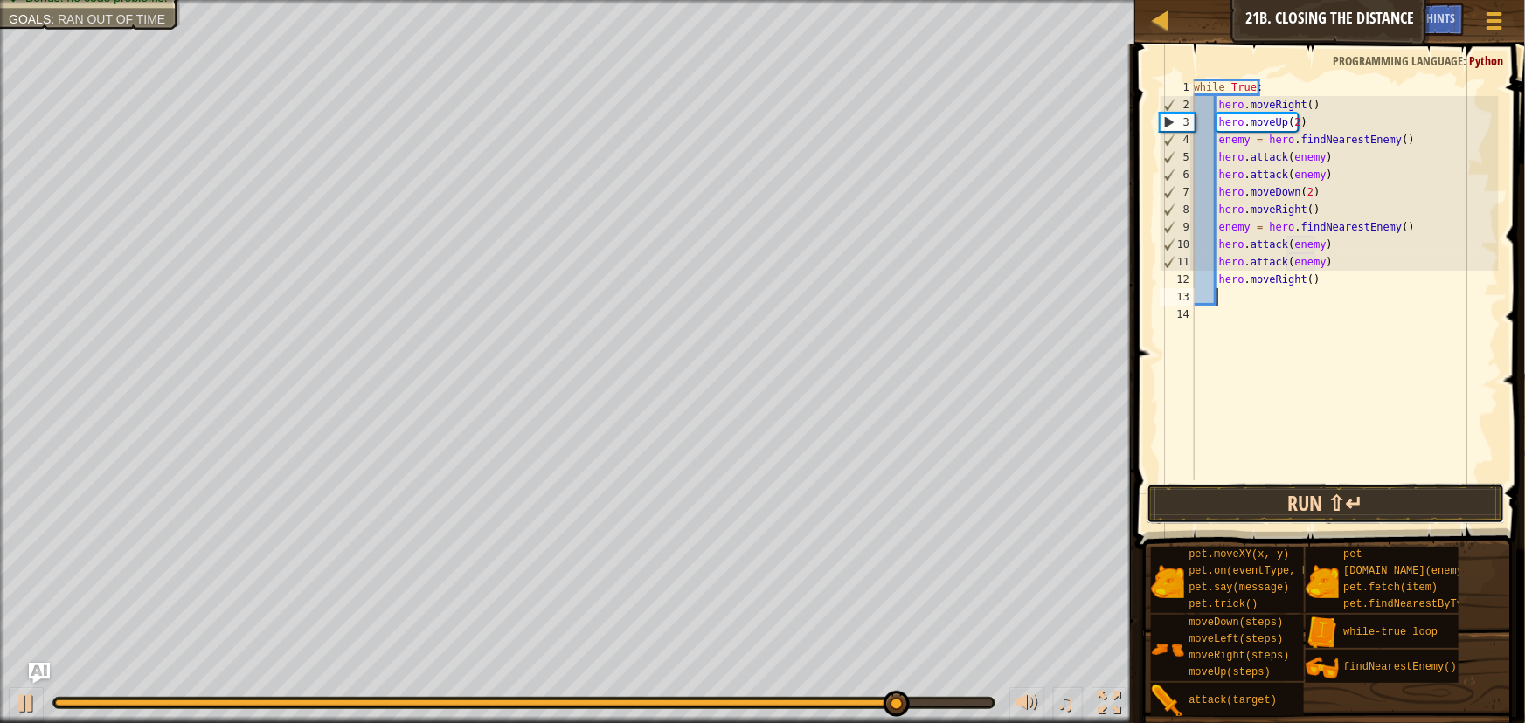
click at [1273, 488] on button "Run ⇧↵" at bounding box center [1324, 504] width 357 height 40
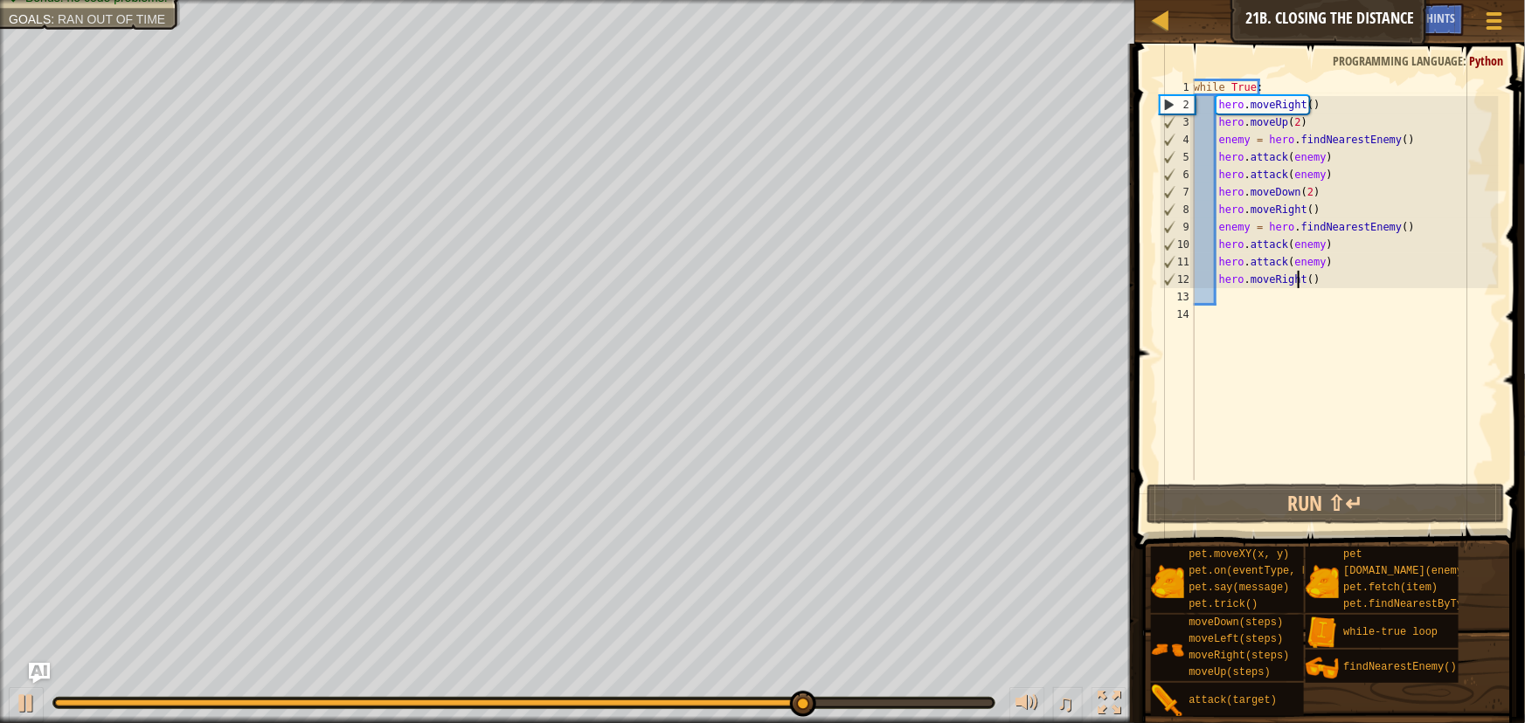
click at [1296, 280] on div "while True : hero . moveRight ( ) hero . moveUp ( 2 ) enemy = hero . findNeares…" at bounding box center [1344, 297] width 308 height 437
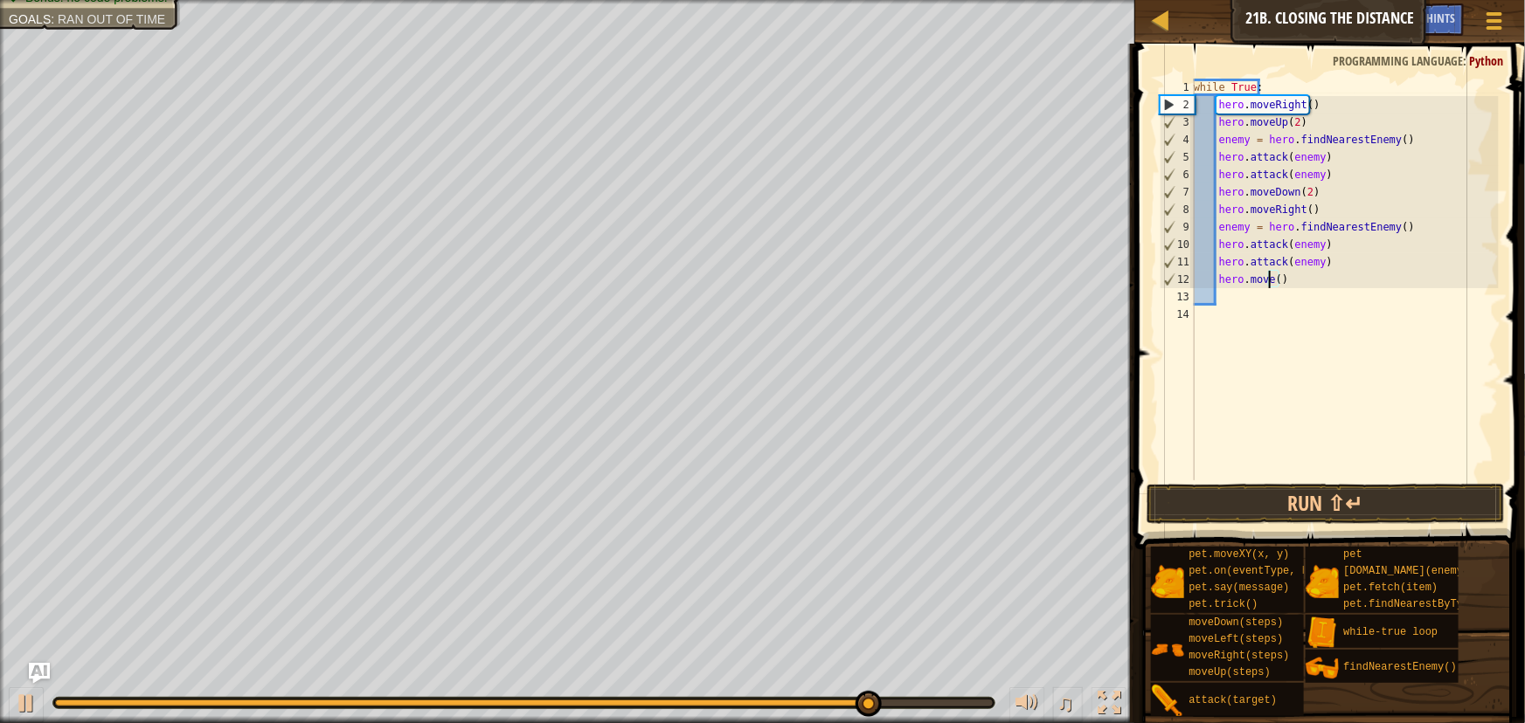
scroll to position [8, 6]
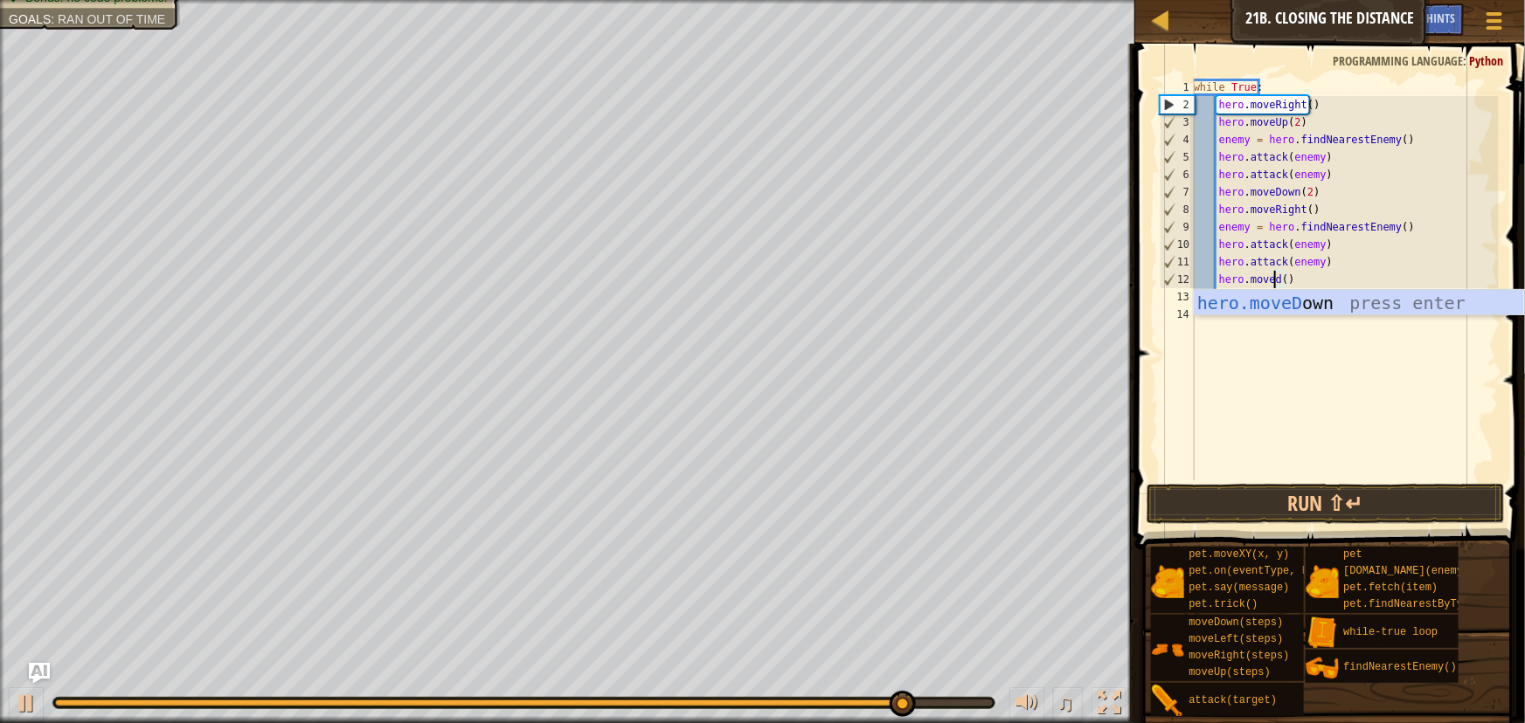
click at [1303, 296] on div "hero.moveD own press enter" at bounding box center [1358, 329] width 330 height 79
type textarea "hero.moveDown"
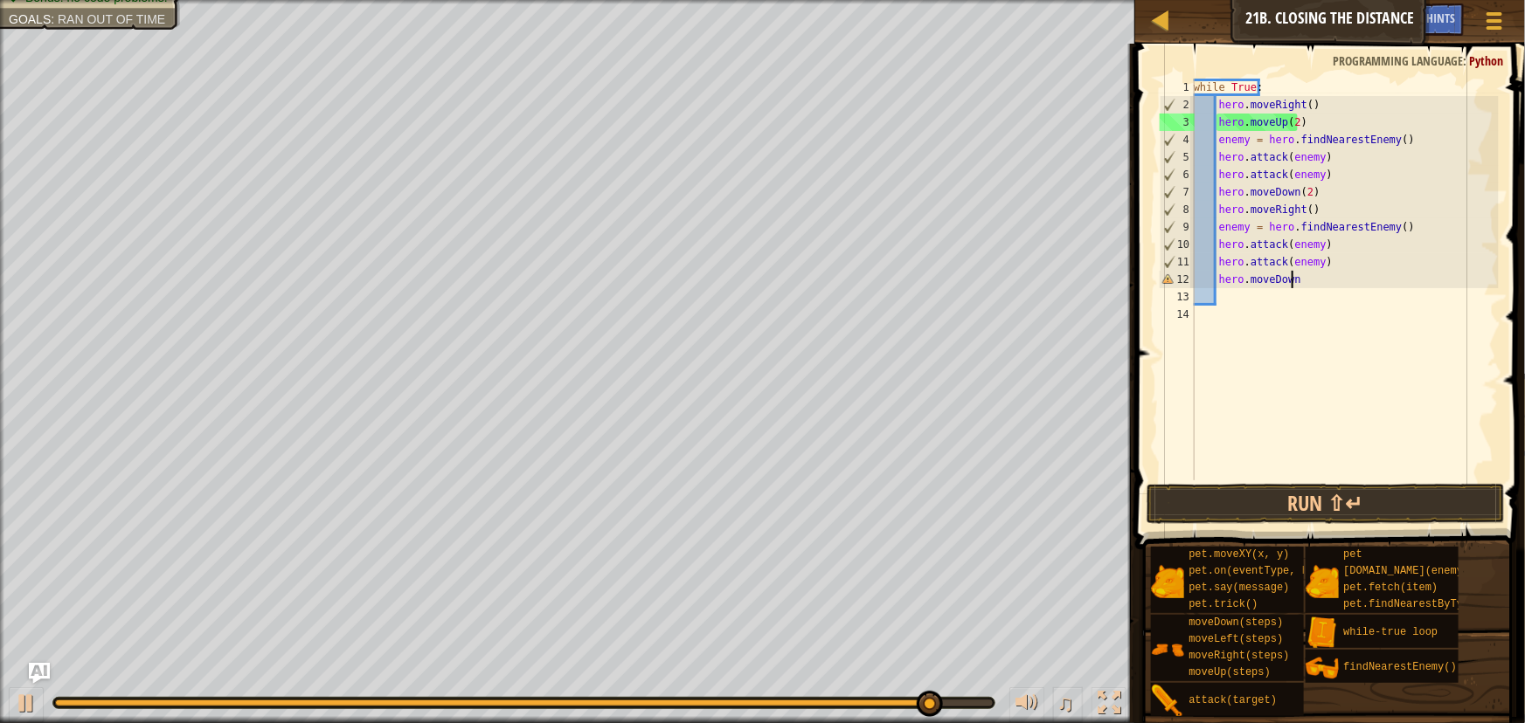
click at [1248, 301] on div "while True : hero . moveRight ( ) hero . moveUp ( 2 ) enemy = hero . findNeares…" at bounding box center [1344, 297] width 308 height 437
type textarea "m"
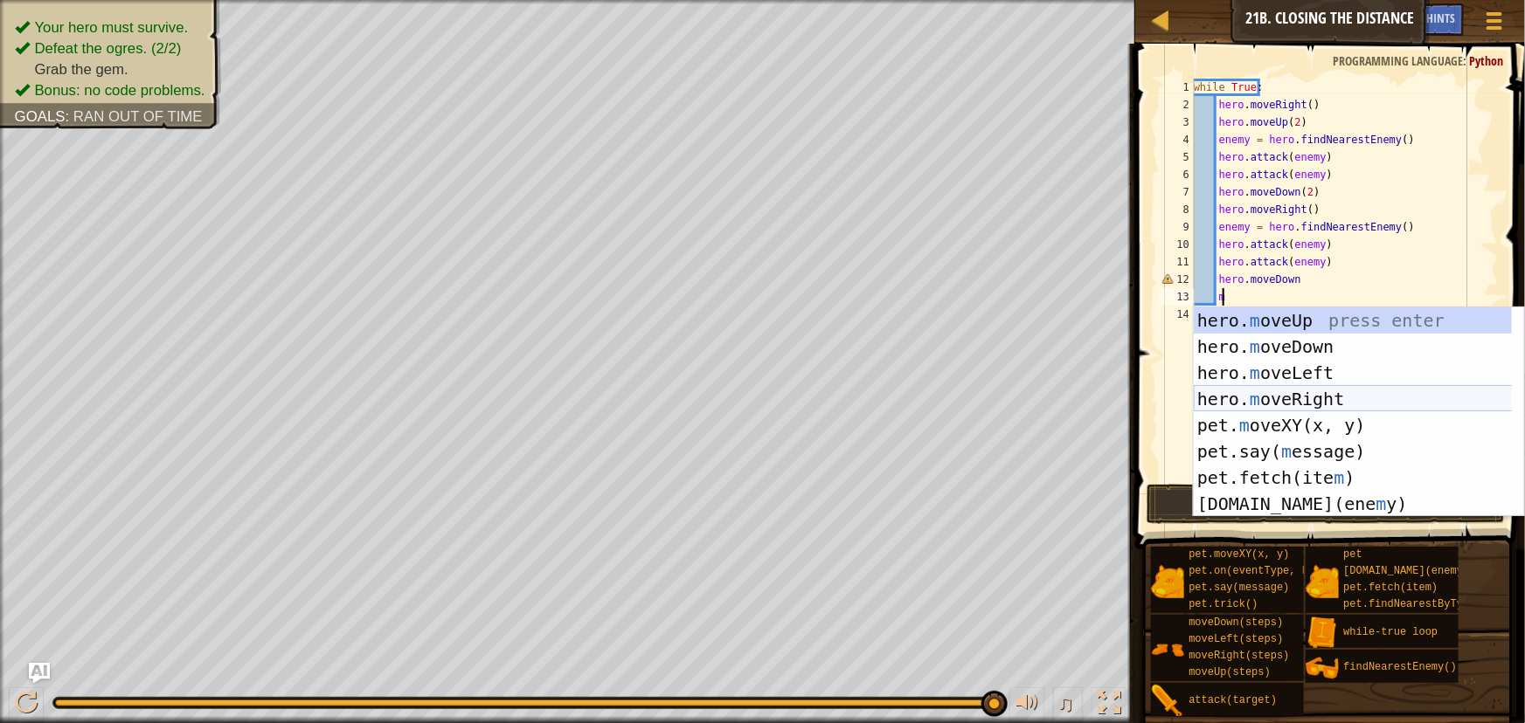
click at [1284, 390] on div "hero. m oveUp press enter hero. m oveDown press enter hero. m oveLeft press ent…" at bounding box center [1358, 439] width 330 height 262
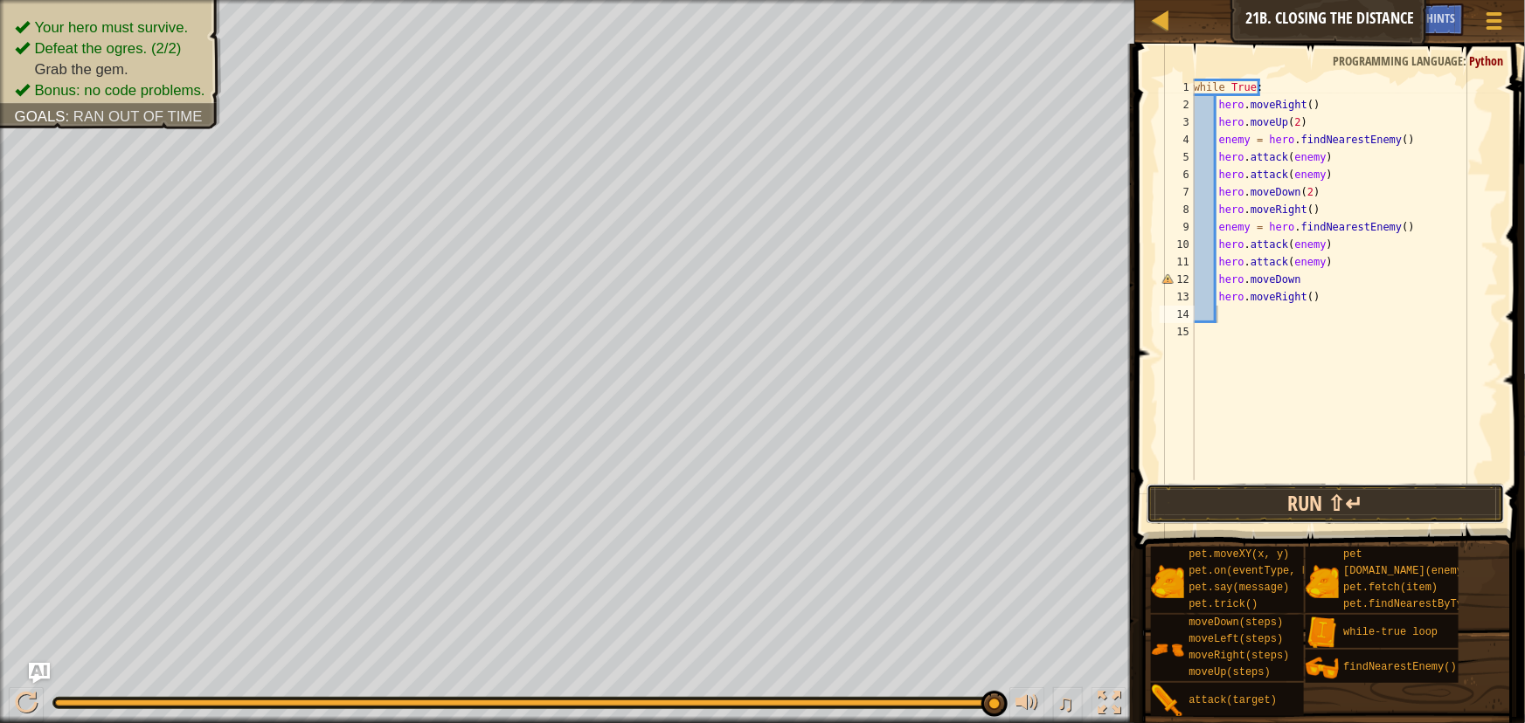
click at [1302, 487] on button "Run ⇧↵" at bounding box center [1324, 504] width 357 height 40
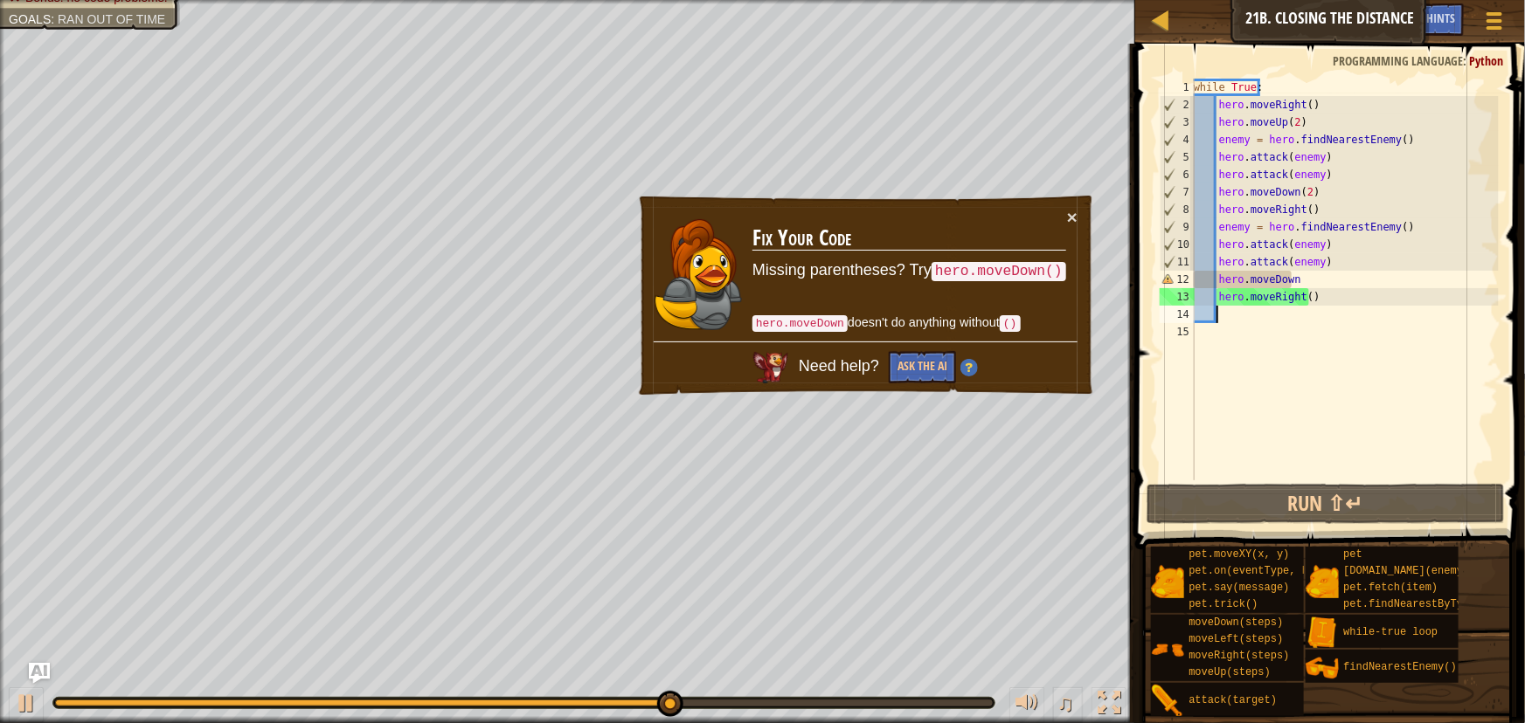
click at [1306, 272] on div "while True : hero . moveRight ( ) hero . moveUp ( 2 ) enemy = hero . findNeares…" at bounding box center [1344, 297] width 308 height 437
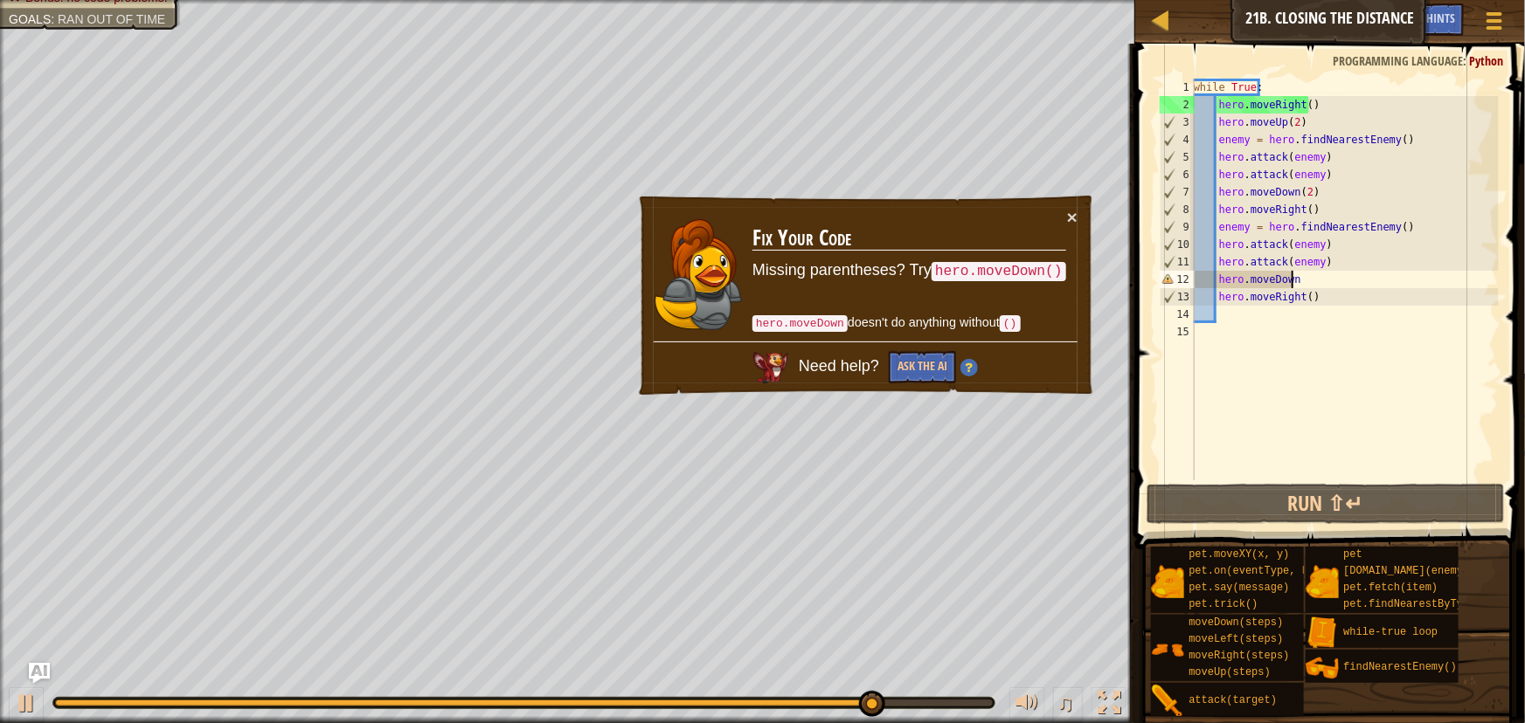
scroll to position [8, 8]
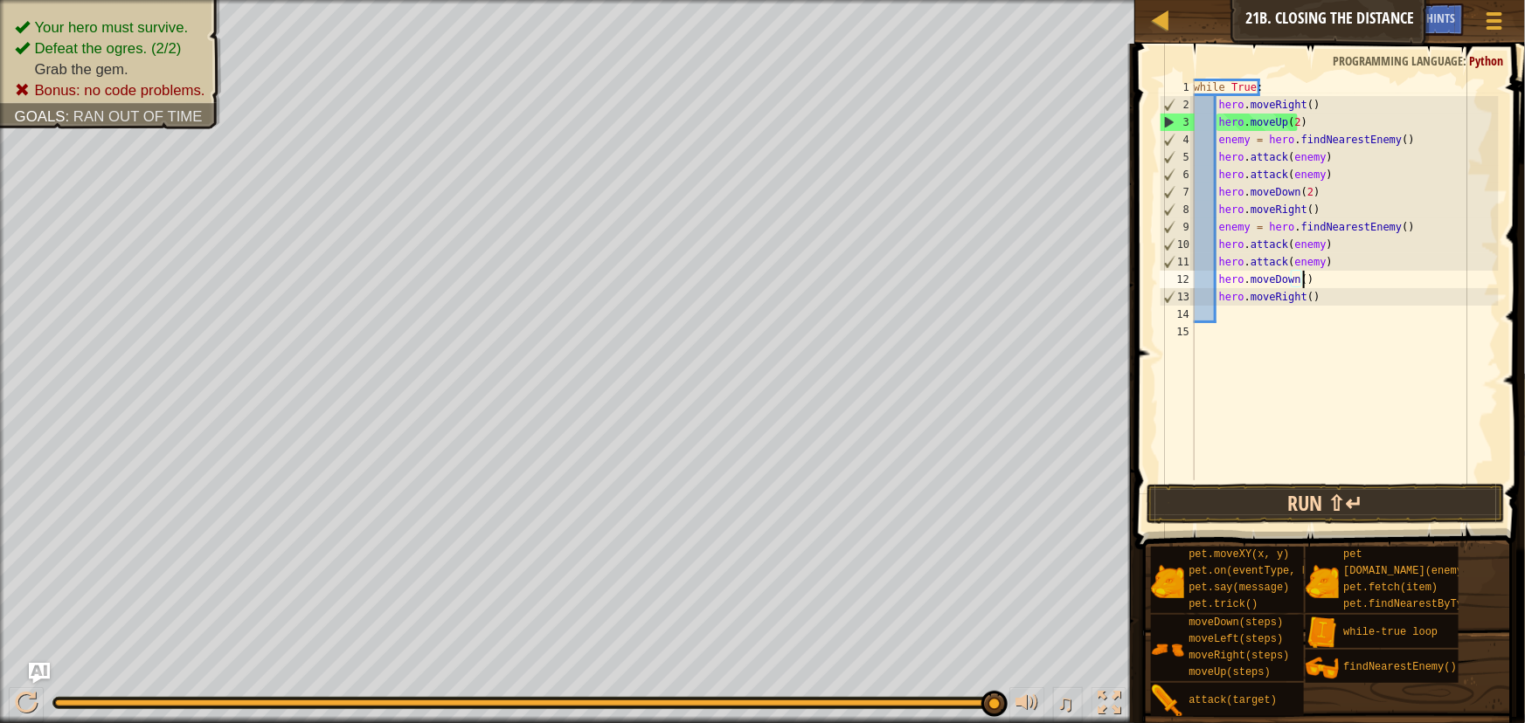
type textarea "hero.moveDown()"
click at [1307, 496] on button "Run ⇧↵" at bounding box center [1324, 504] width 357 height 40
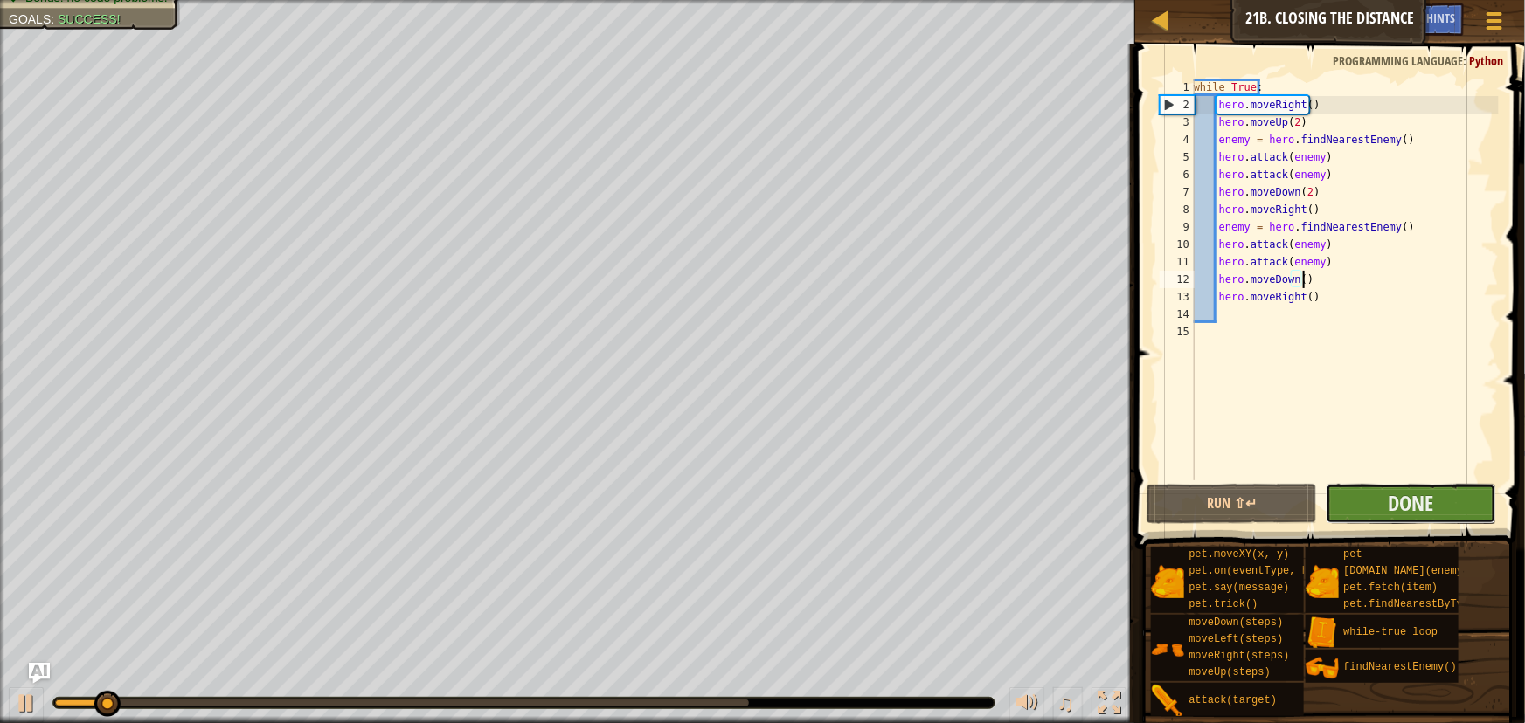
click at [1366, 496] on button "Done" at bounding box center [1410, 504] width 170 height 40
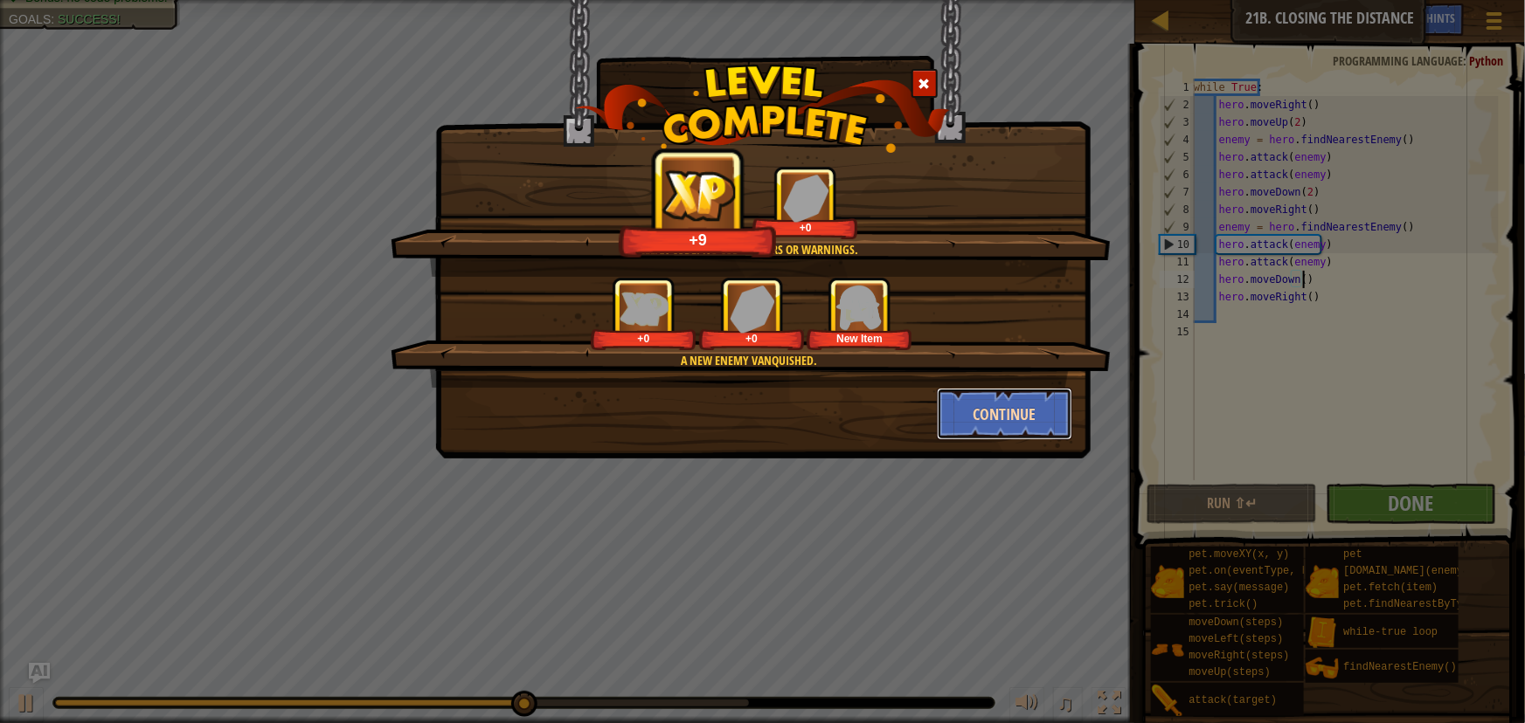
click at [1000, 392] on button "Continue" at bounding box center [1004, 414] width 135 height 52
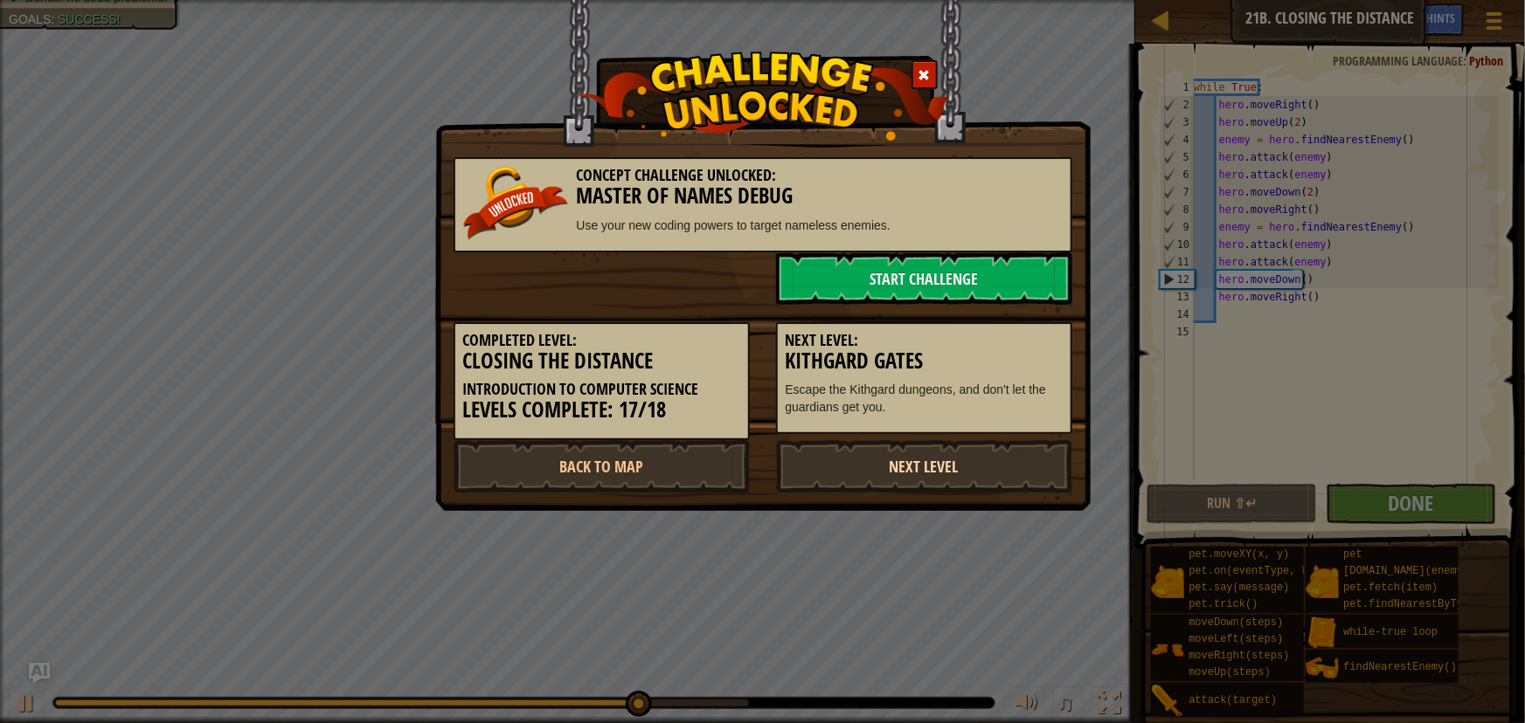
click at [945, 467] on link "Next Level" at bounding box center [924, 466] width 296 height 52
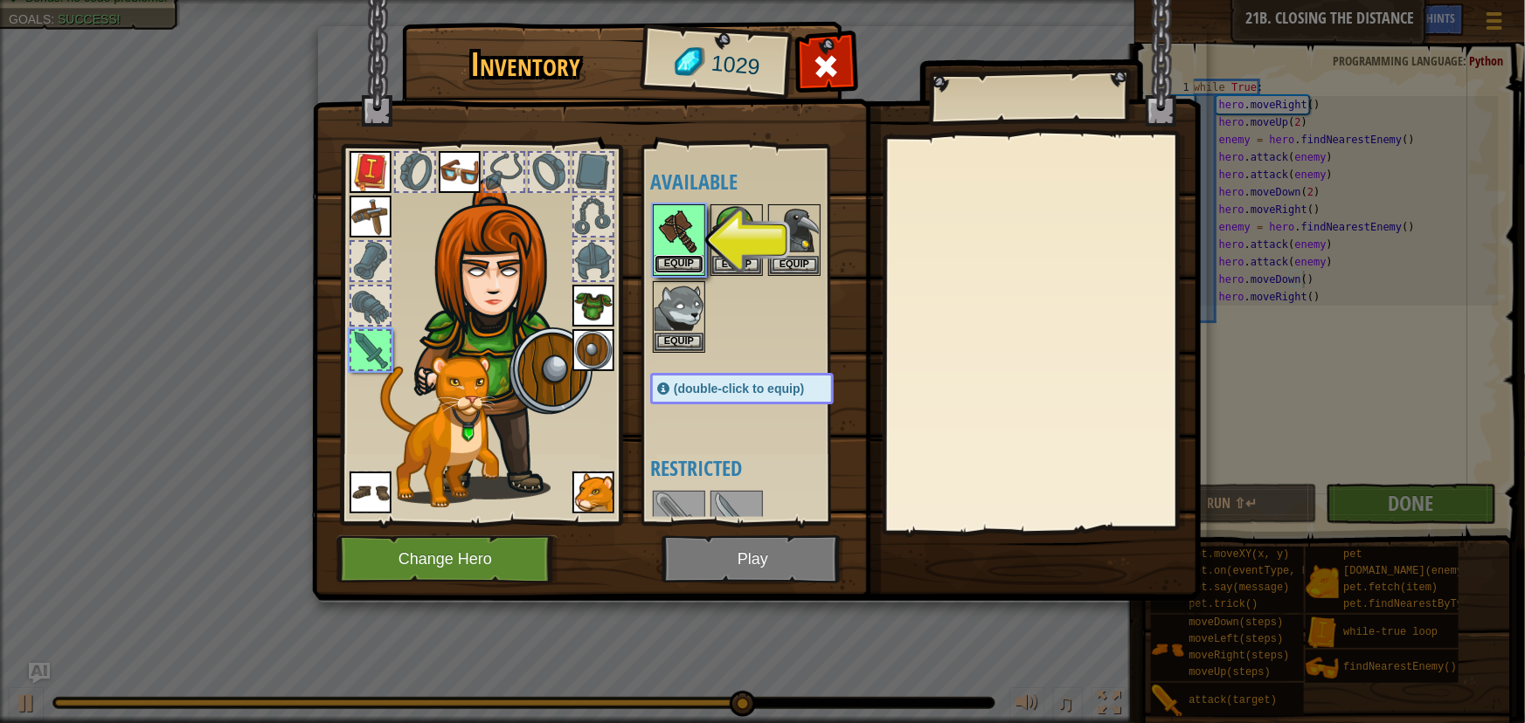
click at [689, 257] on button "Equip" at bounding box center [678, 264] width 49 height 18
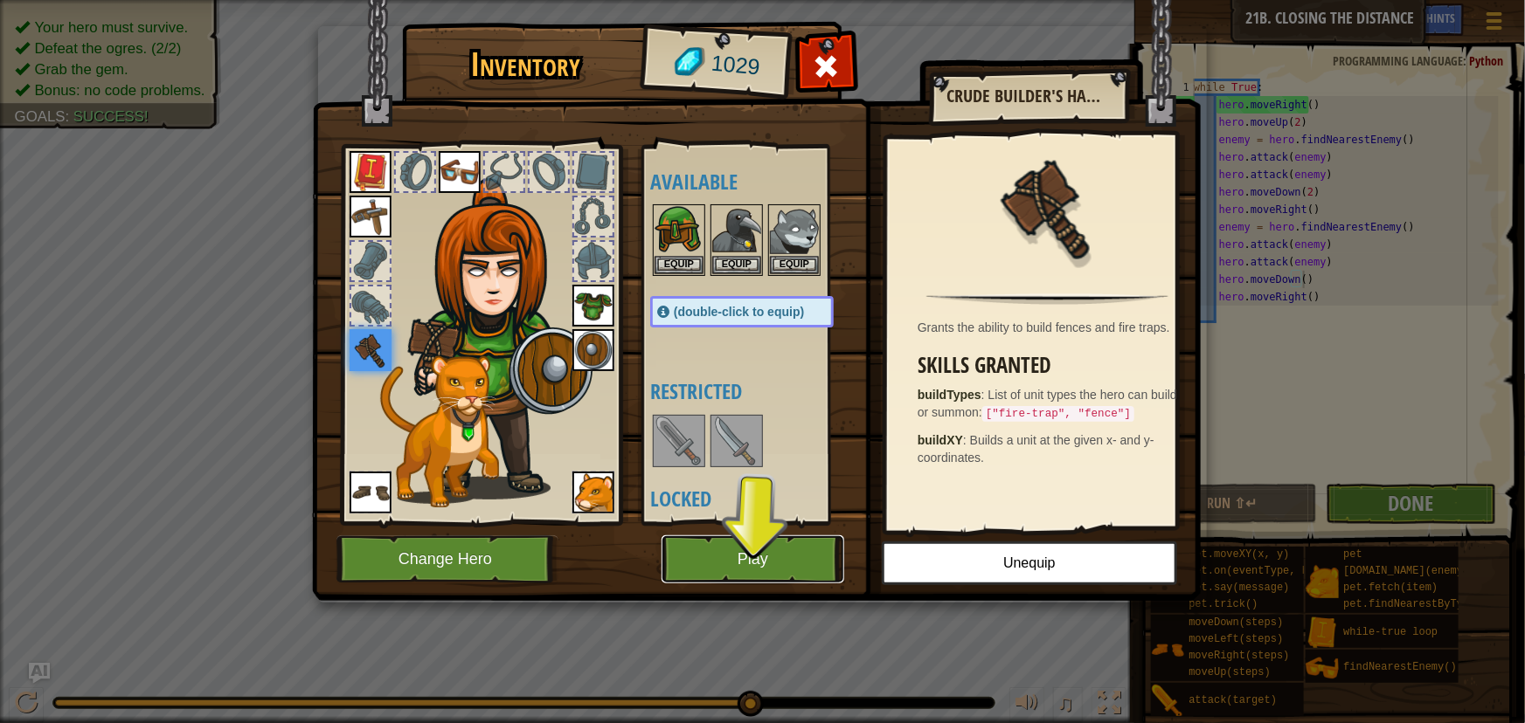
click at [737, 541] on button "Play" at bounding box center [752, 560] width 183 height 48
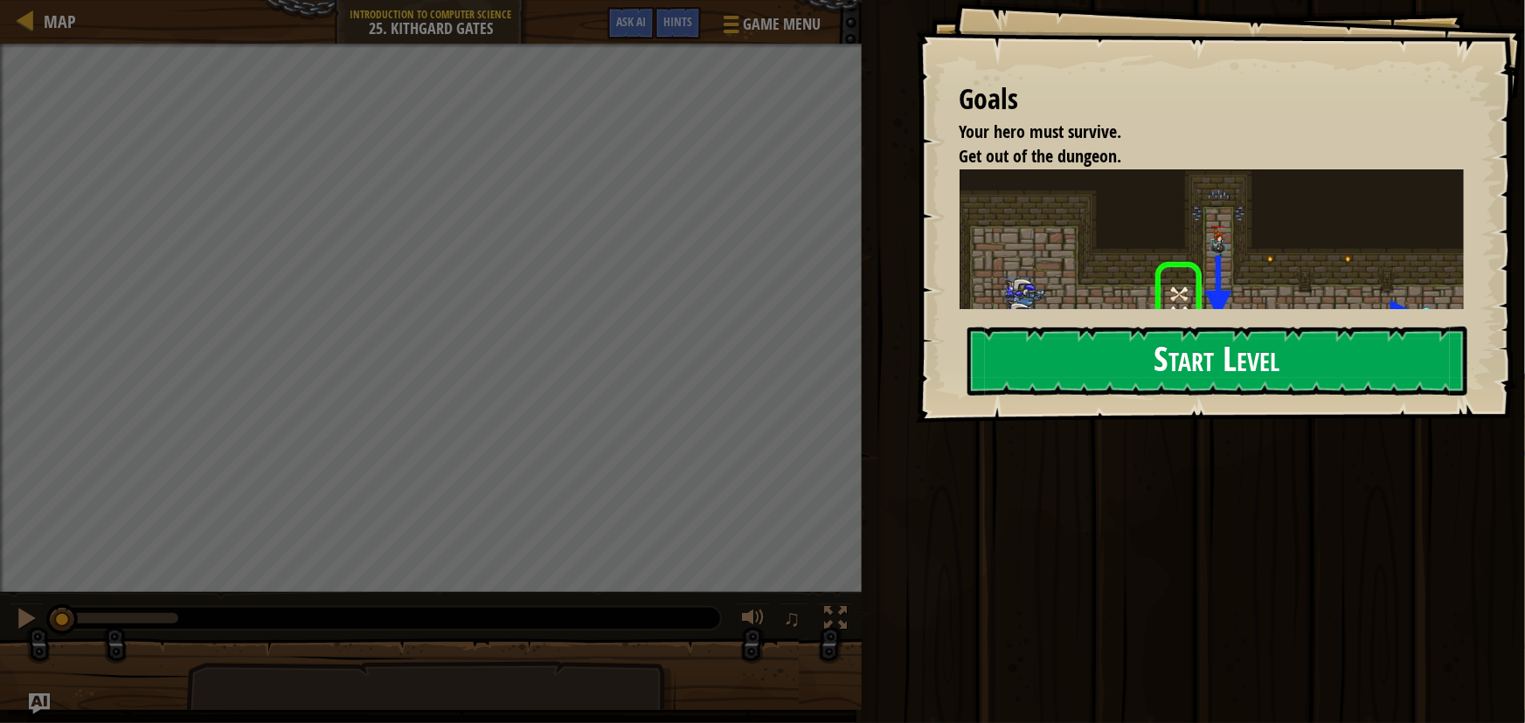
drag, startPoint x: 1341, startPoint y: 389, endPoint x: 1335, endPoint y: 372, distance: 17.7
click at [1341, 387] on button "Start Level" at bounding box center [1217, 361] width 500 height 69
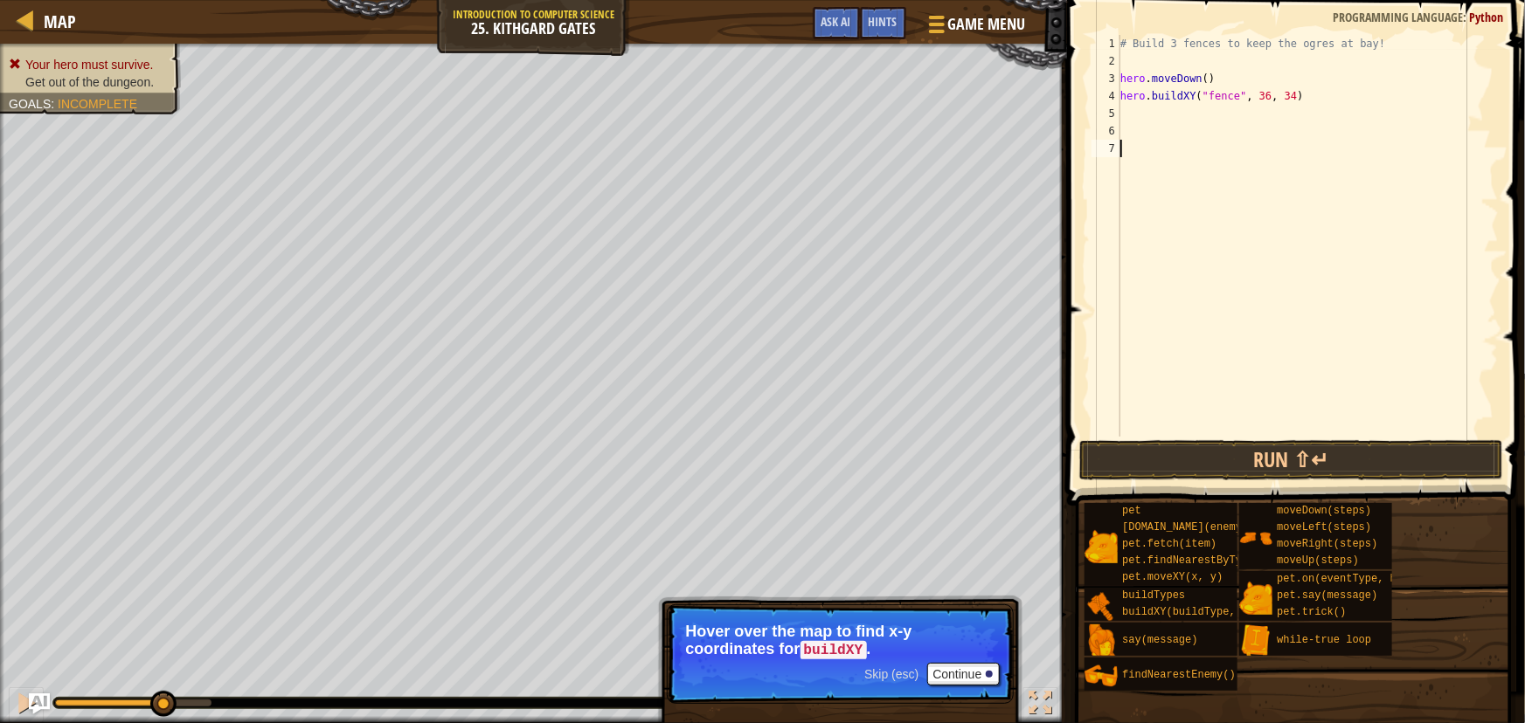
click at [942, 645] on p "Hover over the map to find x-y coordinates for buildXY ." at bounding box center [840, 641] width 310 height 37
click at [933, 661] on p "Skip (esc) Continue Hover over the map to find x-y coordinates for buildXY ." at bounding box center [840, 655] width 347 height 100
click at [944, 674] on button "Continue" at bounding box center [963, 674] width 73 height 23
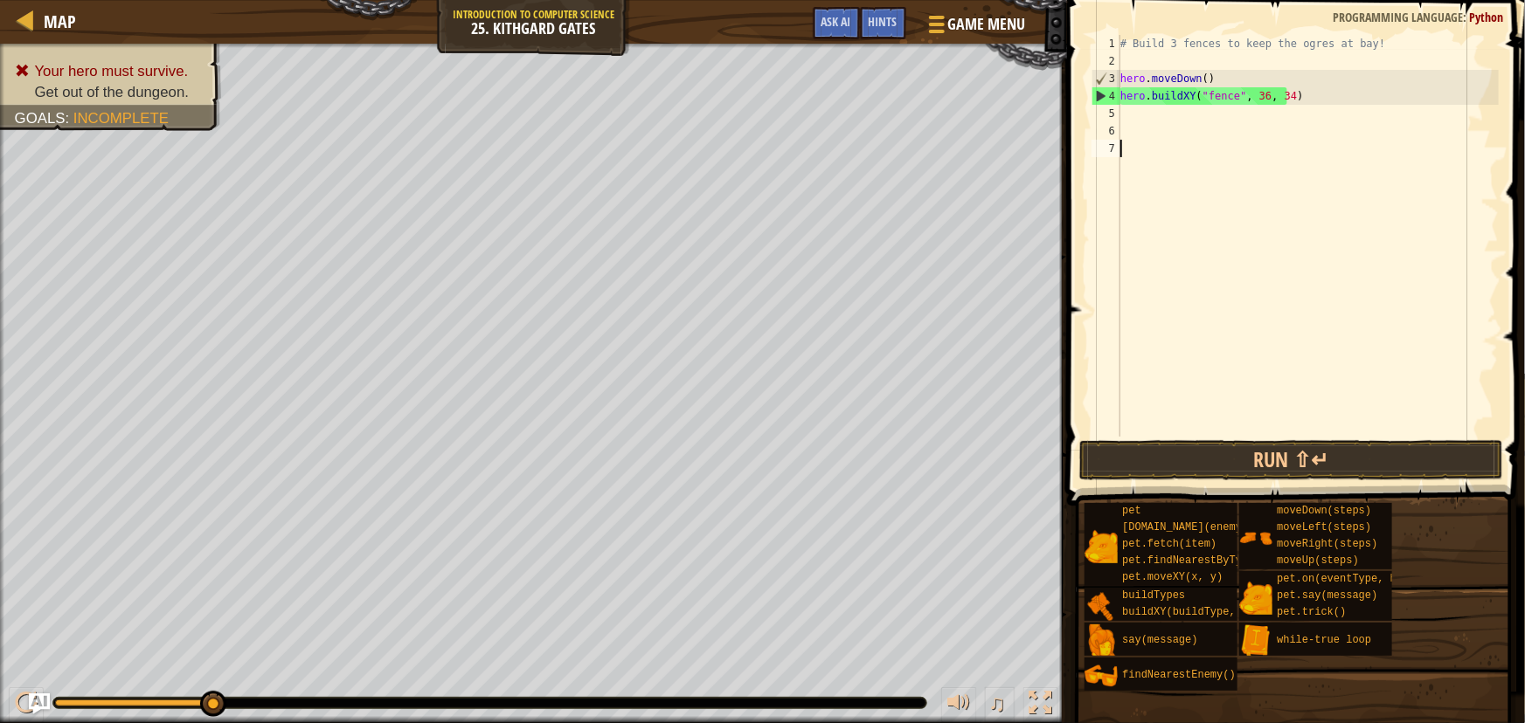
click at [1127, 119] on div "# Build 3 fences to keep the ogres at bay! hero . moveDown ( ) hero . buildXY (…" at bounding box center [1308, 253] width 383 height 437
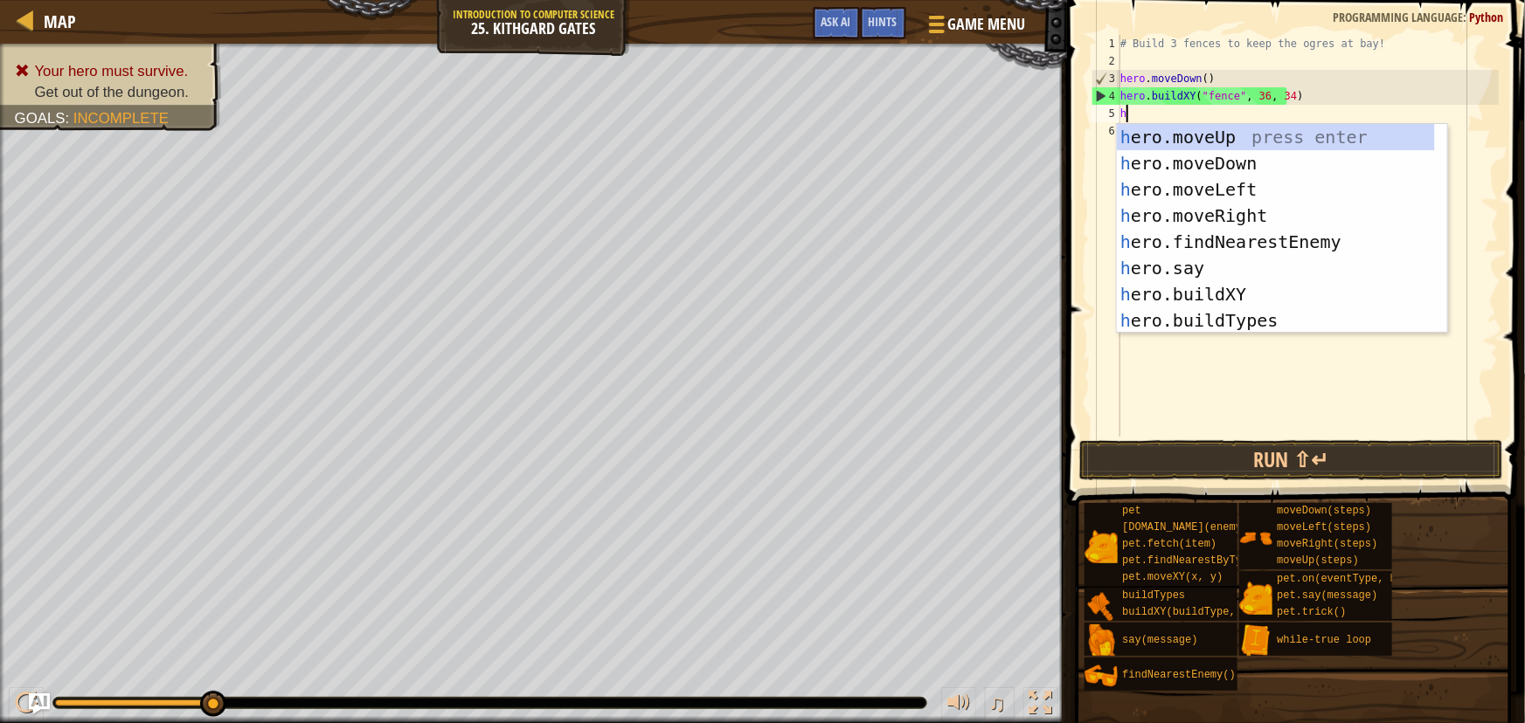
scroll to position [8, 0]
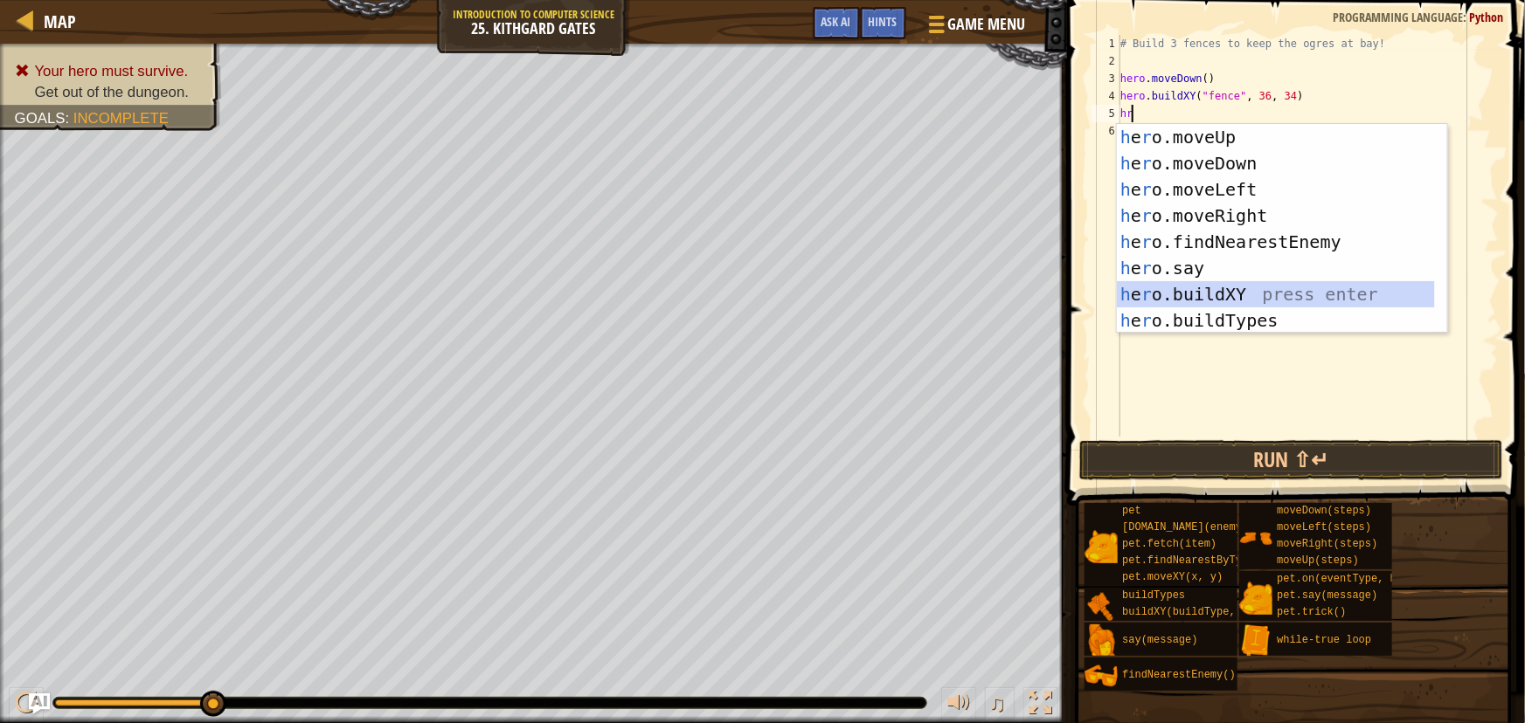
click at [1202, 298] on div "h e r o.moveUp press enter h e r o.moveDown press enter h e r o.moveLeft press …" at bounding box center [1276, 255] width 318 height 262
type textarea "hero.buildXY("fence", 36, 30)"
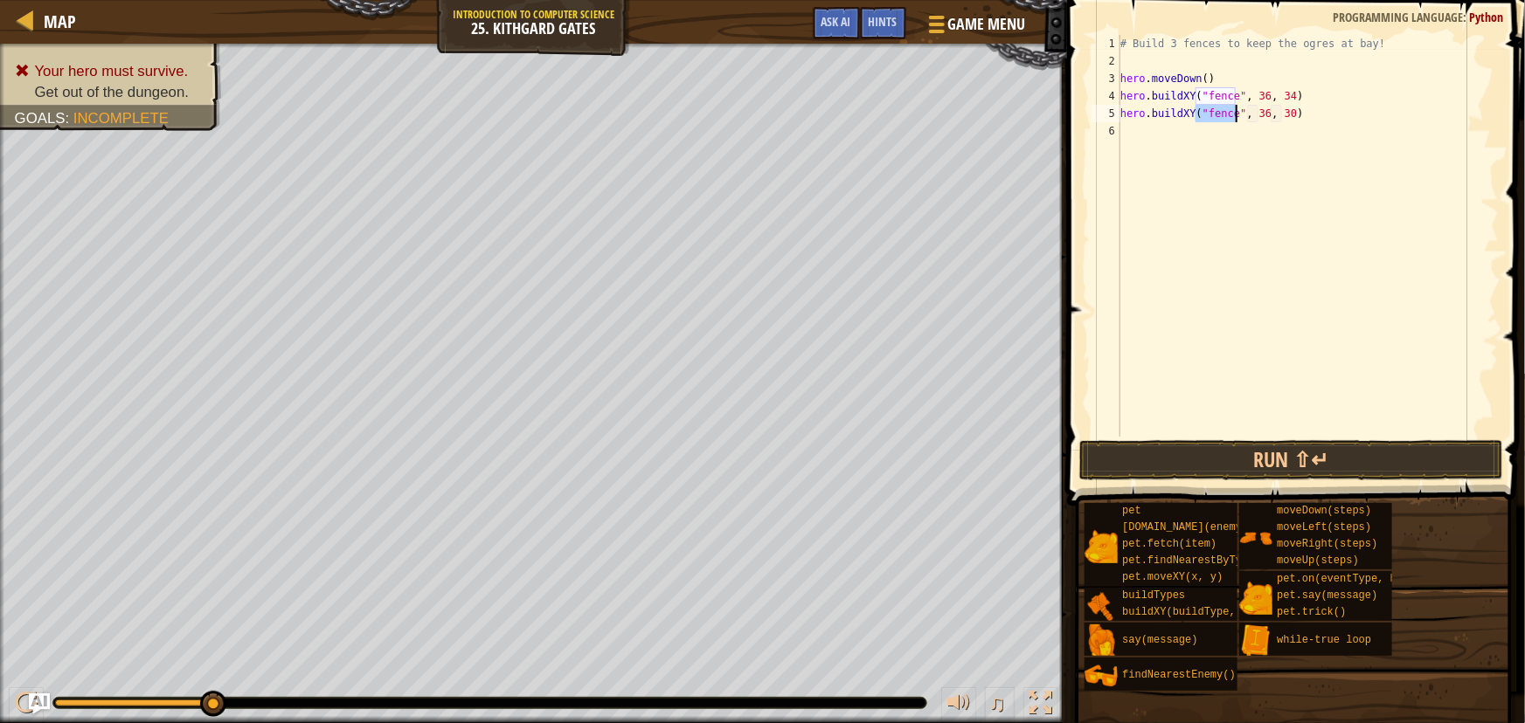
click at [1234, 267] on div "# Build 3 fences to keep the ogres at bay! hero . moveDown ( ) hero . buildXY (…" at bounding box center [1308, 253] width 383 height 437
click at [1217, 445] on button "Run ⇧↵" at bounding box center [1291, 460] width 424 height 40
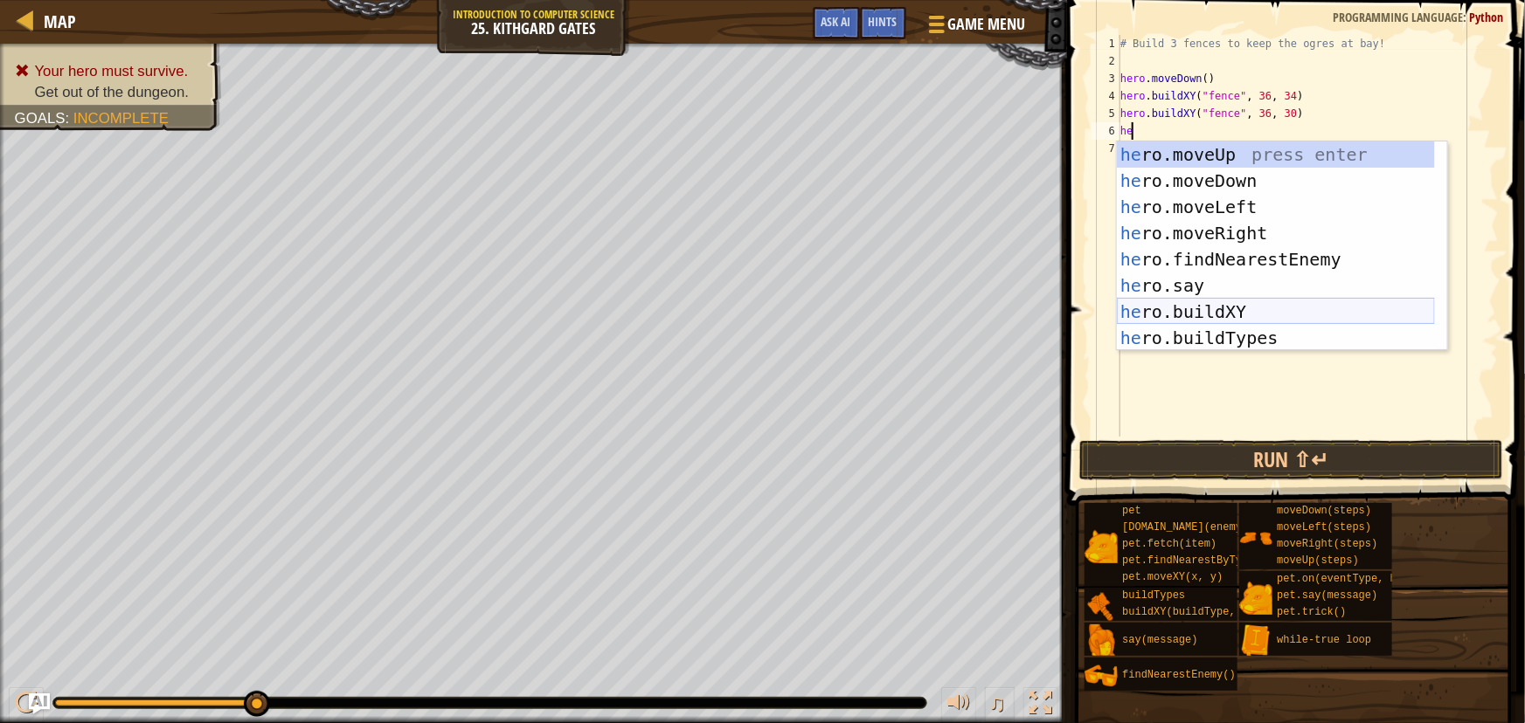
click at [1223, 307] on div "he ro.moveUp press enter he ro.moveDown press enter he ro.moveLeft press enter …" at bounding box center [1276, 273] width 318 height 262
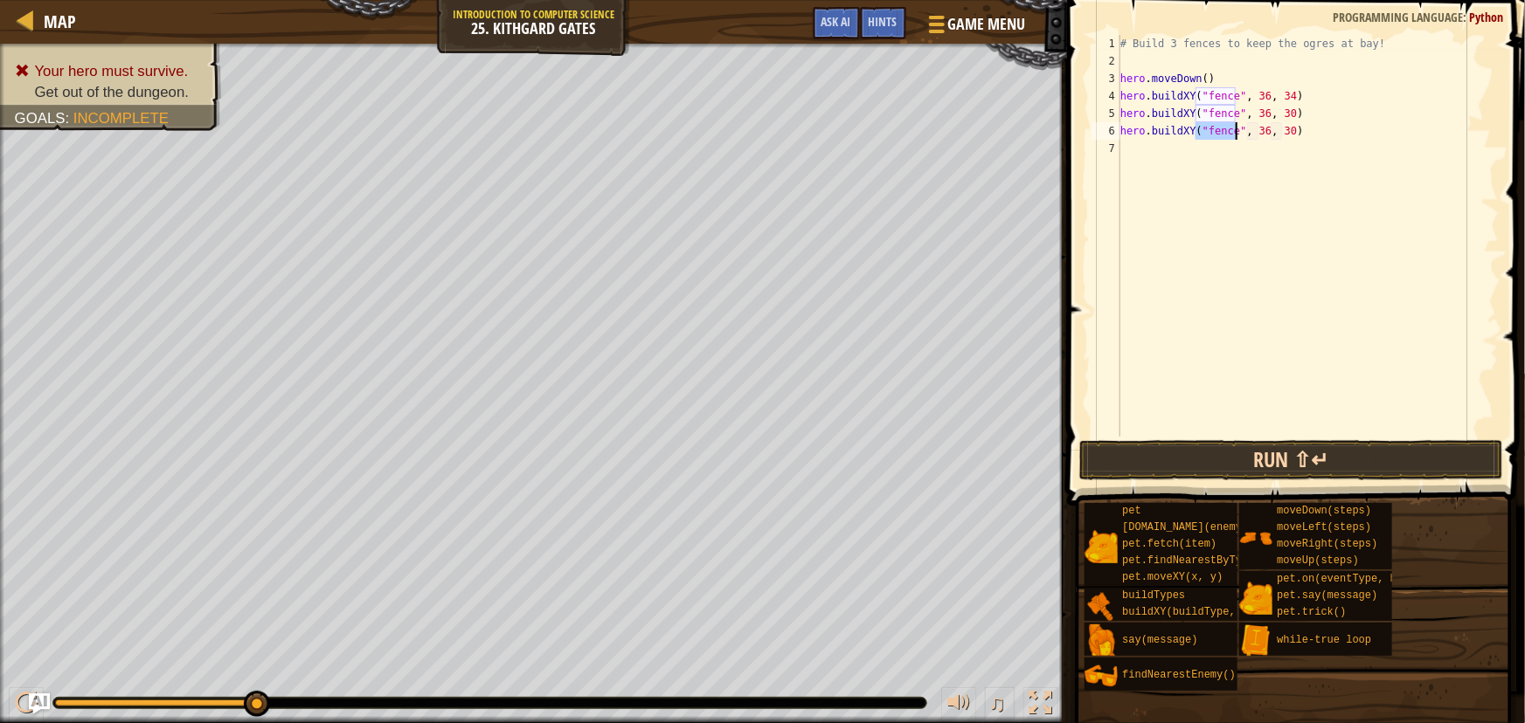
type textarea "hero.buildXY("fence", 36, 30)"
click at [1241, 457] on button "Run ⇧↵" at bounding box center [1291, 460] width 424 height 40
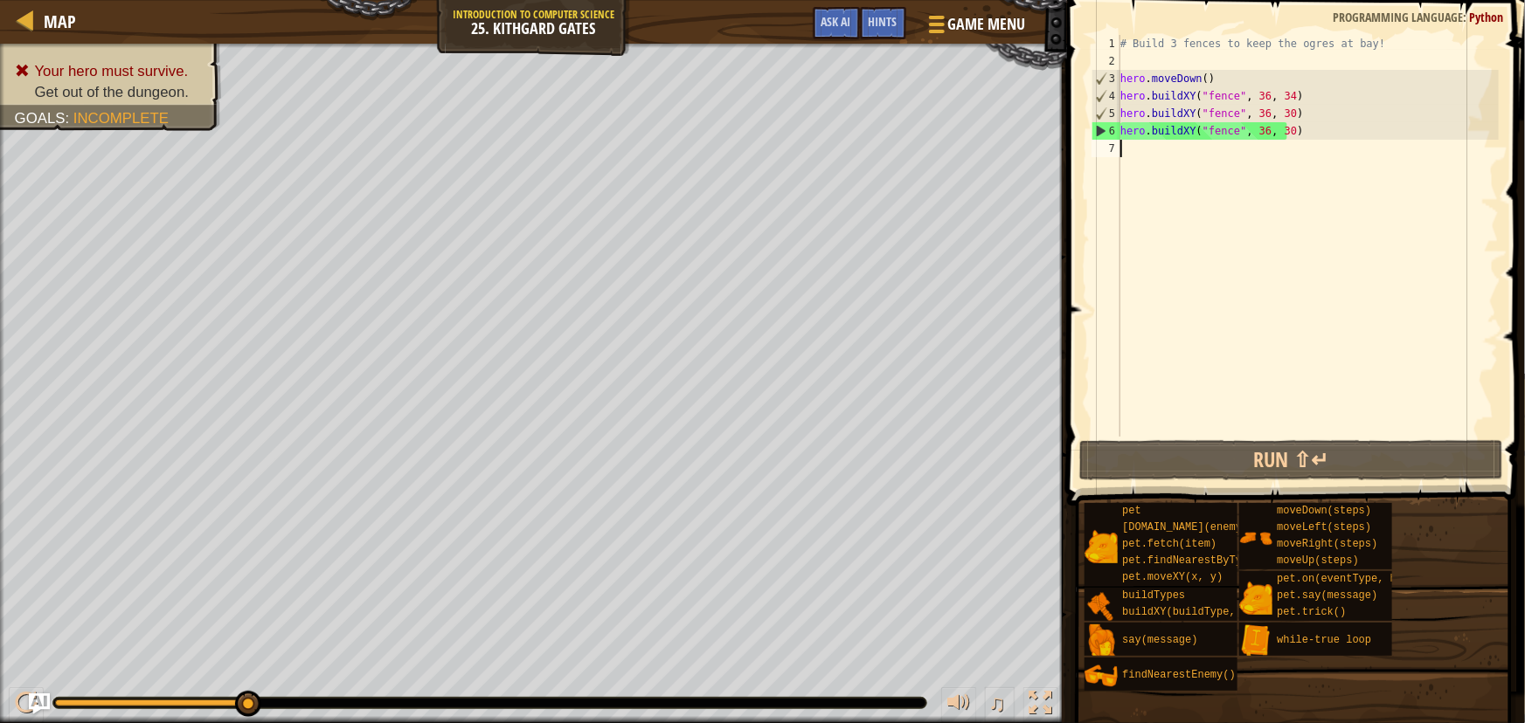
click at [1143, 143] on div "# Build 3 fences to keep the ogres at bay! hero . moveDown ( ) hero . buildXY (…" at bounding box center [1308, 253] width 383 height 437
type textarea "m"
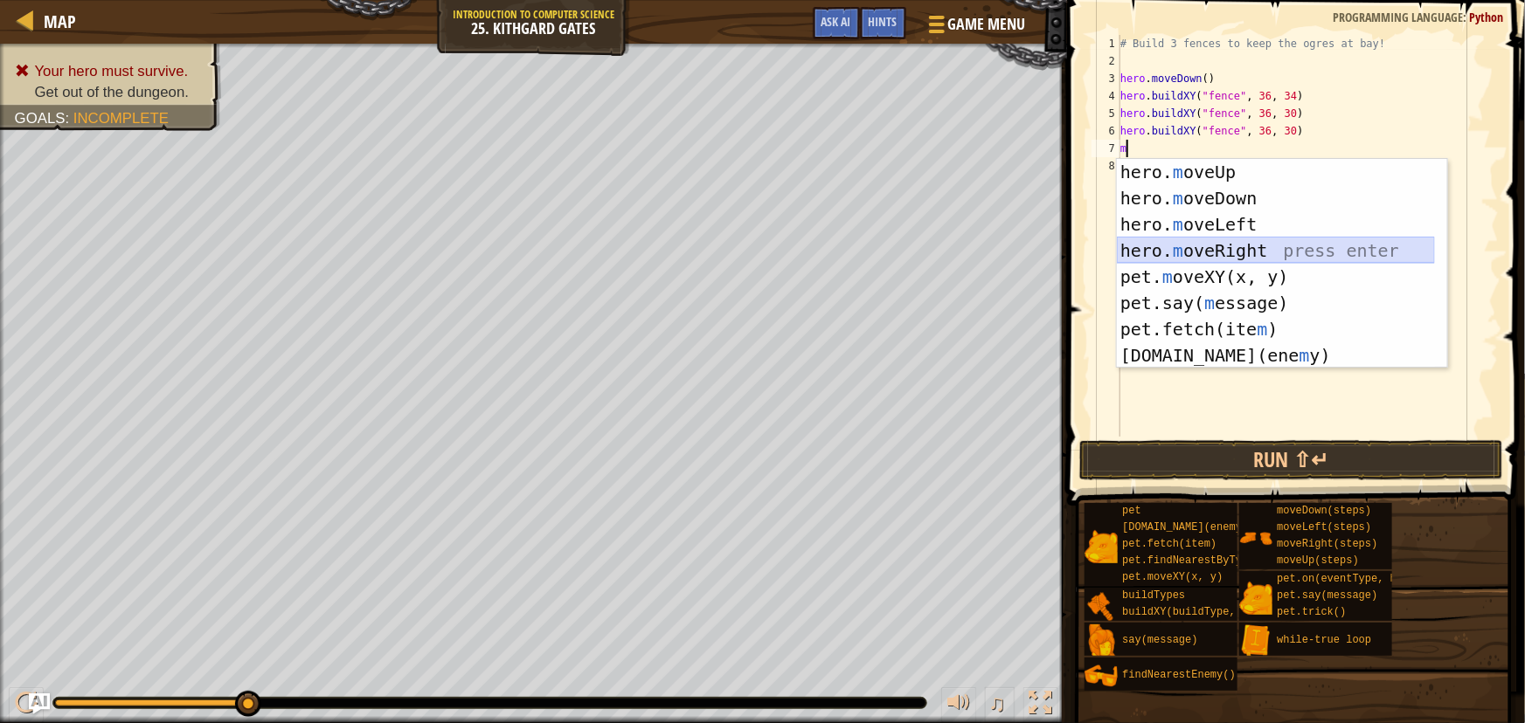
click at [1228, 246] on div "hero. m oveUp press enter hero. m oveDown press enter hero. m oveLeft press ent…" at bounding box center [1276, 290] width 318 height 262
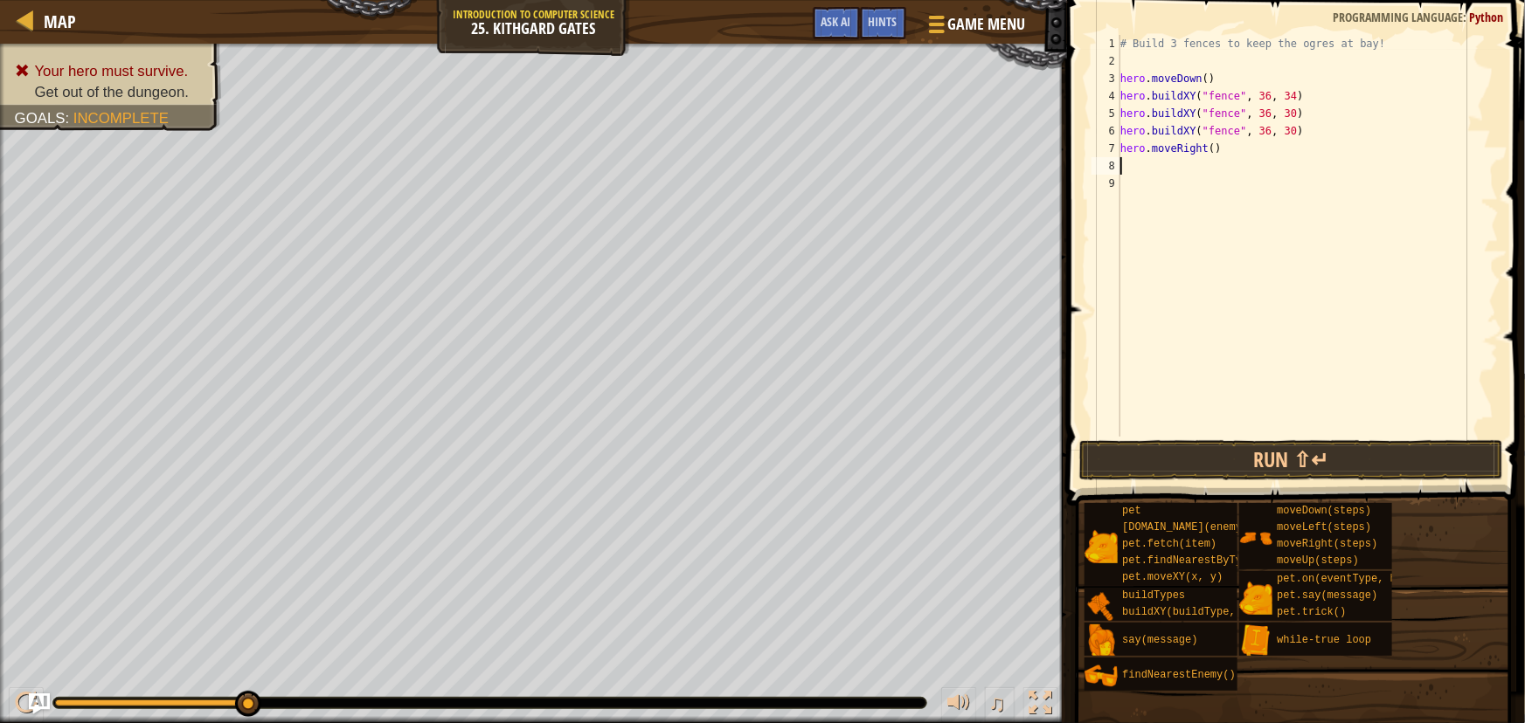
click at [1201, 146] on div "# Build 3 fences to keep the ogres at bay! hero . moveDown ( ) hero . buildXY (…" at bounding box center [1308, 253] width 383 height 437
click at [1206, 143] on div "# Build 3 fences to keep the ogres at bay! hero . moveDown ( ) hero . buildXY (…" at bounding box center [1308, 253] width 383 height 437
click at [1295, 445] on button "Run ⇧↵" at bounding box center [1291, 460] width 424 height 40
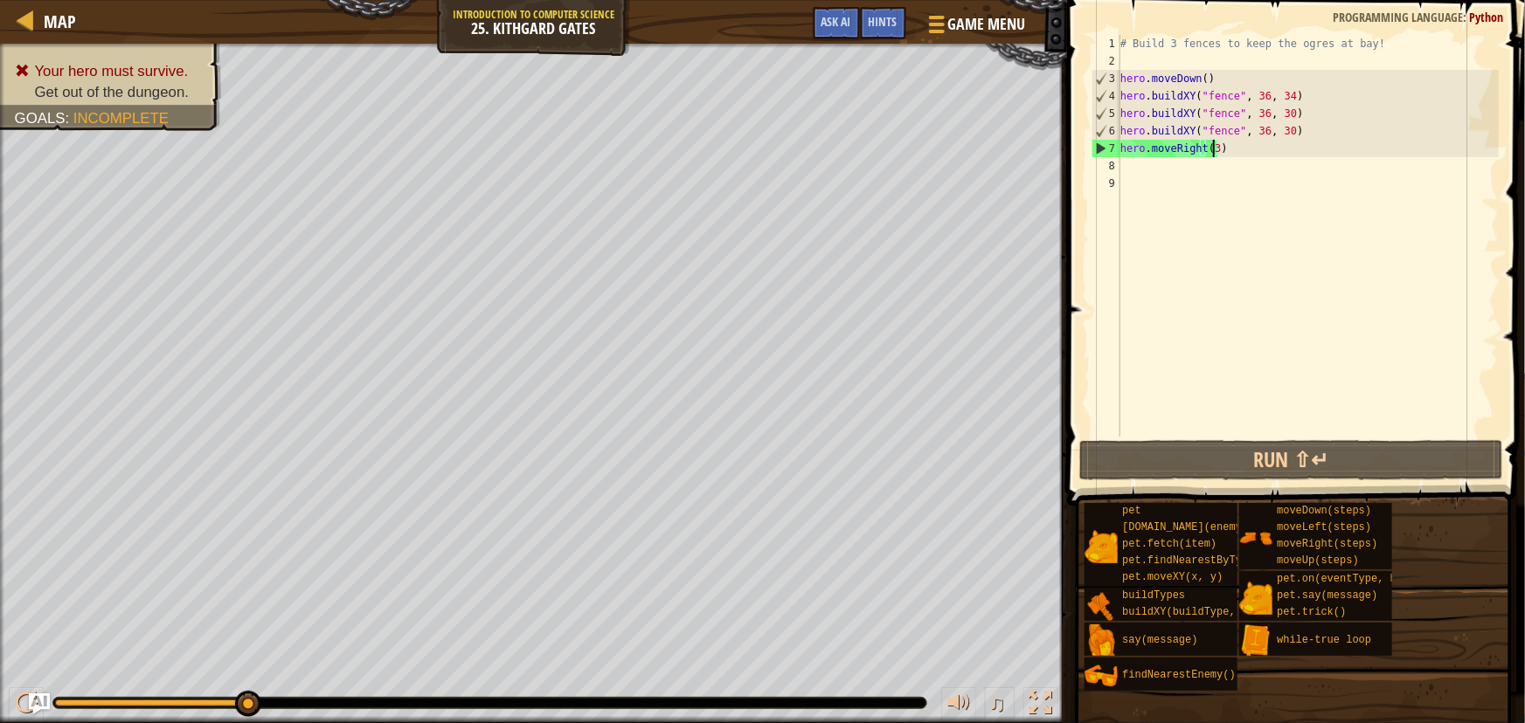
click at [1306, 133] on div "# Build 3 fences to keep the ogres at bay! hero . moveDown ( ) hero . buildXY (…" at bounding box center [1308, 253] width 383 height 437
type textarea "hero.buildXY("fence", 36, 30)"
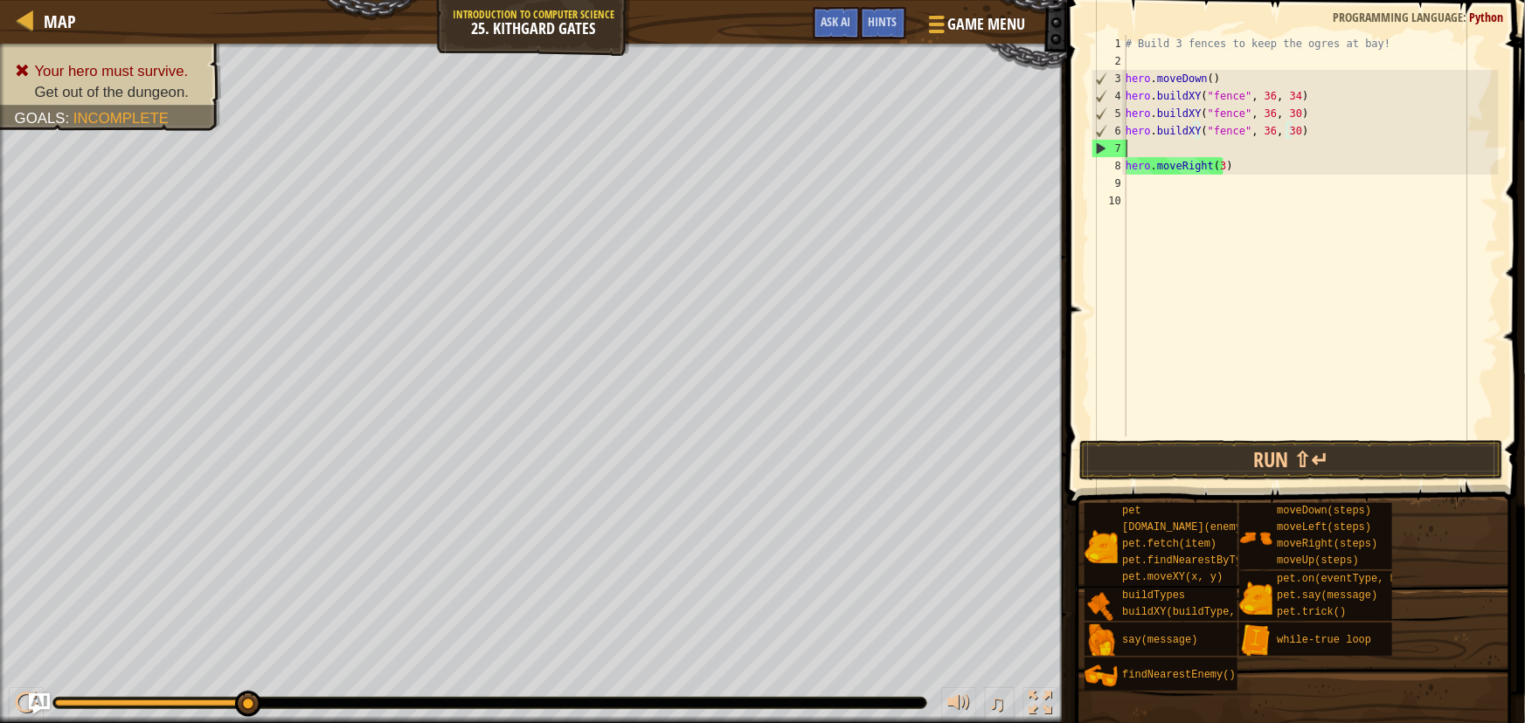
scroll to position [8, 0]
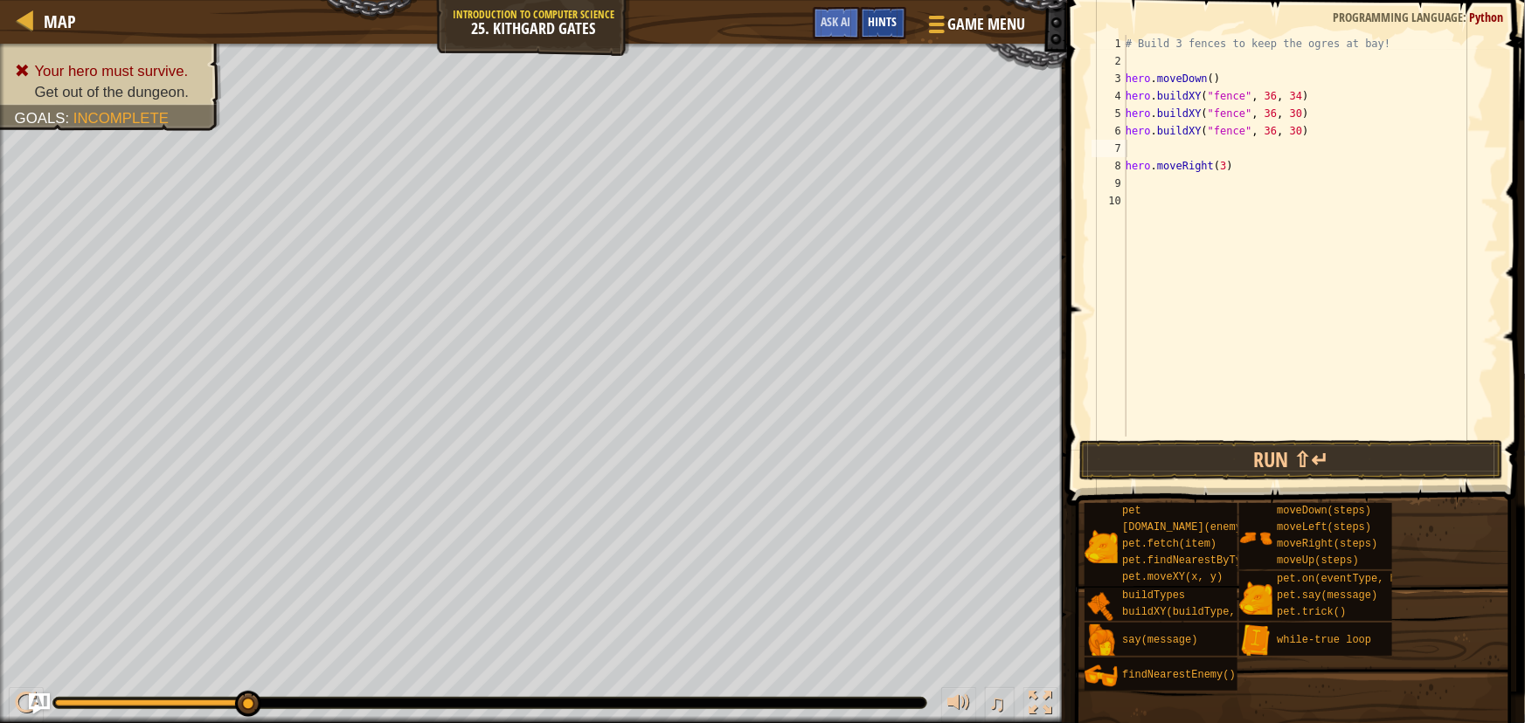
click at [888, 31] on div "Hints" at bounding box center [883, 23] width 46 height 32
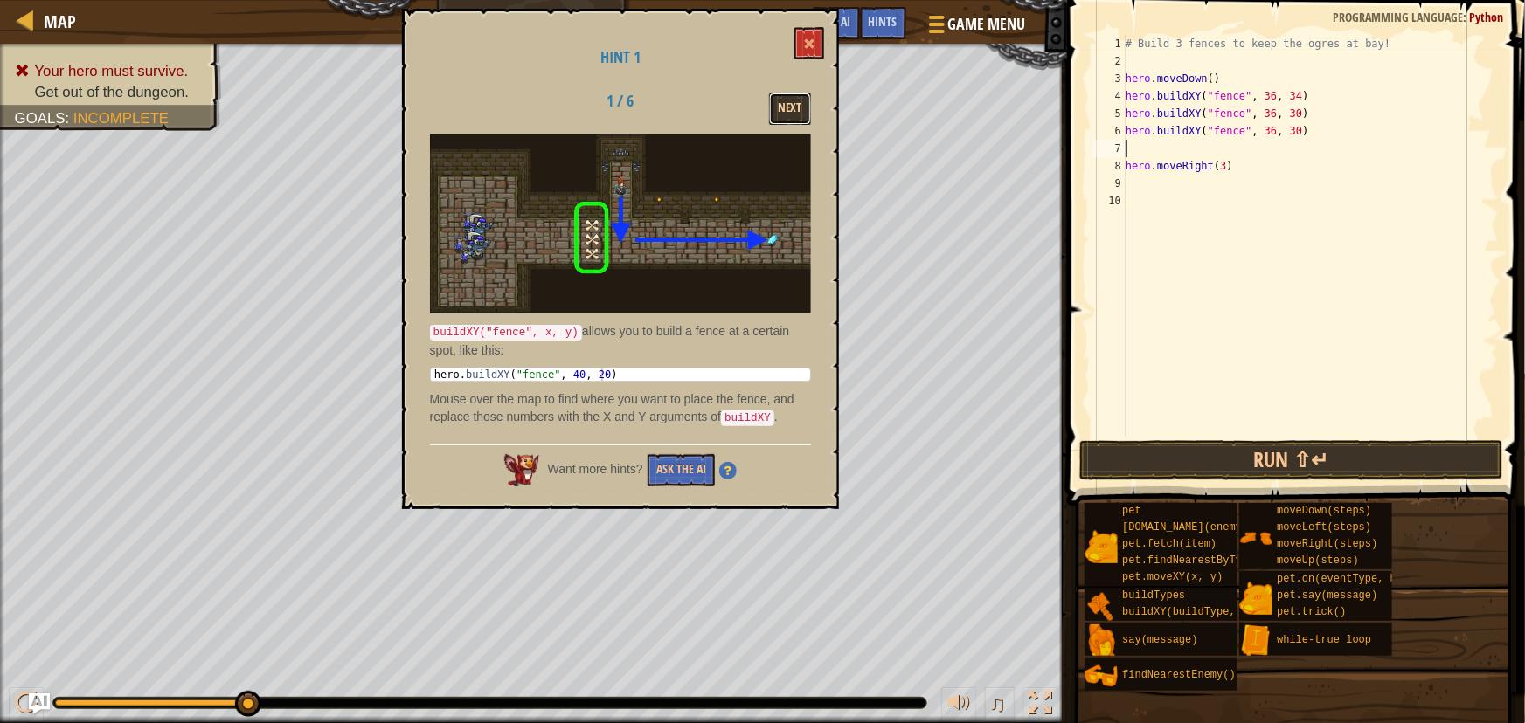
click at [785, 113] on button "Next" at bounding box center [790, 109] width 42 height 32
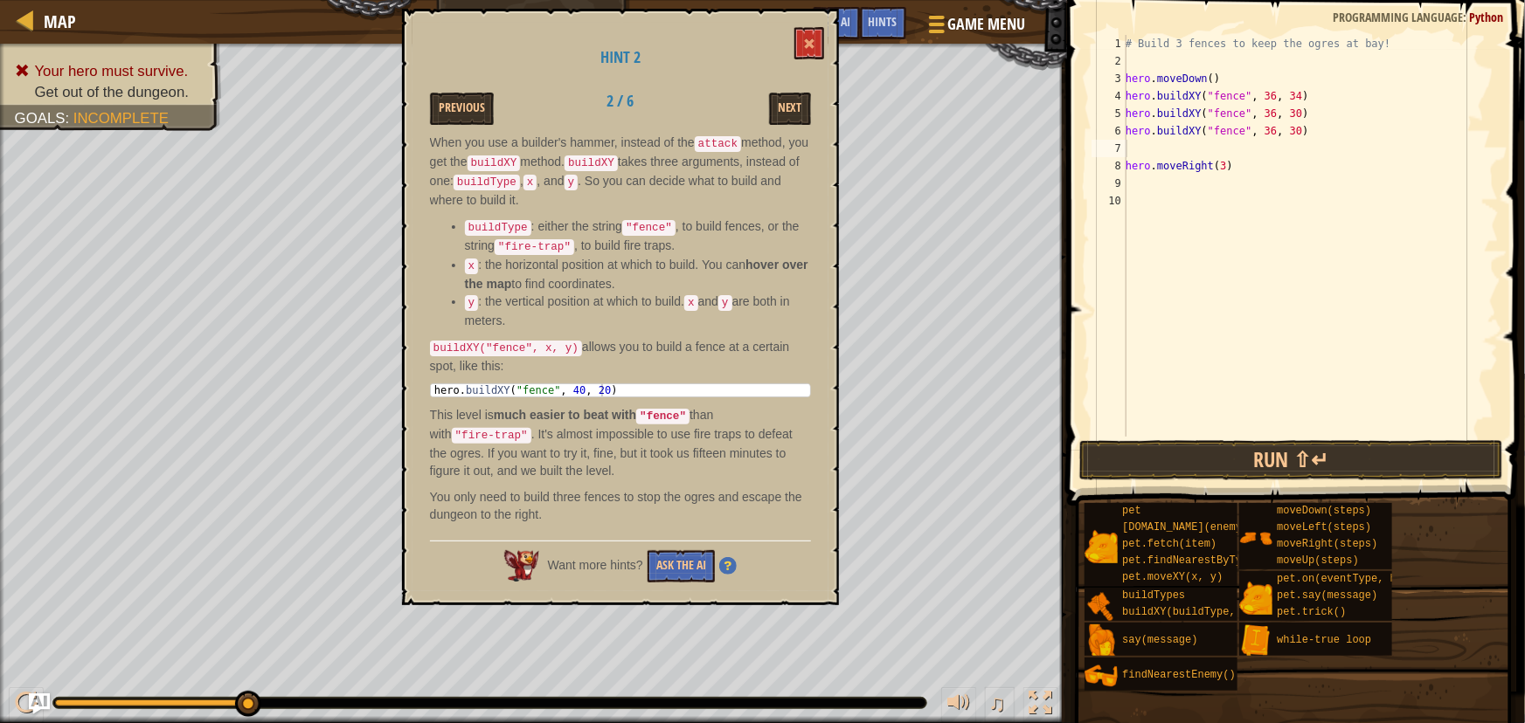
click at [825, 32] on div "Hint 2 Previous 2 / 6 Next When you use a builder's hammer, instead of the atta…" at bounding box center [620, 307] width 437 height 597
click at [818, 37] on button at bounding box center [809, 43] width 30 height 32
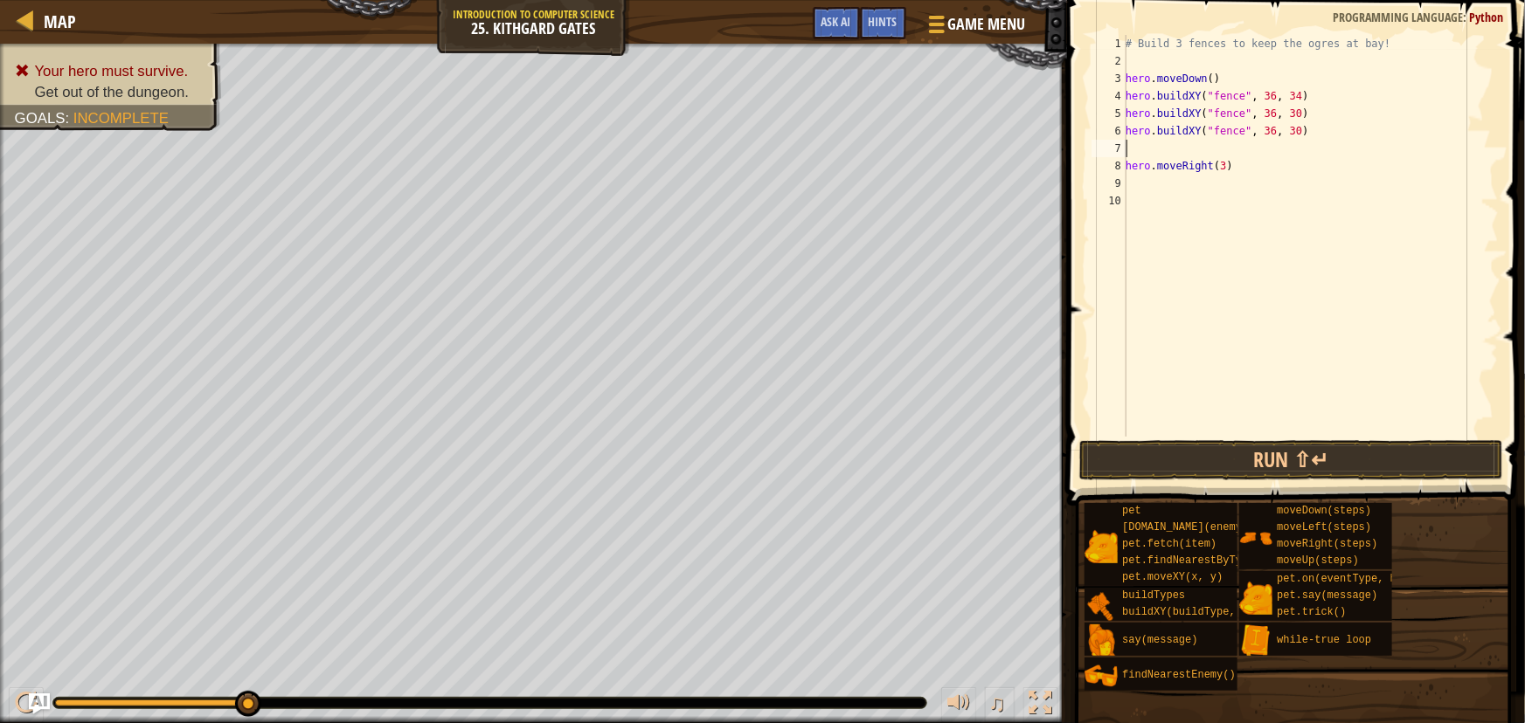
click at [1284, 135] on div "# Build 3 fences to keep the ogres at bay! hero . moveDown ( ) hero . buildXY (…" at bounding box center [1310, 253] width 377 height 437
click at [1294, 449] on button "Run ⇧↵" at bounding box center [1291, 460] width 424 height 40
type textarea "hero.buildXY("fence", 36, 27)"
click at [1135, 474] on button "Run ⇧↵" at bounding box center [1291, 460] width 424 height 40
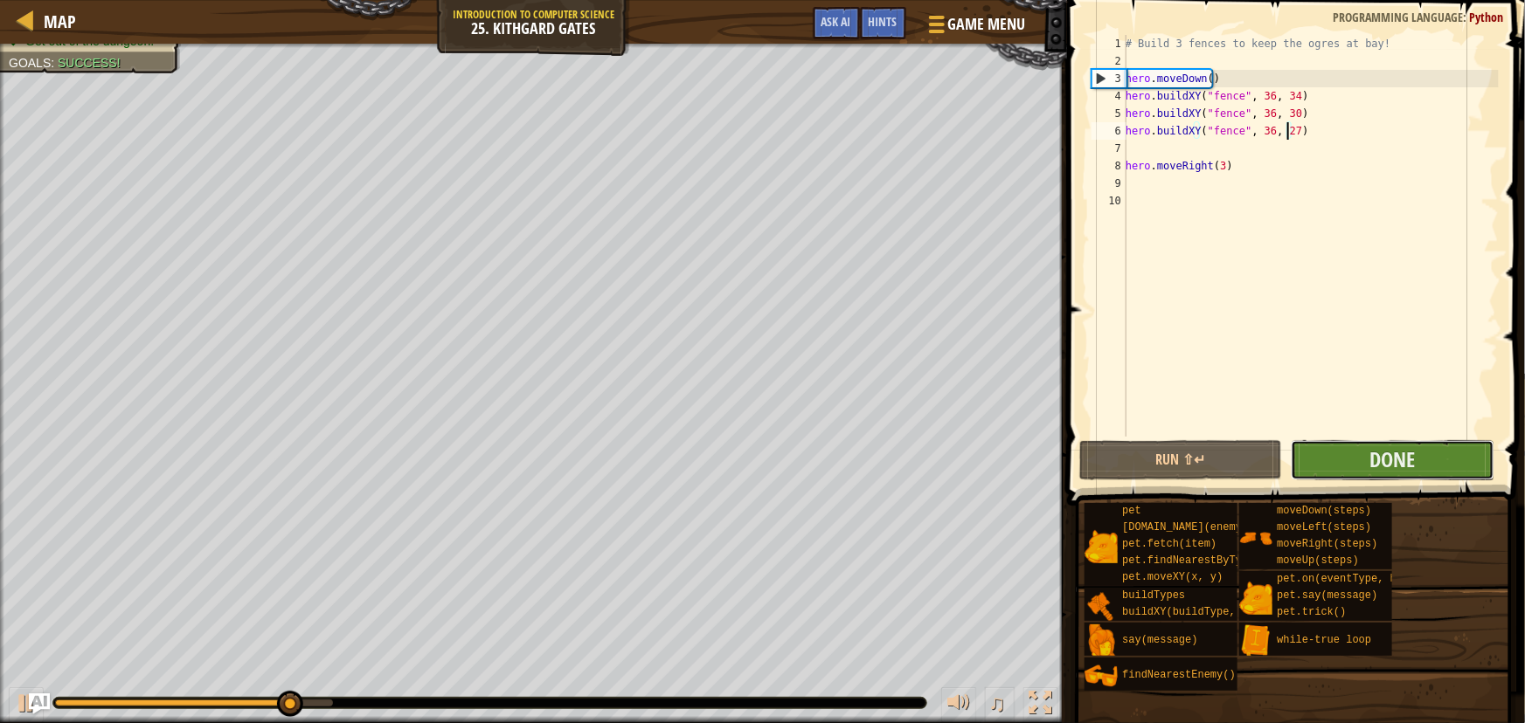
click at [1416, 447] on button "Done" at bounding box center [1392, 460] width 204 height 40
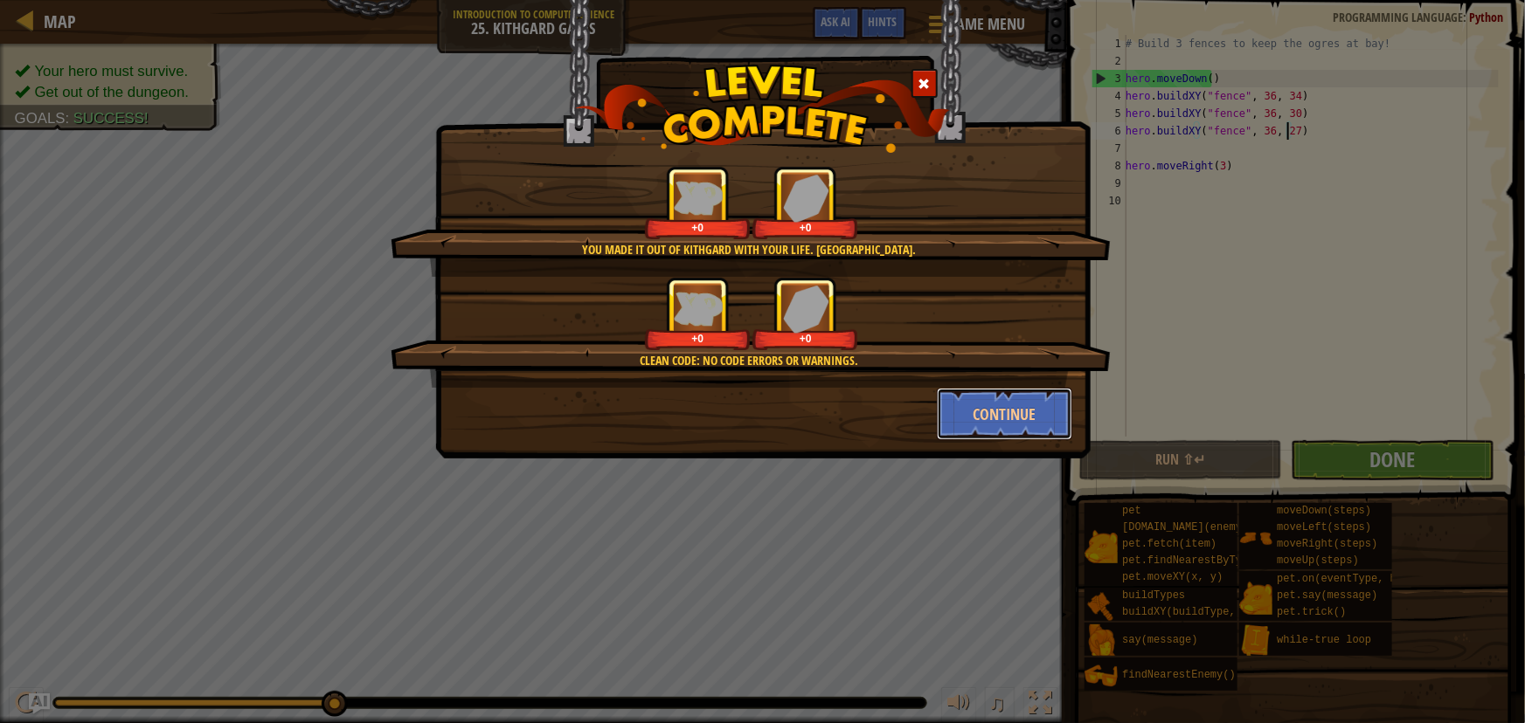
click at [964, 412] on button "Continue" at bounding box center [1004, 414] width 135 height 52
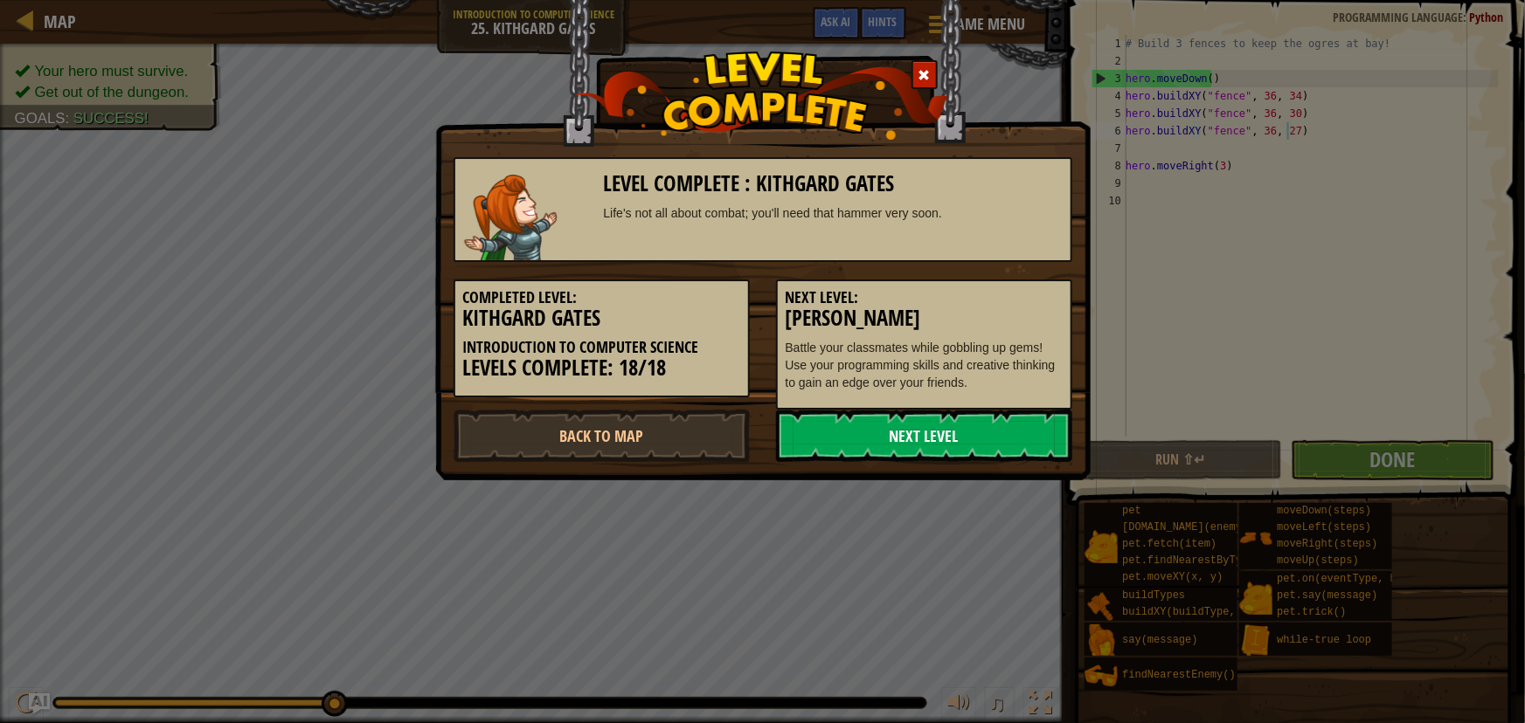
click at [940, 441] on link "Next Level" at bounding box center [924, 436] width 296 height 52
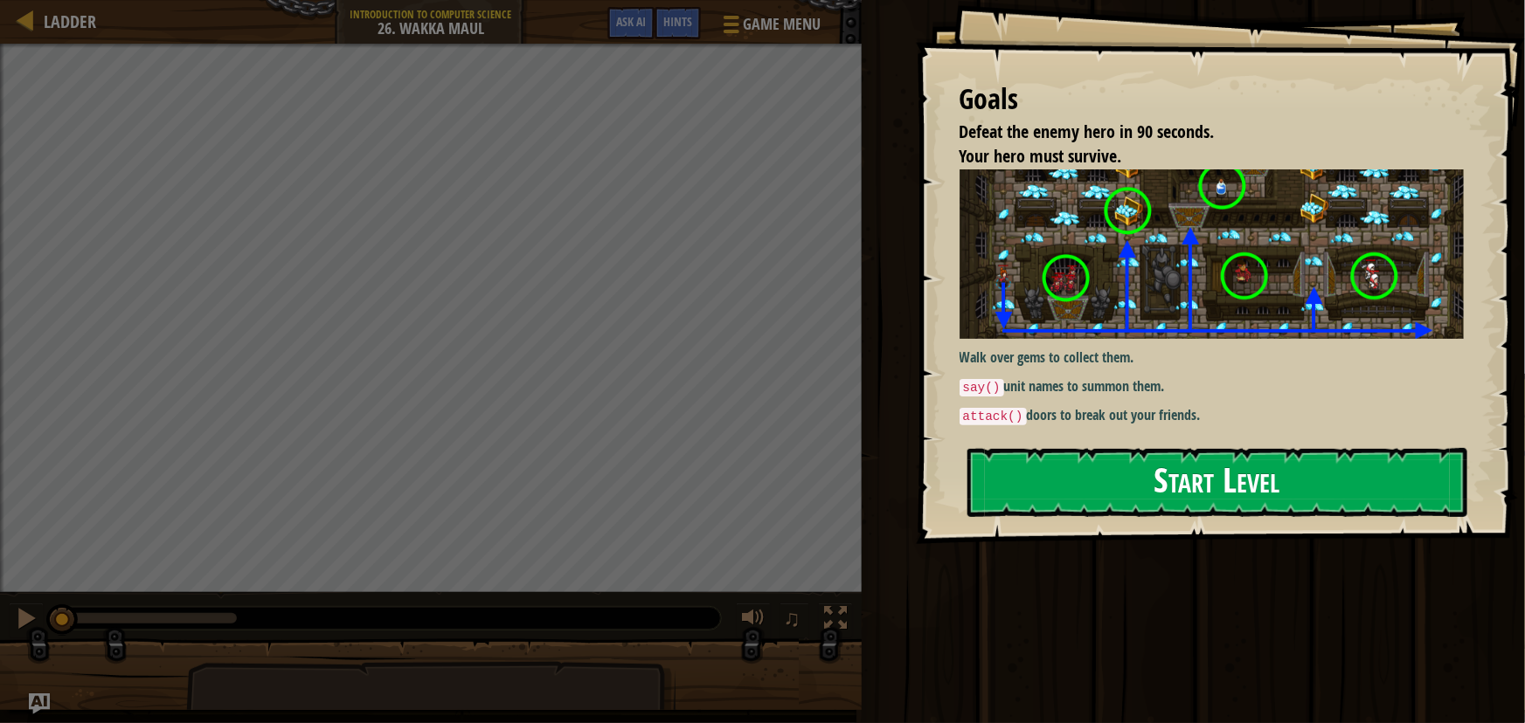
click at [1107, 484] on button "Start Level" at bounding box center [1217, 482] width 500 height 69
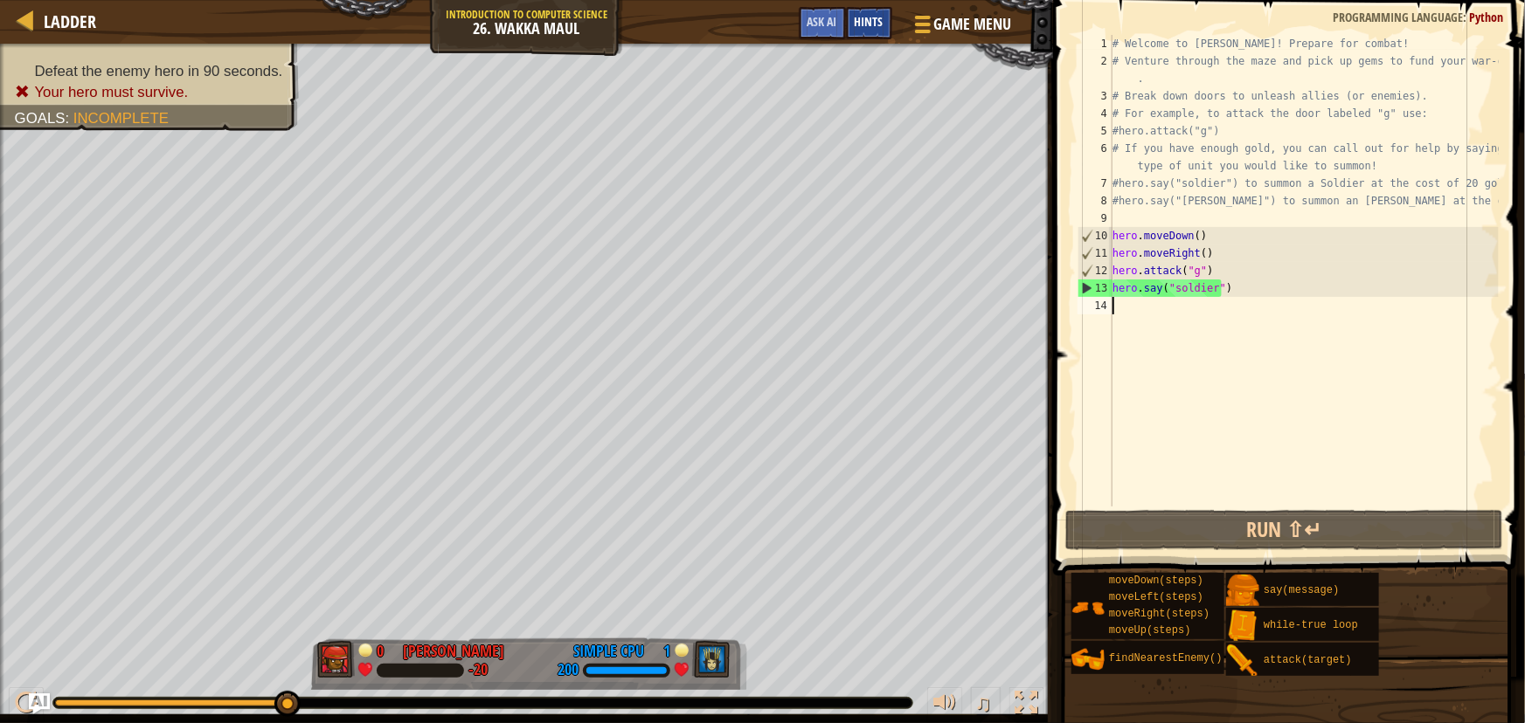
click at [874, 14] on span "Hints" at bounding box center [868, 21] width 29 height 17
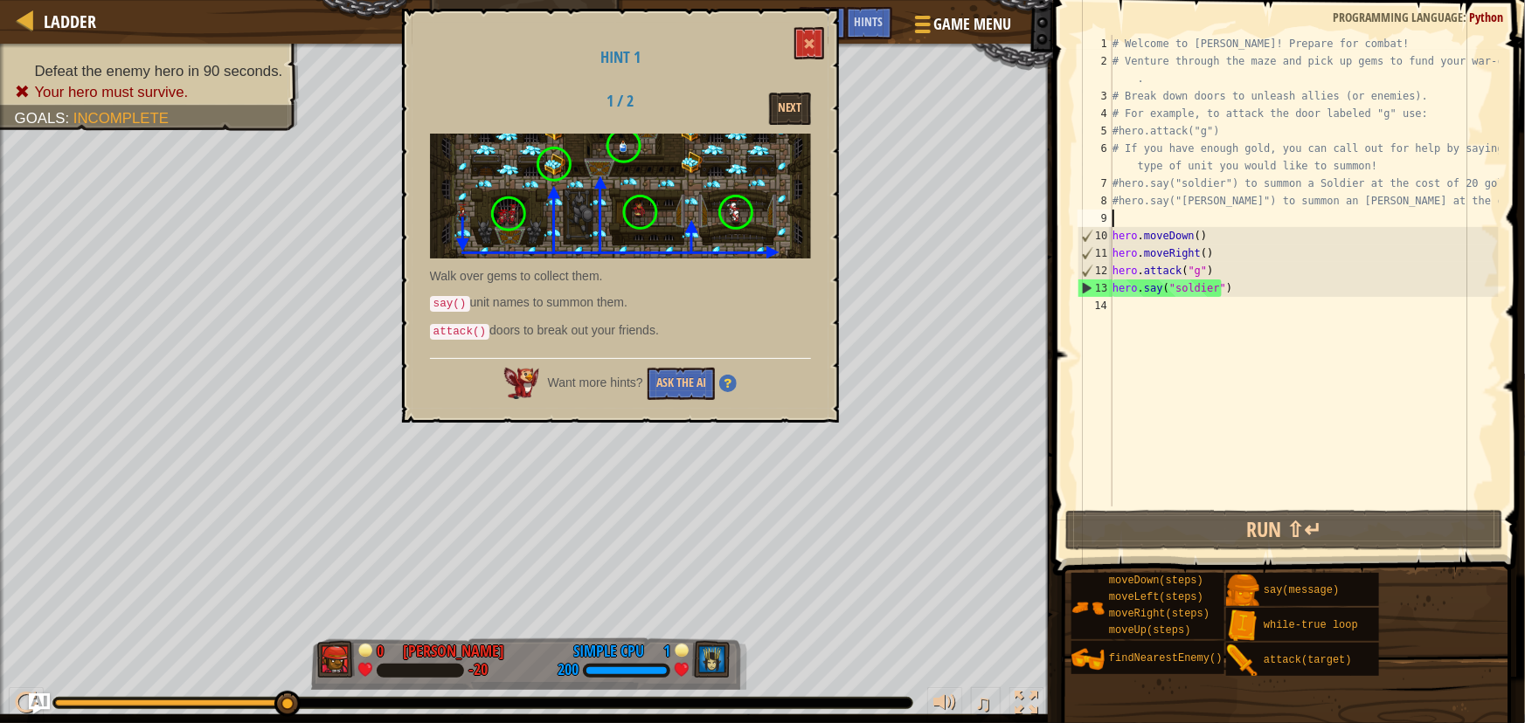
drag, startPoint x: 1127, startPoint y: 217, endPoint x: 1136, endPoint y: 209, distance: 11.8
click at [1136, 209] on div "# Welcome to [PERSON_NAME]! Prepare for combat! # Venture through the maze and …" at bounding box center [1304, 288] width 390 height 507
type textarea "#hero.say("[PERSON_NAME]") to summon an [PERSON_NAME] at the cost of 25 gold!"
click at [1123, 213] on div "# Welcome to [PERSON_NAME]! Prepare for combat! # Venture through the maze and …" at bounding box center [1304, 271] width 390 height 472
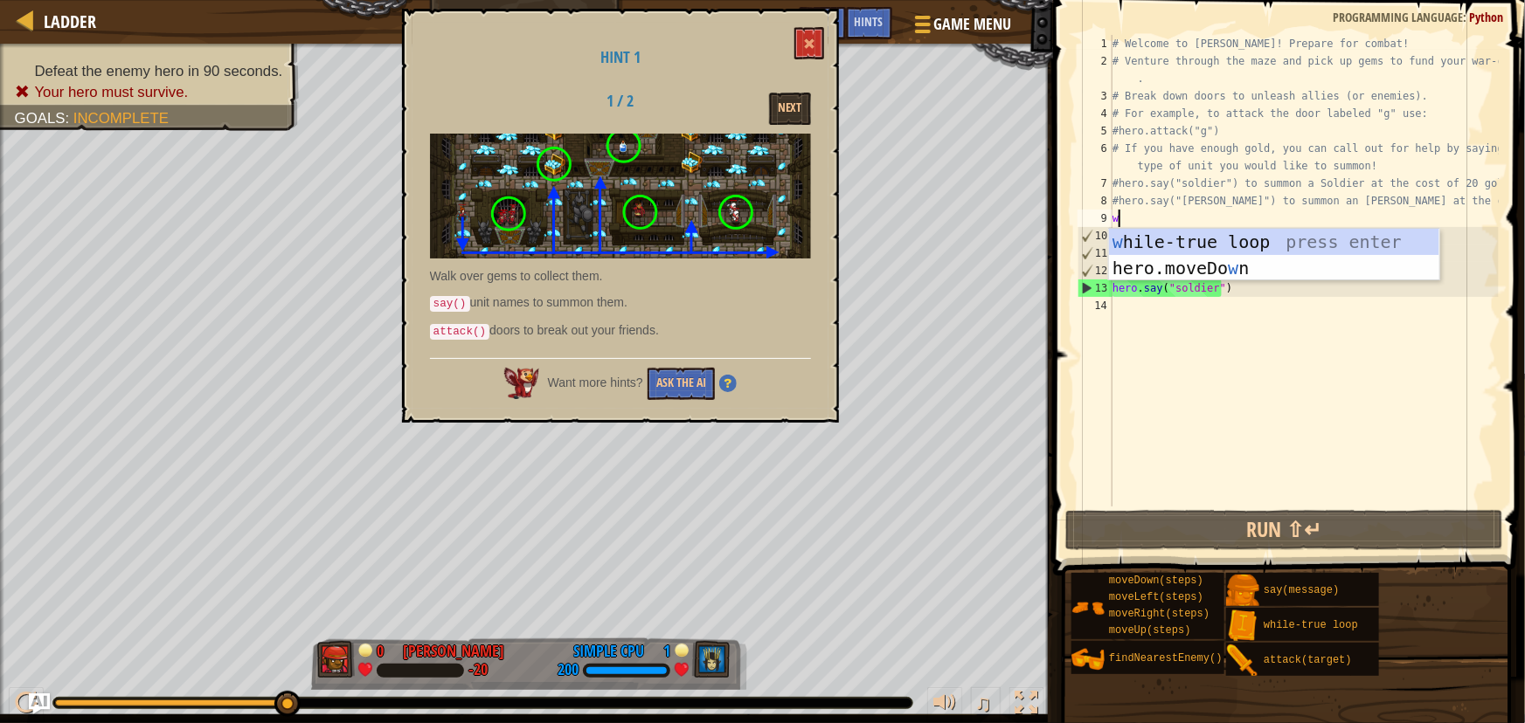
type textarea "wh"
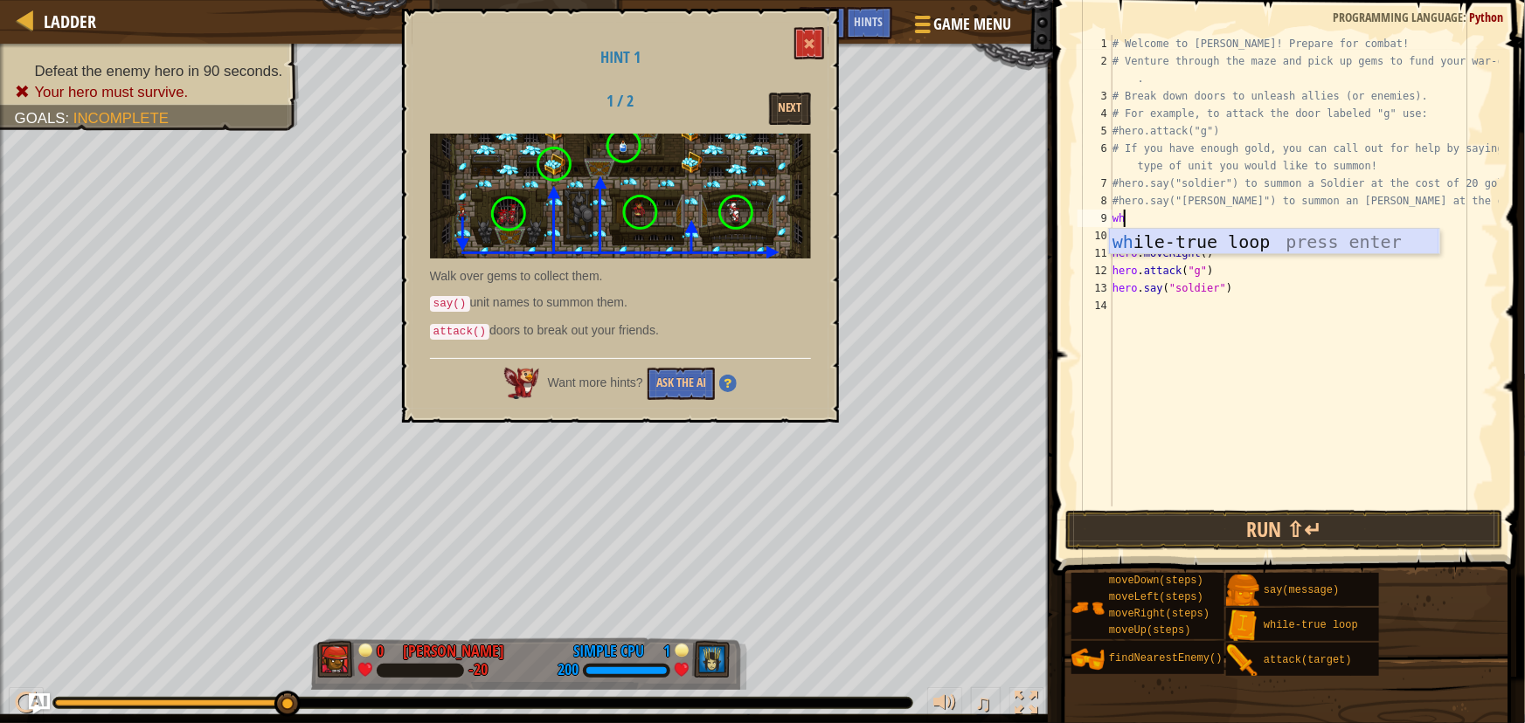
click at [1207, 242] on div "wh ile-true loop press enter" at bounding box center [1274, 268] width 330 height 79
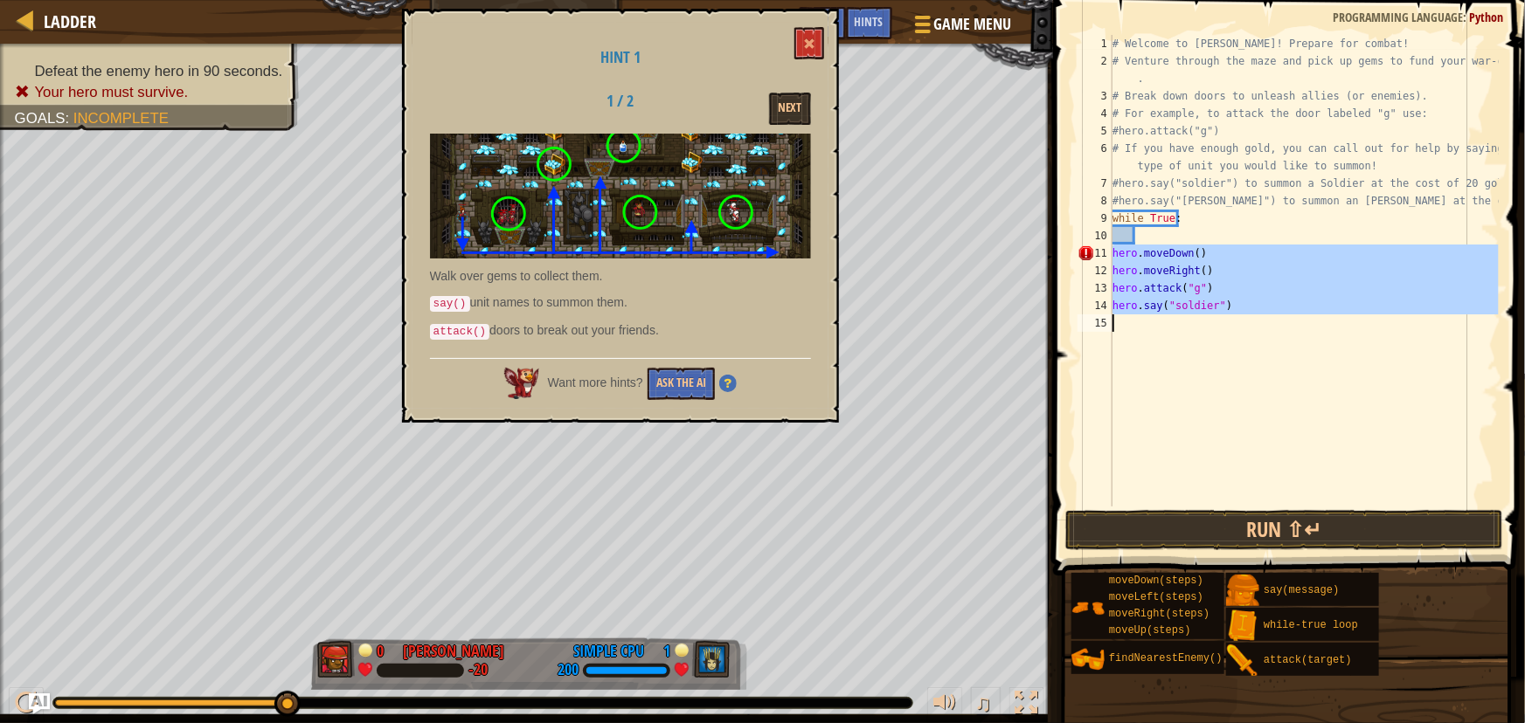
drag, startPoint x: 1110, startPoint y: 248, endPoint x: 1150, endPoint y: 309, distance: 73.2
click at [1150, 309] on div "1 2 3 4 5 6 7 8 9 10 11 12 13 14 15 # Welcome to [PERSON_NAME]! Prepare for com…" at bounding box center [1286, 271] width 425 height 472
type textarea "hero.say("soldier")"
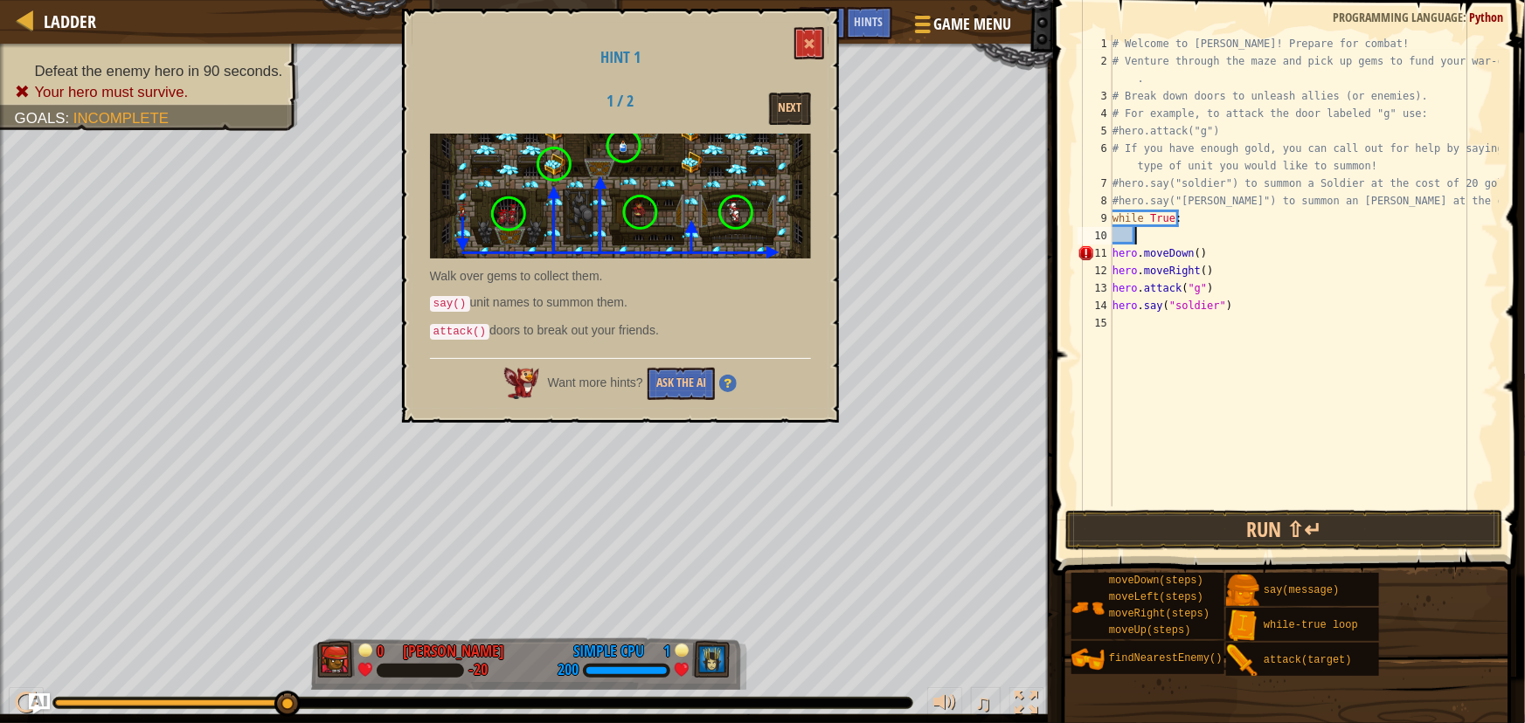
click at [1154, 230] on div "# Welcome to [PERSON_NAME]! Prepare for combat! # Venture through the maze and …" at bounding box center [1304, 288] width 390 height 507
paste textarea
click at [1216, 290] on div "# Welcome to [PERSON_NAME]! Prepare for combat! # Venture through the maze and …" at bounding box center [1304, 288] width 390 height 507
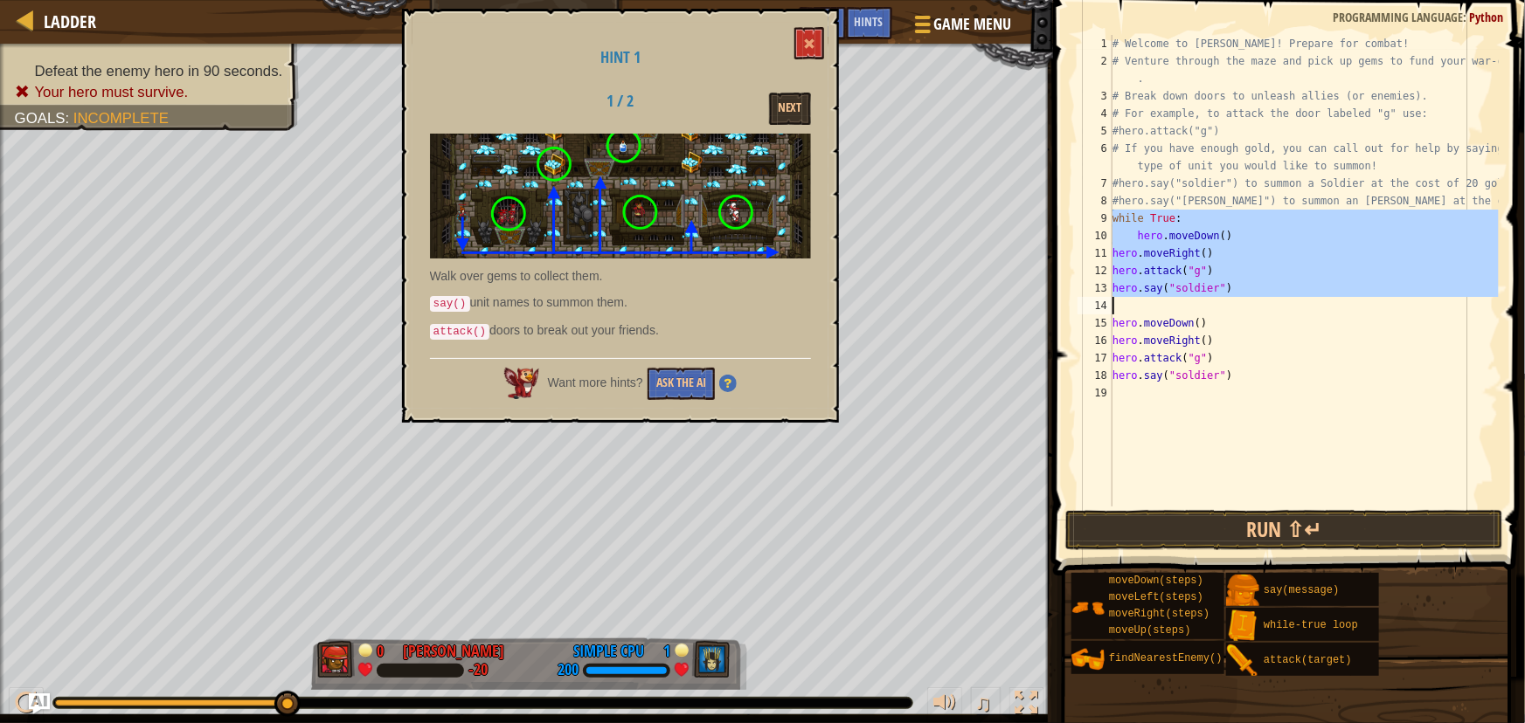
drag, startPoint x: 1110, startPoint y: 226, endPoint x: 1143, endPoint y: 294, distance: 75.4
click at [1143, 294] on div "hero.say("soldier") 1 2 3 4 5 6 7 8 9 10 11 12 13 14 15 16 17 18 19 # Welcome t…" at bounding box center [1286, 271] width 425 height 472
type textarea "hero.say("soldier")"
click at [1217, 300] on div "# Welcome to [PERSON_NAME]! Prepare for combat! # Venture through the maze and …" at bounding box center [1304, 271] width 390 height 472
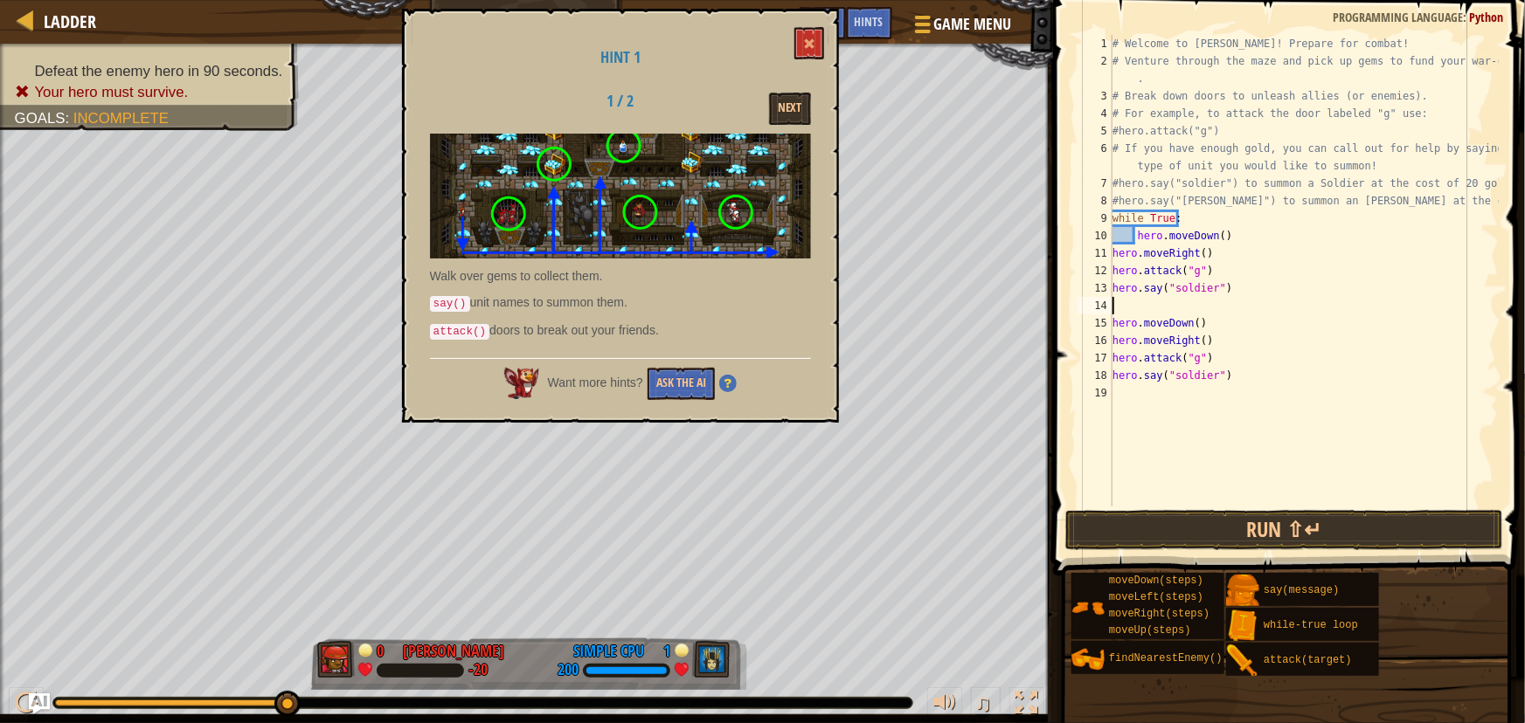
click at [1235, 288] on div "# Welcome to [PERSON_NAME]! Prepare for combat! # Venture through the maze and …" at bounding box center [1304, 288] width 390 height 507
click at [1231, 383] on div "# Welcome to [PERSON_NAME]! Prepare for combat! # Venture through the maze and …" at bounding box center [1304, 288] width 390 height 507
type textarea "h"
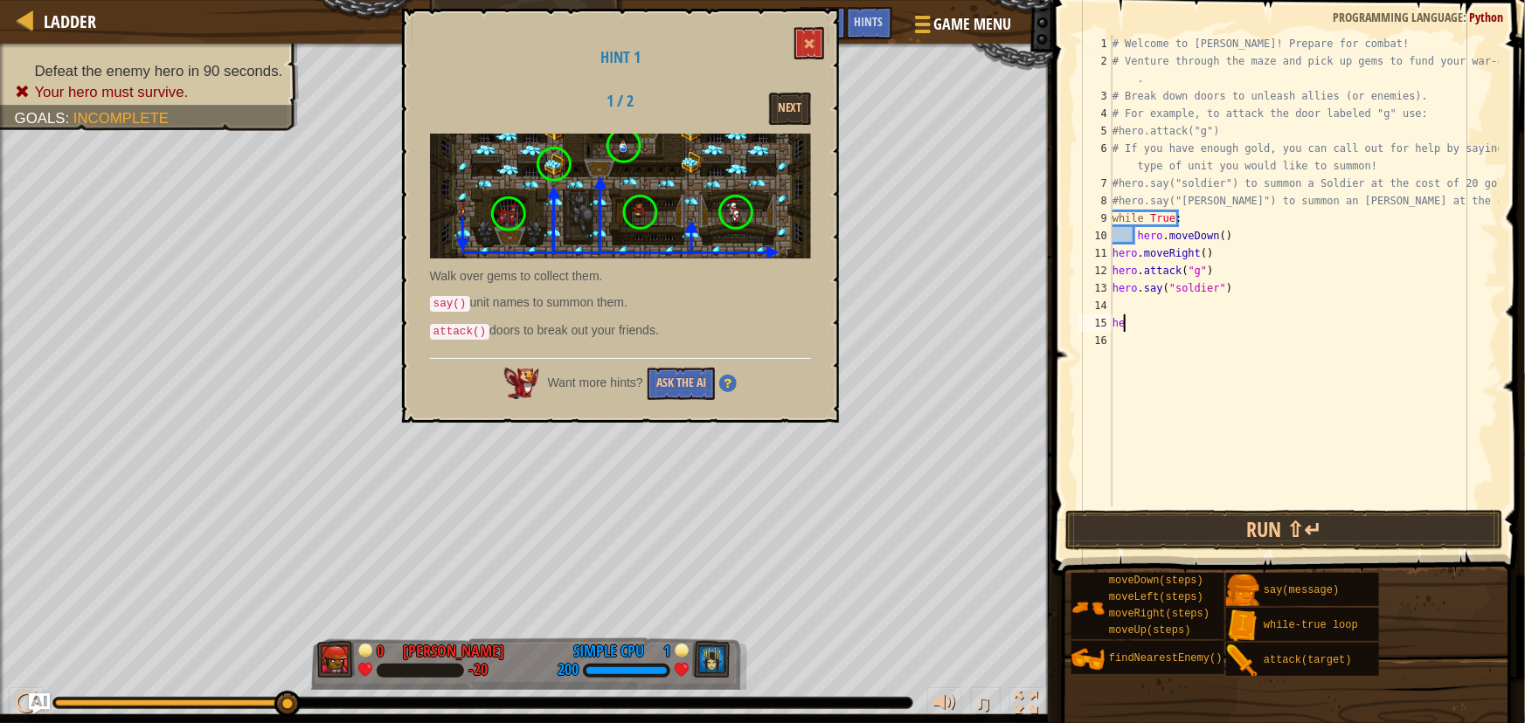
type textarea "h"
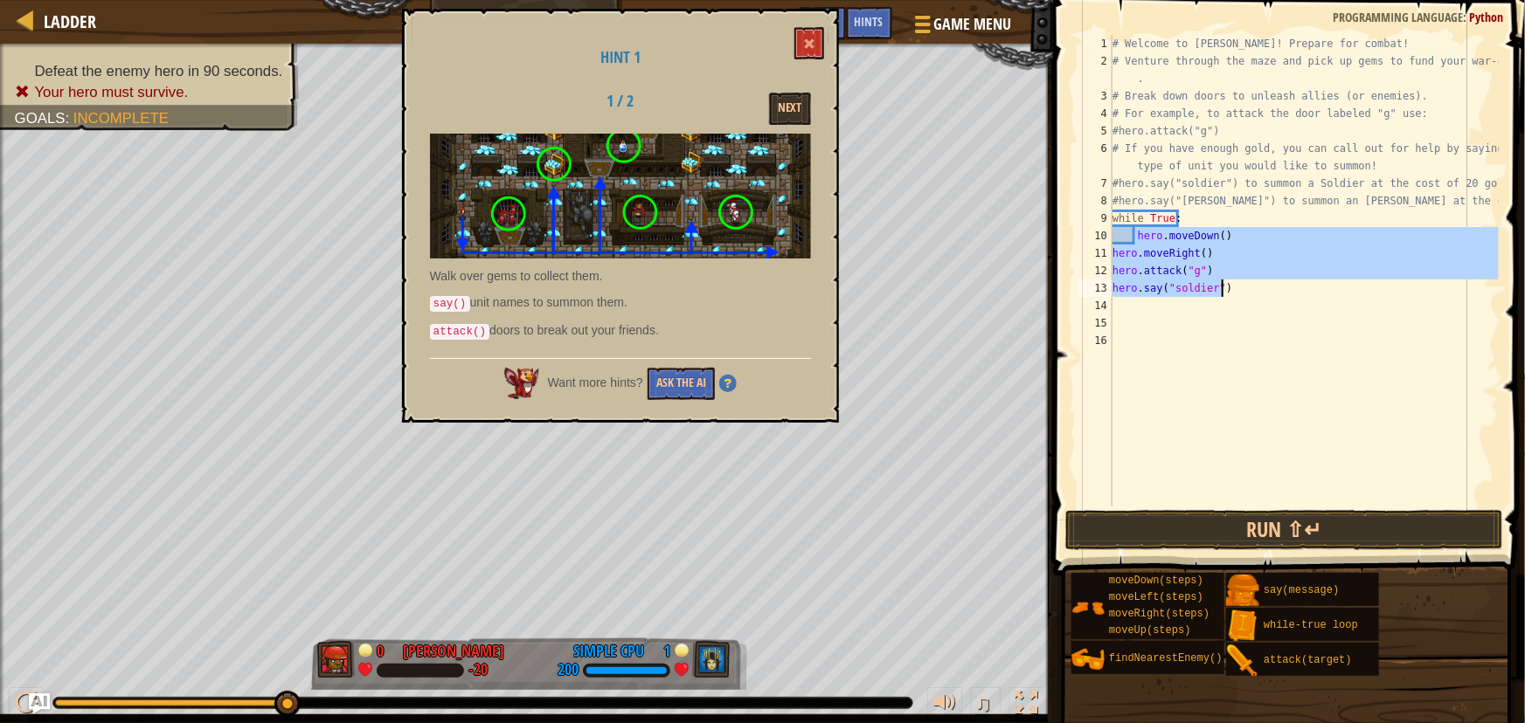
drag, startPoint x: 1136, startPoint y: 236, endPoint x: 1231, endPoint y: 294, distance: 111.8
click at [1231, 294] on div "# Welcome to [PERSON_NAME]! Prepare for combat! # Venture through the maze and …" at bounding box center [1304, 288] width 390 height 507
type textarea "hero.attack("g") hero.say("soldier")"
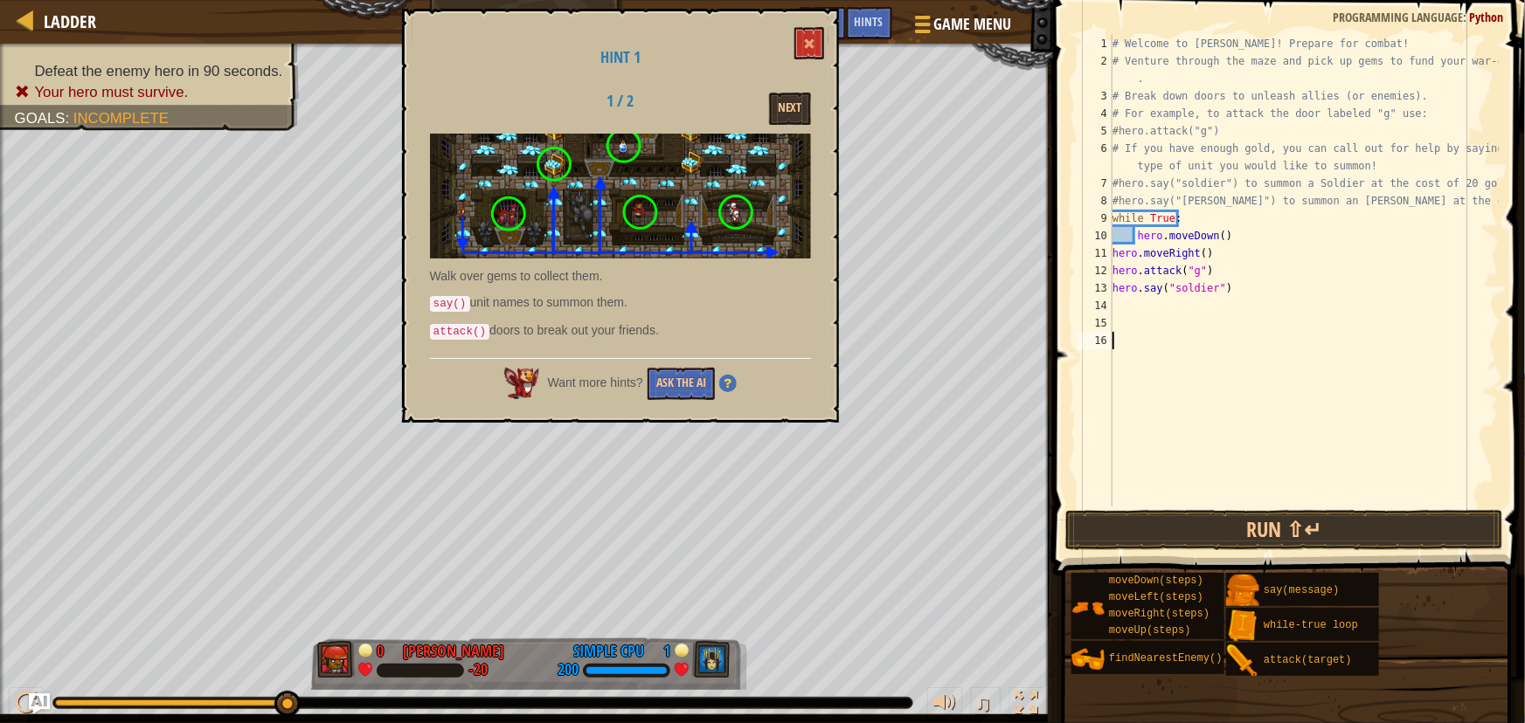
click at [1130, 343] on div "# Welcome to [PERSON_NAME]! Prepare for combat! # Venture through the maze and …" at bounding box center [1304, 288] width 390 height 507
paste textarea "hero.say("soldier")"
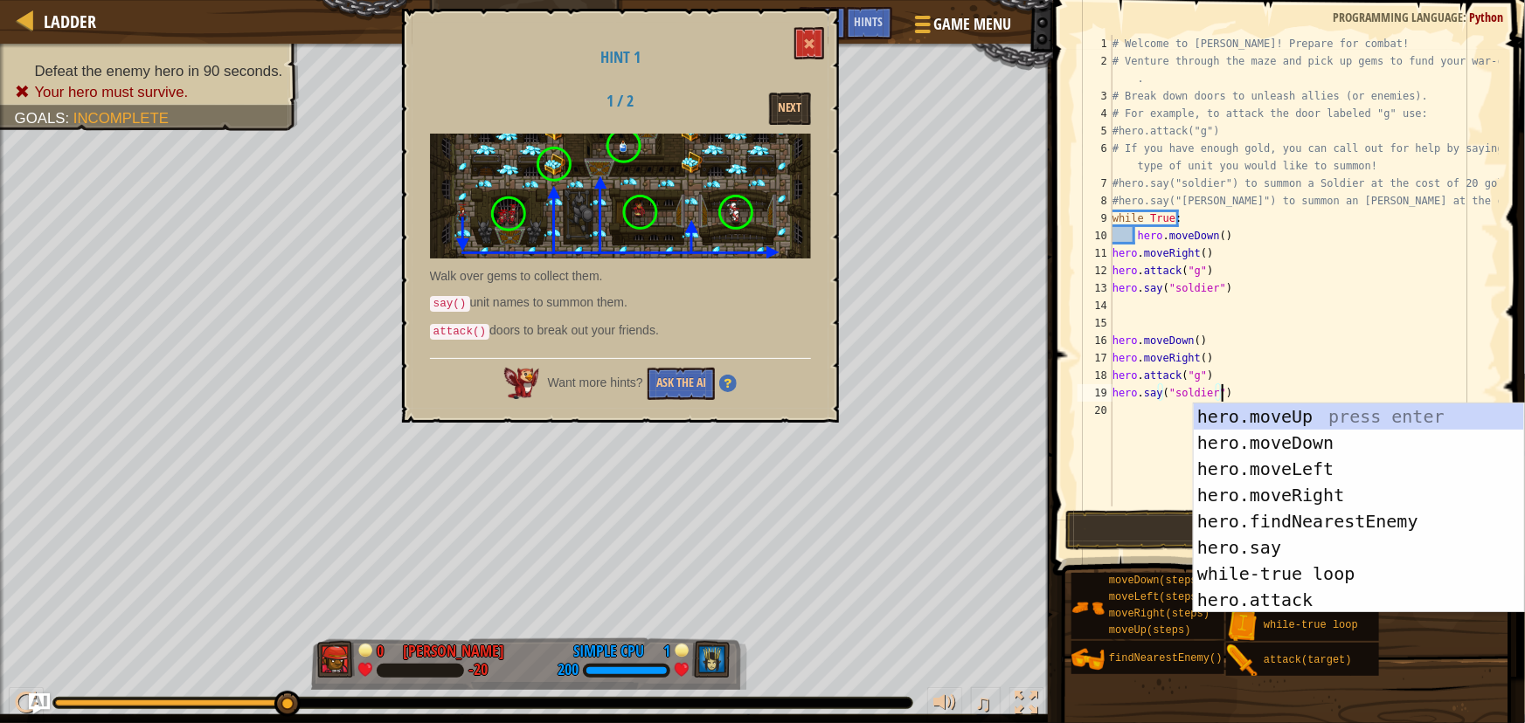
click at [1357, 349] on div "# Welcome to [PERSON_NAME]! Prepare for combat! # Venture through the maze and …" at bounding box center [1304, 288] width 390 height 507
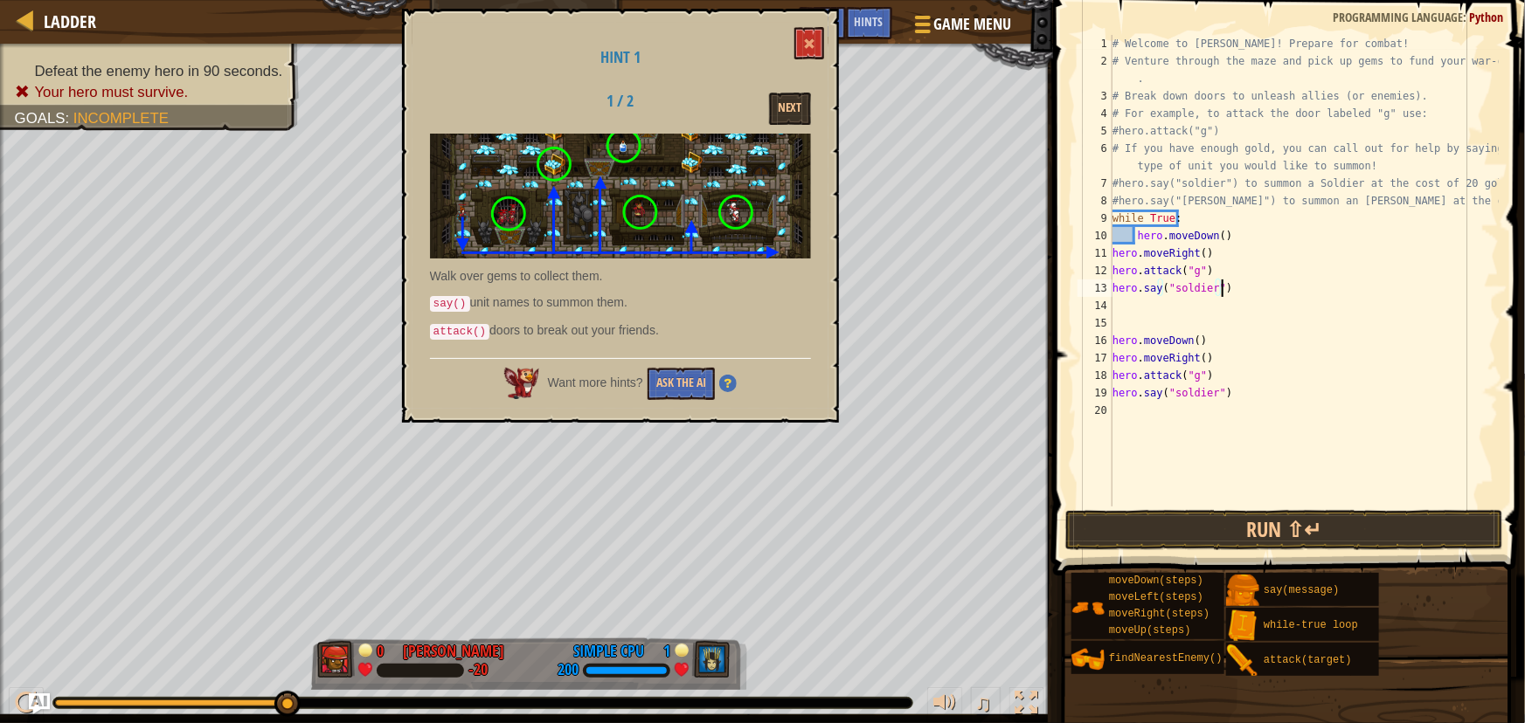
click at [1249, 291] on div "# Welcome to [PERSON_NAME]! Prepare for combat! # Venture through the maze and …" at bounding box center [1304, 288] width 390 height 507
type textarea "h"
type textarea "hero.moveDown()"
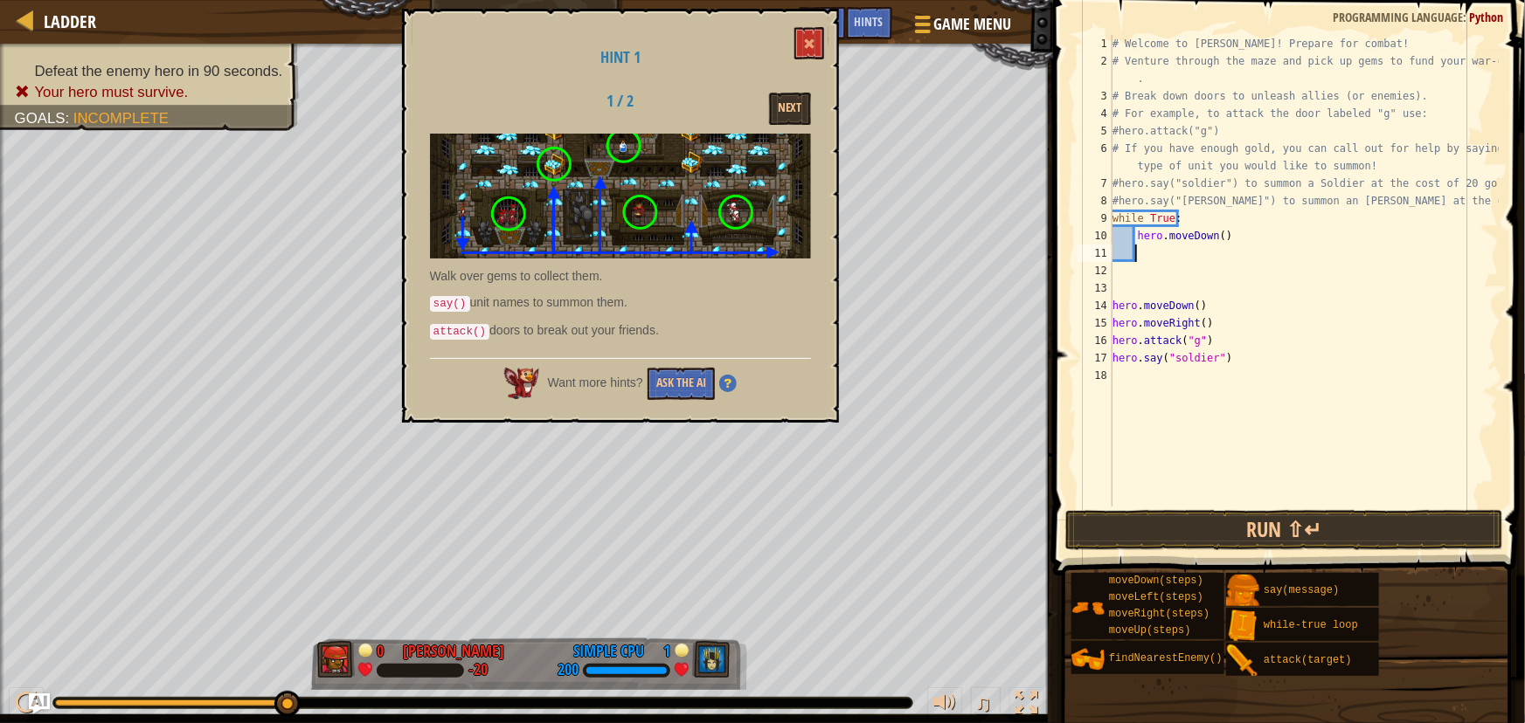
scroll to position [8, 1]
type textarea "mo"
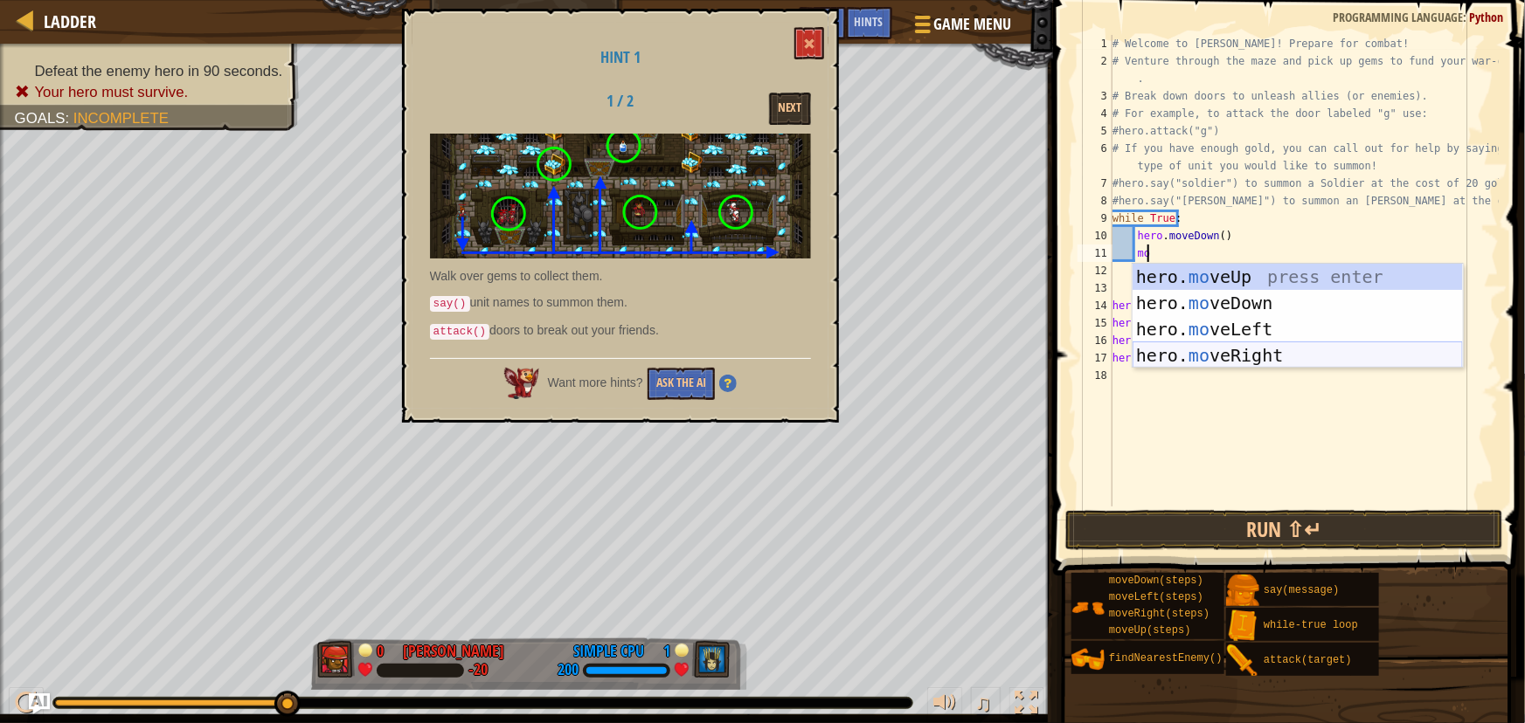
click at [1250, 349] on div "hero. mo veUp press enter hero. mo veDown press enter hero. mo veLeft press ent…" at bounding box center [1297, 342] width 330 height 157
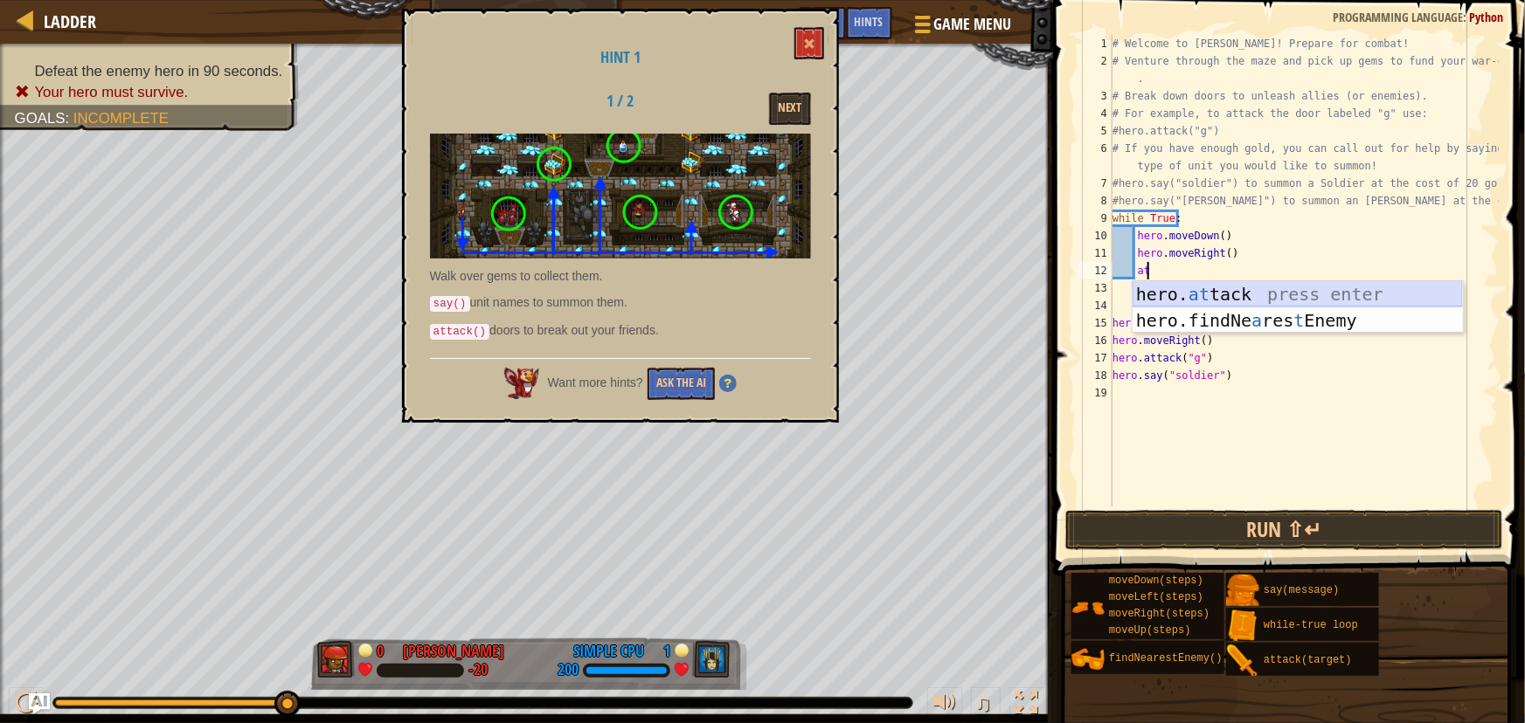
click at [1229, 287] on div "hero. at tack press enter hero.findNe a res t Enemy press enter" at bounding box center [1297, 333] width 330 height 105
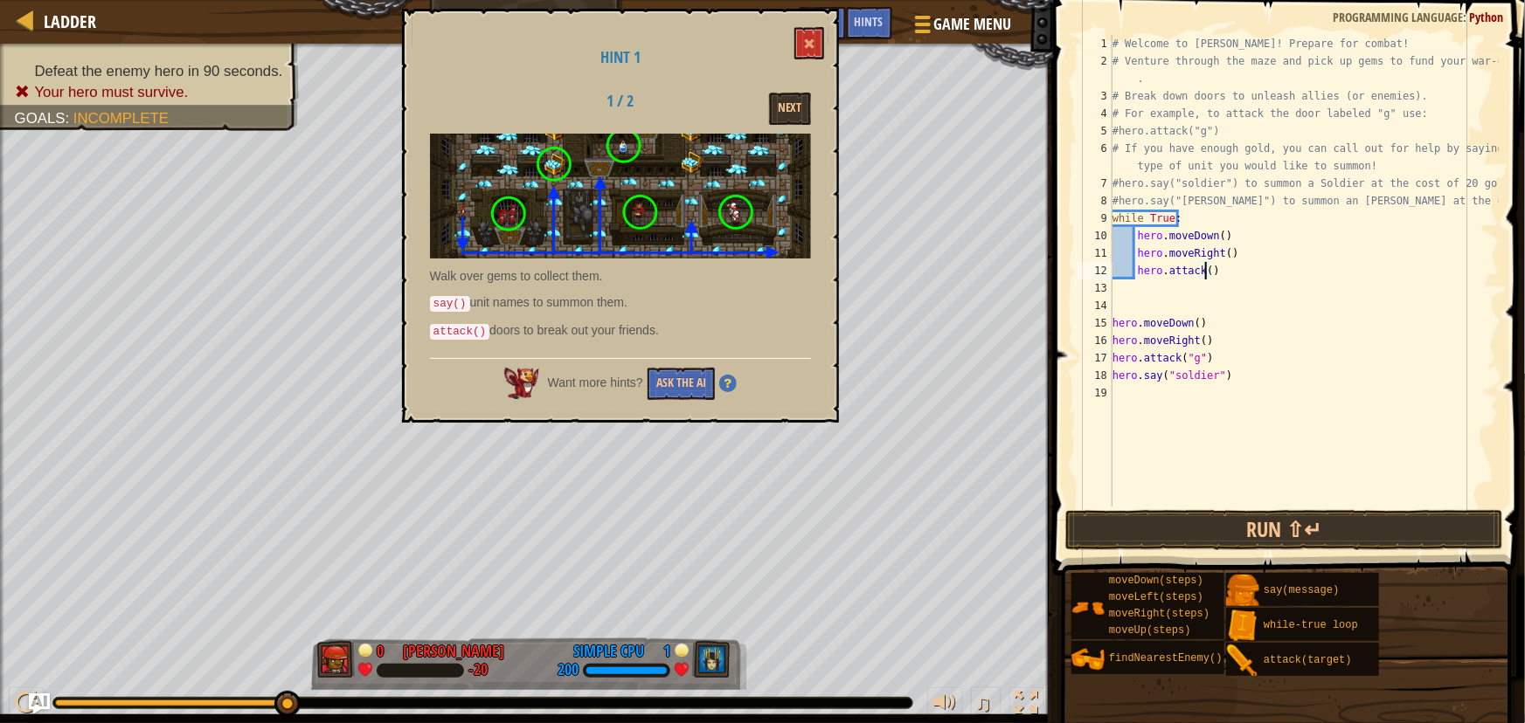
scroll to position [8, 8]
click at [1426, 229] on div "# Welcome to [PERSON_NAME]! Prepare for combat! # Venture through the maze and …" at bounding box center [1304, 288] width 390 height 507
click at [1229, 271] on div "# Welcome to [PERSON_NAME]! Prepare for combat! # Venture through the maze and …" at bounding box center [1304, 288] width 390 height 507
type textarea "hero.attack(g)"
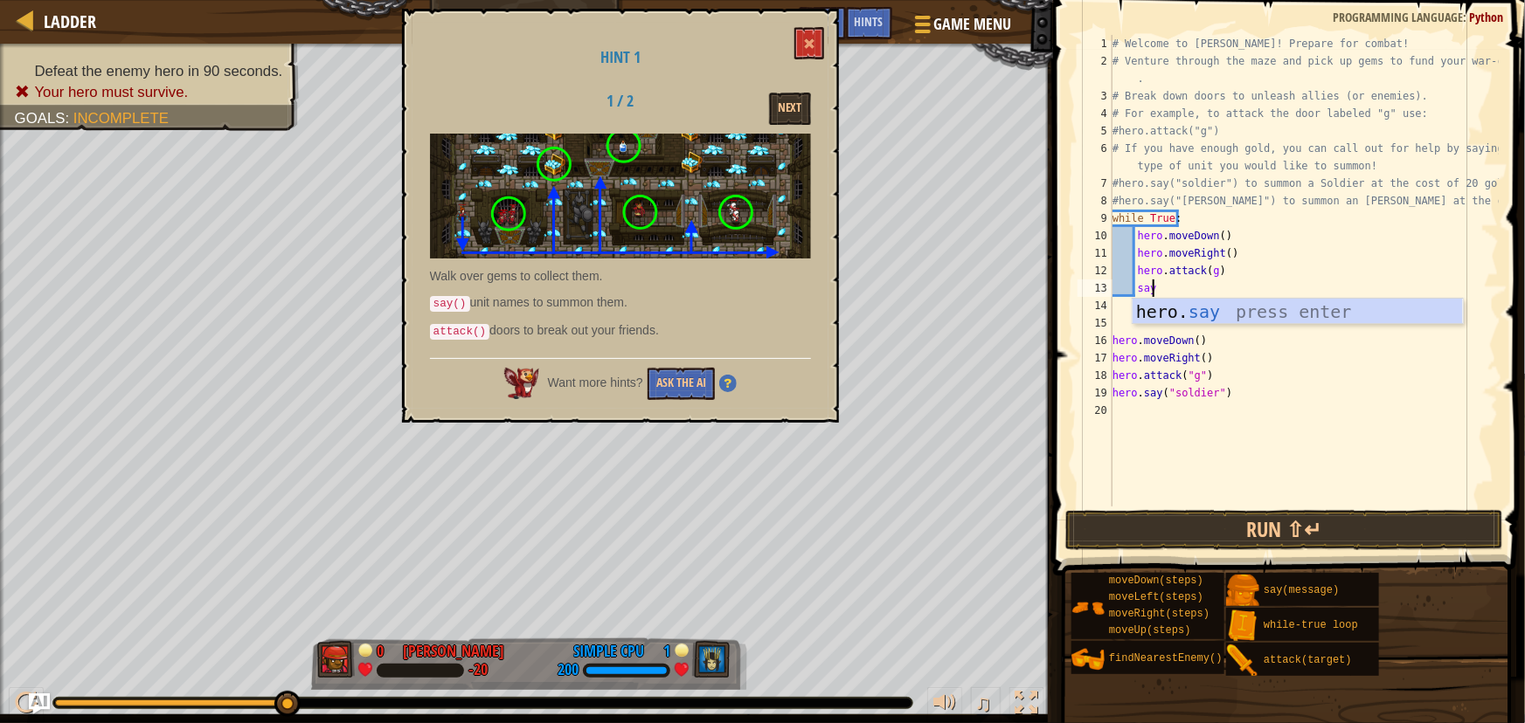
scroll to position [8, 2]
click at [1248, 317] on div "hero. say press enter" at bounding box center [1297, 338] width 330 height 79
click at [794, 90] on div "Hint 1 1 / 2 Next Walk over gems to collect them. say() unit names to summon th…" at bounding box center [620, 216] width 437 height 414
click at [791, 98] on button "Next" at bounding box center [790, 109] width 42 height 32
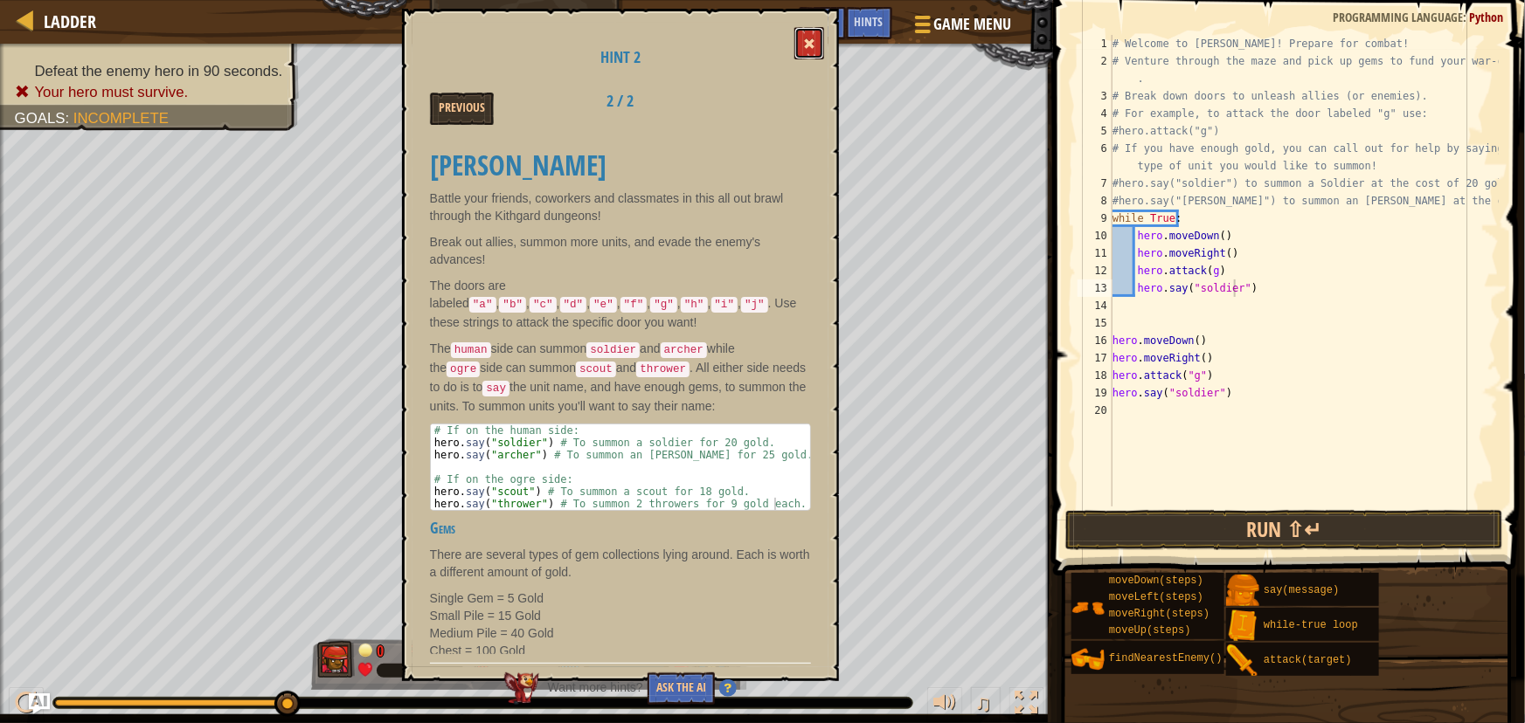
click at [800, 28] on button at bounding box center [809, 43] width 30 height 32
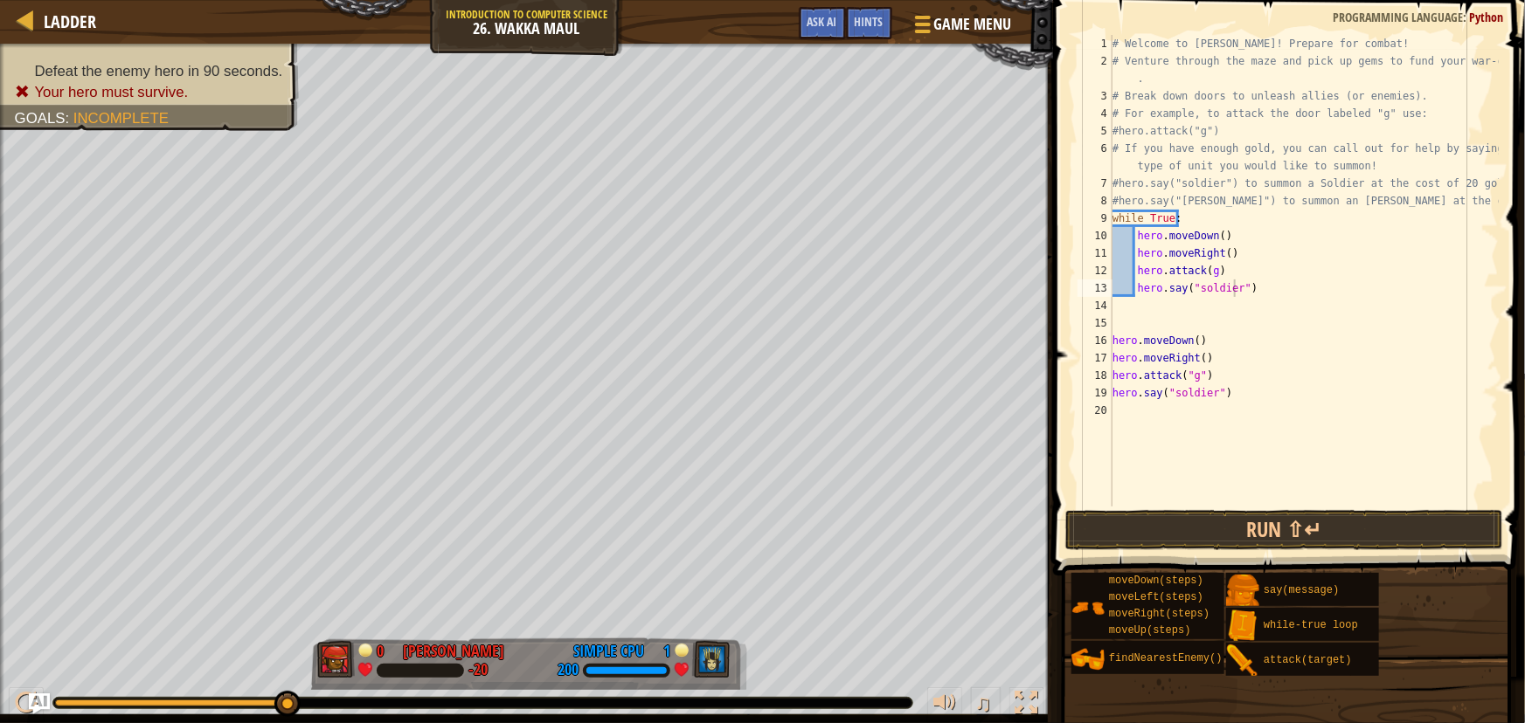
click at [1225, 385] on div "# Welcome to [PERSON_NAME]! Prepare for combat! # Venture through the maze and …" at bounding box center [1304, 288] width 390 height 507
type textarea "h"
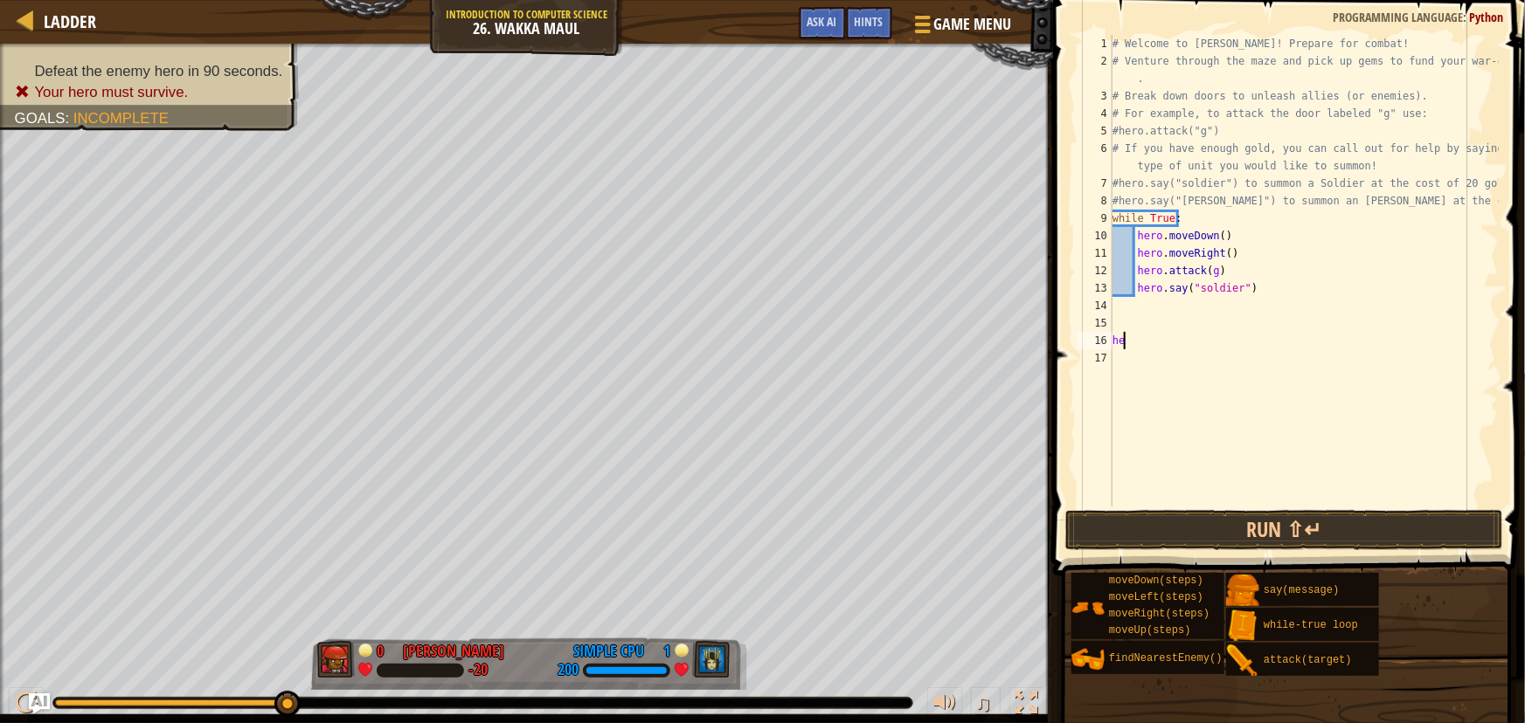
type textarea "h"
click at [1235, 518] on button "Run ⇧↵" at bounding box center [1284, 530] width 438 height 40
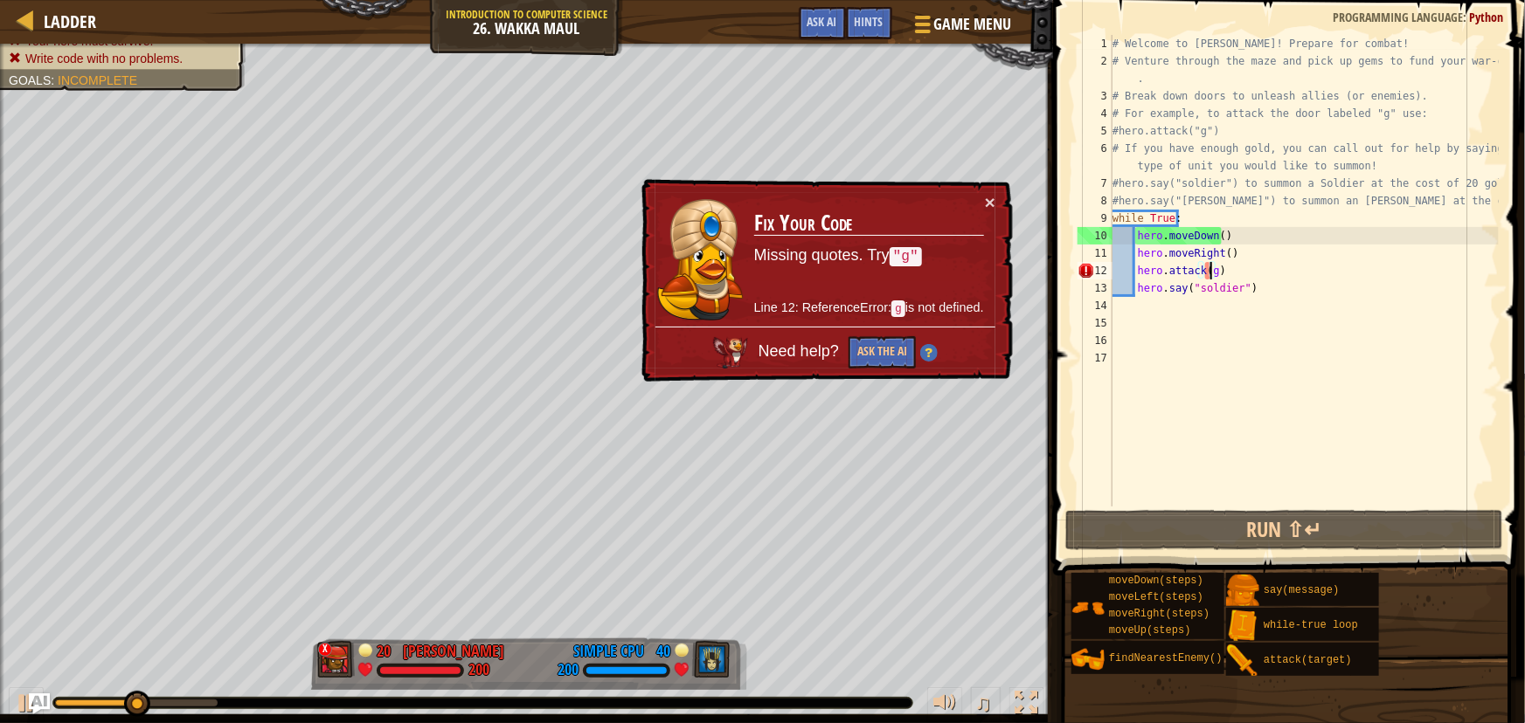
click at [1210, 270] on div "# Welcome to [PERSON_NAME]! Prepare for combat! # Venture through the maze and …" at bounding box center [1304, 288] width 390 height 507
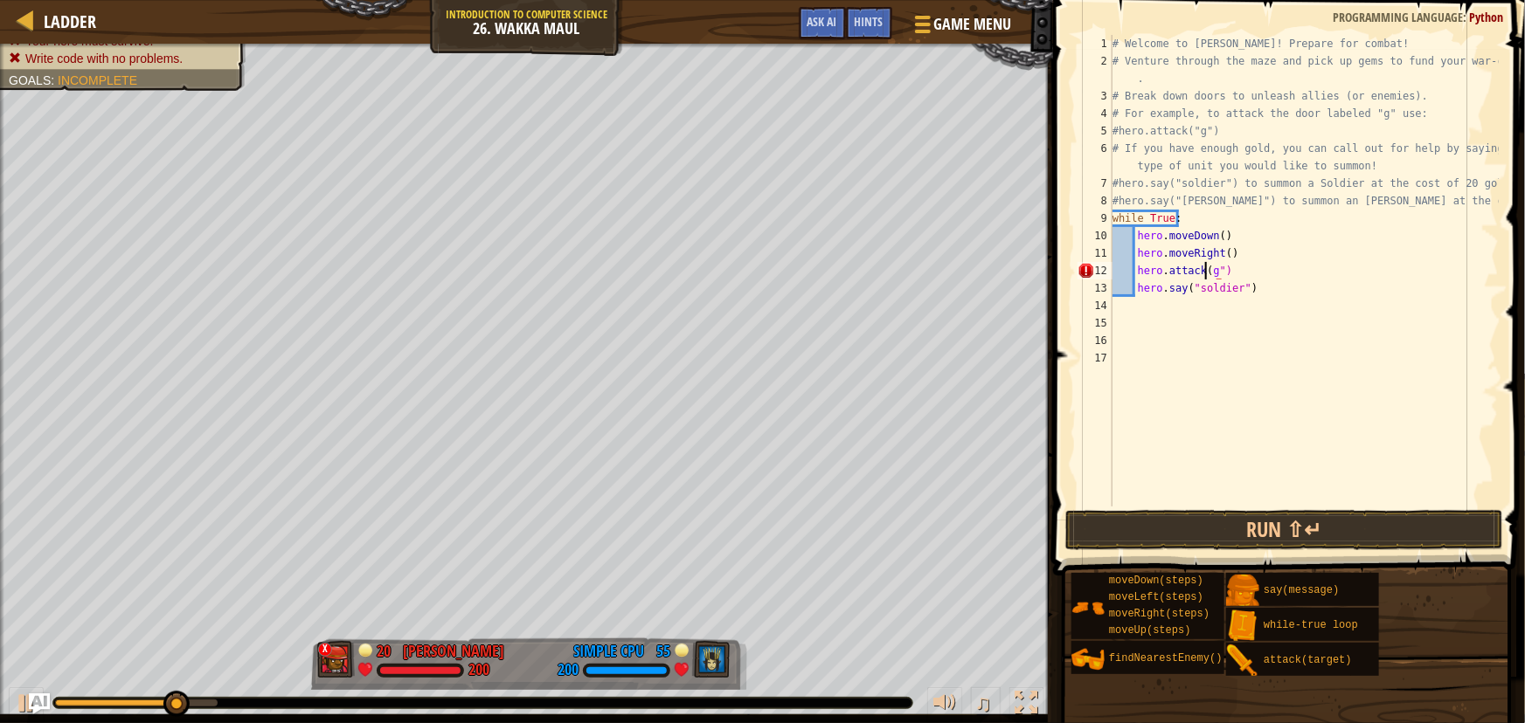
click at [1202, 269] on div "# Welcome to [PERSON_NAME]! Prepare for combat! # Venture through the maze and …" at bounding box center [1304, 288] width 390 height 507
click at [1263, 519] on button "Run ⇧↵" at bounding box center [1284, 530] width 438 height 40
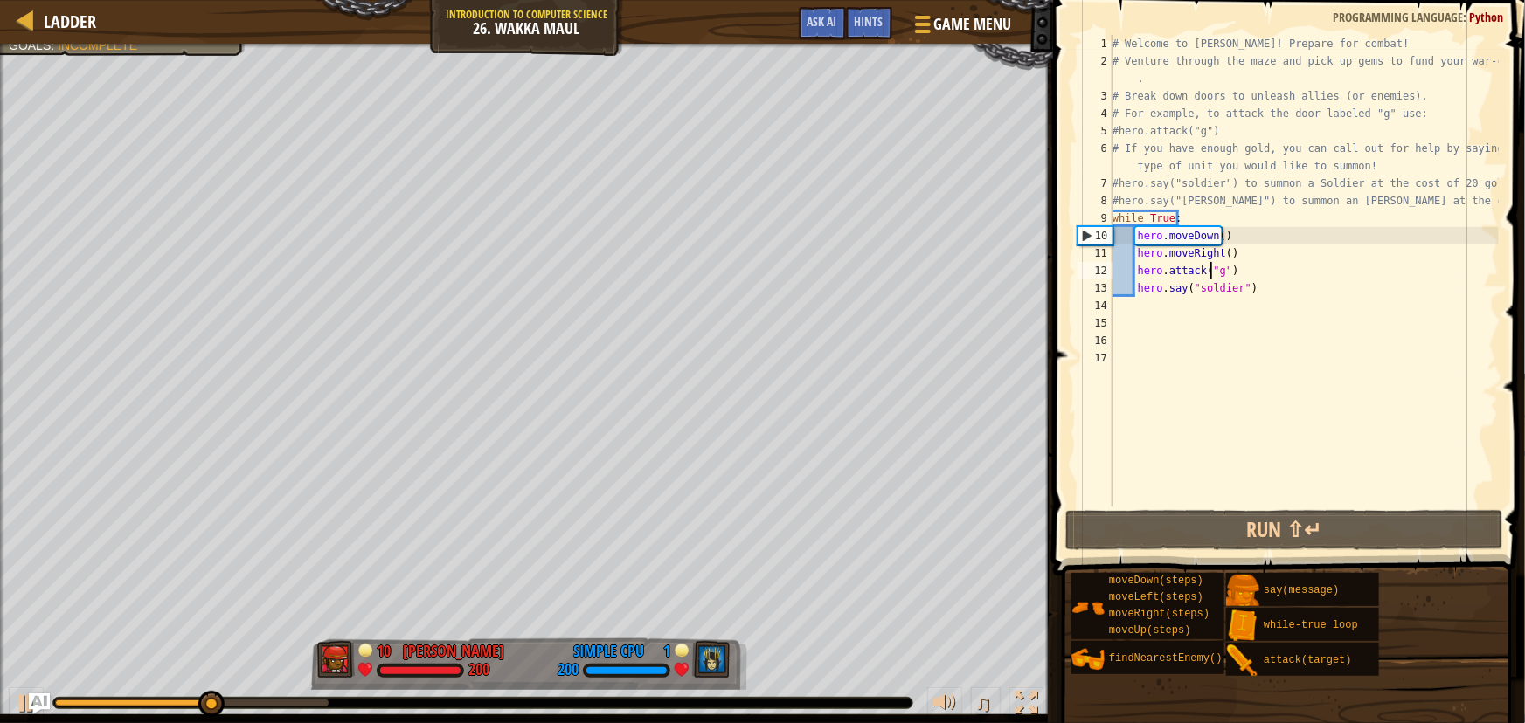
click at [1280, 269] on div "# Welcome to [PERSON_NAME]! Prepare for combat! # Venture through the maze and …" at bounding box center [1304, 288] width 390 height 507
click at [1286, 281] on div "# Welcome to [PERSON_NAME]! Prepare for combat! # Venture through the maze and …" at bounding box center [1304, 288] width 390 height 507
type textarea "hero.say("soldier")"
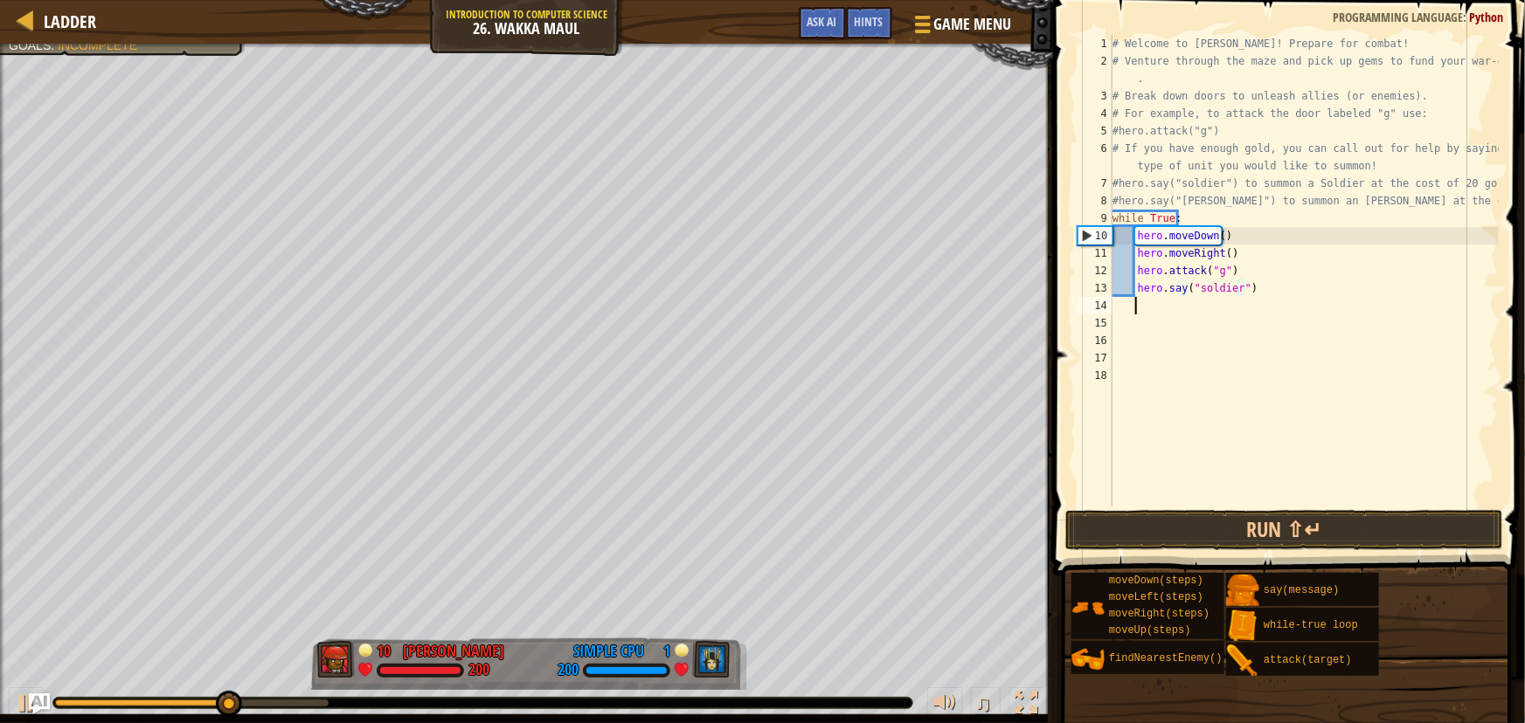
scroll to position [8, 1]
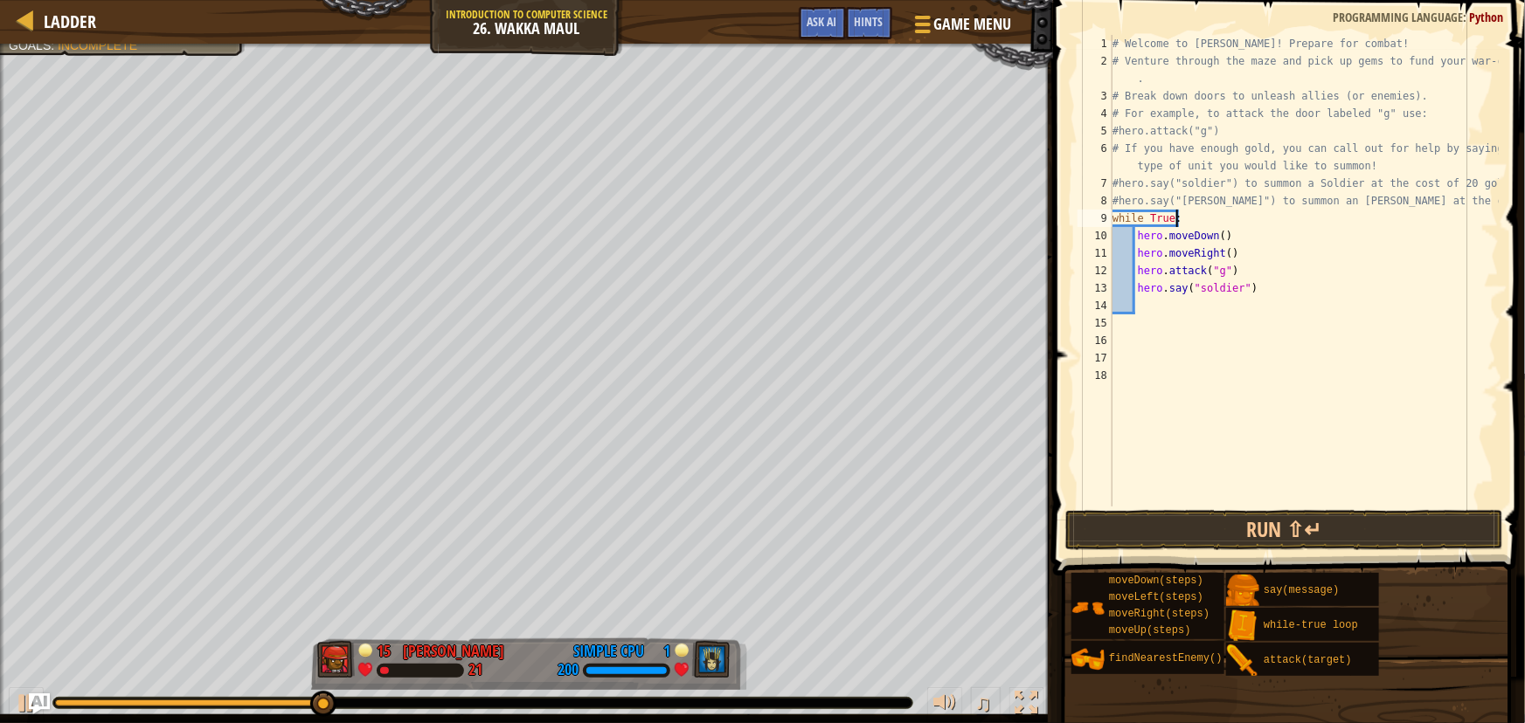
click at [1189, 217] on div "# Welcome to [PERSON_NAME]! Prepare for combat! # Venture through the maze and …" at bounding box center [1304, 288] width 390 height 507
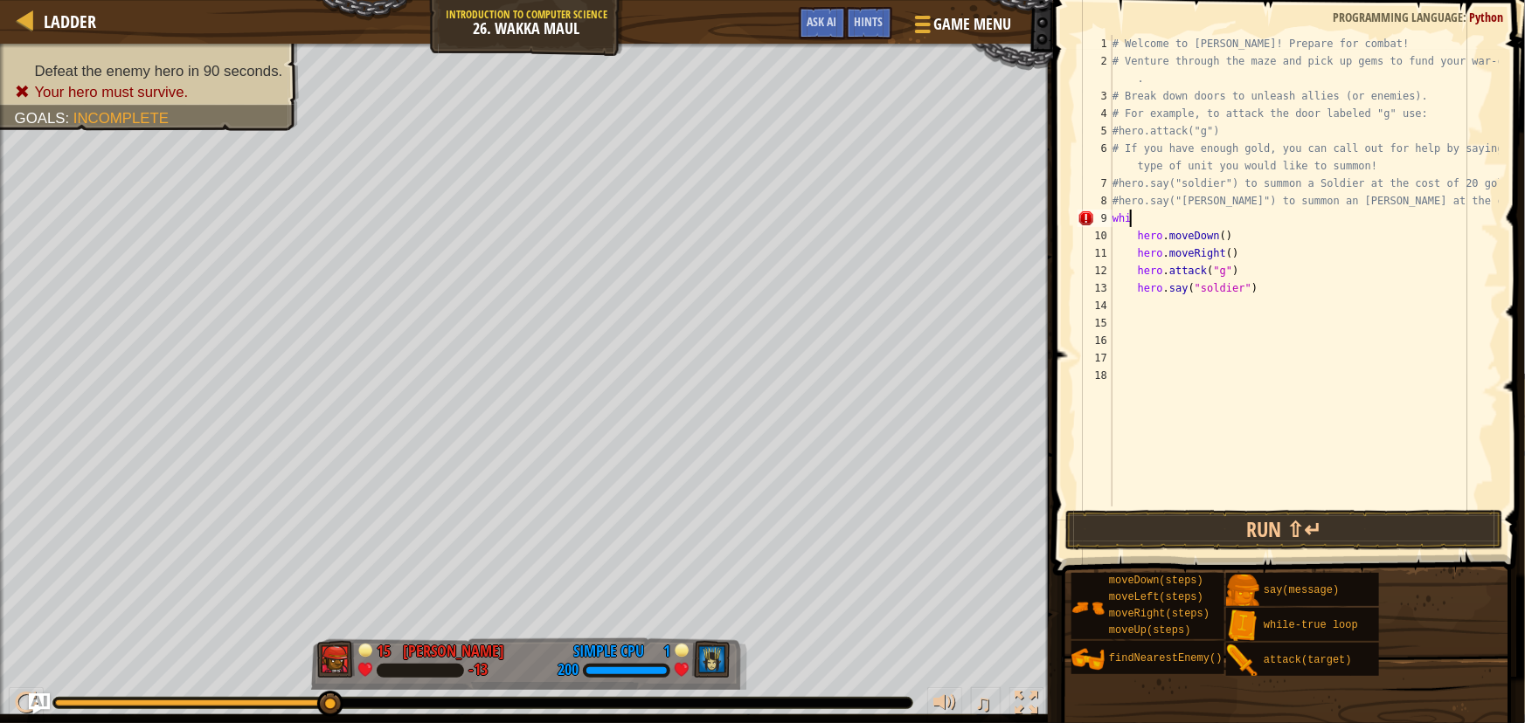
scroll to position [8, 0]
type textarea "w"
click at [1141, 294] on div "# Welcome to [PERSON_NAME]! Prepare for combat! # Venture through the maze and …" at bounding box center [1304, 288] width 390 height 507
type textarea "hero.say("soldier")"
click at [1263, 288] on div "# Welcome to [PERSON_NAME]! Prepare for combat! # Venture through the maze and …" at bounding box center [1304, 288] width 390 height 507
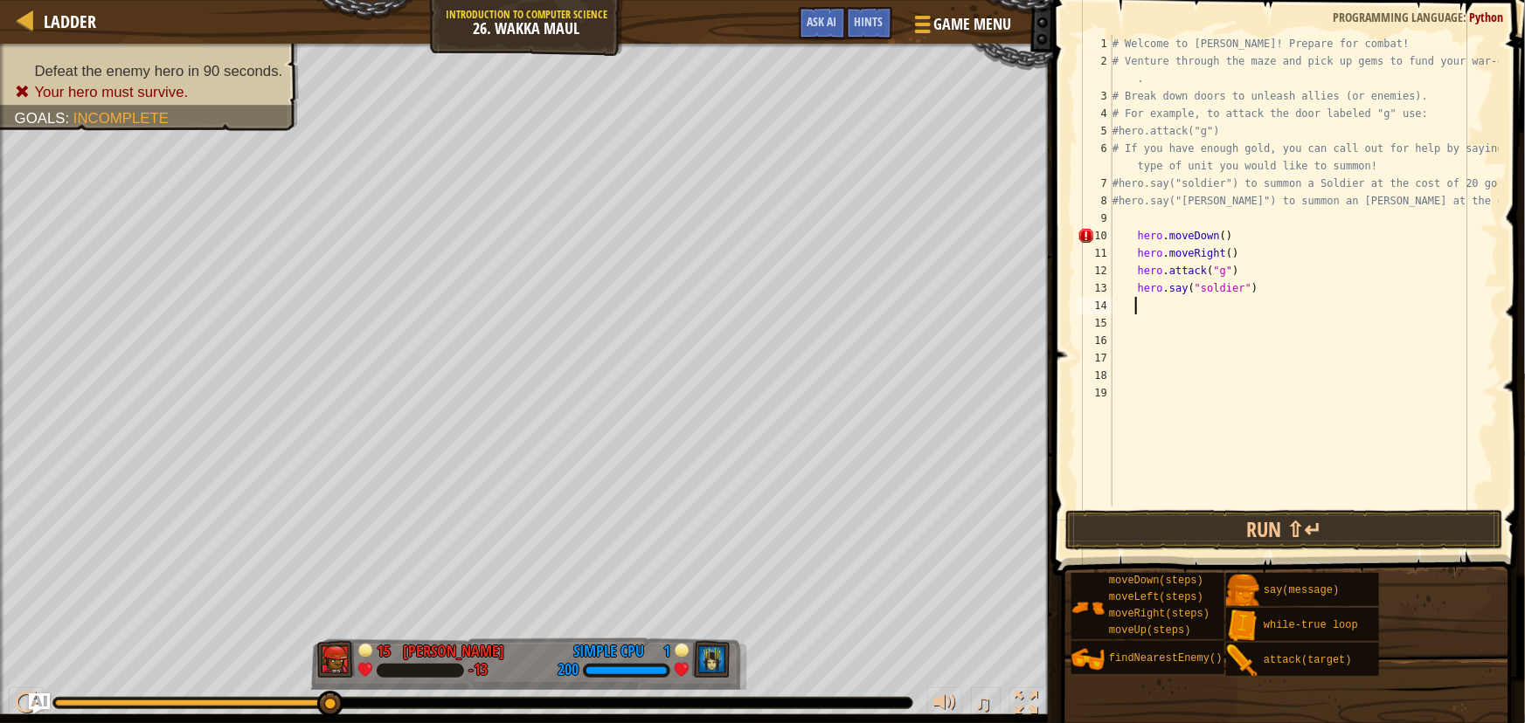
type textarea "m"
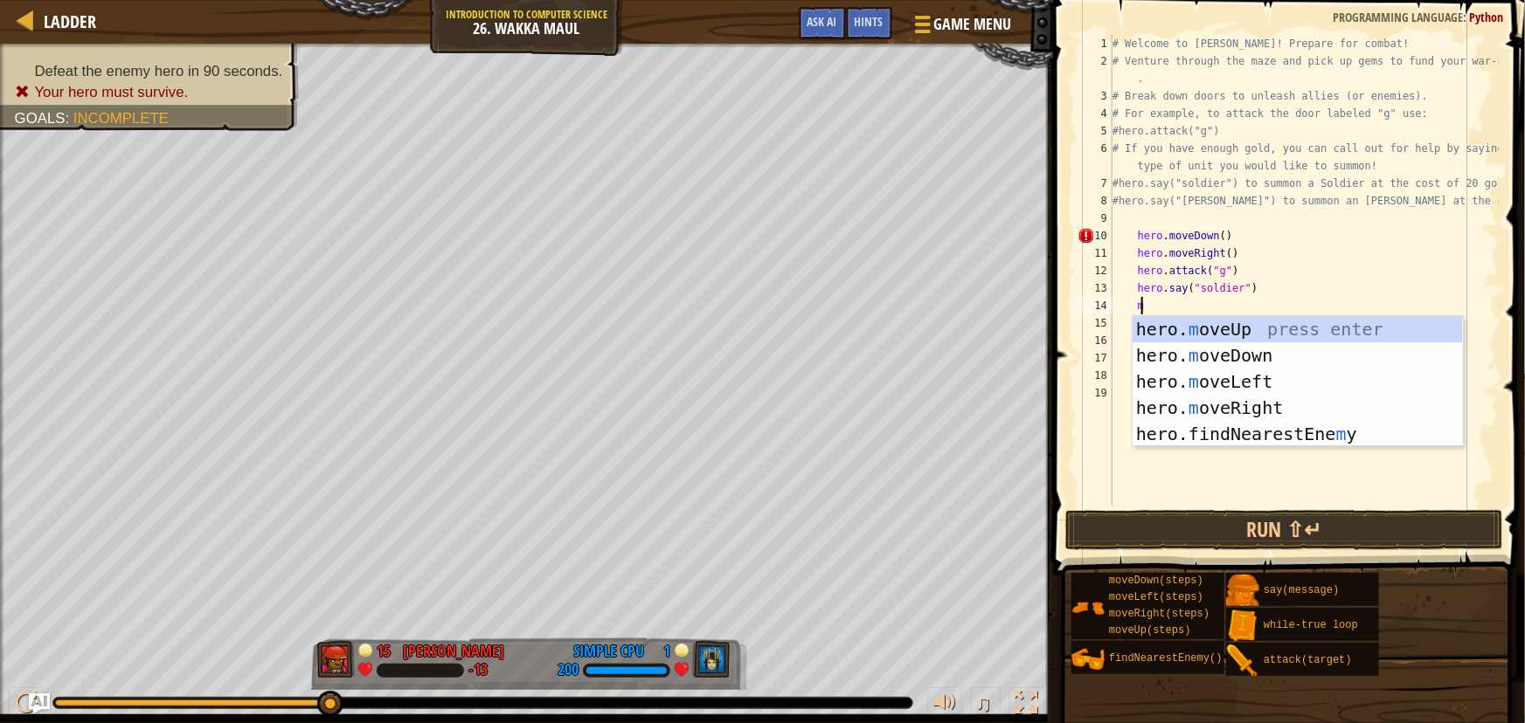
scroll to position [8, 1]
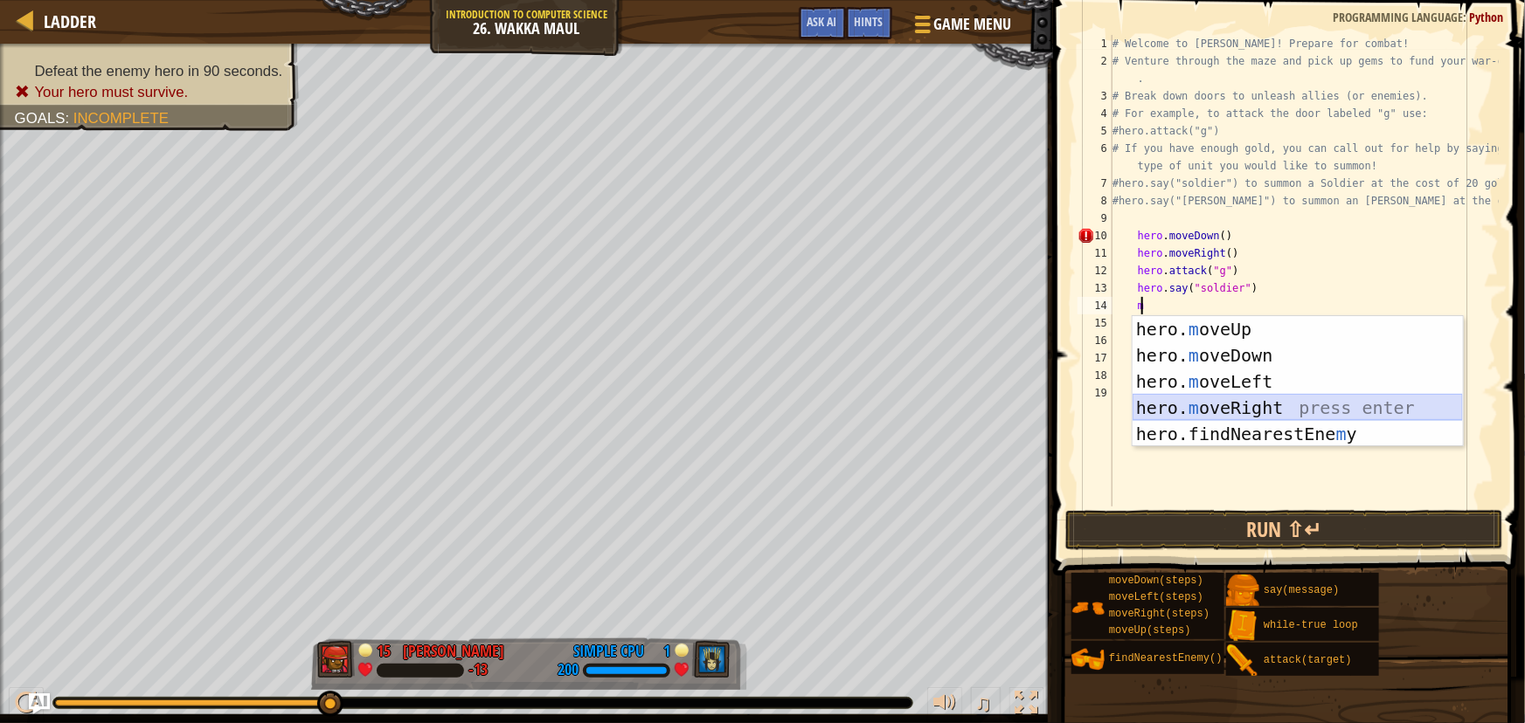
click at [1146, 417] on div "hero. m oveUp press enter hero. m oveDown press enter hero. m oveLeft press ent…" at bounding box center [1297, 407] width 330 height 183
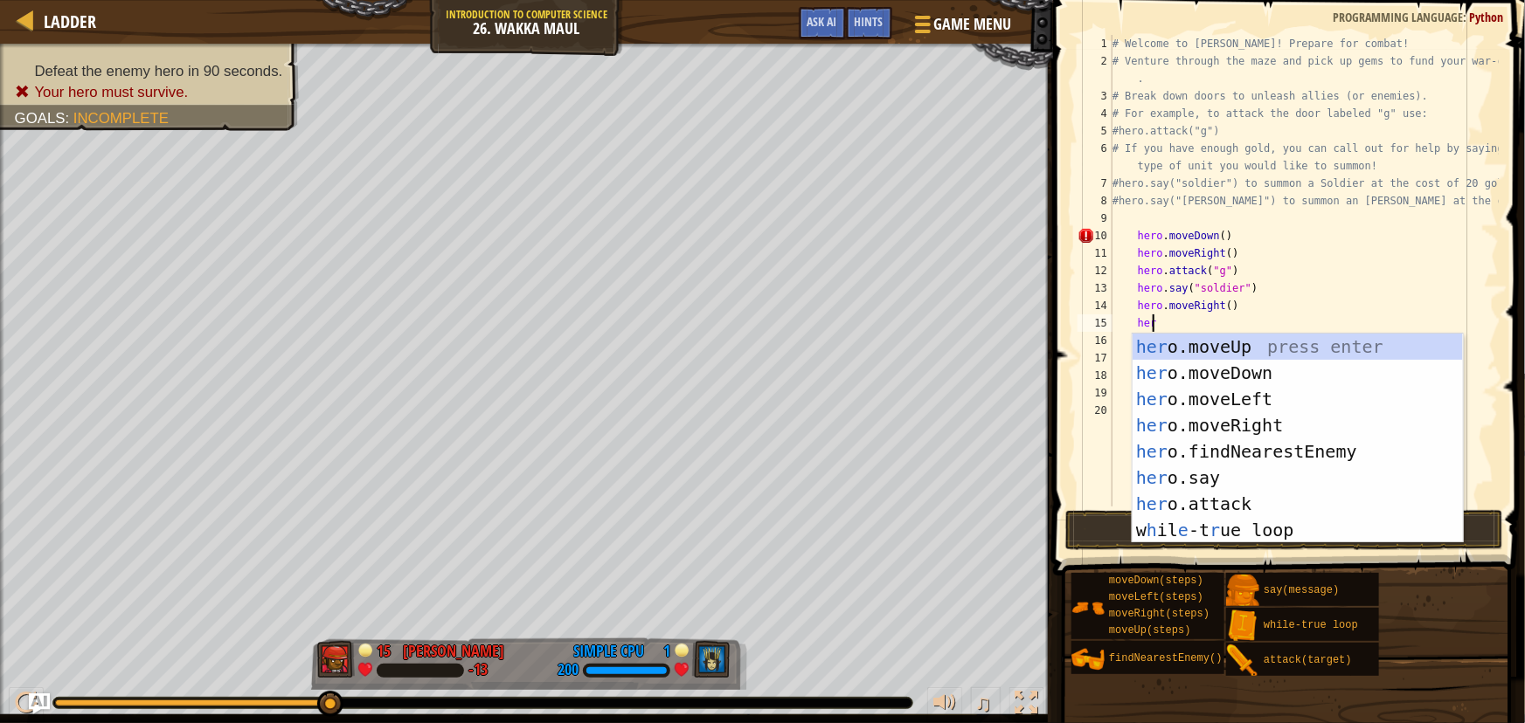
scroll to position [8, 2]
click at [1211, 506] on div "her o.moveUp press enter her o.moveDown press enter her o.moveLeft press enter …" at bounding box center [1297, 465] width 330 height 262
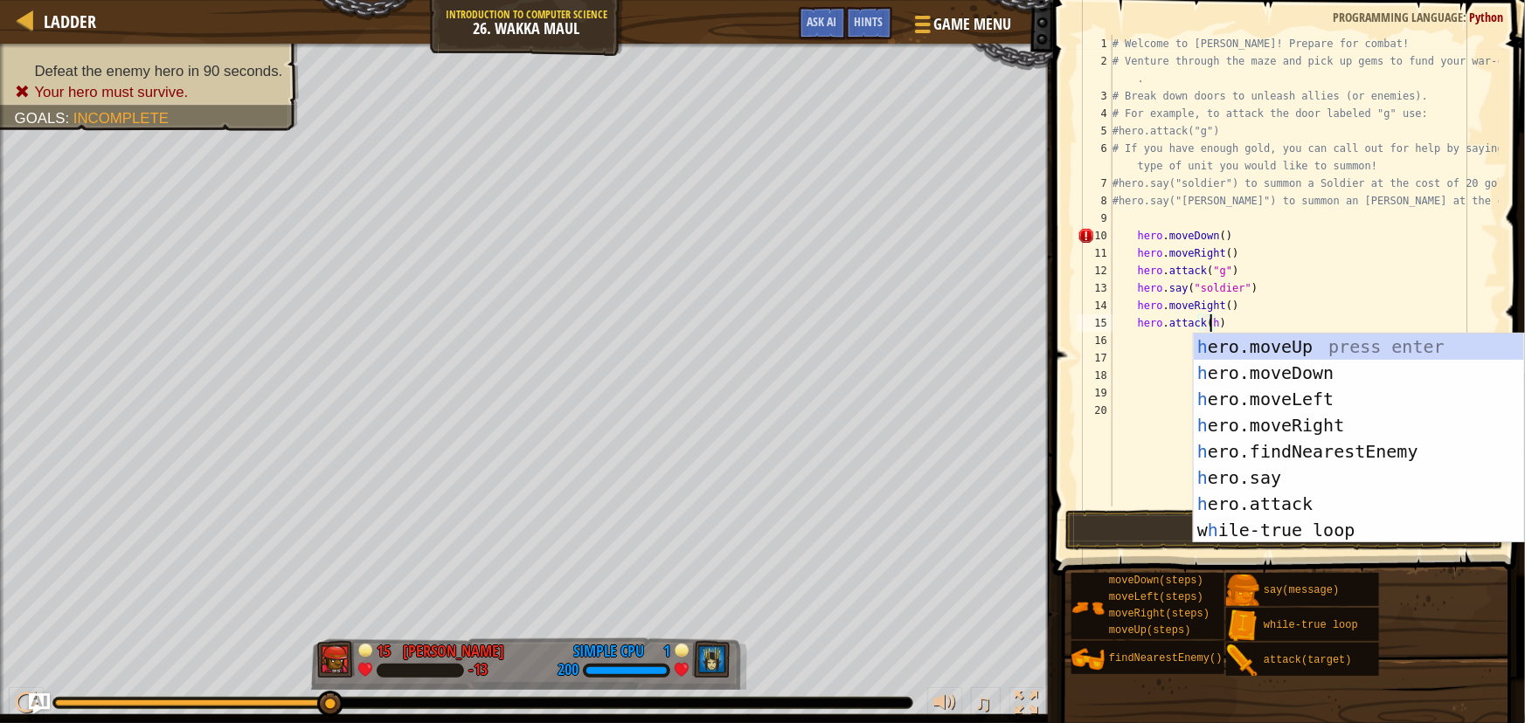
scroll to position [8, 8]
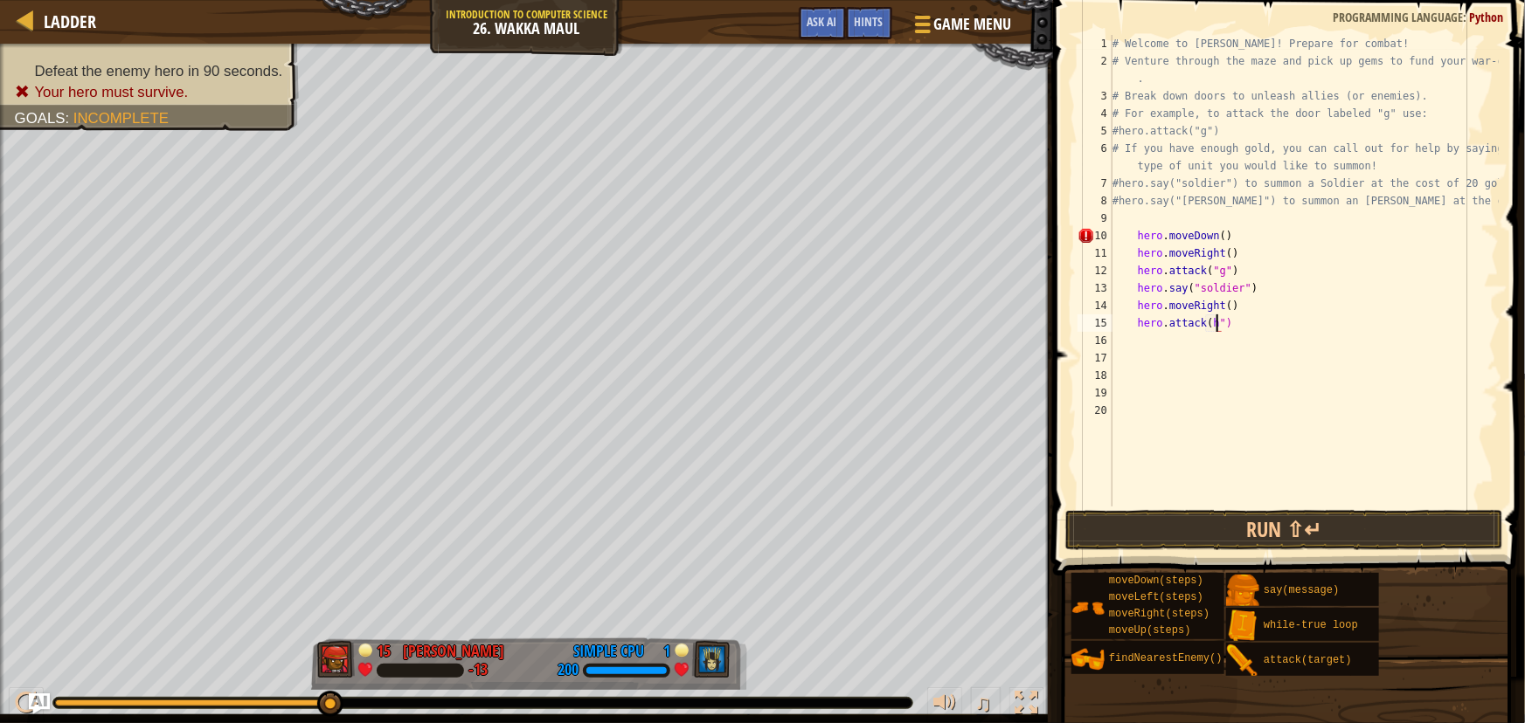
click at [1198, 323] on div "# Welcome to [PERSON_NAME]! Prepare for combat! # Venture through the maze and …" at bounding box center [1304, 288] width 390 height 507
click at [1200, 322] on div "# Welcome to [PERSON_NAME]! Prepare for combat! # Venture through the maze and …" at bounding box center [1304, 288] width 390 height 507
click at [1202, 320] on div "# Welcome to [PERSON_NAME]! Prepare for combat! # Venture through the maze and …" at bounding box center [1304, 288] width 390 height 507
click at [1171, 540] on button "Run ⇧↵" at bounding box center [1284, 530] width 438 height 40
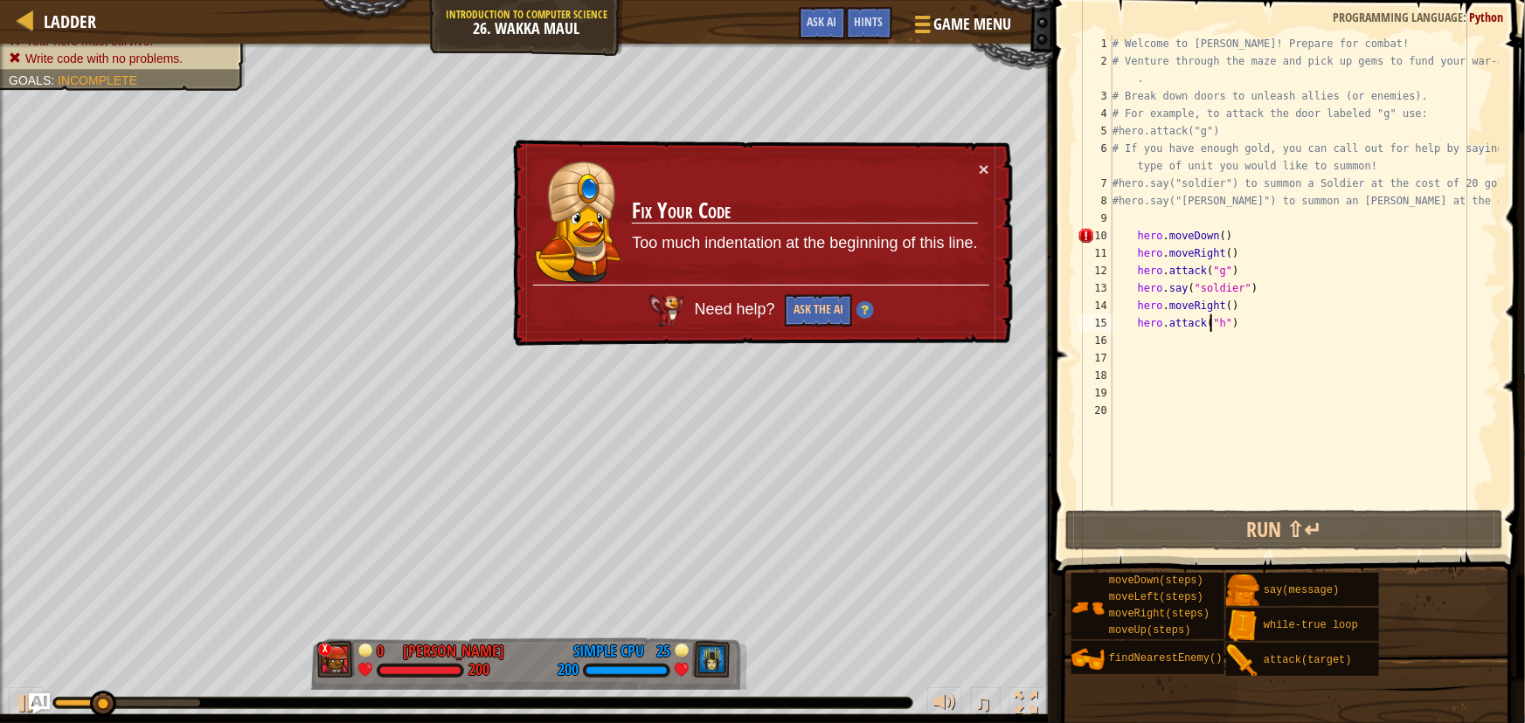
click at [1126, 233] on div "# Welcome to [PERSON_NAME]! Prepare for combat! # Venture through the maze and …" at bounding box center [1304, 288] width 390 height 507
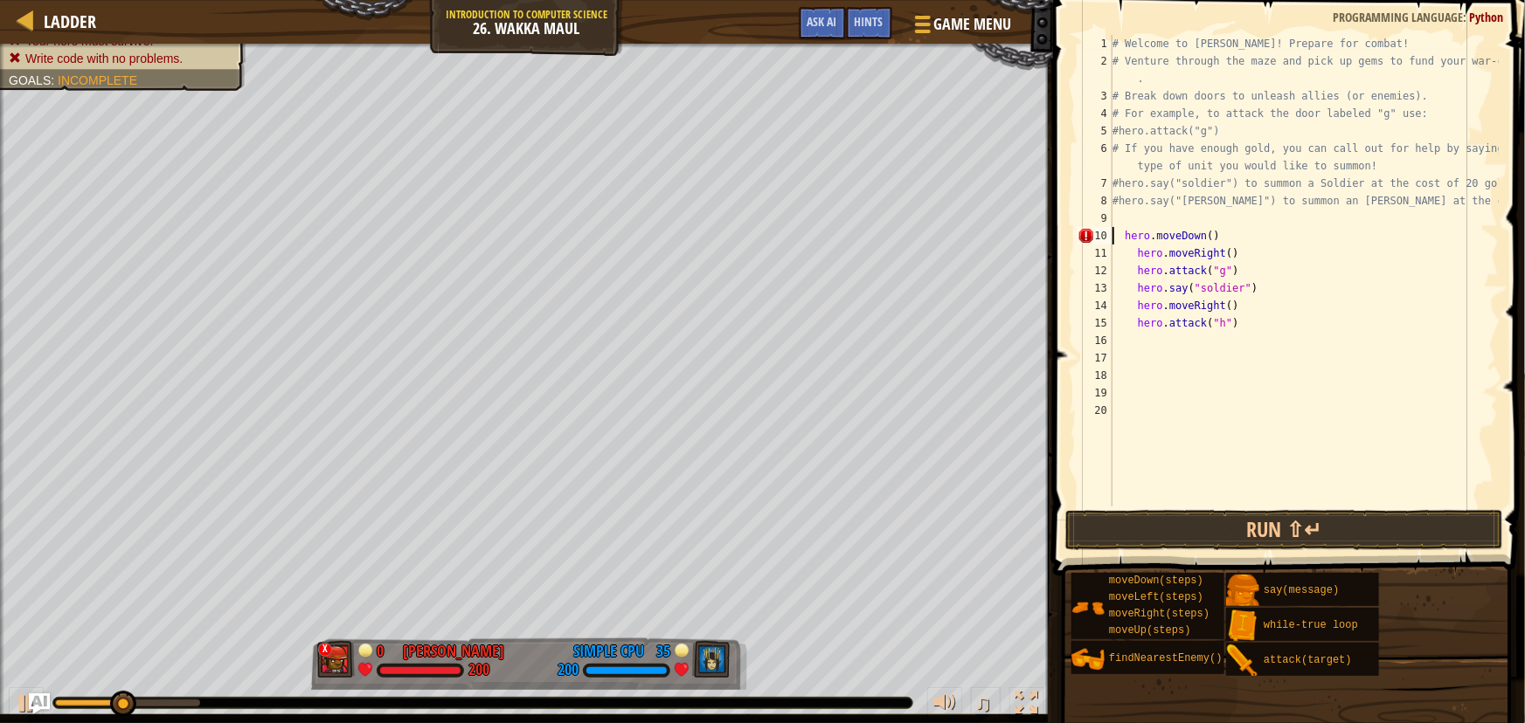
scroll to position [8, 7]
click at [1115, 230] on div "# Welcome to [PERSON_NAME]! Prepare for combat! # Venture through the maze and …" at bounding box center [1304, 288] width 390 height 507
click at [1122, 237] on div "# Welcome to [PERSON_NAME]! Prepare for combat! # Venture through the maze and …" at bounding box center [1304, 288] width 390 height 507
click at [1125, 237] on div "# Welcome to [PERSON_NAME]! Prepare for combat! # Venture through the maze and …" at bounding box center [1304, 288] width 390 height 507
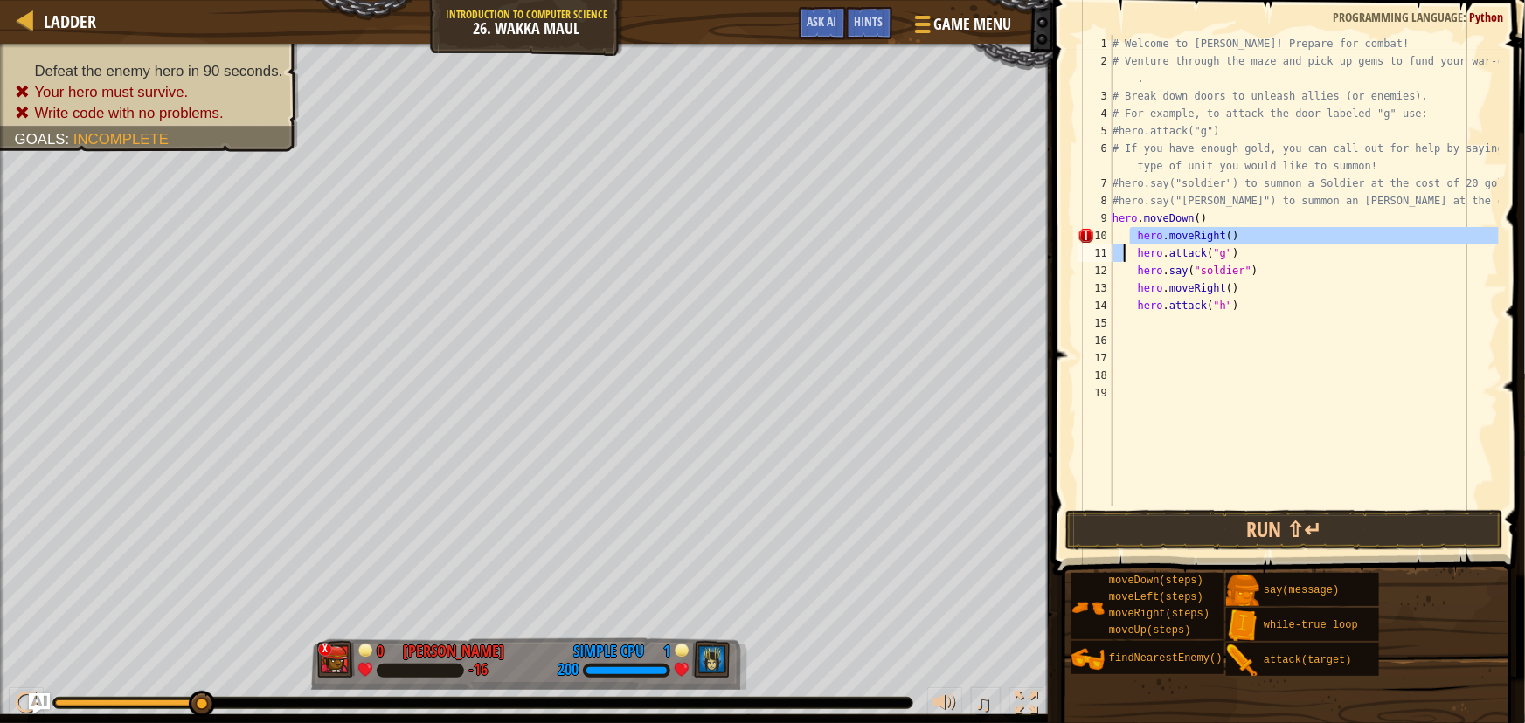
drag, startPoint x: 1127, startPoint y: 231, endPoint x: 1125, endPoint y: 245, distance: 14.1
click at [1125, 245] on div "# Welcome to [PERSON_NAME]! Prepare for combat! # Venture through the maze and …" at bounding box center [1304, 288] width 390 height 507
click at [1290, 202] on div "# Welcome to [PERSON_NAME]! Prepare for combat! # Venture through the maze and …" at bounding box center [1304, 288] width 390 height 507
click at [1130, 238] on div "# Welcome to [PERSON_NAME]! Prepare for combat! # Venture through the maze and …" at bounding box center [1304, 288] width 390 height 507
click at [1113, 236] on div "# Welcome to [PERSON_NAME]! Prepare for combat! # Venture through the maze and …" at bounding box center [1304, 288] width 390 height 507
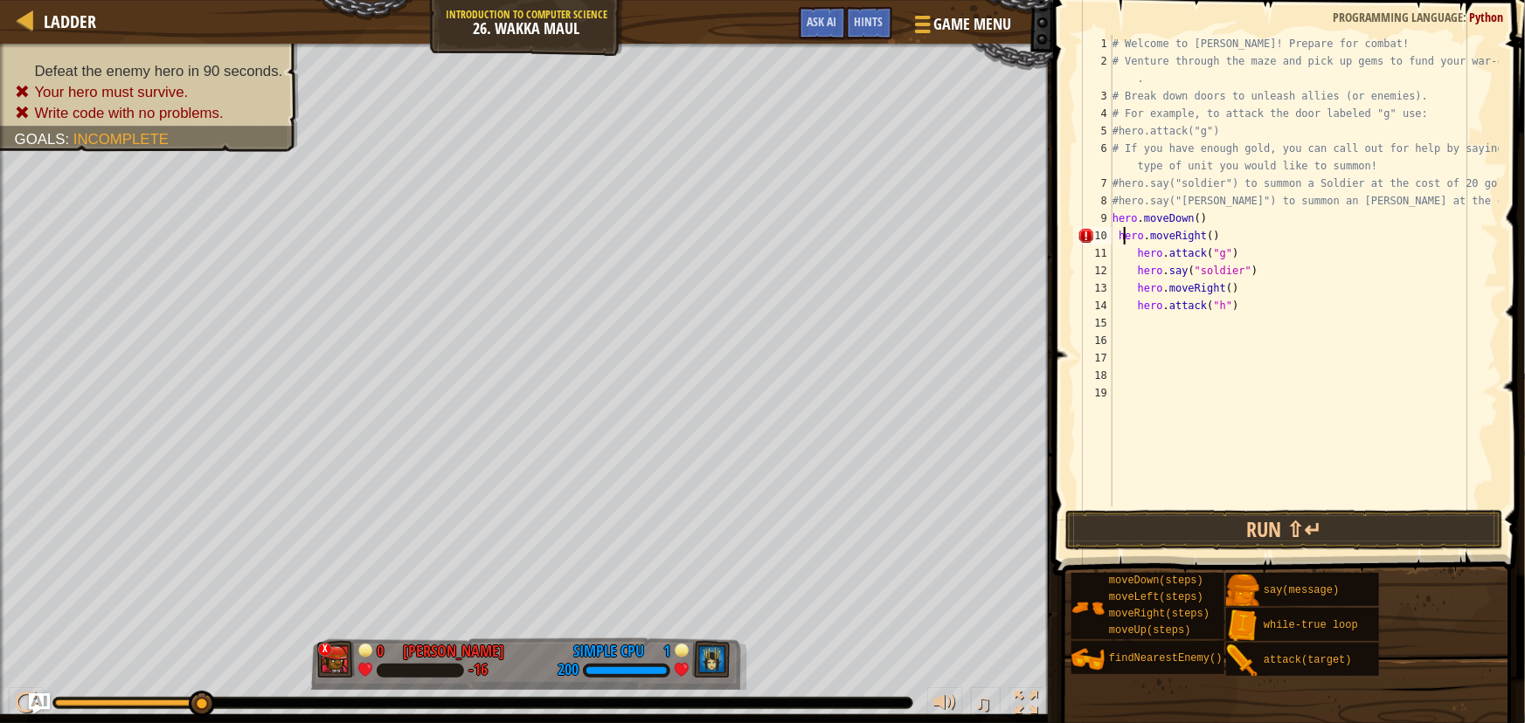
click at [1124, 232] on div "# Welcome to [PERSON_NAME]! Prepare for combat! # Venture through the maze and …" at bounding box center [1304, 288] width 390 height 507
click at [1114, 232] on div "# Welcome to [PERSON_NAME]! Prepare for combat! # Venture through the maze and …" at bounding box center [1304, 288] width 390 height 507
click at [1118, 236] on div "# Welcome to [PERSON_NAME]! Prepare for combat! # Venture through the maze and …" at bounding box center [1304, 288] width 390 height 507
click at [1133, 254] on div "# Welcome to [PERSON_NAME]! Prepare for combat! # Venture through the maze and …" at bounding box center [1304, 288] width 390 height 507
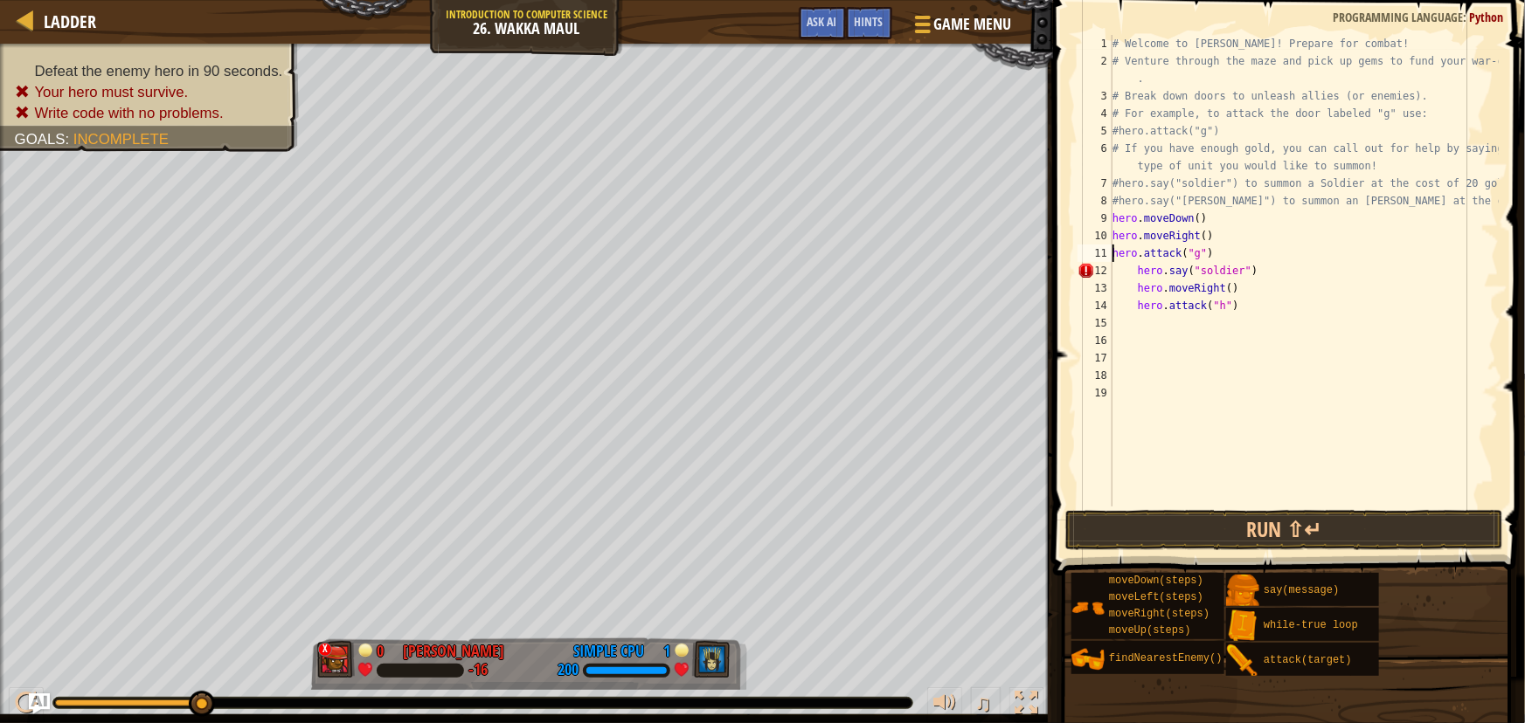
click at [1124, 273] on div "# Welcome to [PERSON_NAME]! Prepare for combat! # Venture through the maze and …" at bounding box center [1304, 288] width 390 height 507
click at [1134, 269] on div "# Welcome to [PERSON_NAME]! Prepare for combat! # Venture through the maze and …" at bounding box center [1304, 288] width 390 height 507
click at [1132, 290] on div "# Welcome to [PERSON_NAME]! Prepare for combat! # Venture through the maze and …" at bounding box center [1304, 288] width 390 height 507
click at [1134, 288] on div "# Welcome to [PERSON_NAME]! Prepare for combat! # Venture through the maze and …" at bounding box center [1304, 288] width 390 height 507
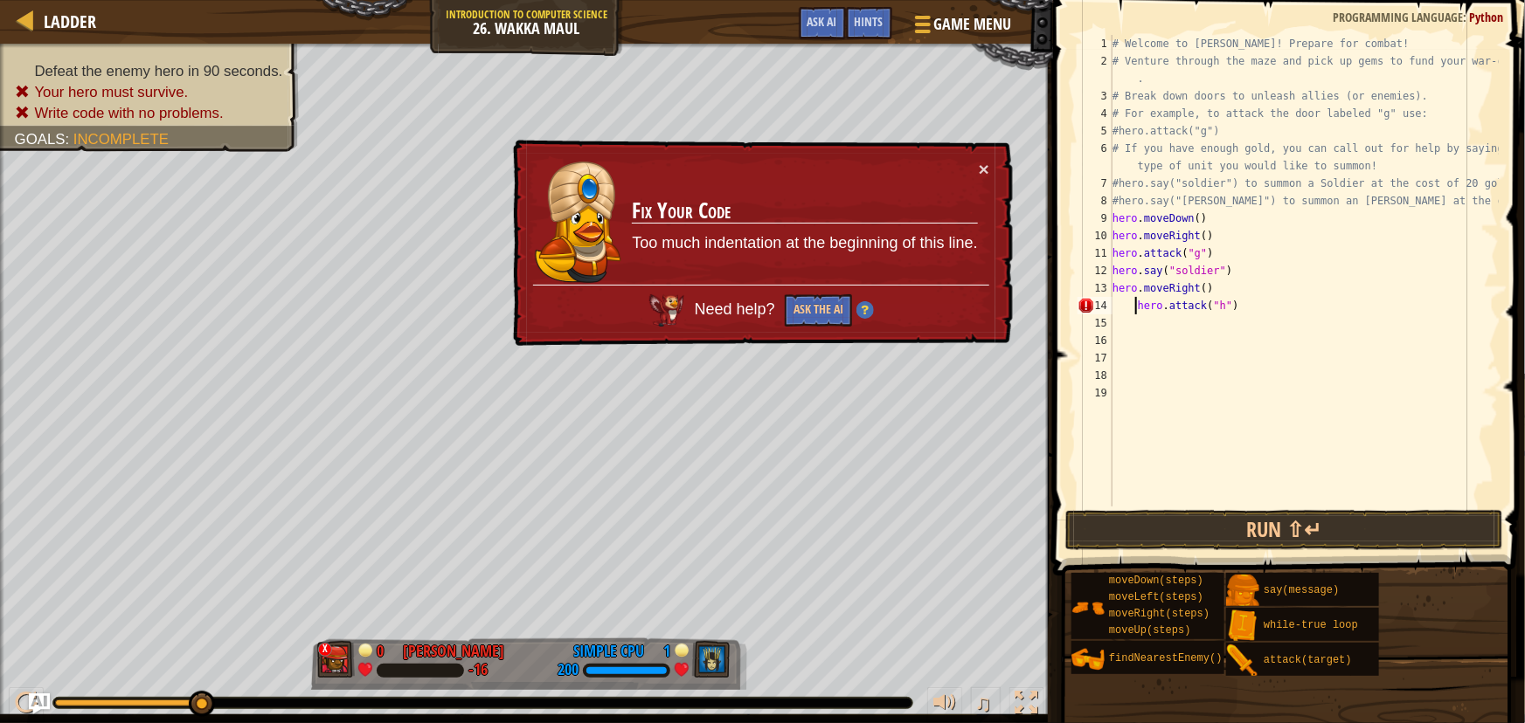
click at [1133, 299] on div "# Welcome to [PERSON_NAME]! Prepare for combat! # Venture through the maze and …" at bounding box center [1304, 288] width 390 height 507
type textarea "hero.attack("h")"
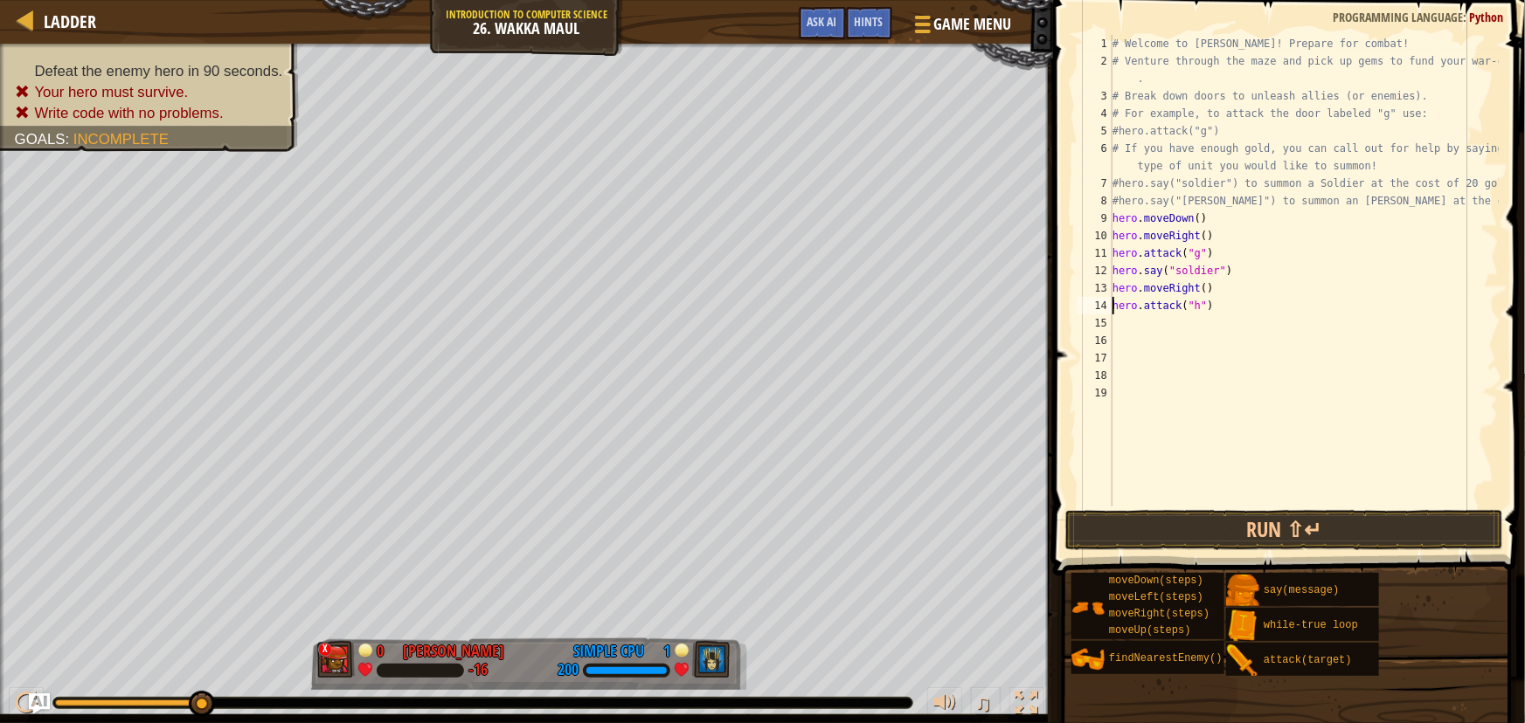
click at [1103, 517] on button "Run ⇧↵" at bounding box center [1284, 530] width 438 height 40
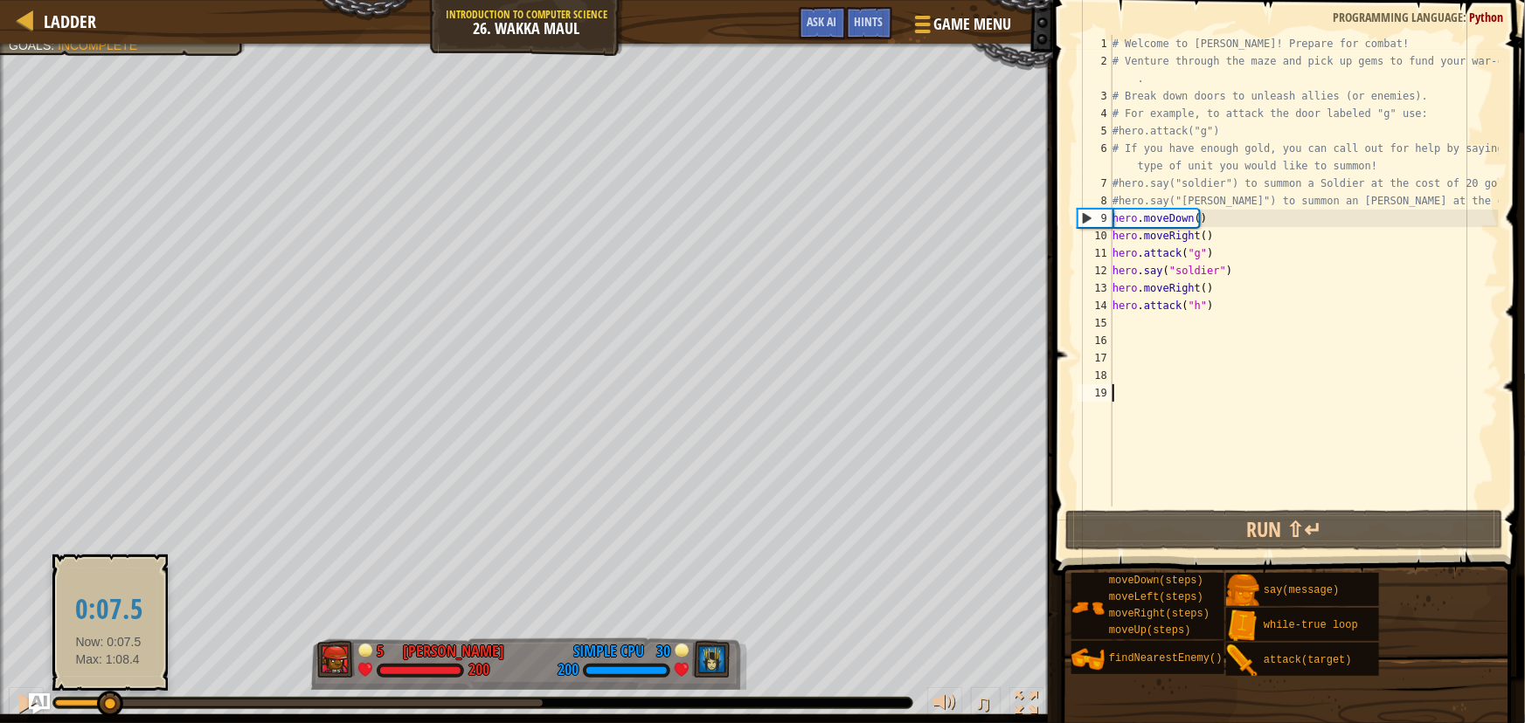
drag, startPoint x: 82, startPoint y: 704, endPoint x: 106, endPoint y: 699, distance: 24.2
click at [106, 707] on div at bounding box center [110, 704] width 26 height 26
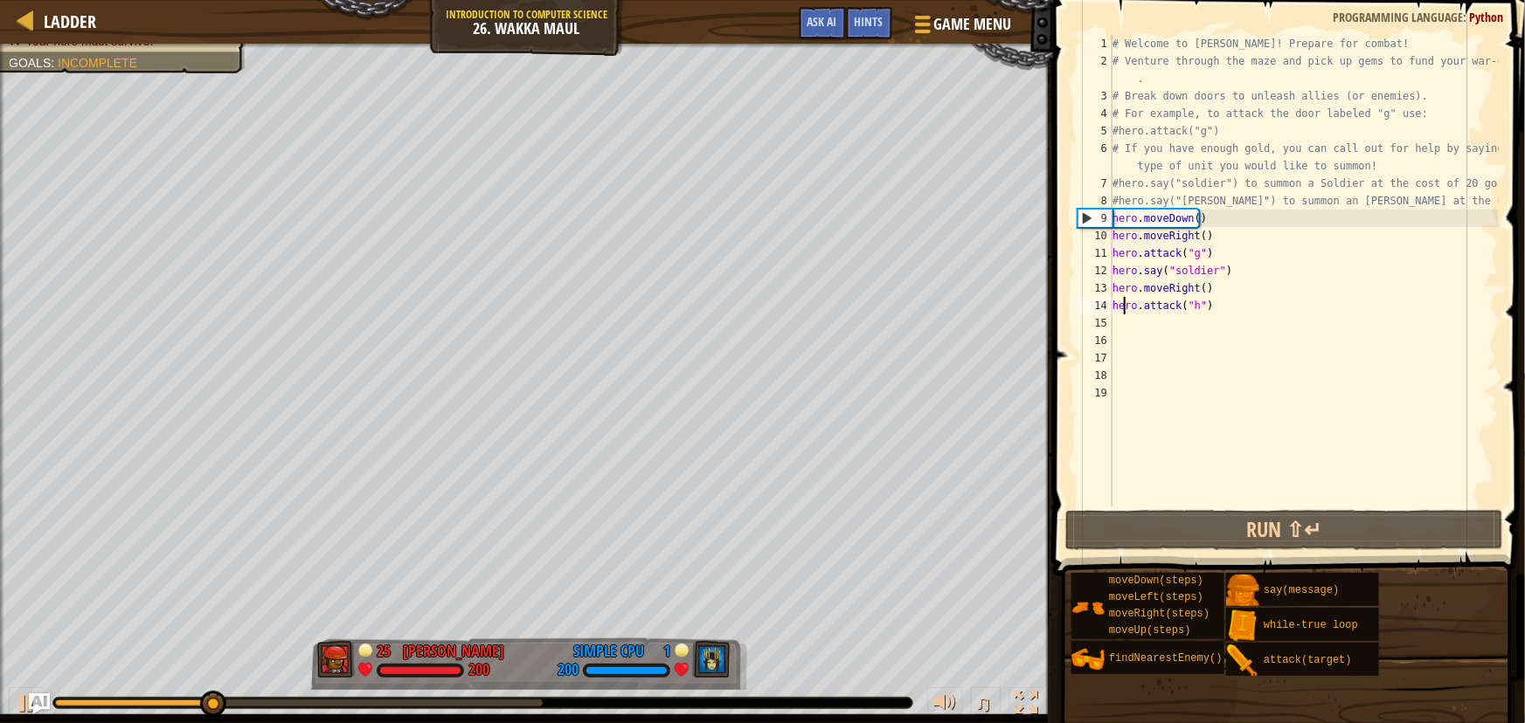
click at [1120, 308] on div "# Welcome to [PERSON_NAME]! Prepare for combat! # Venture through the maze and …" at bounding box center [1304, 288] width 390 height 507
type textarea "hero.attack("h")"
click at [1110, 320] on div "hero.attack("h") 1 2 3 4 5 6 7 8 9 10 11 12 13 14 15 16 17 18 19 # Welcome to W…" at bounding box center [1286, 271] width 425 height 472
click at [1117, 319] on div "# Welcome to [PERSON_NAME]! Prepare for combat! # Venture through the maze and …" at bounding box center [1304, 271] width 390 height 472
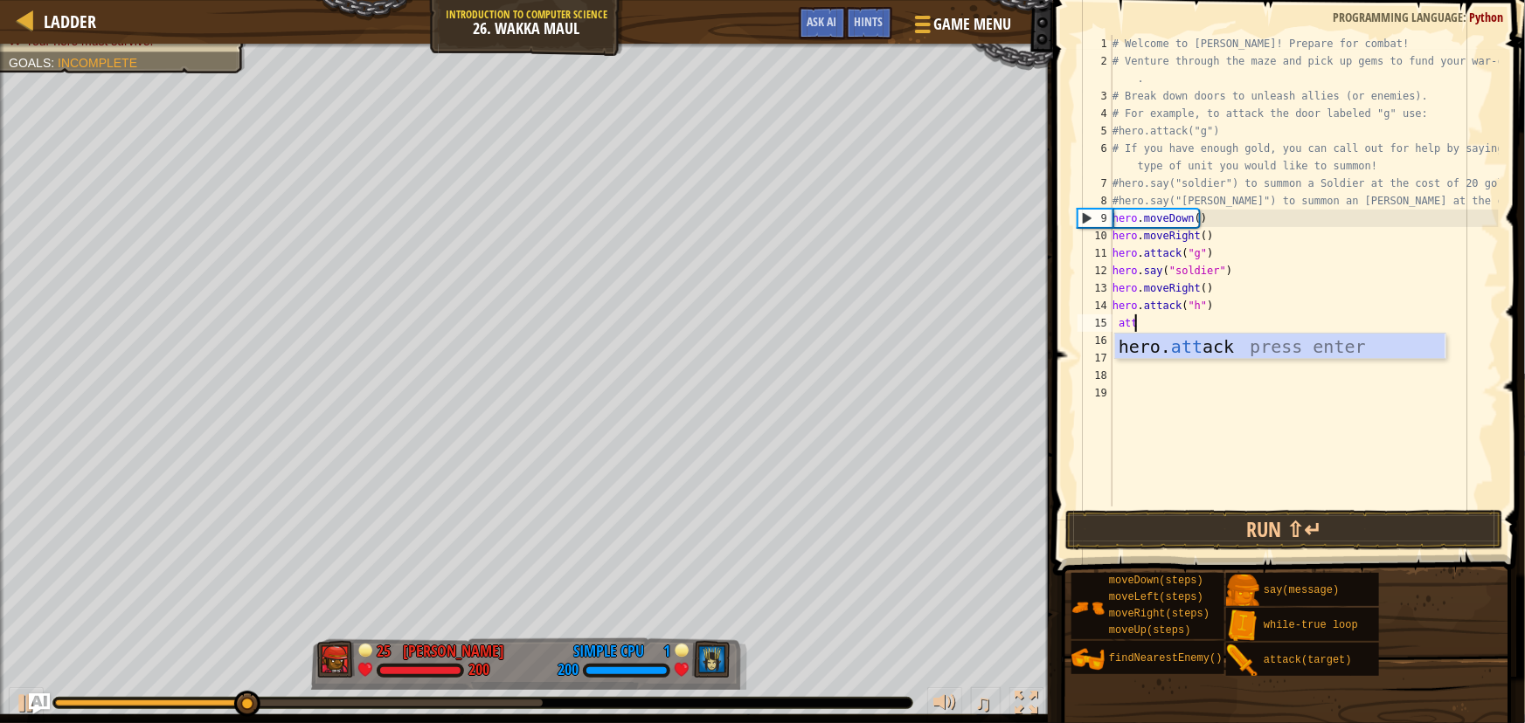
scroll to position [8, 1]
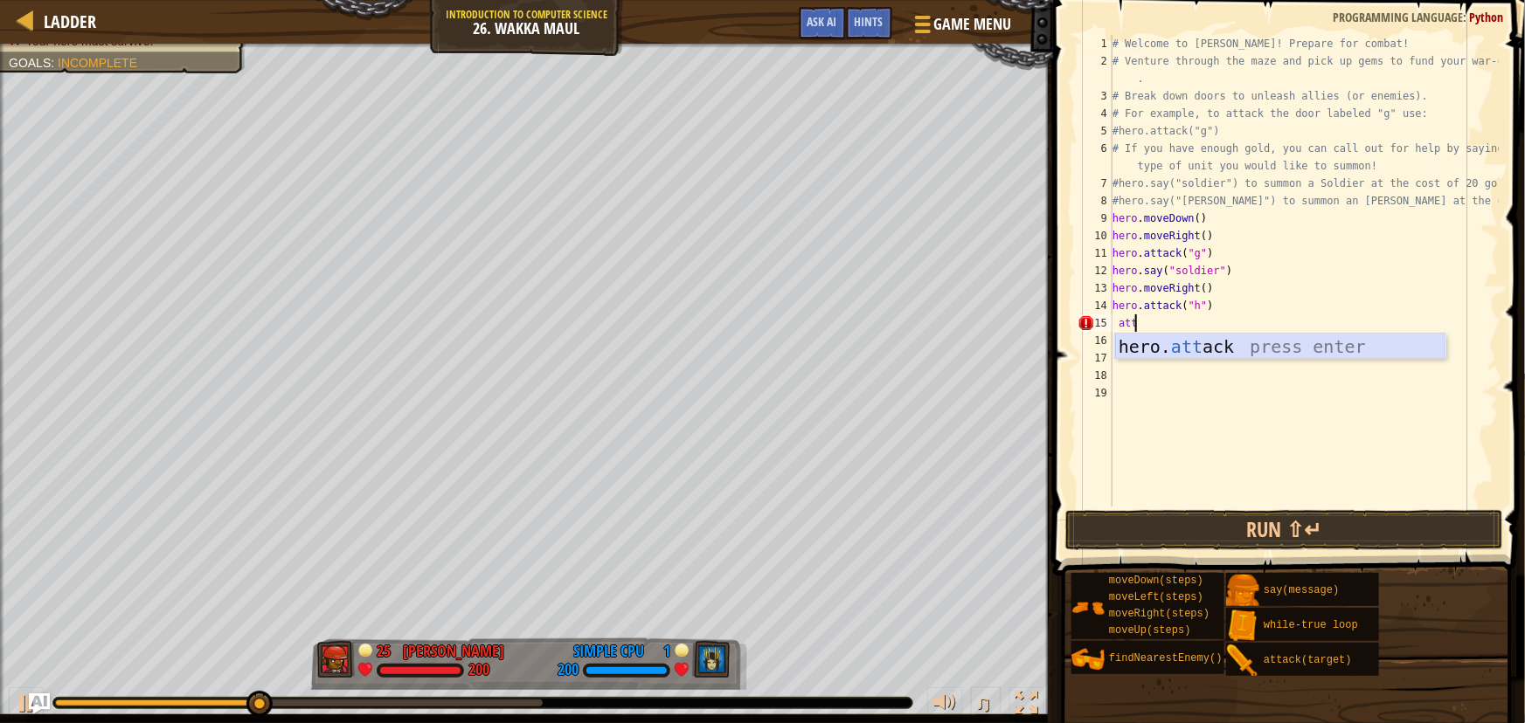
click at [1159, 345] on div "hero. att ack press enter" at bounding box center [1280, 373] width 330 height 79
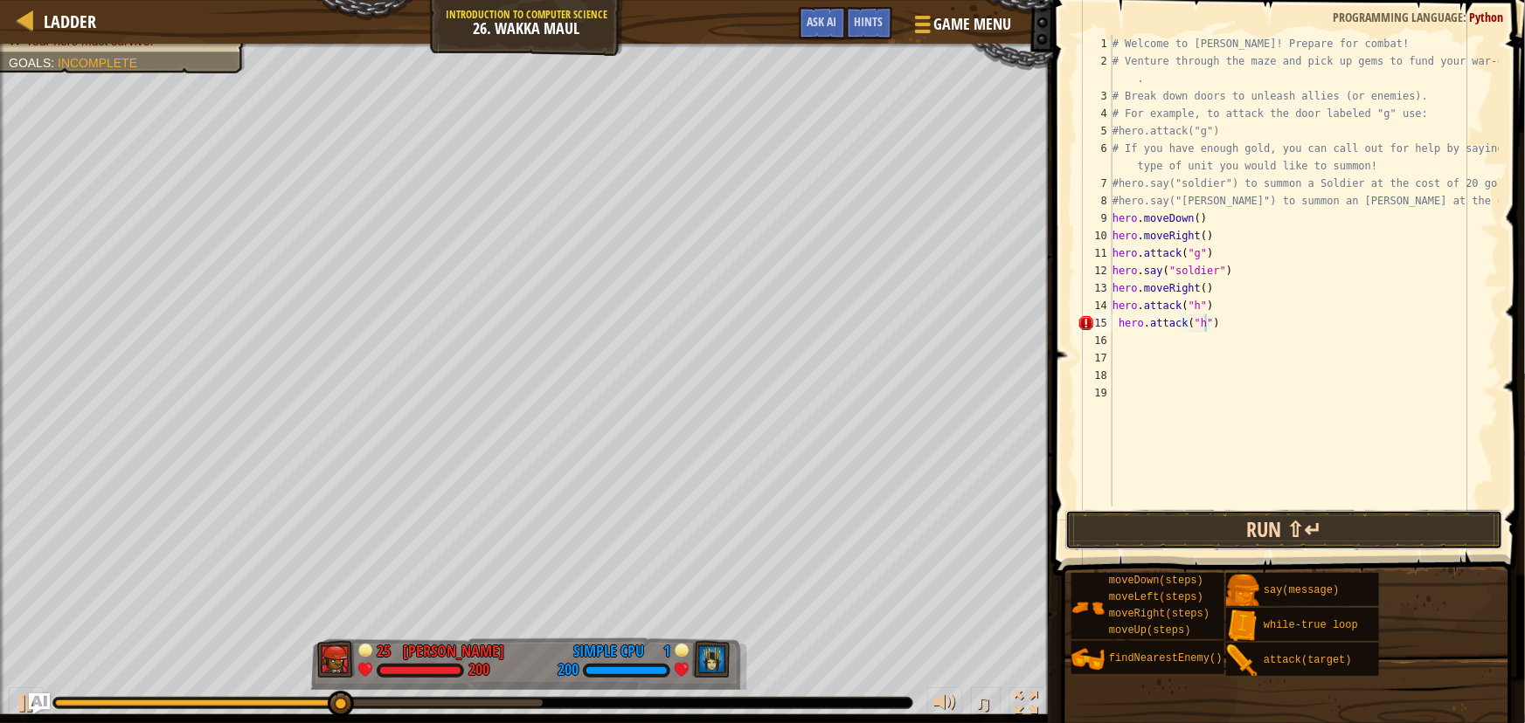
click at [1292, 523] on button "Run ⇧↵" at bounding box center [1284, 530] width 438 height 40
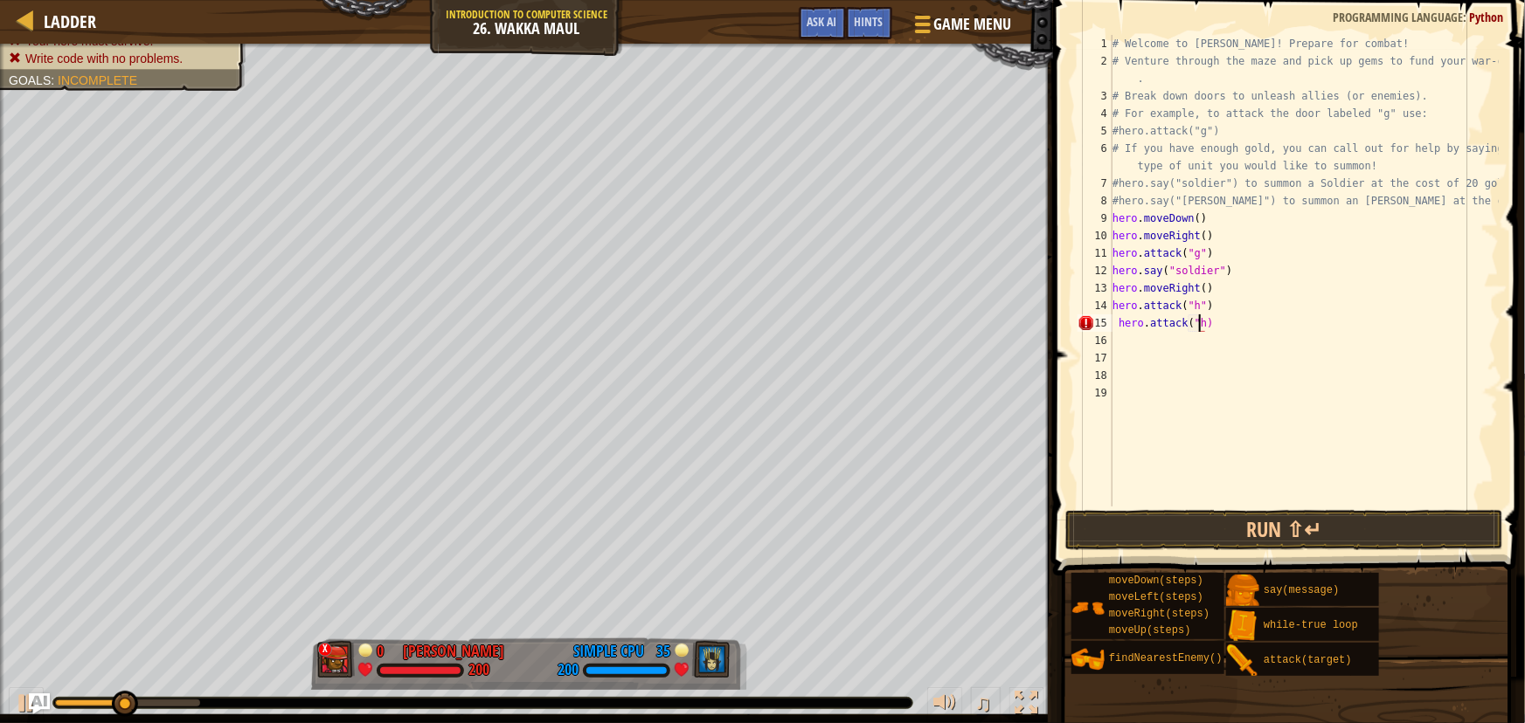
click at [1187, 317] on div "# Welcome to [PERSON_NAME]! Prepare for combat! # Venture through the maze and …" at bounding box center [1304, 288] width 390 height 507
click at [1219, 316] on div "# Welcome to [PERSON_NAME]! Prepare for combat! # Venture through the maze and …" at bounding box center [1304, 288] width 390 height 507
click at [1197, 319] on div "# Welcome to [PERSON_NAME]! Prepare for combat! # Venture through the maze and …" at bounding box center [1304, 288] width 390 height 507
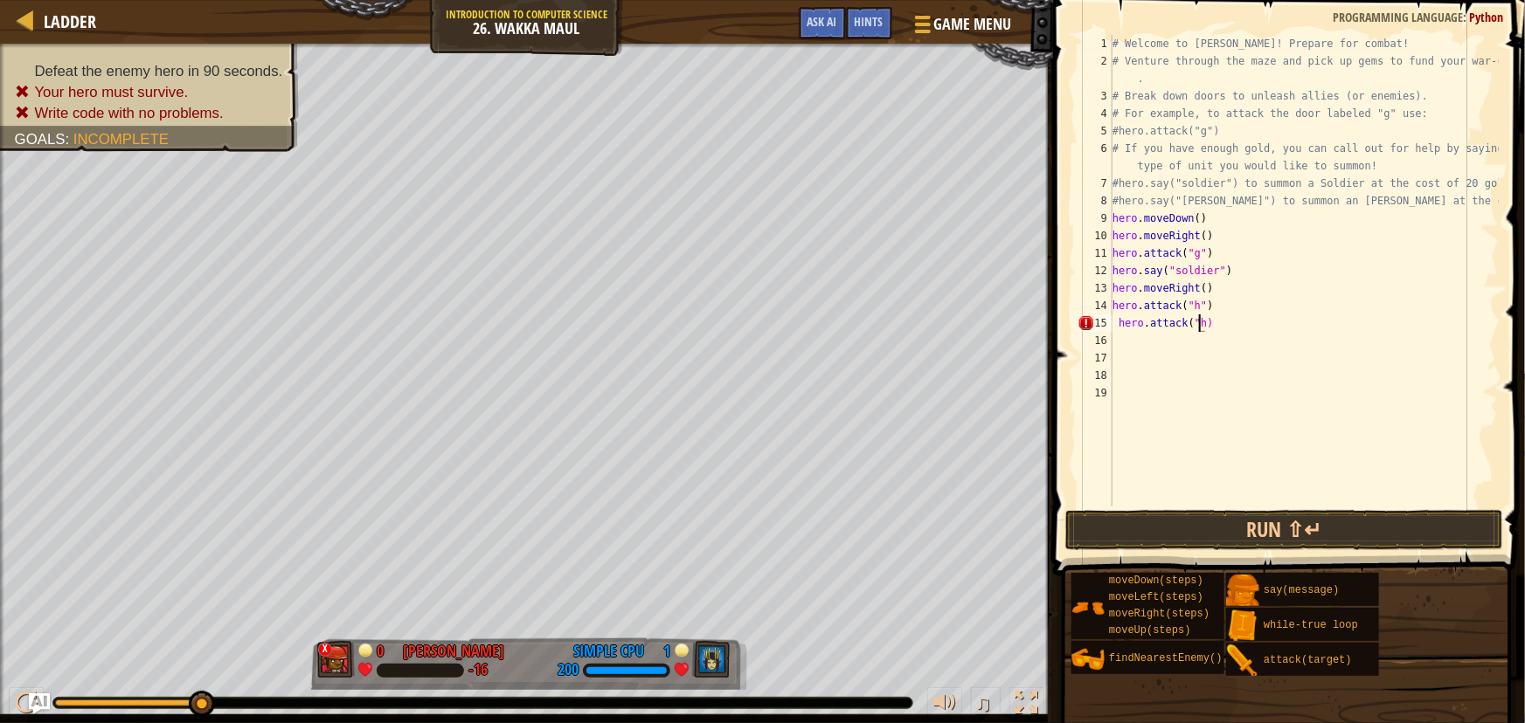
scroll to position [8, 8]
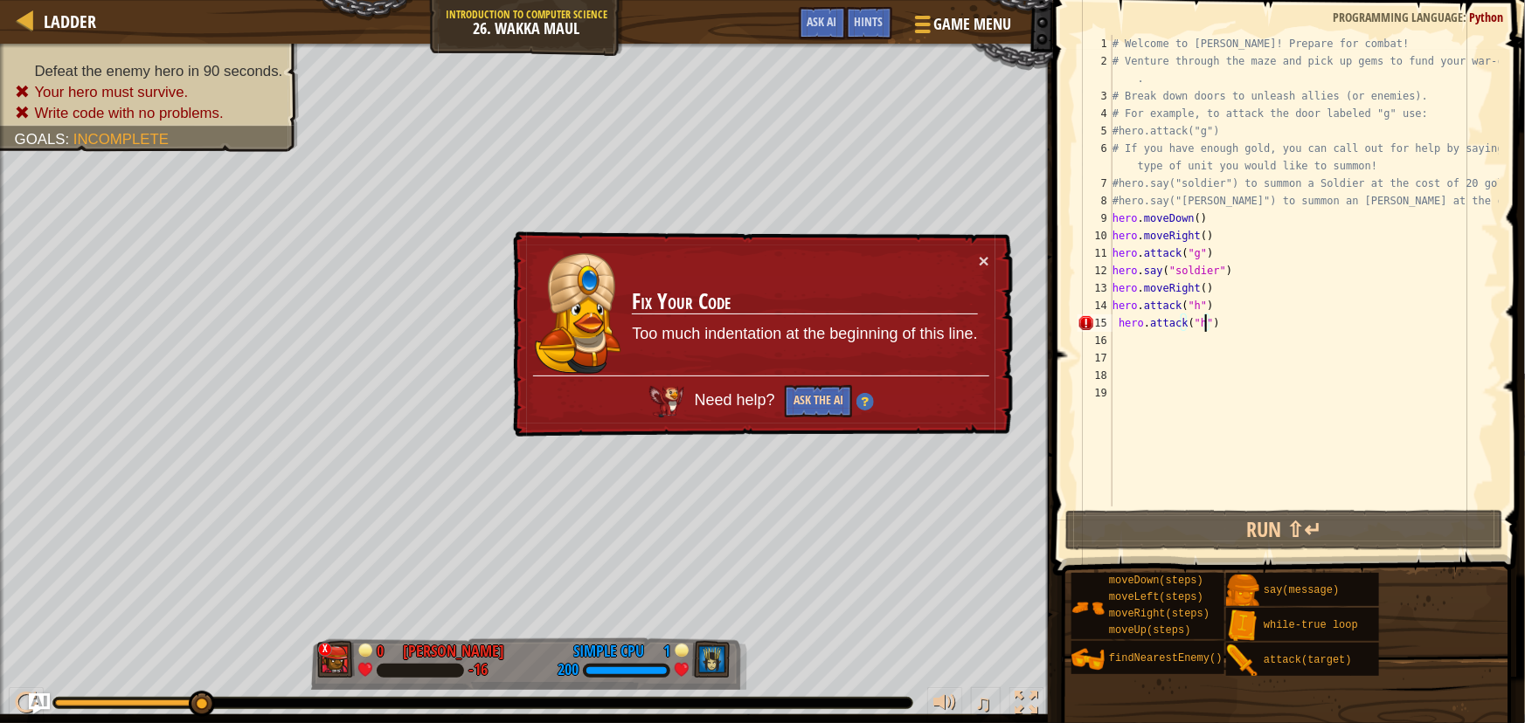
type textarea "hero.attack("h")"
click at [834, 401] on button "Ask the AI" at bounding box center [818, 401] width 67 height 32
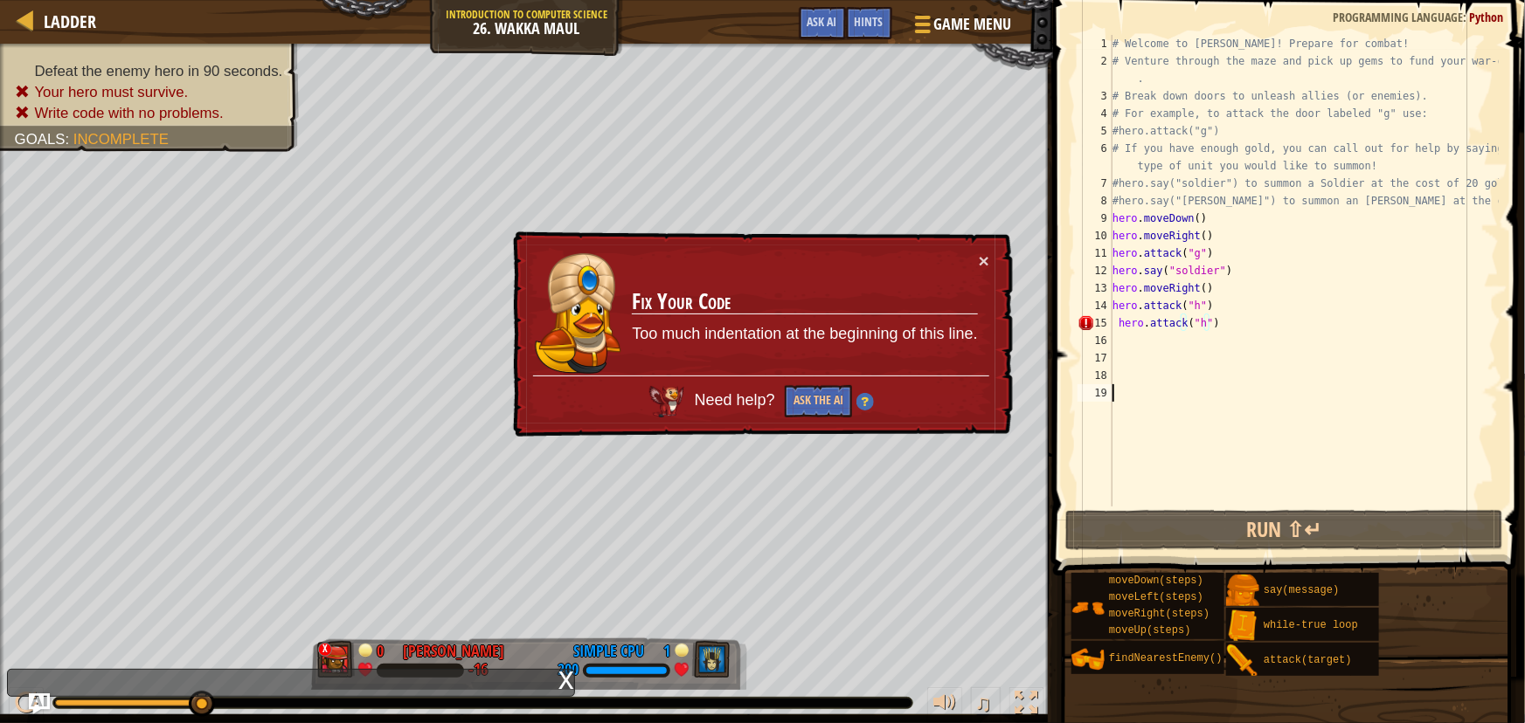
drag, startPoint x: 1162, startPoint y: 461, endPoint x: 1081, endPoint y: 438, distance: 84.6
click at [1126, 452] on div "# Welcome to [PERSON_NAME]! Prepare for combat! # Venture through the maze and …" at bounding box center [1304, 288] width 390 height 507
click at [986, 271] on div "× Fix Your Code Too much indentation at the beginning of this line. Need help? …" at bounding box center [760, 335] width 503 height 207
click at [987, 259] on button "×" at bounding box center [984, 261] width 10 height 18
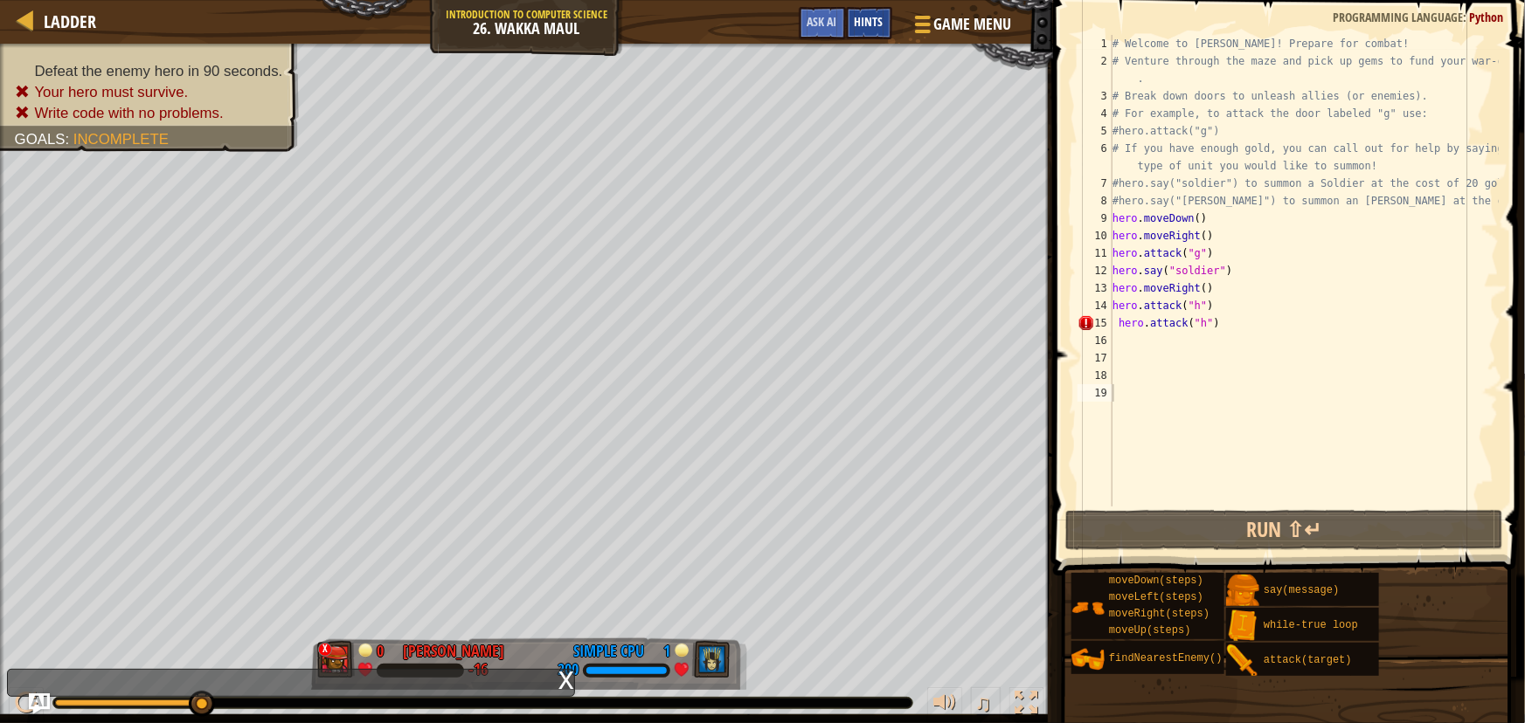
click at [879, 20] on span "Hints" at bounding box center [868, 21] width 29 height 17
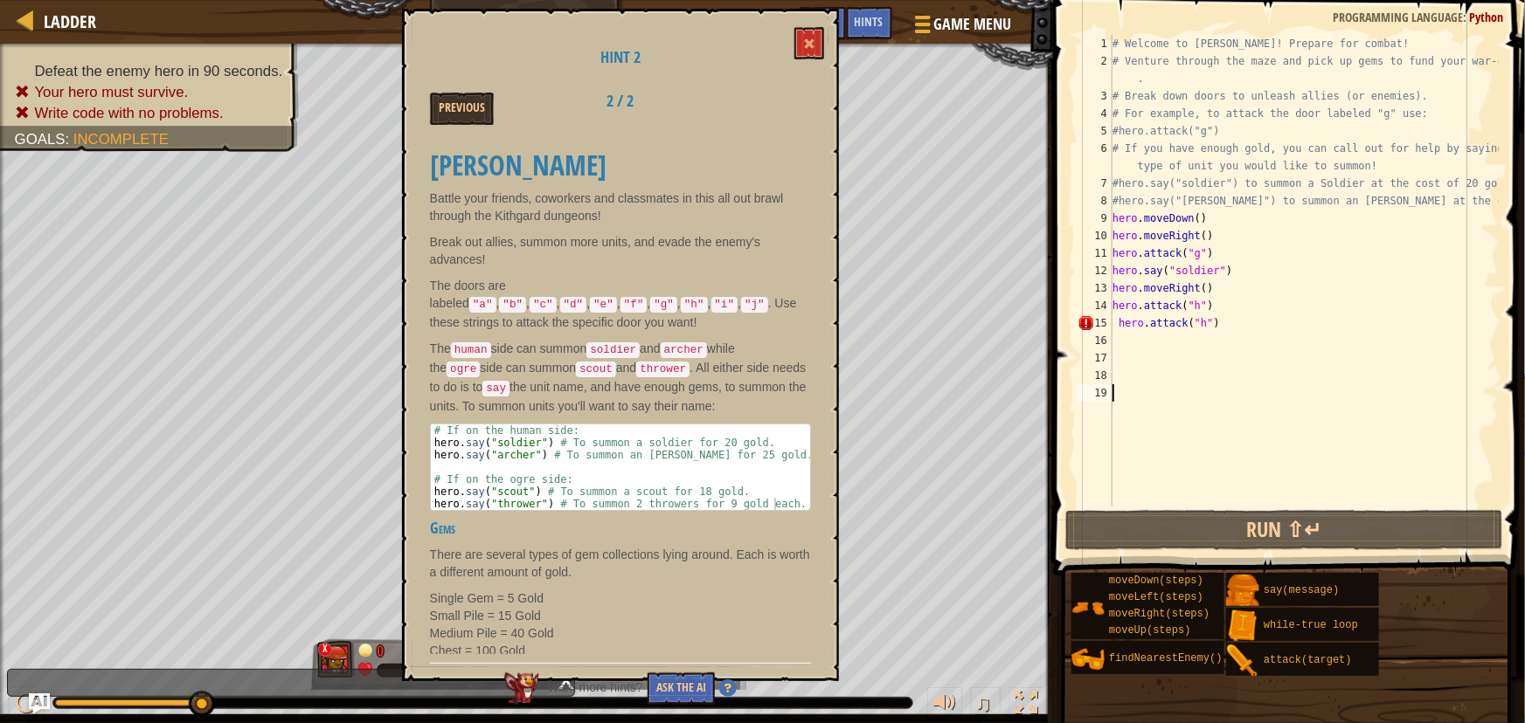
click at [1220, 326] on div "# Welcome to [PERSON_NAME]! Prepare for combat! # Venture through the maze and …" at bounding box center [1304, 288] width 390 height 507
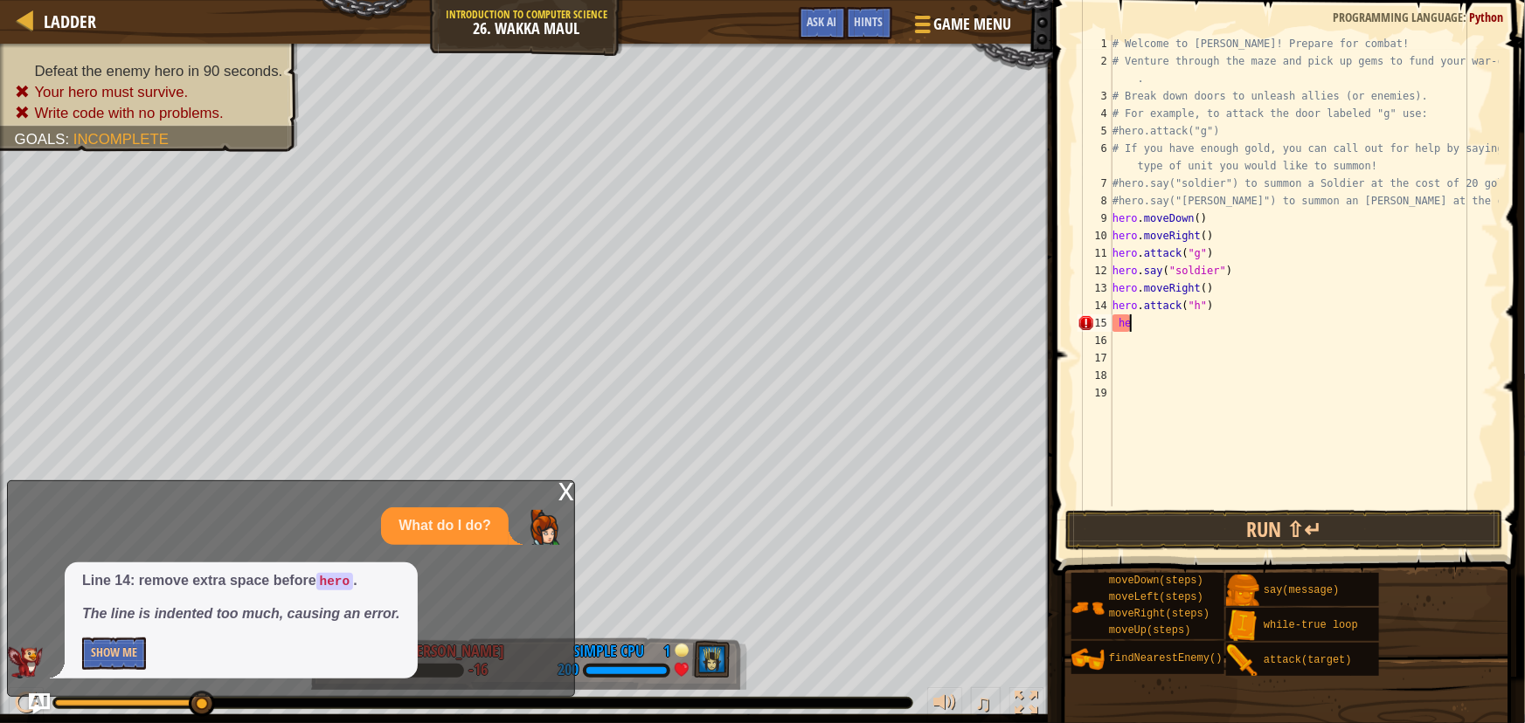
type textarea "h"
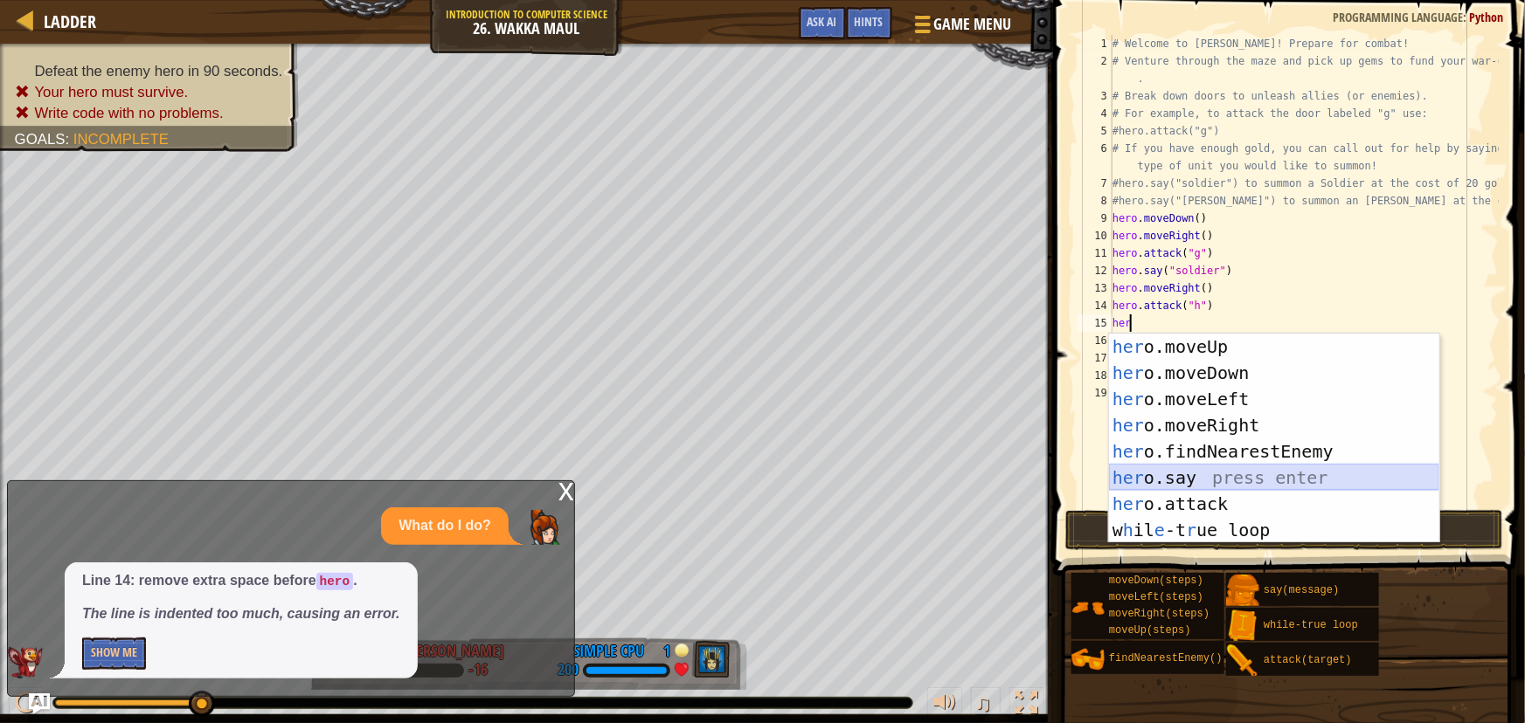
drag, startPoint x: 1121, startPoint y: 472, endPoint x: 1131, endPoint y: 472, distance: 9.6
click at [1122, 472] on div "her o.moveUp press enter her o.moveDown press enter her o.moveLeft press enter …" at bounding box center [1274, 465] width 330 height 262
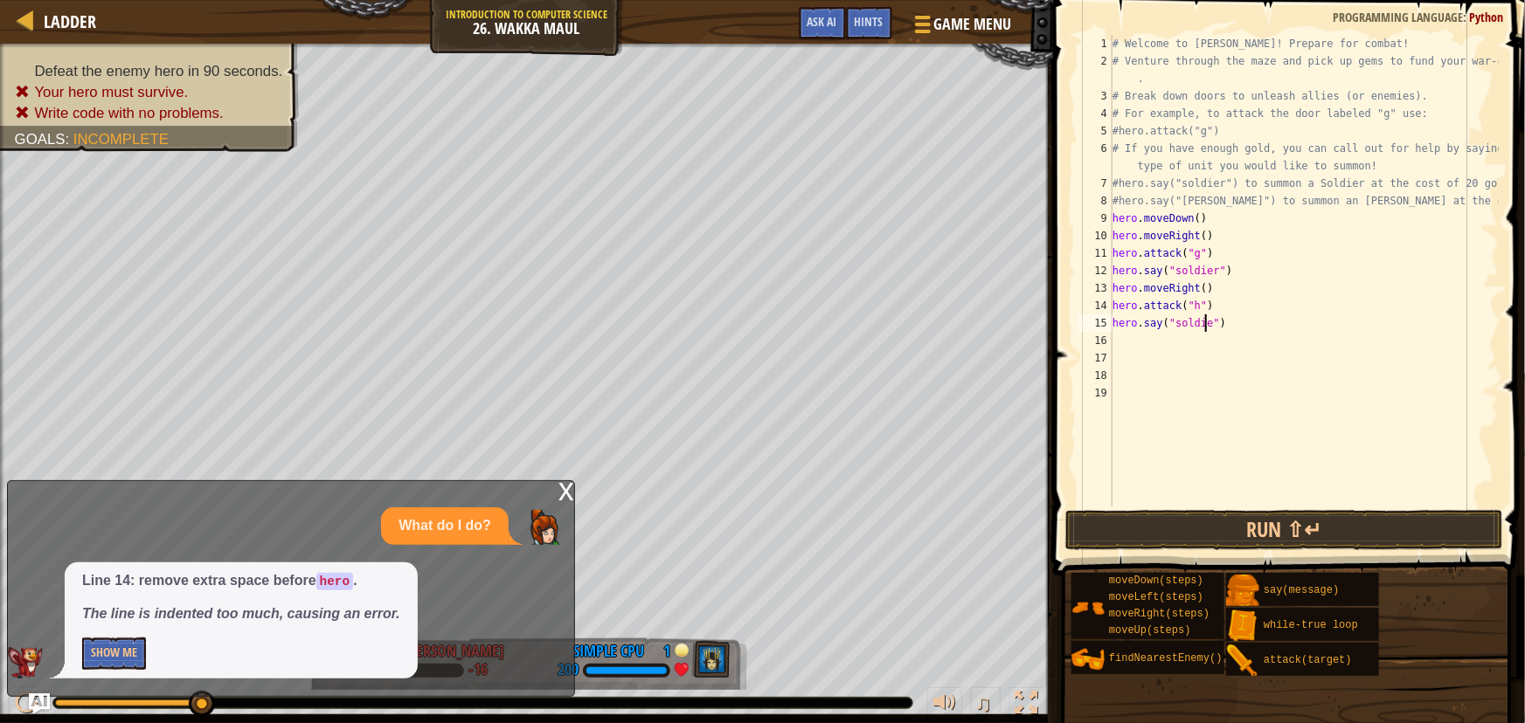
scroll to position [8, 9]
type textarea "hero.say("soldier")"
click at [825, 15] on span "Ask AI" at bounding box center [822, 21] width 30 height 17
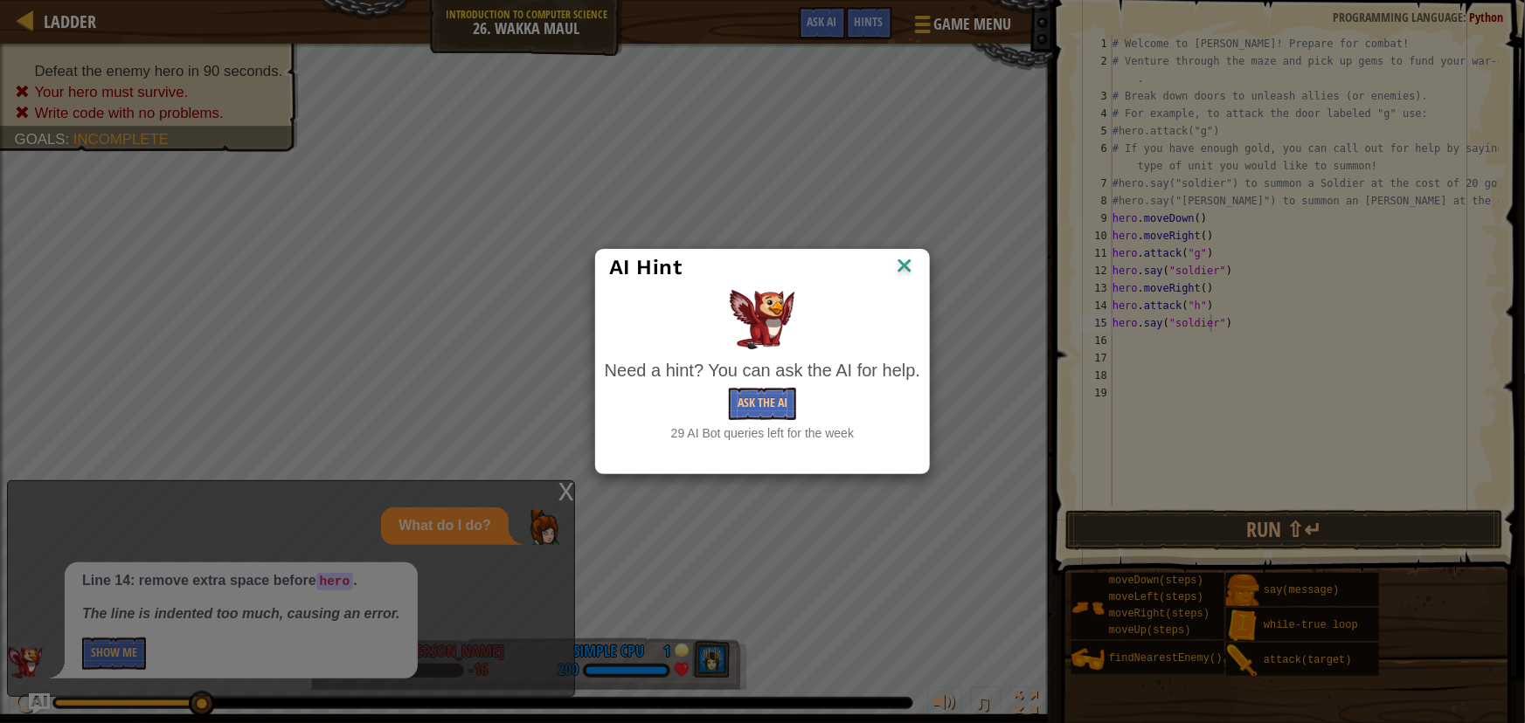
click at [899, 262] on img at bounding box center [904, 267] width 23 height 26
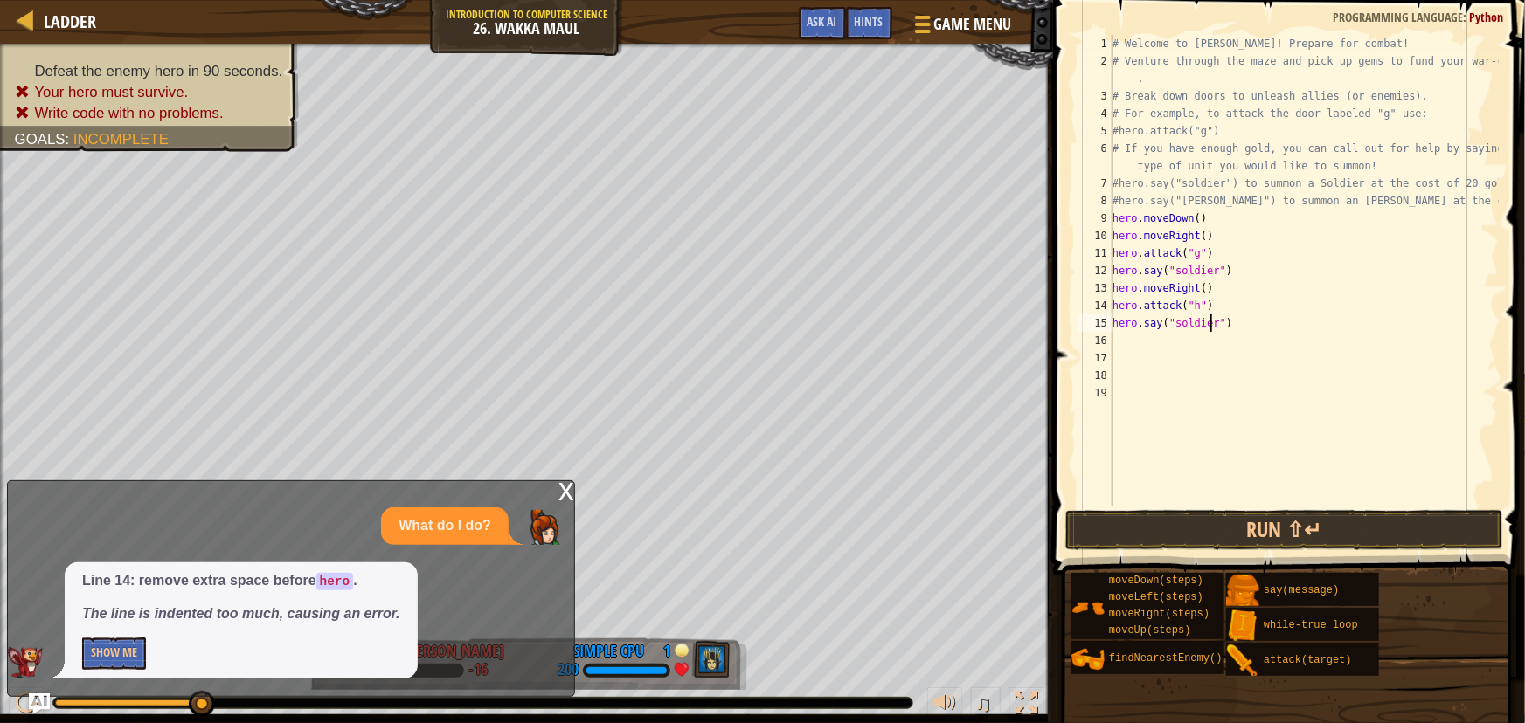
click at [856, 2] on div "Ladder Introduction to Computer Science 26. Wakka Maul Game Menu Done Hints Ask…" at bounding box center [526, 22] width 1053 height 44
click at [864, 29] on div "Hints" at bounding box center [869, 23] width 46 height 32
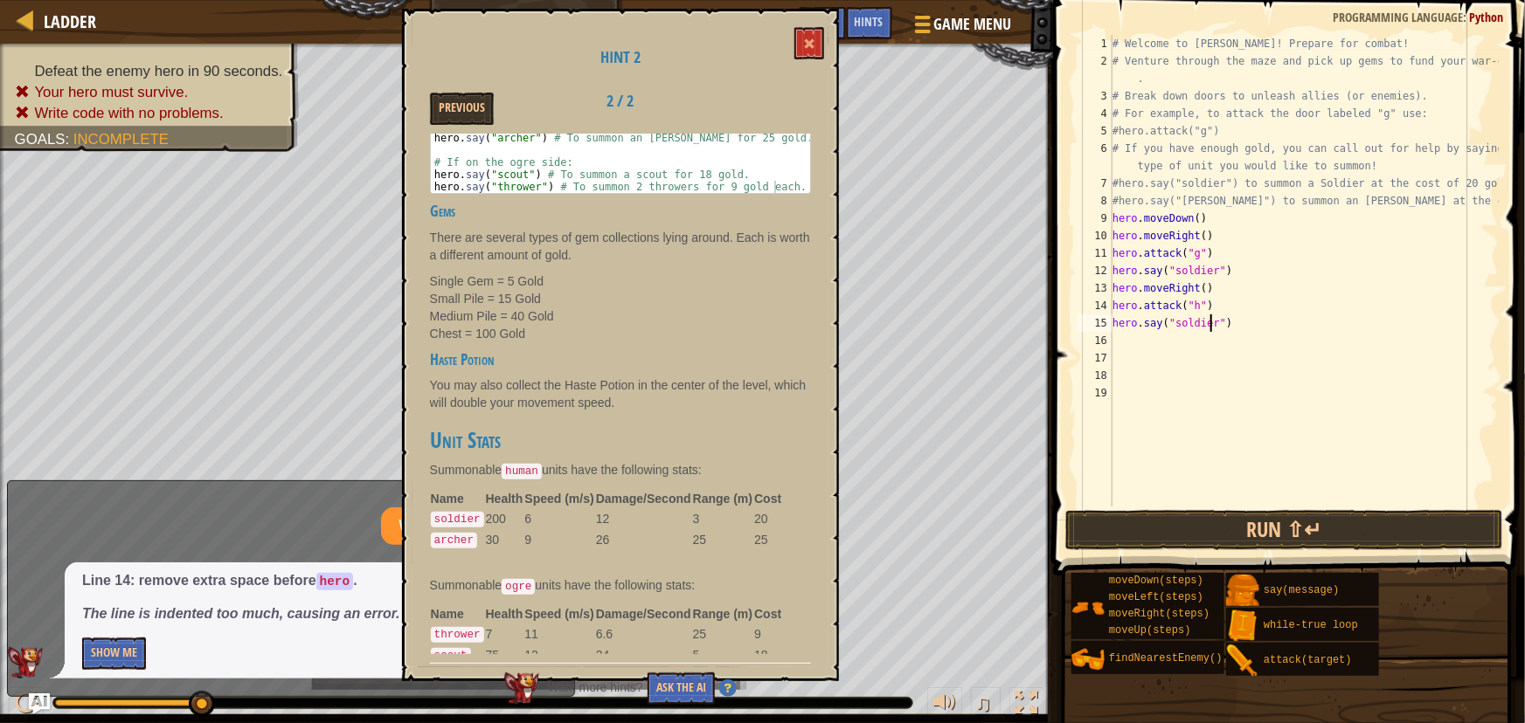
scroll to position [397, 0]
